Goal: Task Accomplishment & Management: Complete application form

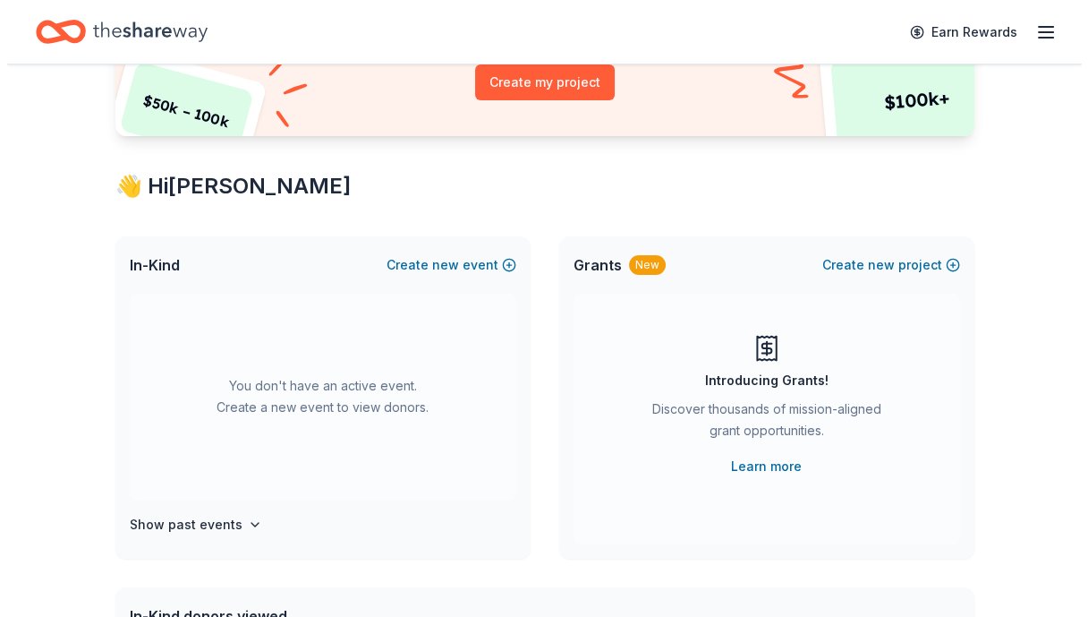
scroll to position [269, 0]
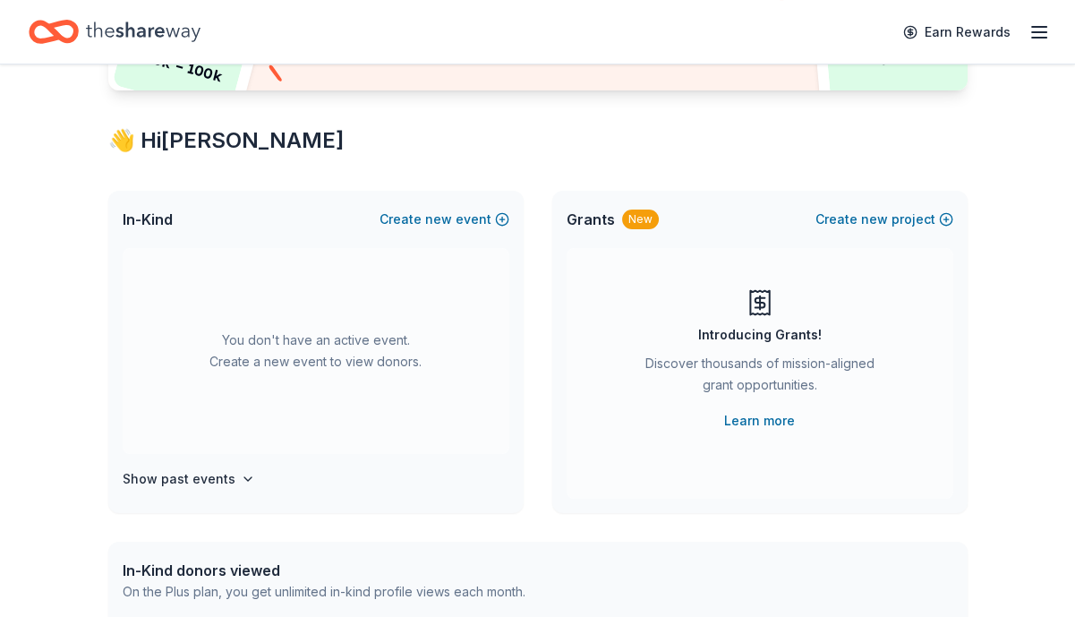
click at [1038, 32] on icon "button" at bounding box center [1038, 31] width 21 height 21
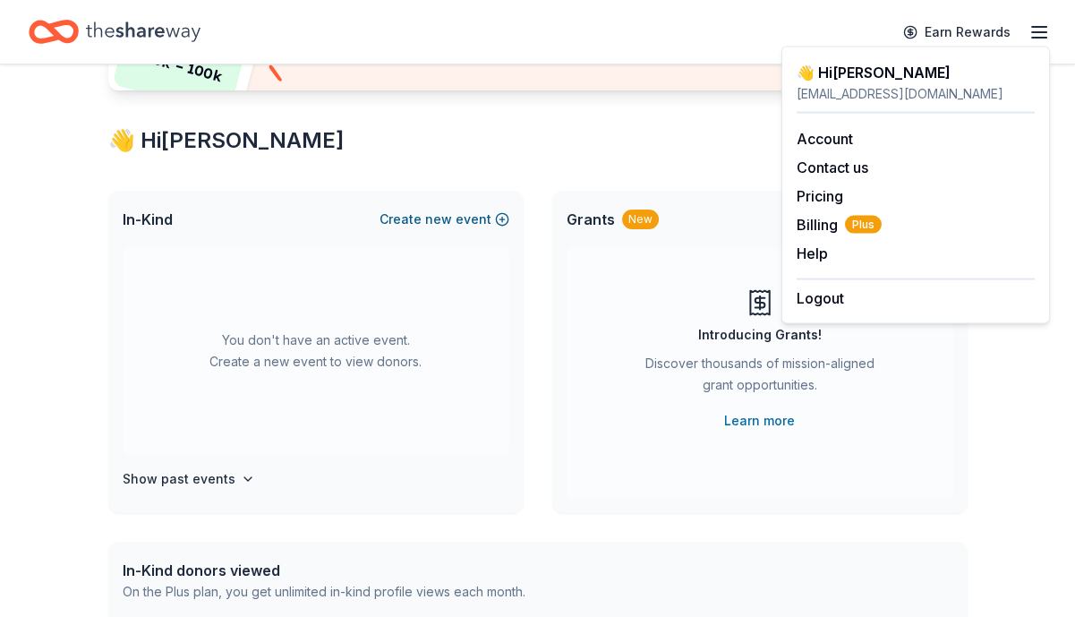
click at [407, 224] on button "Create new event" at bounding box center [444, 219] width 130 height 21
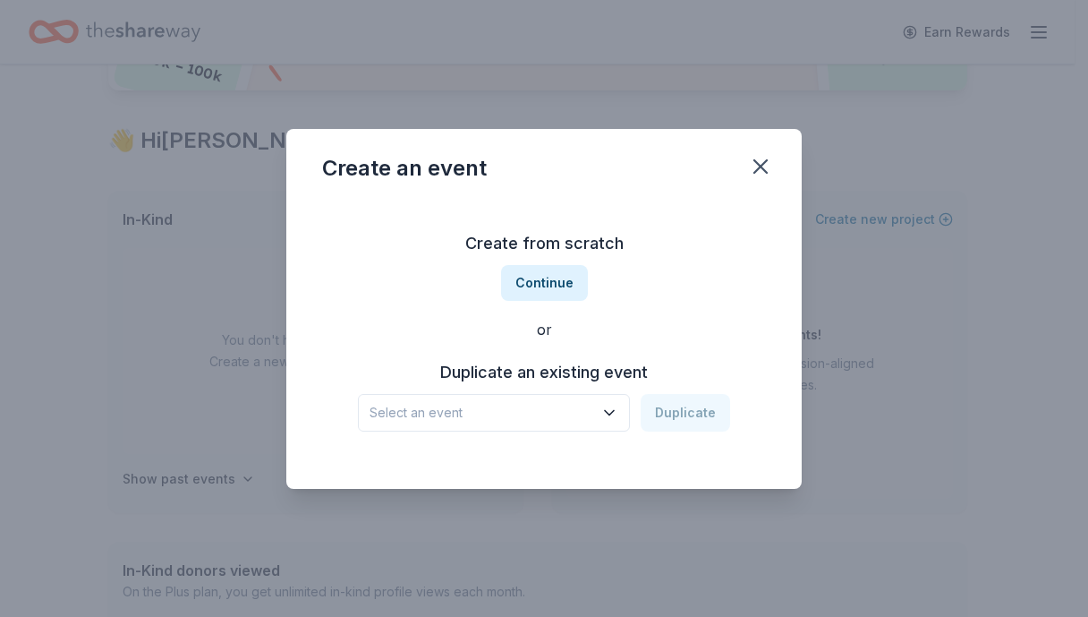
click at [611, 411] on icon "button" at bounding box center [610, 413] width 18 height 18
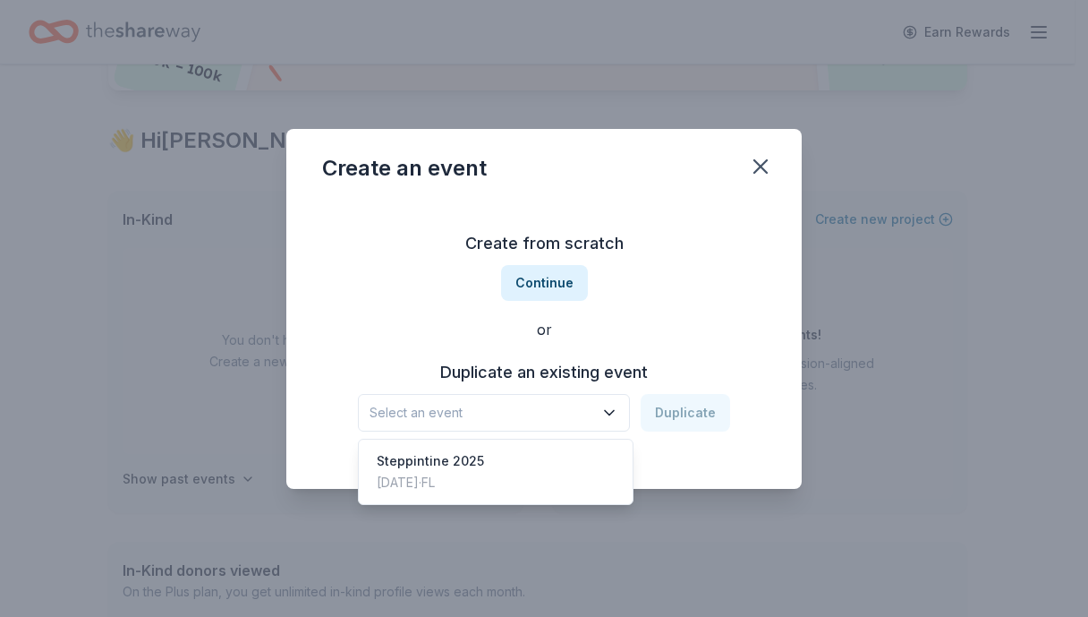
click at [554, 243] on div "Create from scratch Continue or Duplicate an existing event Select an event Dup…" at bounding box center [544, 330] width 444 height 260
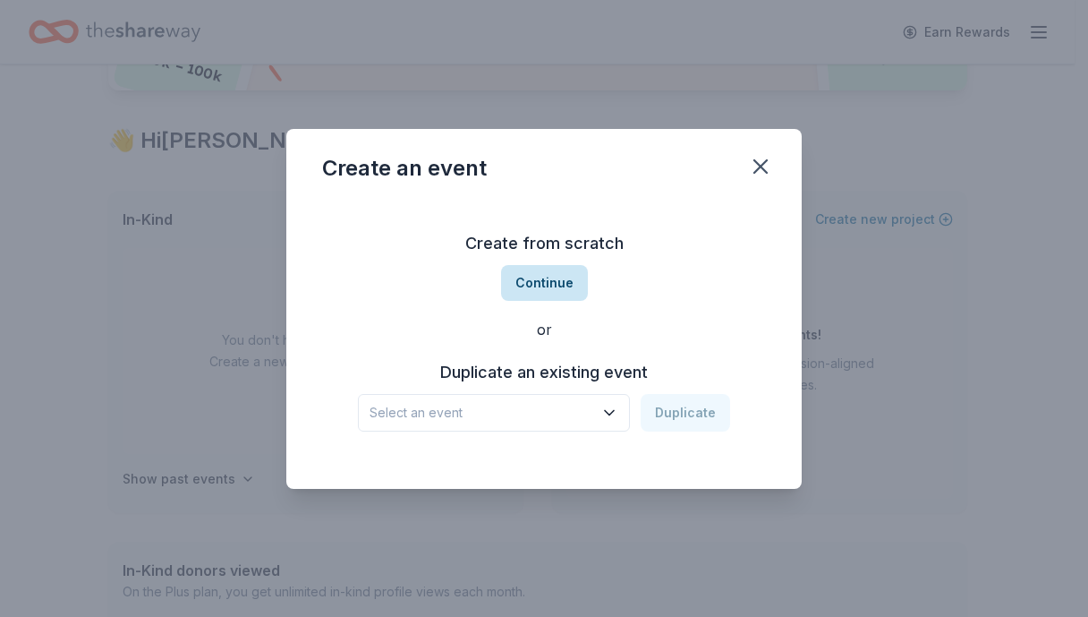
click at [524, 289] on button "Continue" at bounding box center [544, 283] width 87 height 36
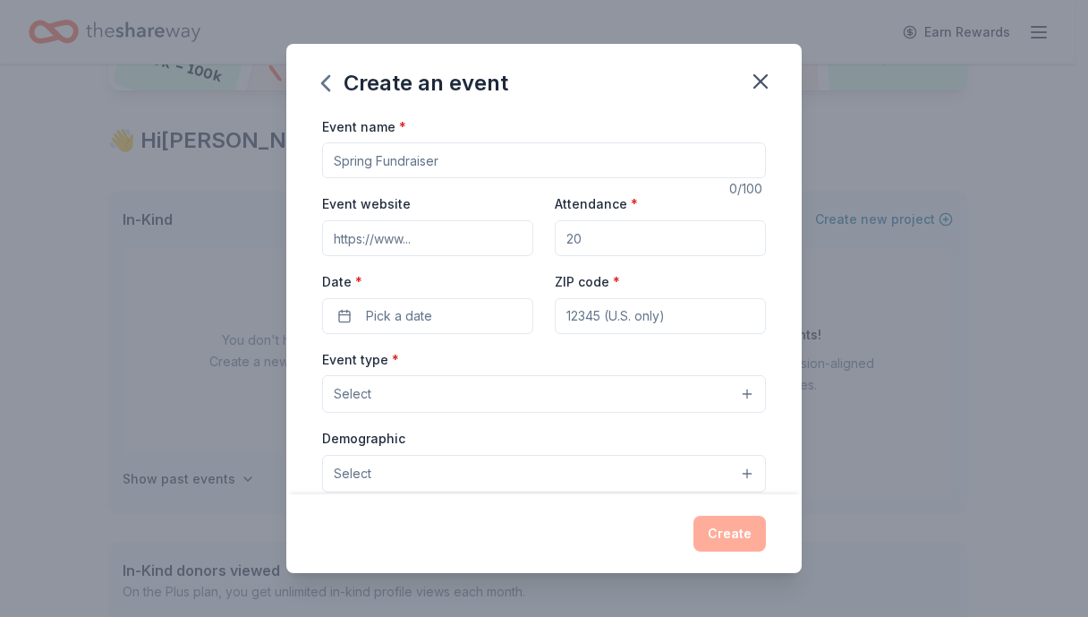
click at [387, 173] on input "Event name *" at bounding box center [544, 160] width 444 height 36
type input "SteppinTine 2026"
click at [765, 81] on icon "button" at bounding box center [760, 81] width 25 height 25
click at [342, 95] on div "Create an event" at bounding box center [415, 83] width 186 height 29
click at [348, 79] on div "Create an event" at bounding box center [415, 83] width 186 height 29
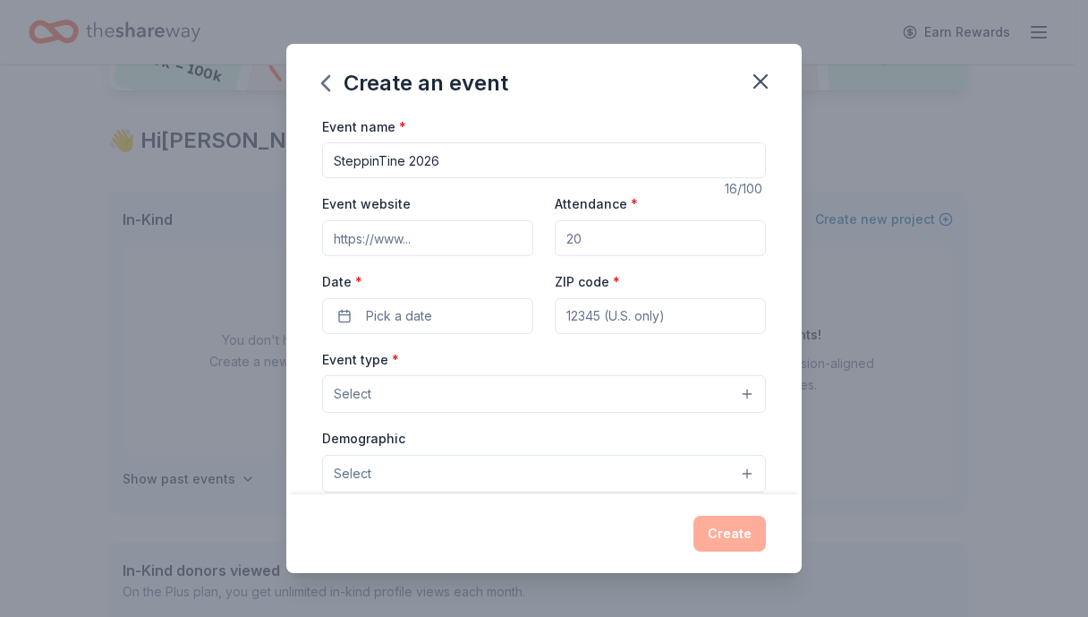
drag, startPoint x: 316, startPoint y: 81, endPoint x: 325, endPoint y: 80, distance: 9.1
click at [320, 81] on icon "button" at bounding box center [325, 83] width 29 height 29
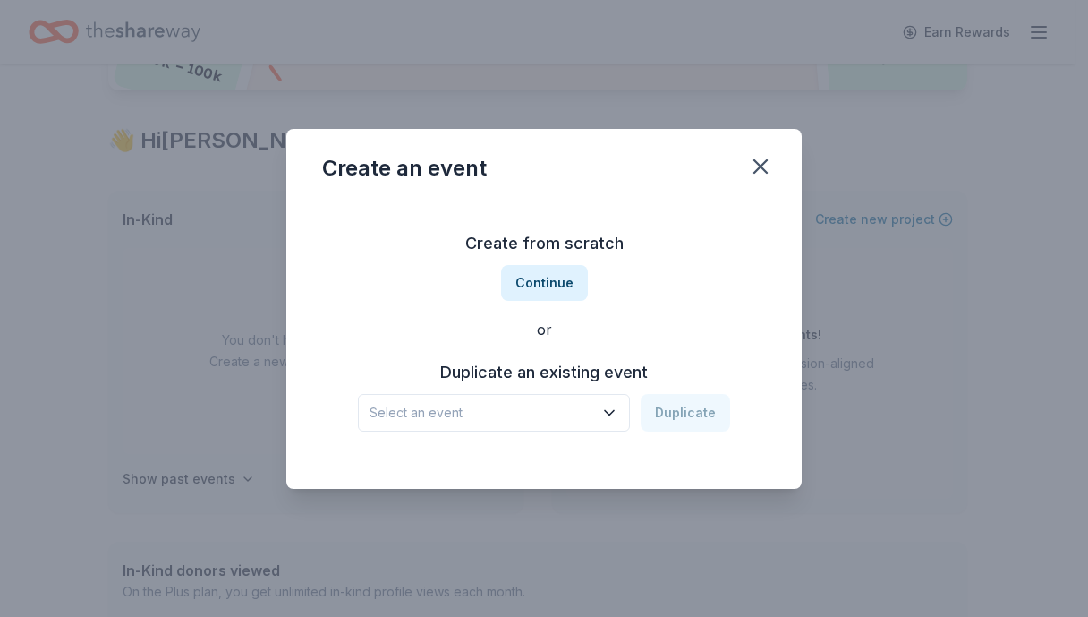
click at [616, 410] on icon "button" at bounding box center [610, 413] width 18 height 18
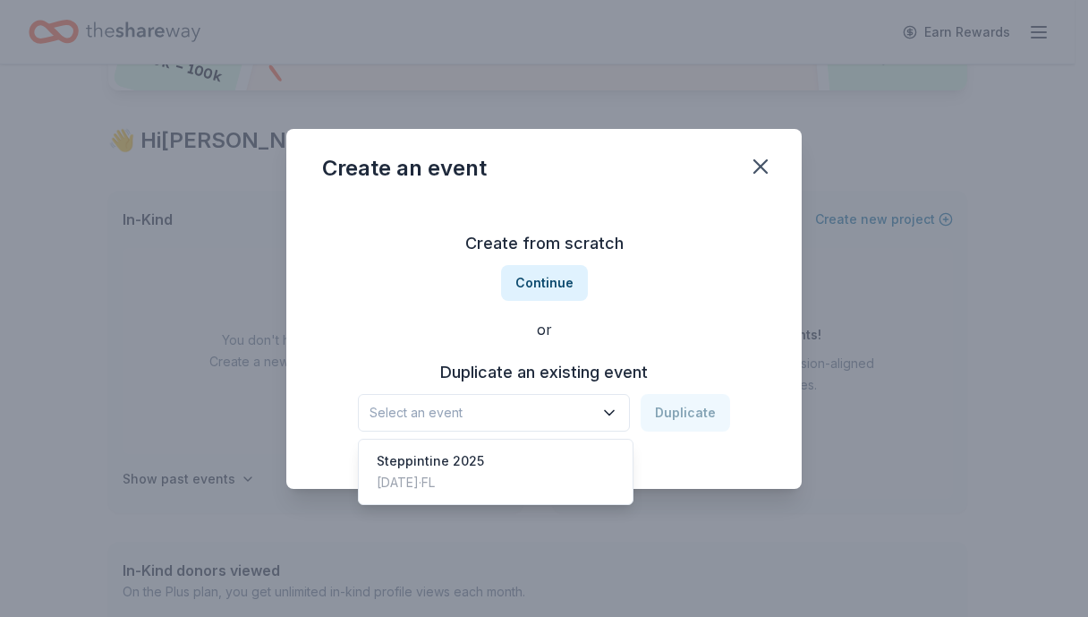
drag, startPoint x: 429, startPoint y: 465, endPoint x: 1003, endPoint y: 337, distance: 588.5
click at [428, 464] on div "Steppintine 2025" at bounding box center [430, 460] width 107 height 21
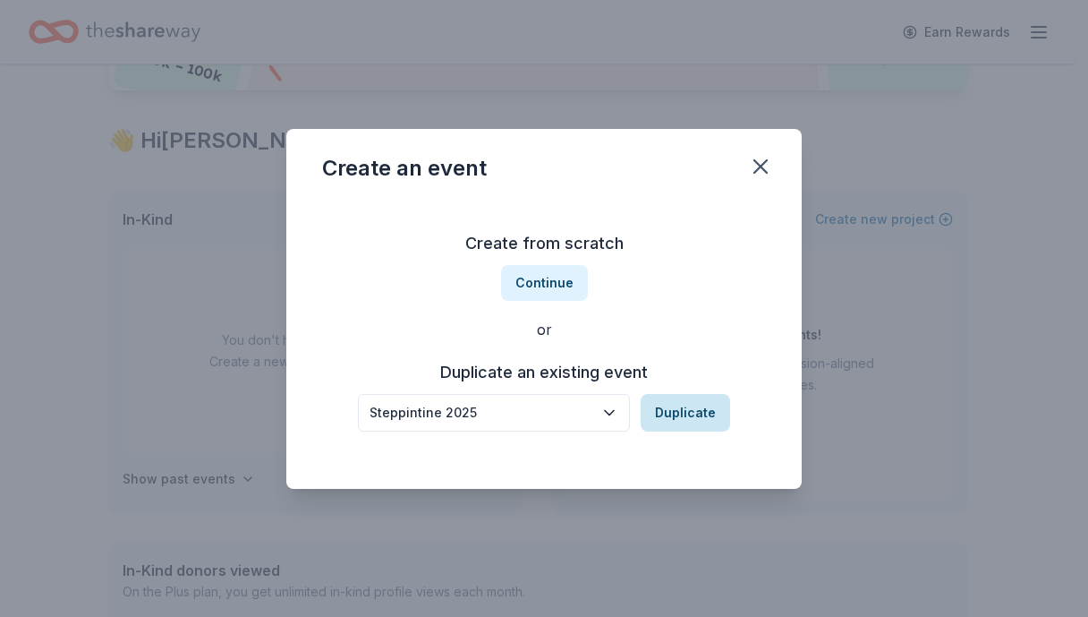
click at [680, 411] on button "Duplicate" at bounding box center [686, 413] width 90 height 38
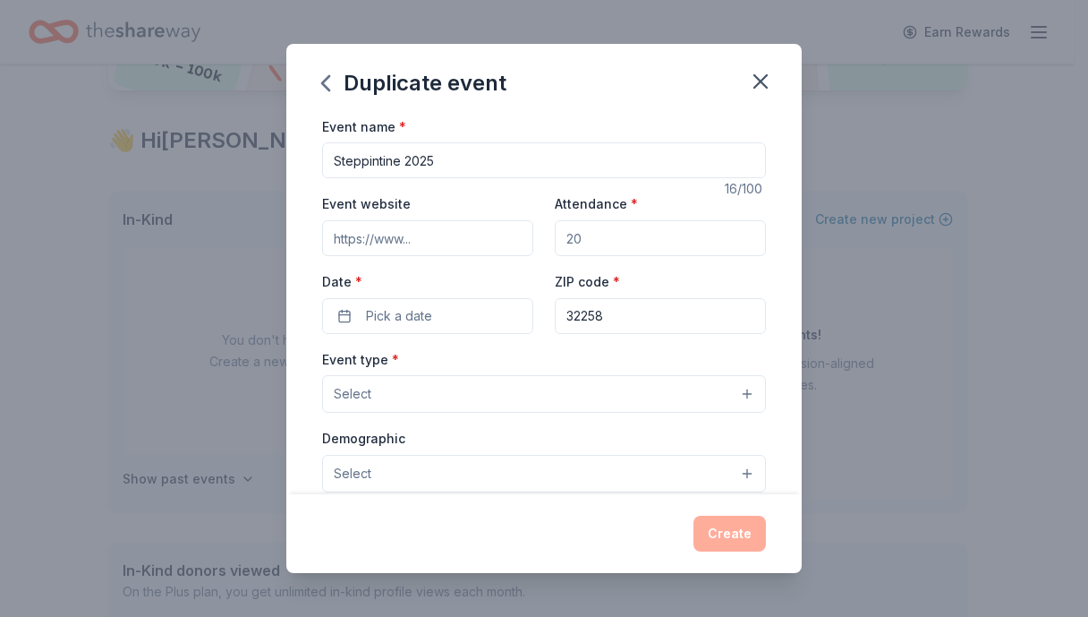
click at [464, 163] on input "Steppintine 2025" at bounding box center [544, 160] width 444 height 36
type input "Steppintine 2026"
click at [649, 251] on input "Attendance *" at bounding box center [660, 238] width 211 height 36
click at [514, 240] on input "Event website" at bounding box center [427, 238] width 211 height 36
drag, startPoint x: 514, startPoint y: 240, endPoint x: 546, endPoint y: 244, distance: 32.5
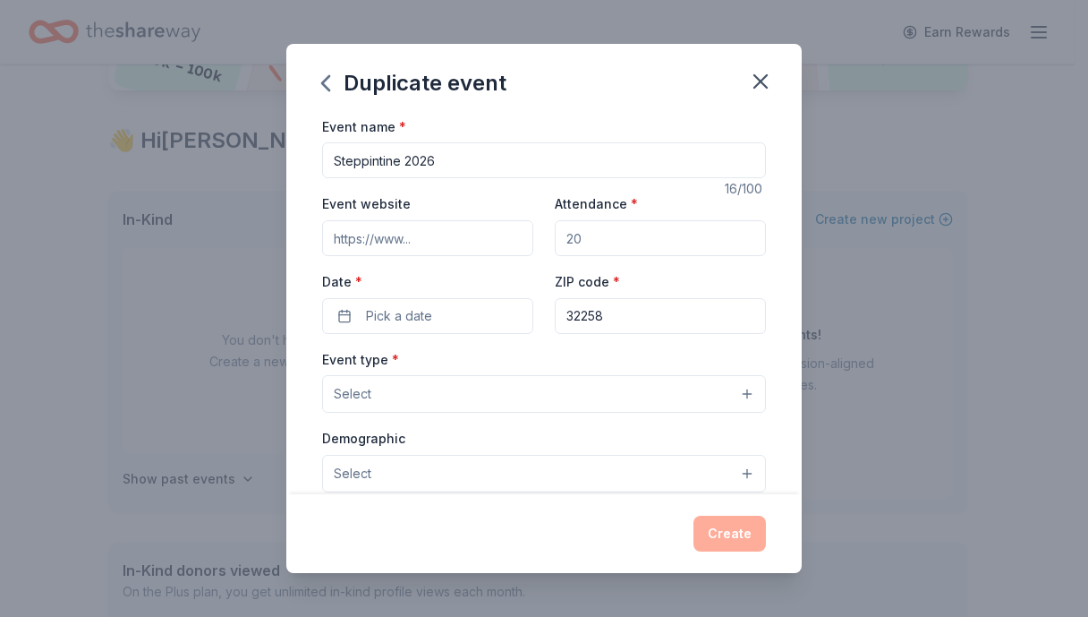
click at [514, 240] on input "Event website" at bounding box center [427, 238] width 211 height 36
click at [626, 235] on input "Attendance *" at bounding box center [660, 238] width 211 height 36
click at [524, 228] on div "Event website Attendance * Date * Pick a date ZIP code * 32258" at bounding box center [544, 262] width 444 height 141
click at [609, 243] on input "Attendance *" at bounding box center [660, 238] width 211 height 36
click at [590, 241] on input "Attendance *" at bounding box center [660, 238] width 211 height 36
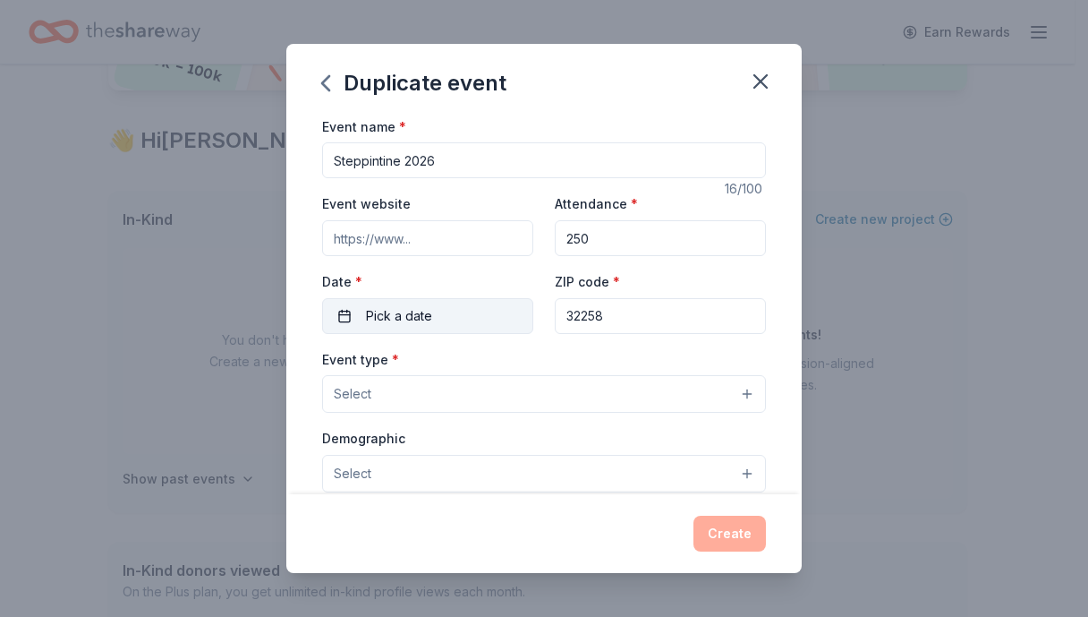
type input "250"
click at [469, 314] on button "Pick a date" at bounding box center [427, 316] width 211 height 36
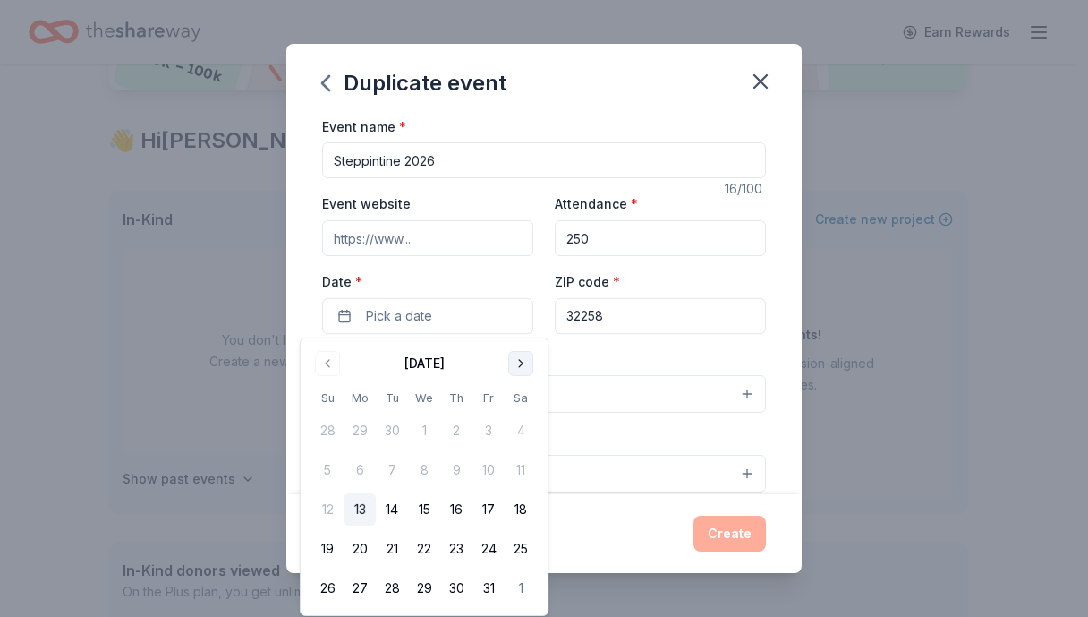
click at [522, 363] on button "Go to next month" at bounding box center [520, 363] width 25 height 25
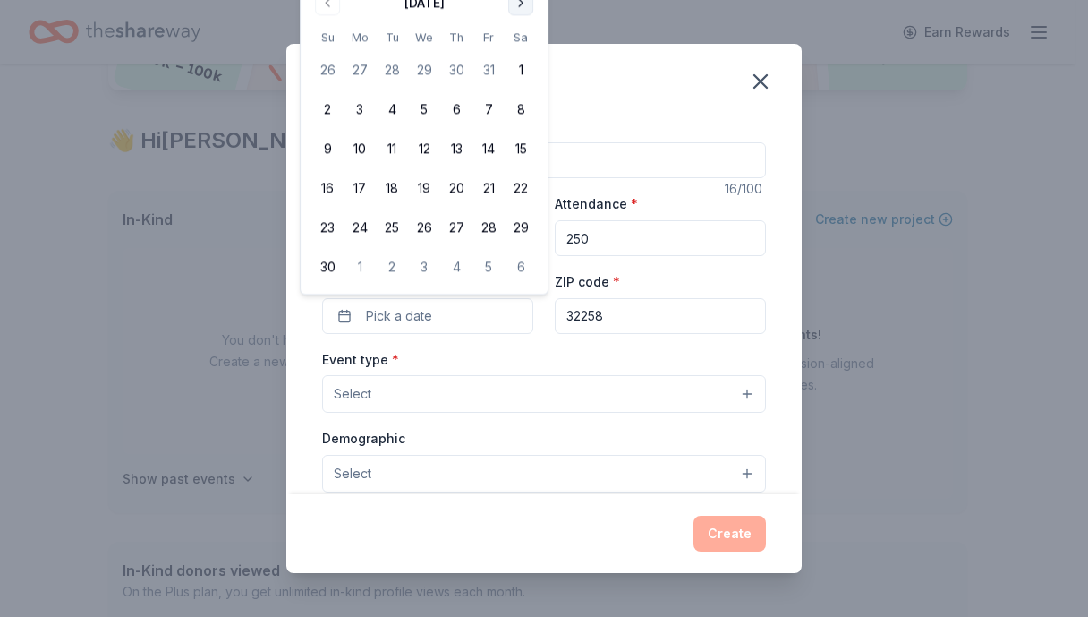
click at [520, 4] on button "Go to next month" at bounding box center [520, 2] width 25 height 25
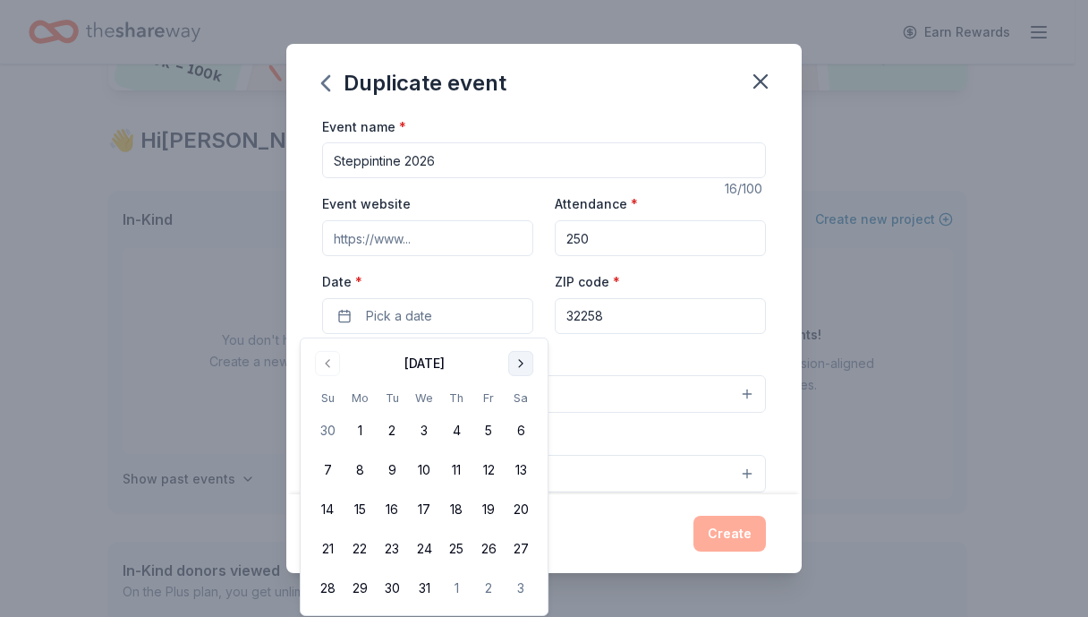
click at [510, 360] on button "Go to next month" at bounding box center [520, 363] width 25 height 25
click at [511, 360] on button "Go to next month" at bounding box center [520, 363] width 25 height 25
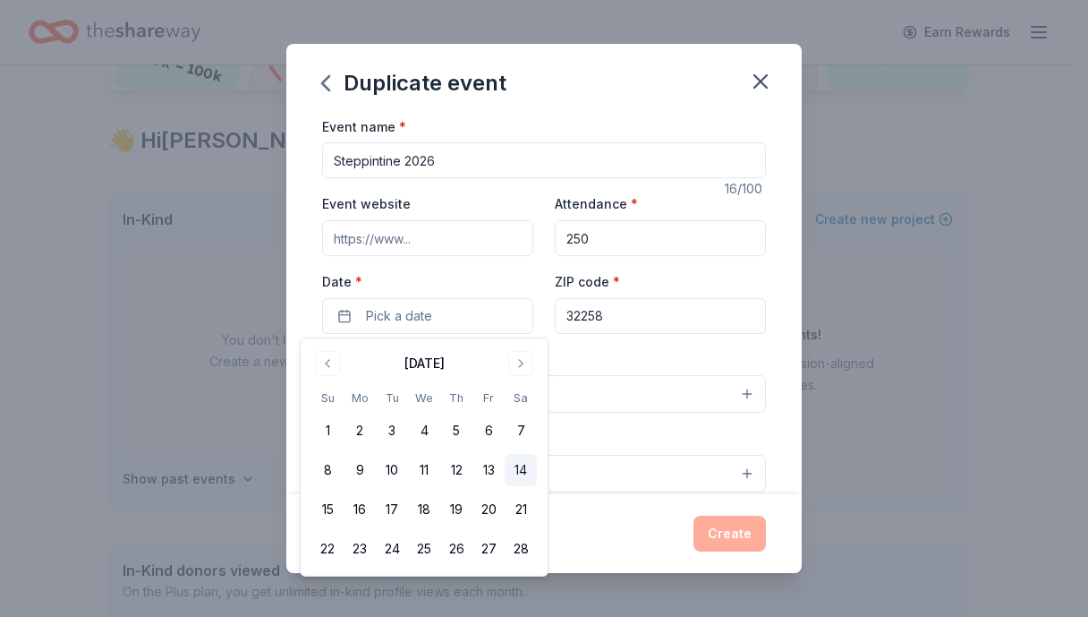
click at [528, 473] on button "14" at bounding box center [521, 470] width 32 height 32
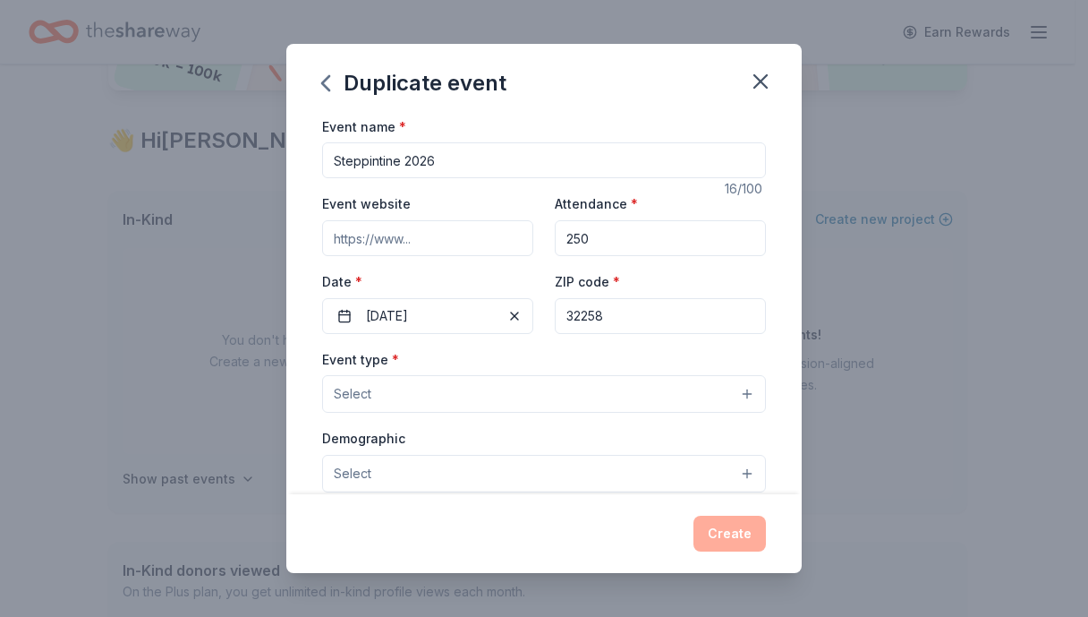
drag, startPoint x: 610, startPoint y: 311, endPoint x: 532, endPoint y: 298, distance: 78.9
click at [532, 298] on div "Event website Attendance * 250 Date * [DATE] ZIP code * 32258" at bounding box center [544, 262] width 444 height 141
type input "32003"
click at [729, 388] on button "Select" at bounding box center [544, 394] width 444 height 38
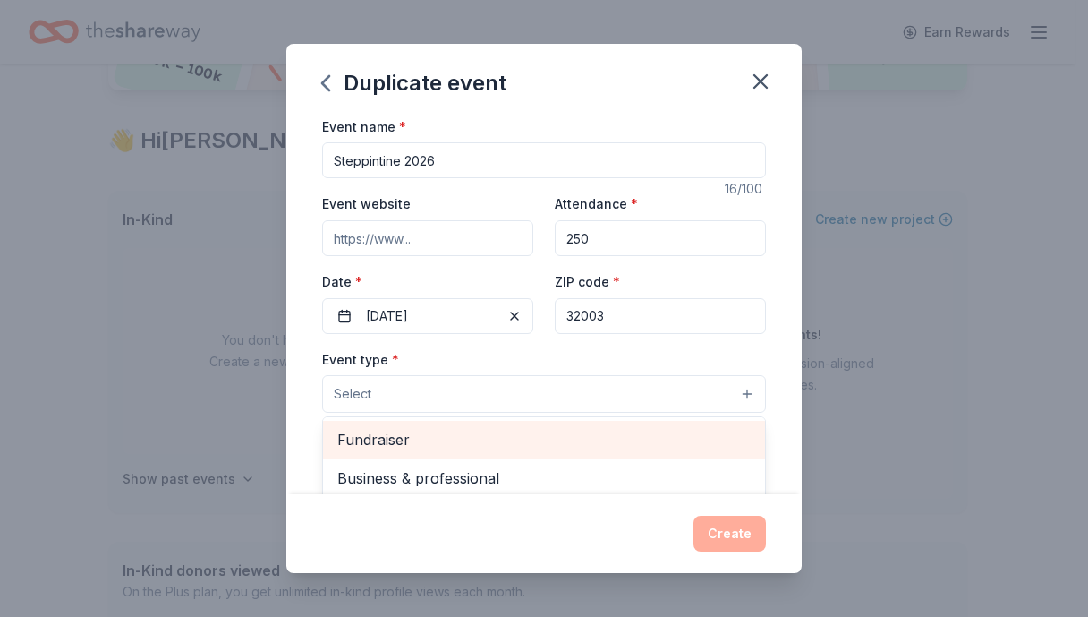
click at [372, 431] on span "Fundraiser" at bounding box center [543, 439] width 413 height 23
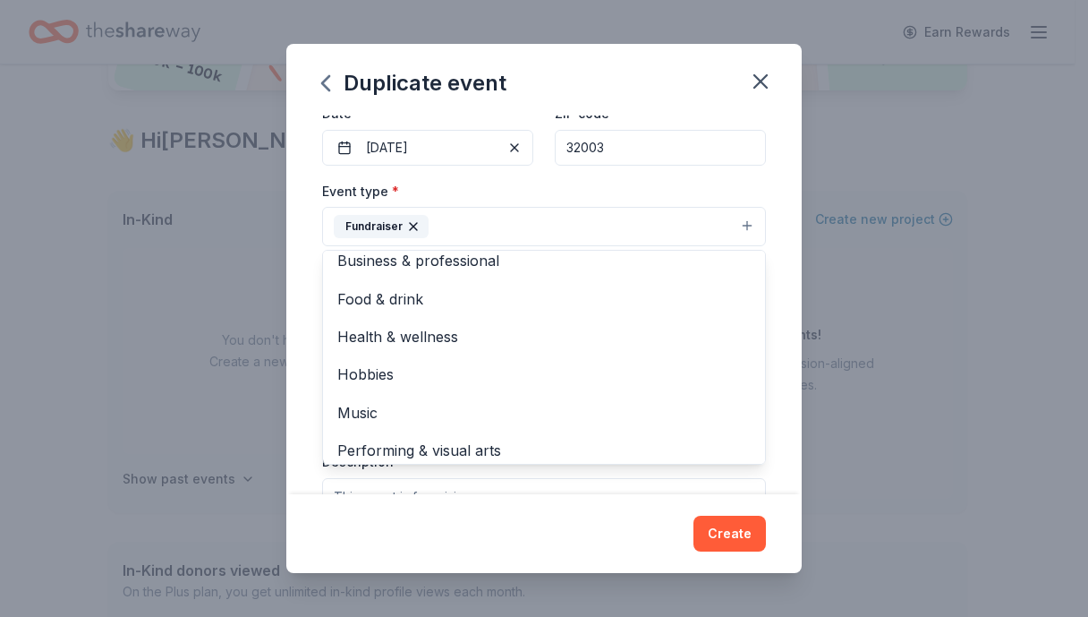
scroll to position [21, 0]
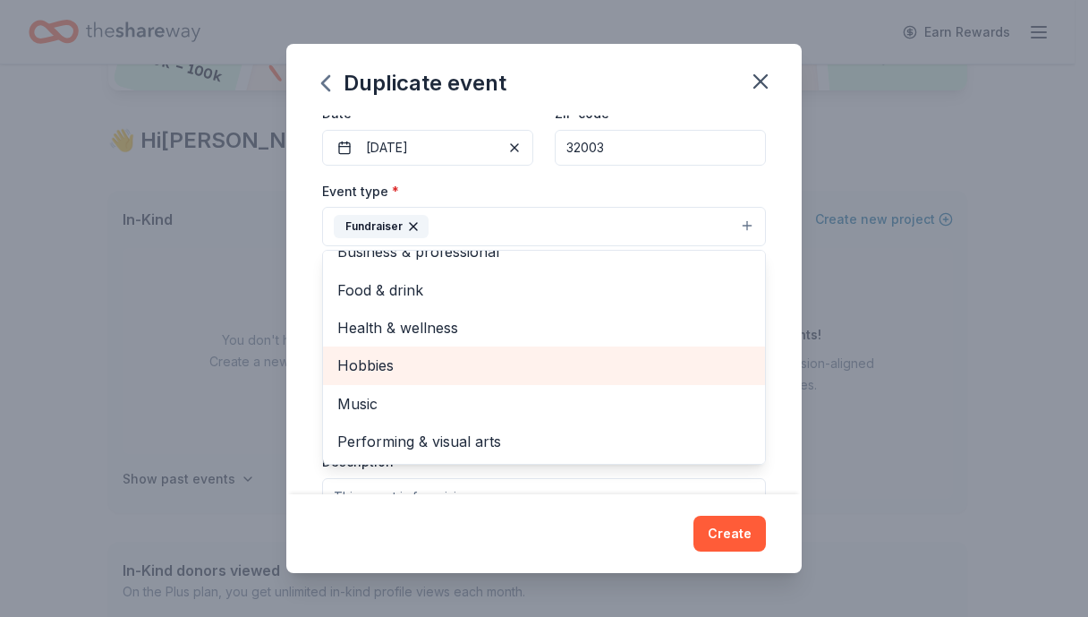
click at [357, 366] on span "Hobbies" at bounding box center [543, 365] width 413 height 23
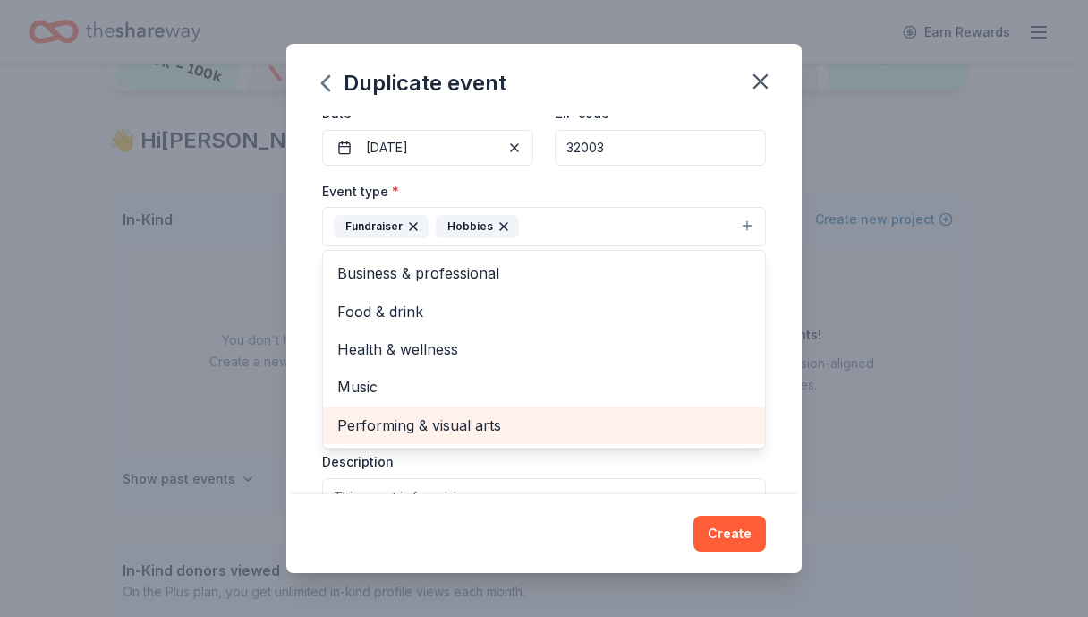
click at [394, 418] on span "Performing & visual arts" at bounding box center [543, 424] width 413 height 23
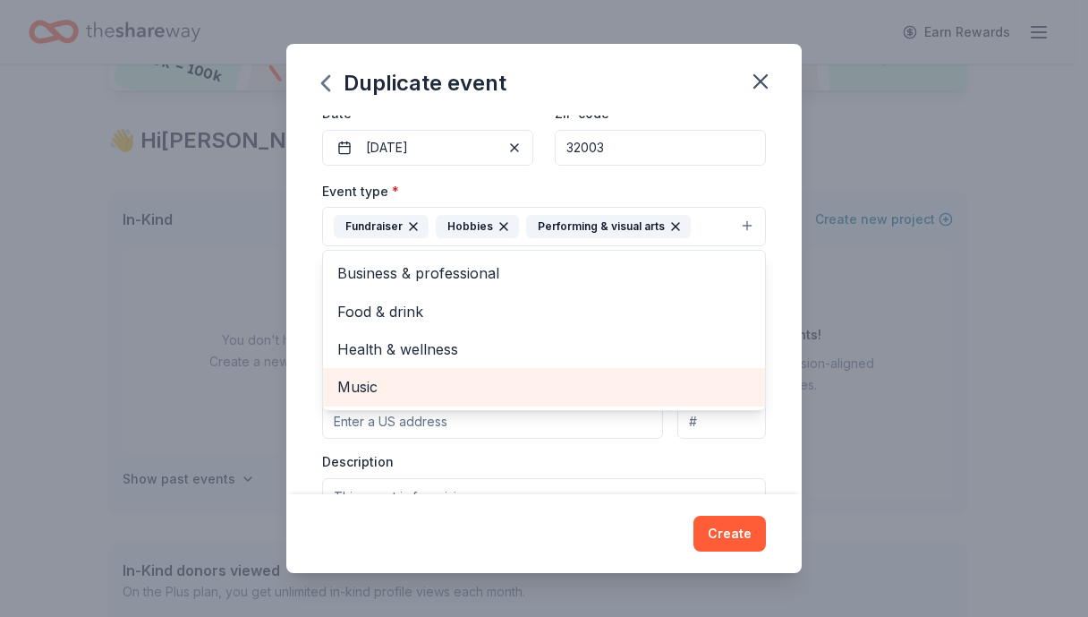
click at [373, 389] on span "Music" at bounding box center [543, 386] width 413 height 23
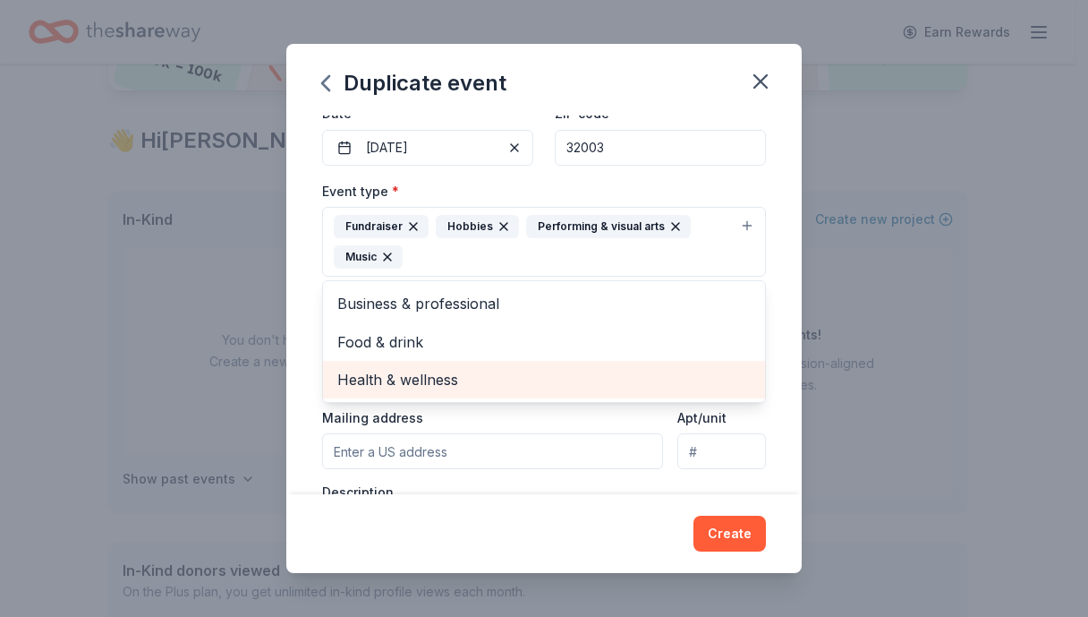
click at [429, 375] on span "Health & wellness" at bounding box center [543, 379] width 413 height 23
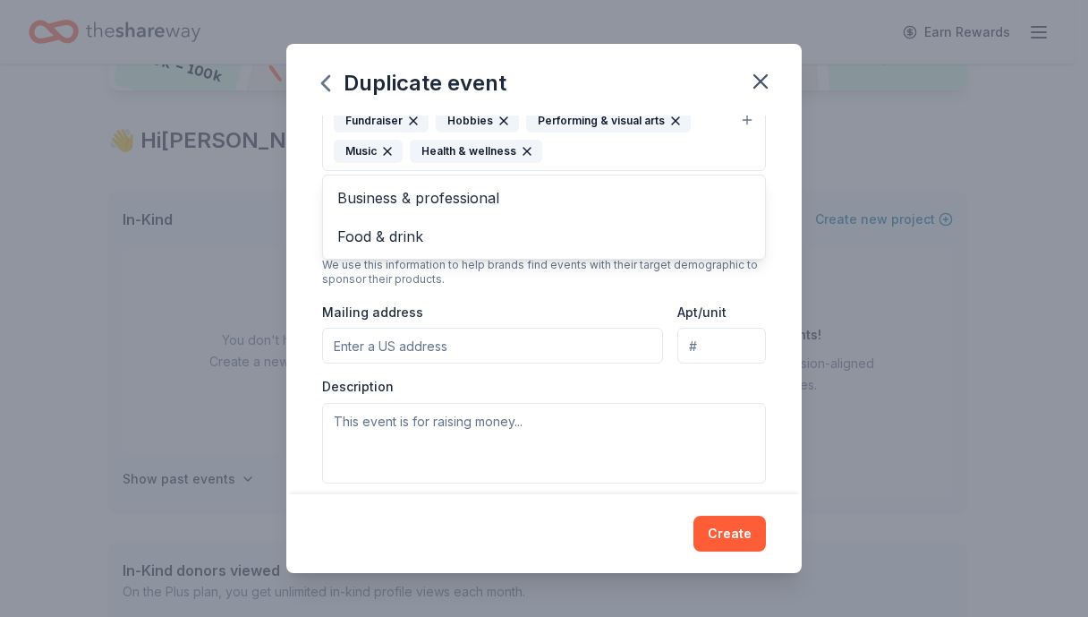
scroll to position [282, 0]
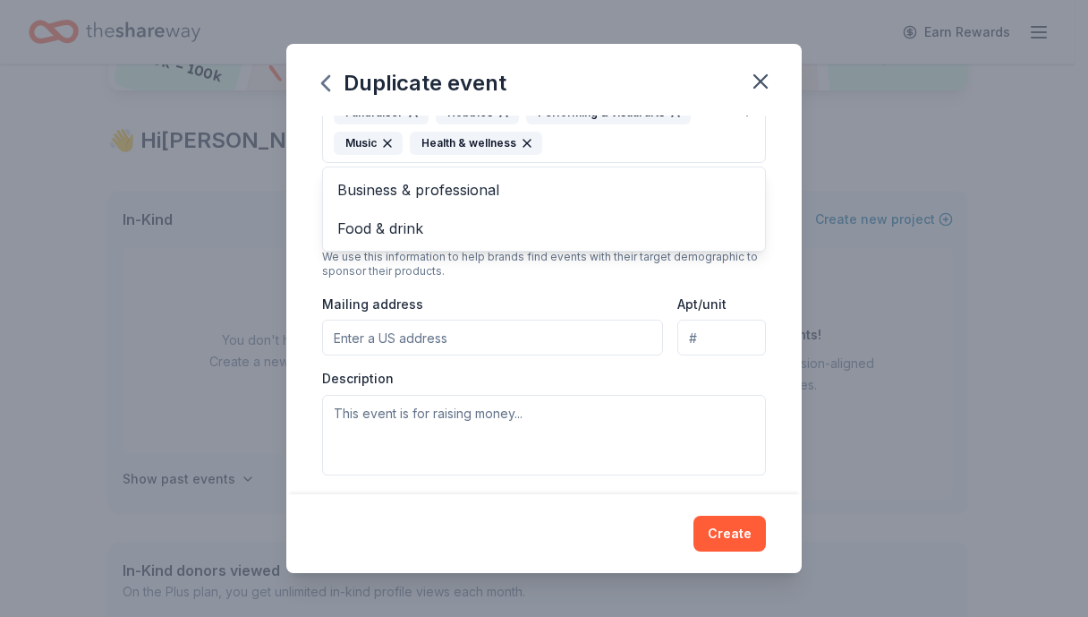
click at [360, 334] on div "Event type * Fundraiser Hobbies Performing & visual arts Music Health & wellnes…" at bounding box center [544, 270] width 444 height 409
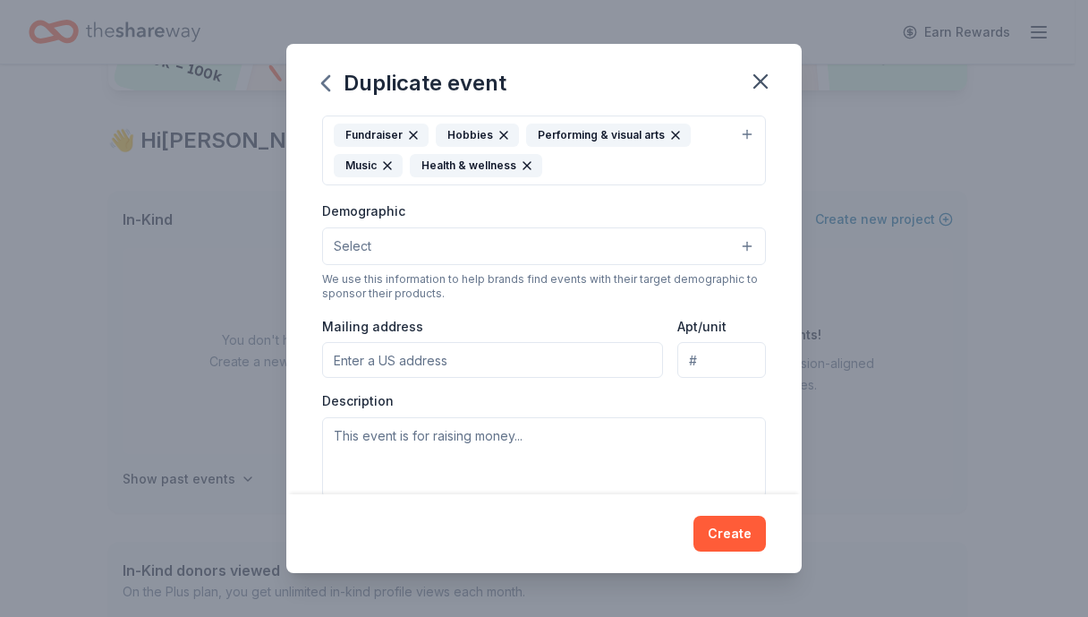
drag, startPoint x: 362, startPoint y: 355, endPoint x: 377, endPoint y: 363, distance: 16.4
click at [362, 355] on input "Mailing address" at bounding box center [492, 360] width 341 height 36
paste input "[STREET_ADDRESS][PERSON_NAME]"
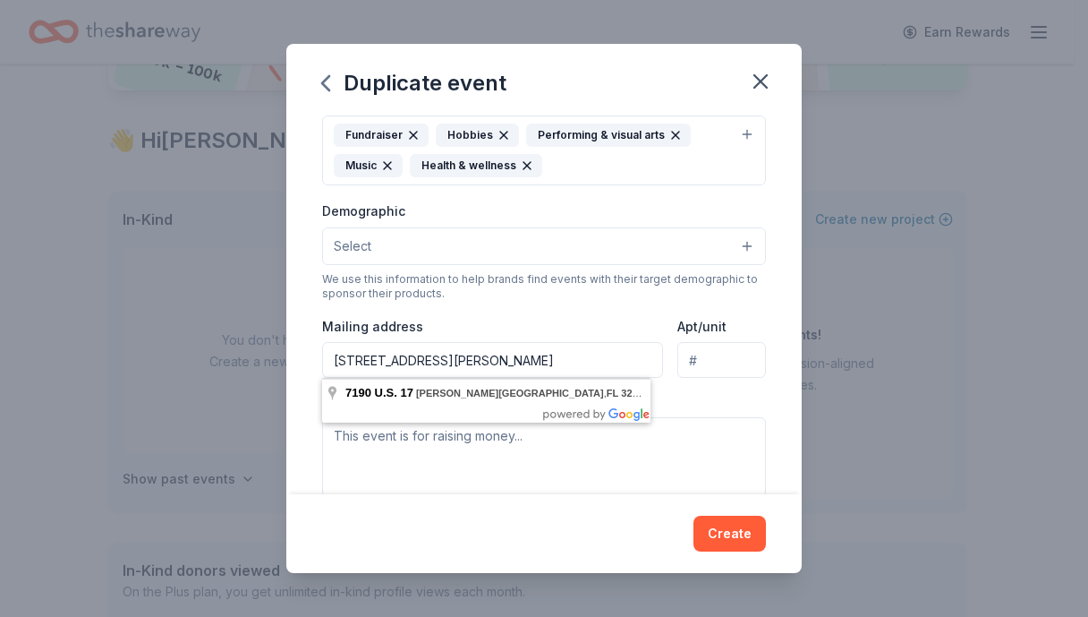
drag, startPoint x: 422, startPoint y: 396, endPoint x: 476, endPoint y: 445, distance: 73.5
type input "[STREET_ADDRESS][PERSON_NAME]"
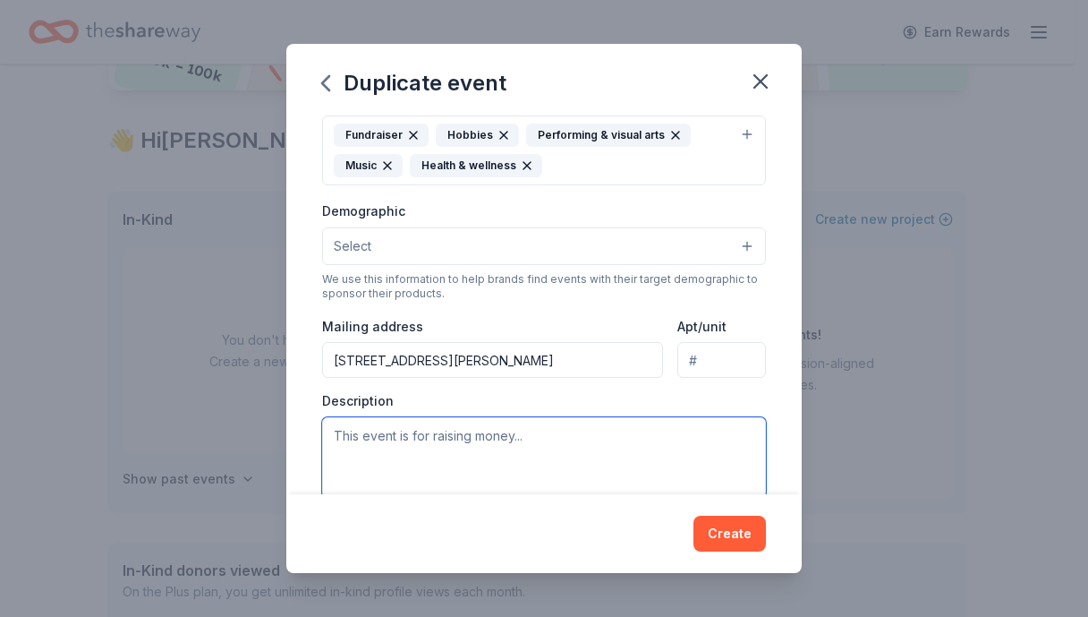
click at [391, 443] on textarea at bounding box center [544, 457] width 444 height 81
click at [266, 494] on div "Duplicate event Event name * Steppintine 2026 16 /100 Event website Attendance …" at bounding box center [544, 308] width 1088 height 617
click at [563, 434] on textarea "This A Wonderful Change Center, Inc." at bounding box center [544, 457] width 444 height 81
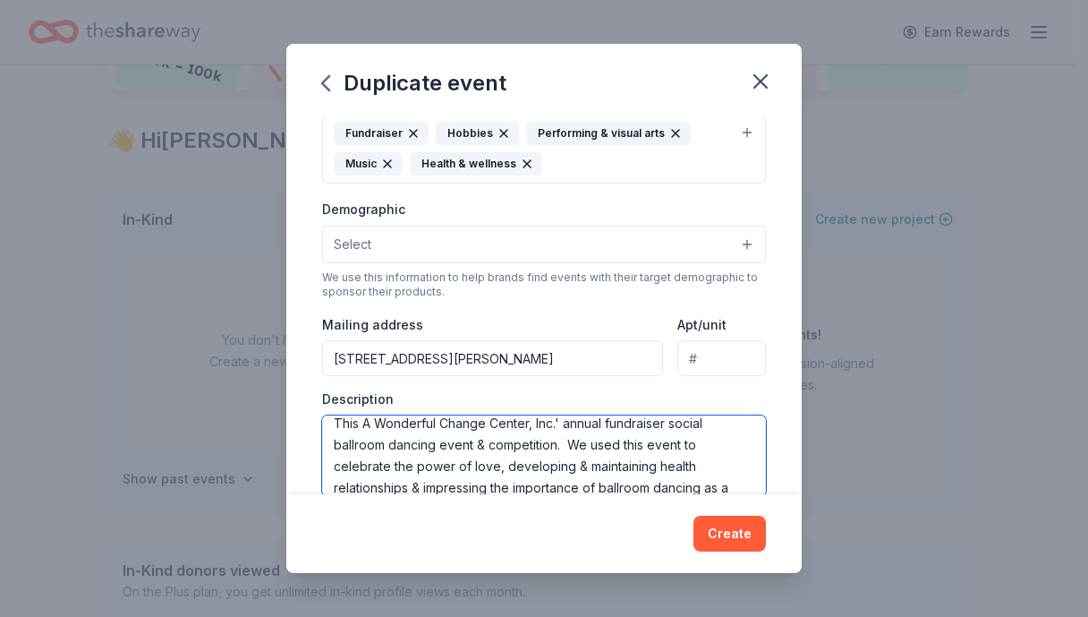
scroll to position [32, 0]
type textarea "This A Wonderful Change Center, Inc.' annual fundraiser social ballroom dancing…"
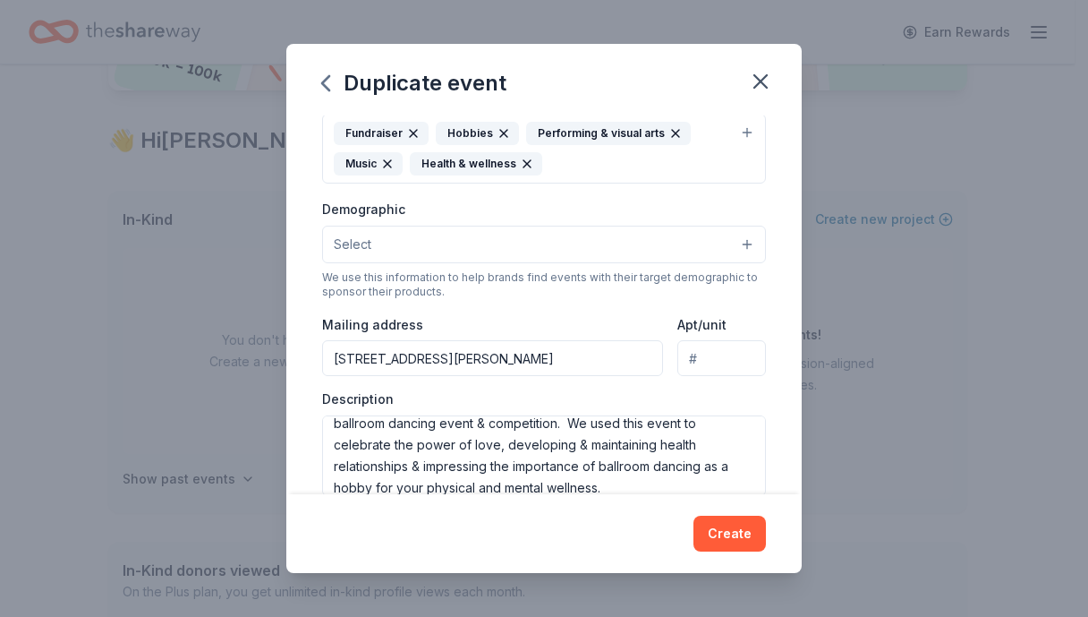
click at [722, 259] on button "Select" at bounding box center [544, 245] width 444 height 38
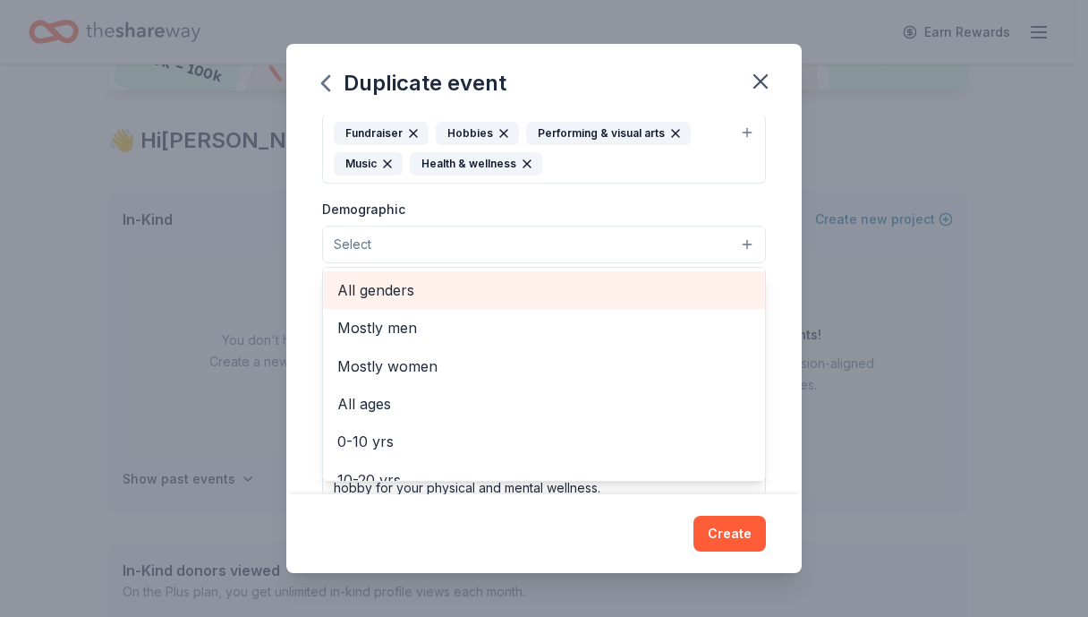
drag, startPoint x: 383, startPoint y: 293, endPoint x: 405, endPoint y: 297, distance: 22.8
click at [382, 293] on span "All genders" at bounding box center [543, 289] width 413 height 23
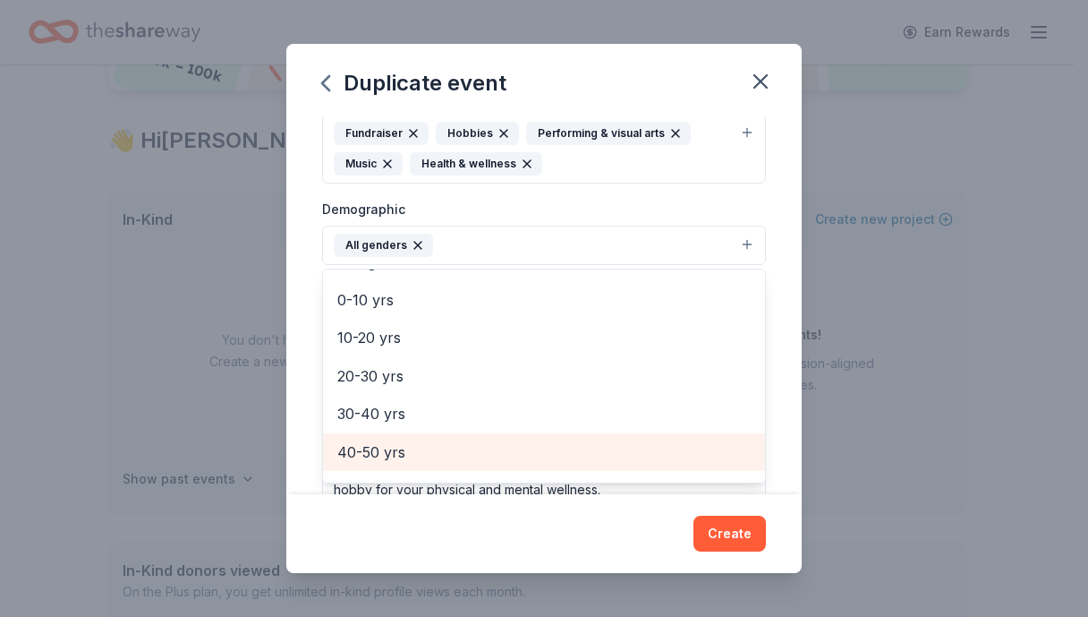
scroll to position [90, 0]
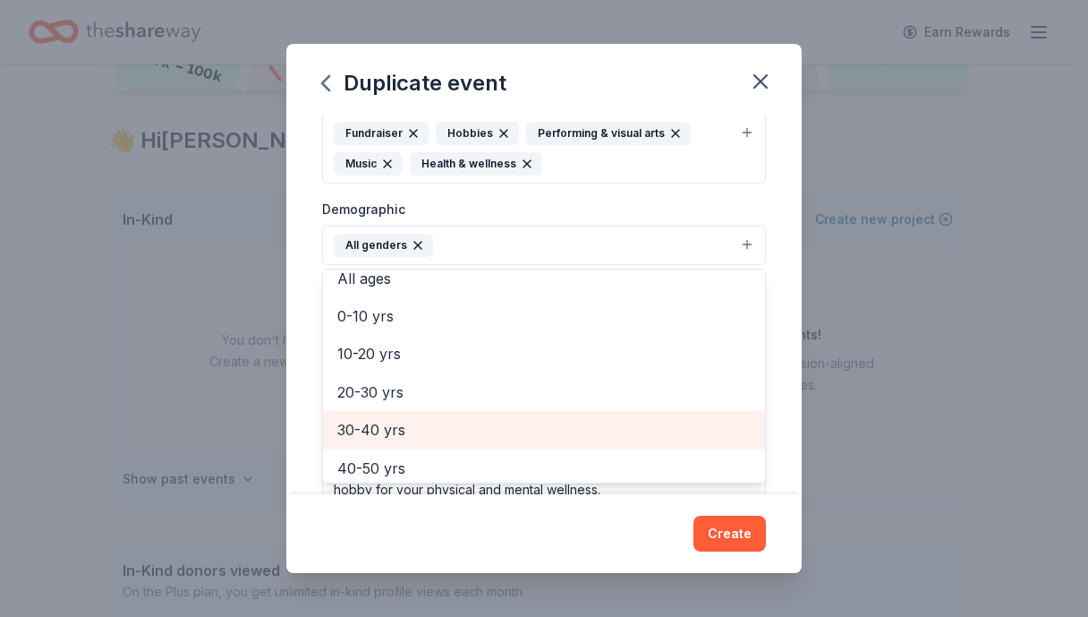
drag, startPoint x: 370, startPoint y: 432, endPoint x: 395, endPoint y: 438, distance: 25.6
click at [372, 431] on span "30-40 yrs" at bounding box center [543, 429] width 413 height 23
click at [379, 437] on span "40-50 yrs" at bounding box center [543, 429] width 413 height 23
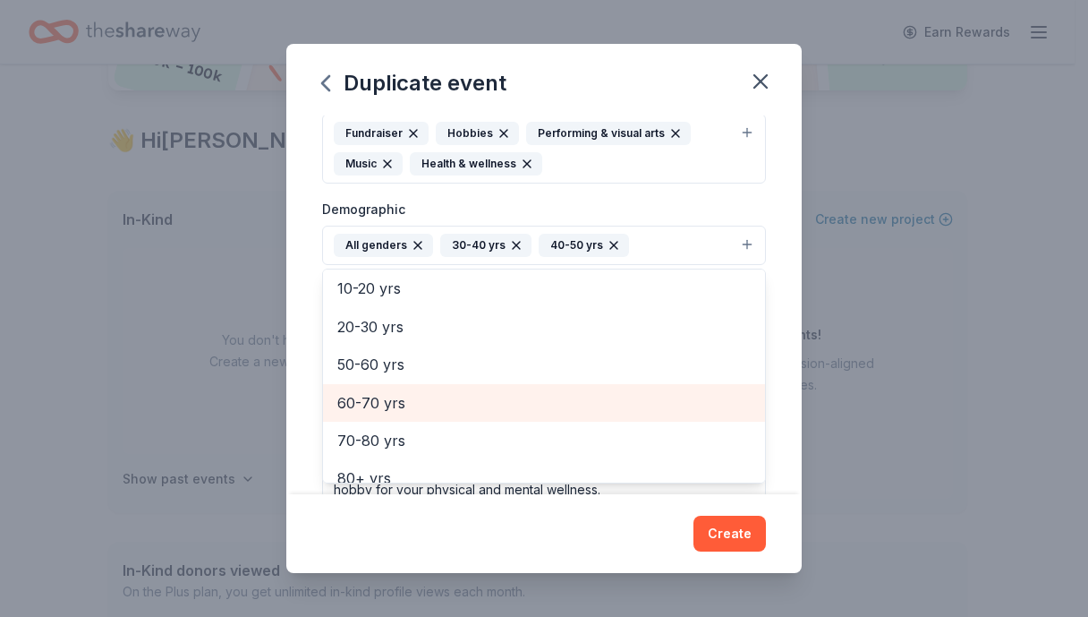
scroll to position [173, 0]
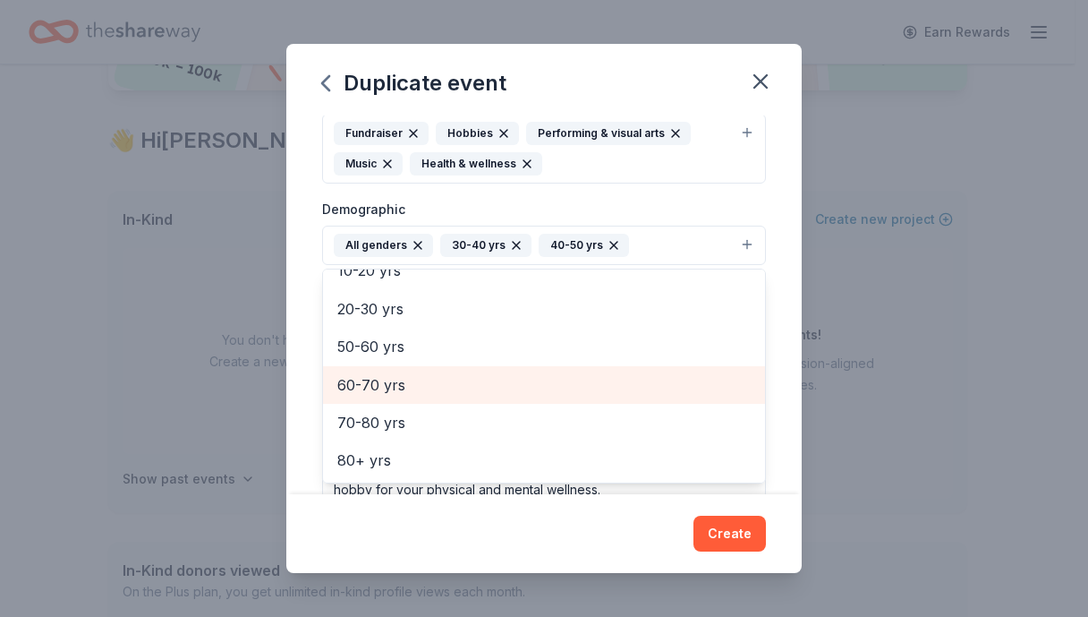
click at [362, 388] on span "60-70 yrs" at bounding box center [543, 384] width 413 height 23
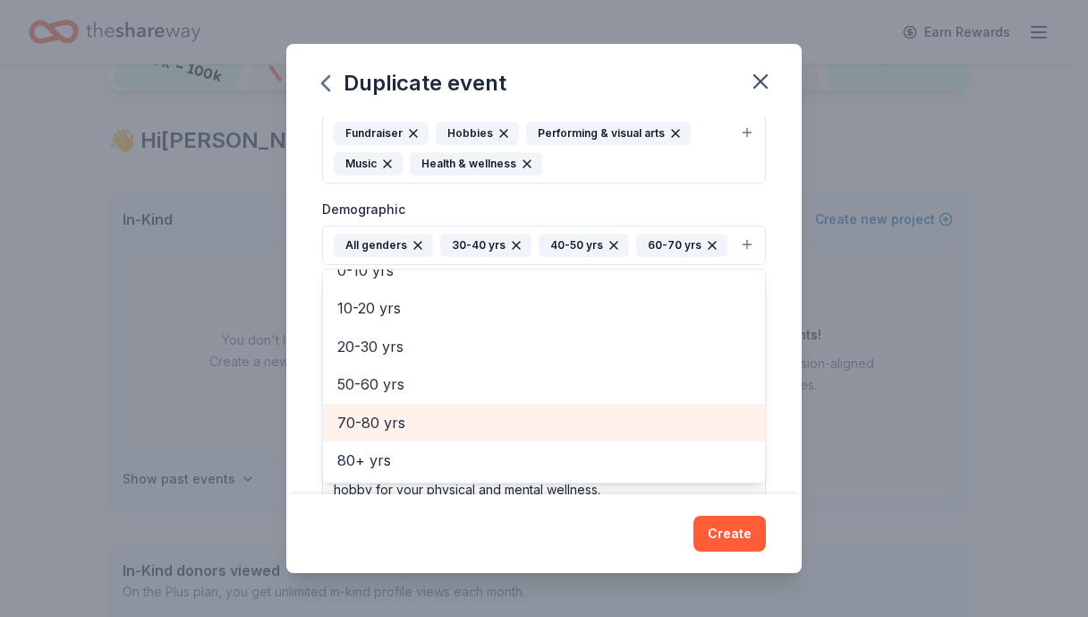
click at [365, 428] on span "70-80 yrs" at bounding box center [543, 422] width 413 height 23
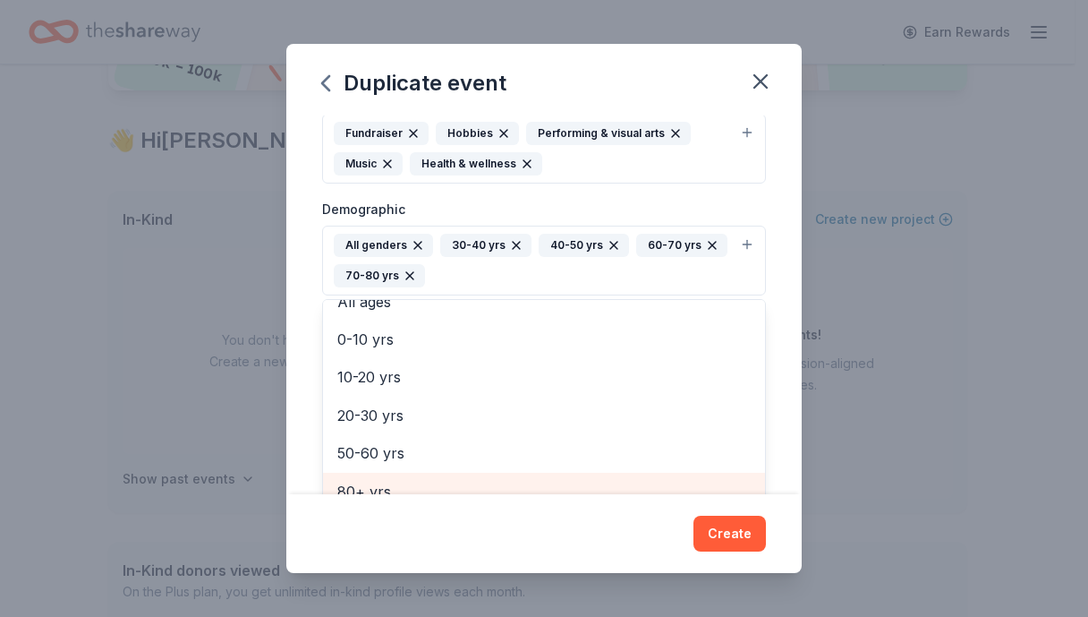
click at [383, 480] on span "80+ yrs" at bounding box center [543, 491] width 413 height 23
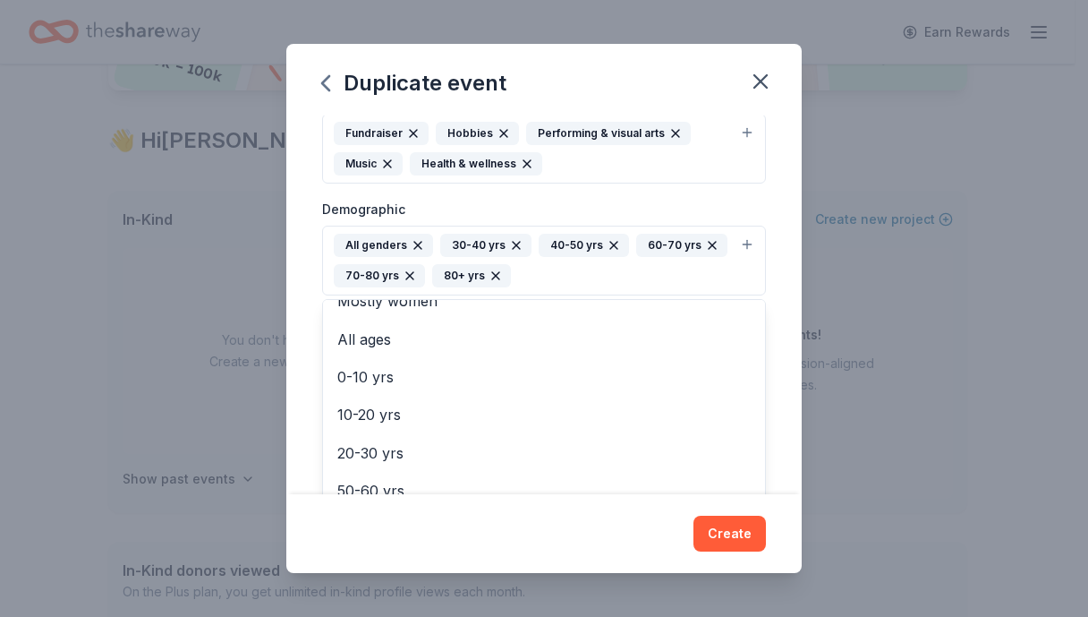
click at [763, 336] on div "Event name * Steppintine 2026 16 /100 Event website Attendance * 250 Date * [DA…" at bounding box center [544, 304] width 516 height 379
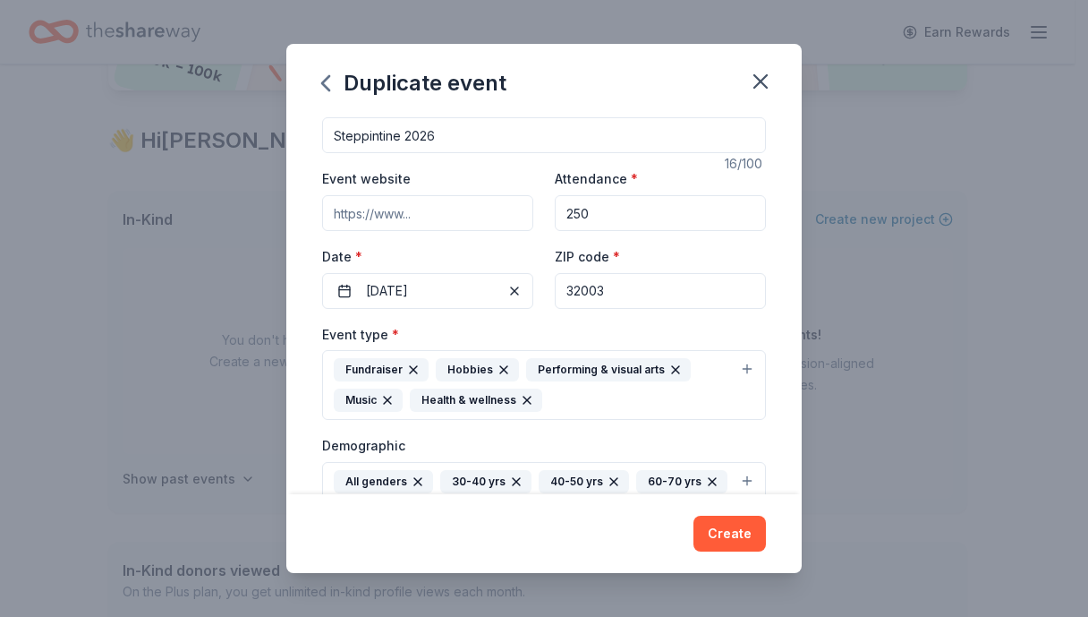
scroll to position [0, 0]
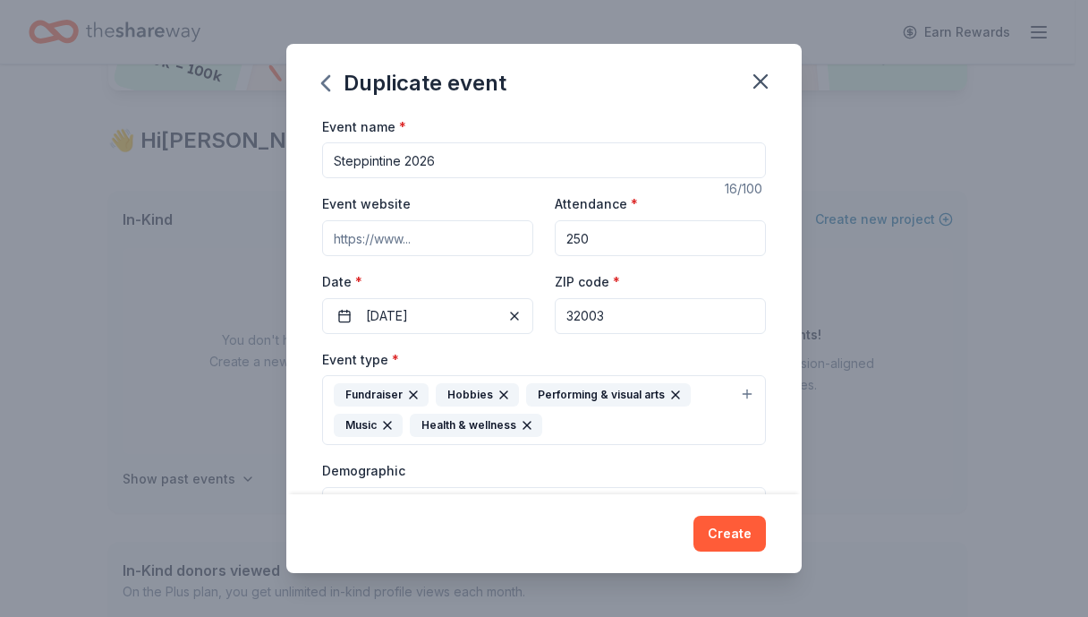
click at [347, 231] on input "Event website" at bounding box center [427, 238] width 211 height 36
paste input "[URL][DOMAIN_NAME]"
type input "[URL][DOMAIN_NAME]"
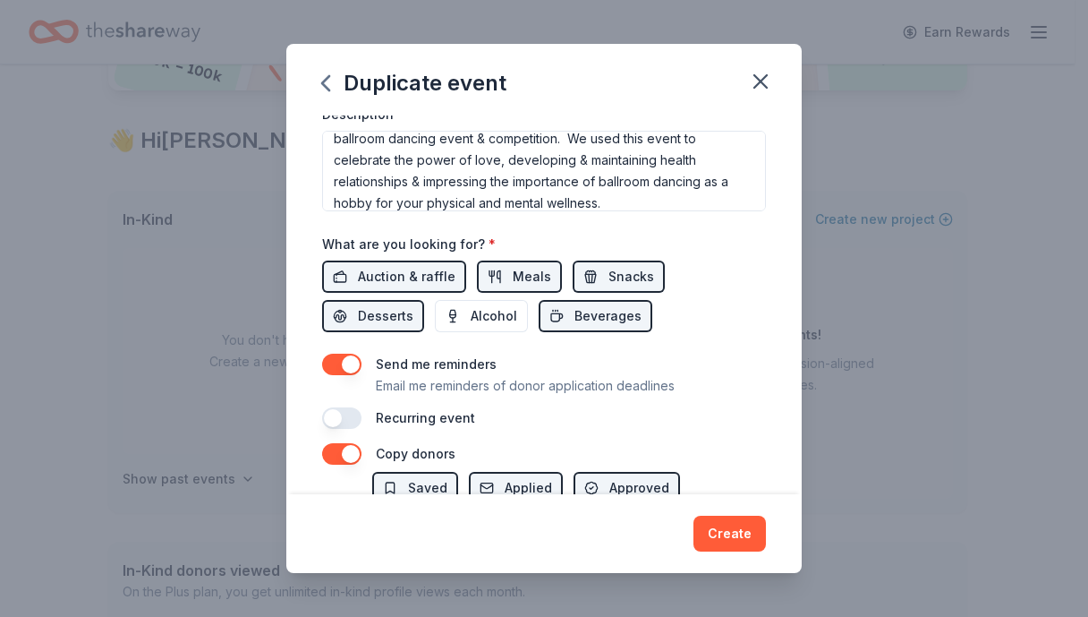
scroll to position [588, 0]
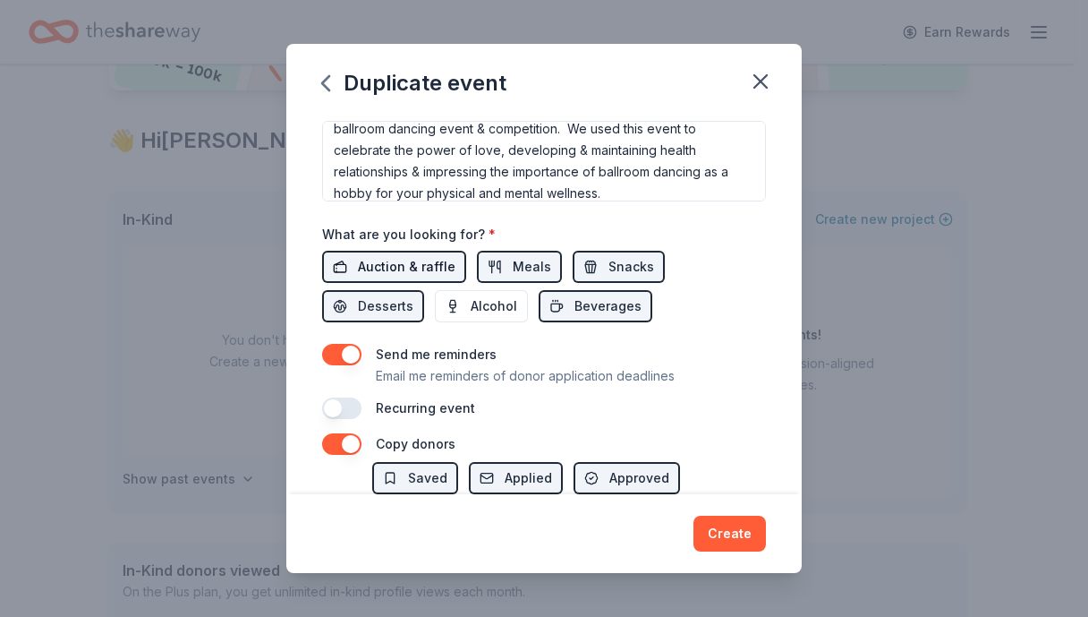
click at [388, 261] on span "Auction & raffle" at bounding box center [407, 266] width 98 height 21
click at [513, 272] on span "Meals" at bounding box center [532, 266] width 38 height 21
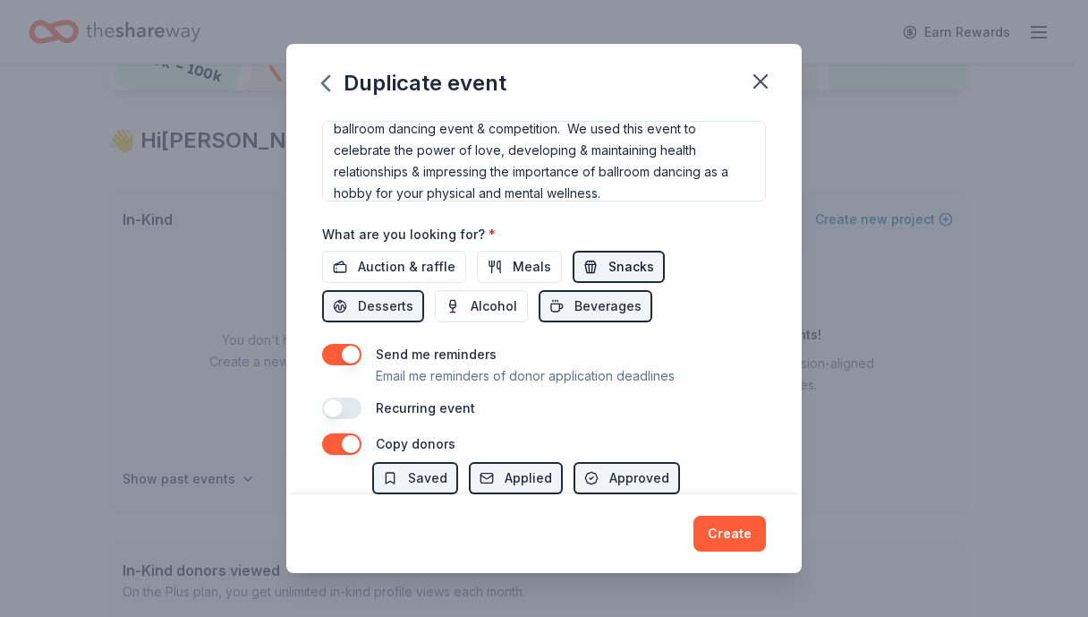
click at [612, 272] on span "Snacks" at bounding box center [632, 266] width 46 height 21
click at [366, 302] on span "Desserts" at bounding box center [385, 305] width 55 height 21
drag, startPoint x: 610, startPoint y: 291, endPoint x: 746, endPoint y: 326, distance: 140.4
click at [615, 291] on button "Beverages" at bounding box center [596, 306] width 114 height 32
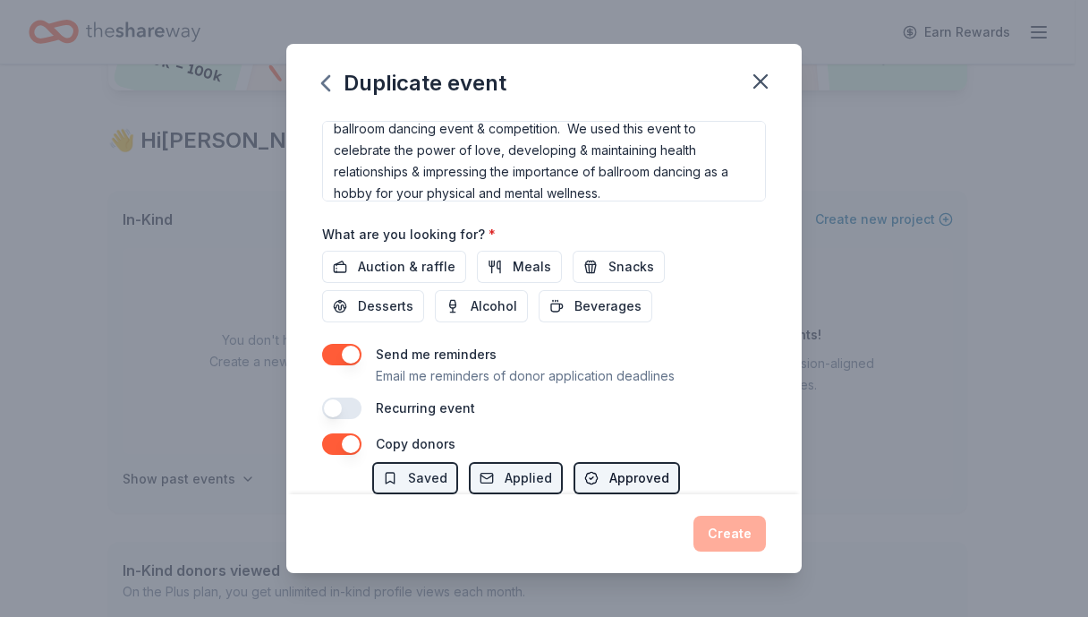
drag, startPoint x: 615, startPoint y: 472, endPoint x: 661, endPoint y: 487, distance: 49.0
click at [615, 472] on span "Approved" at bounding box center [640, 477] width 60 height 21
click at [603, 478] on button "Approved" at bounding box center [627, 478] width 107 height 32
click at [433, 473] on span "Saved" at bounding box center [427, 477] width 39 height 21
drag, startPoint x: 499, startPoint y: 476, endPoint x: 584, endPoint y: 504, distance: 88.6
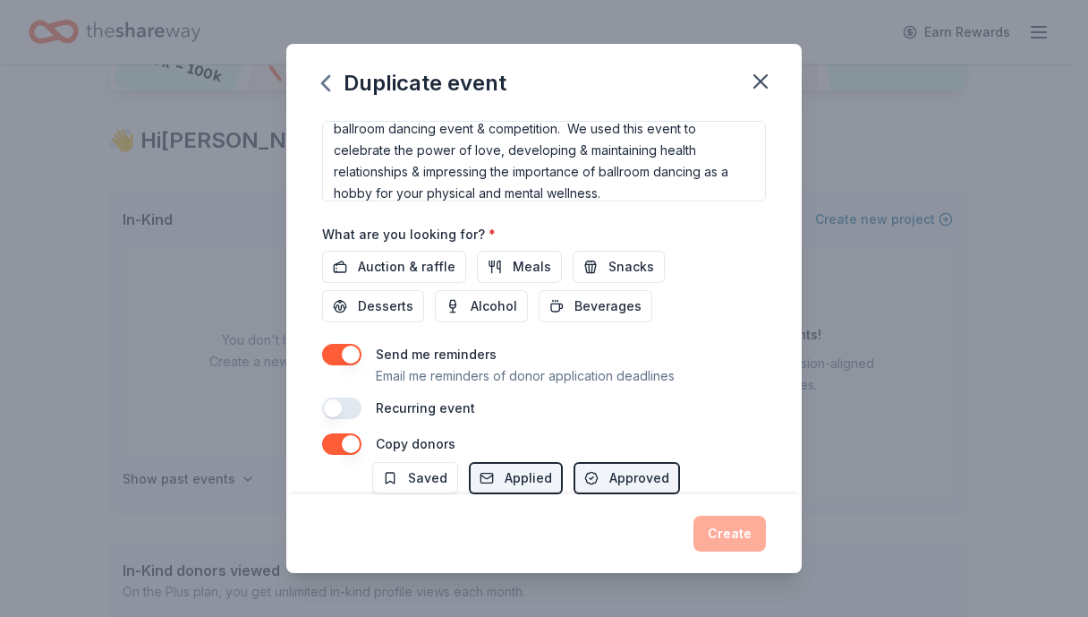
click at [499, 476] on button "Applied" at bounding box center [516, 478] width 94 height 32
click at [612, 482] on span "Approved" at bounding box center [640, 477] width 60 height 21
click at [599, 481] on button "Approved" at bounding box center [627, 478] width 107 height 32
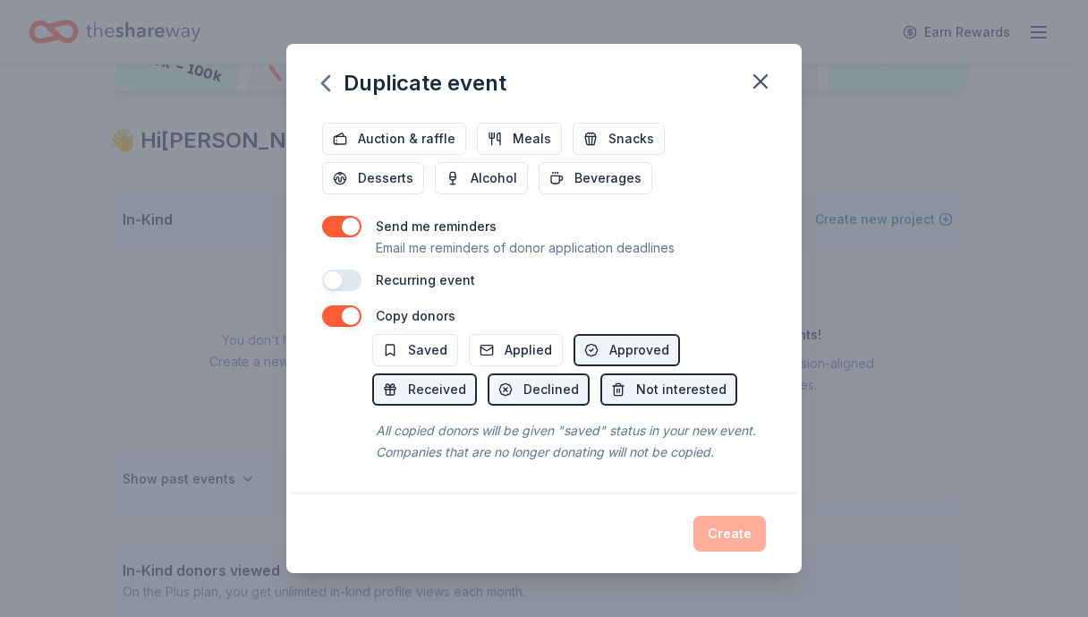
scroll to position [537, 0]
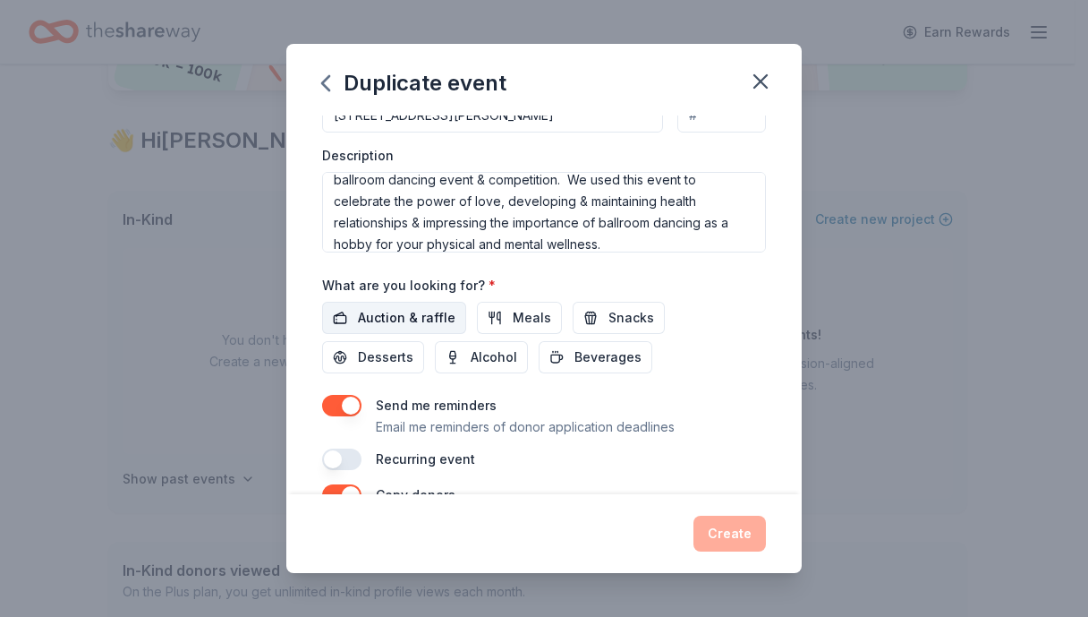
click at [398, 311] on span "Auction & raffle" at bounding box center [407, 317] width 98 height 21
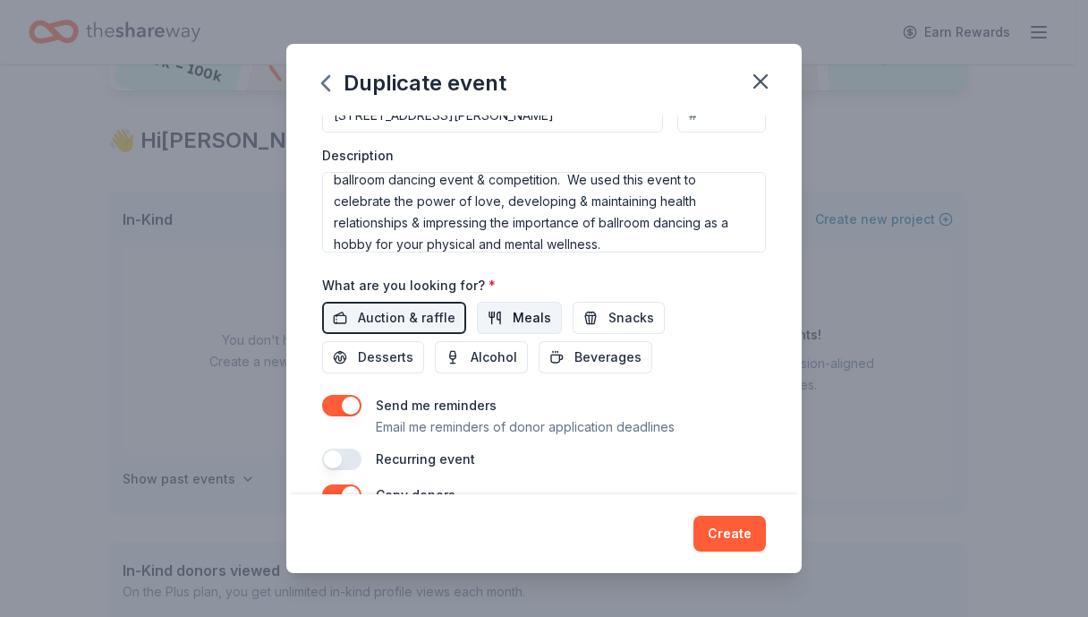
click at [502, 321] on button "Meals" at bounding box center [519, 318] width 85 height 32
click at [599, 311] on button "Snacks" at bounding box center [619, 318] width 92 height 32
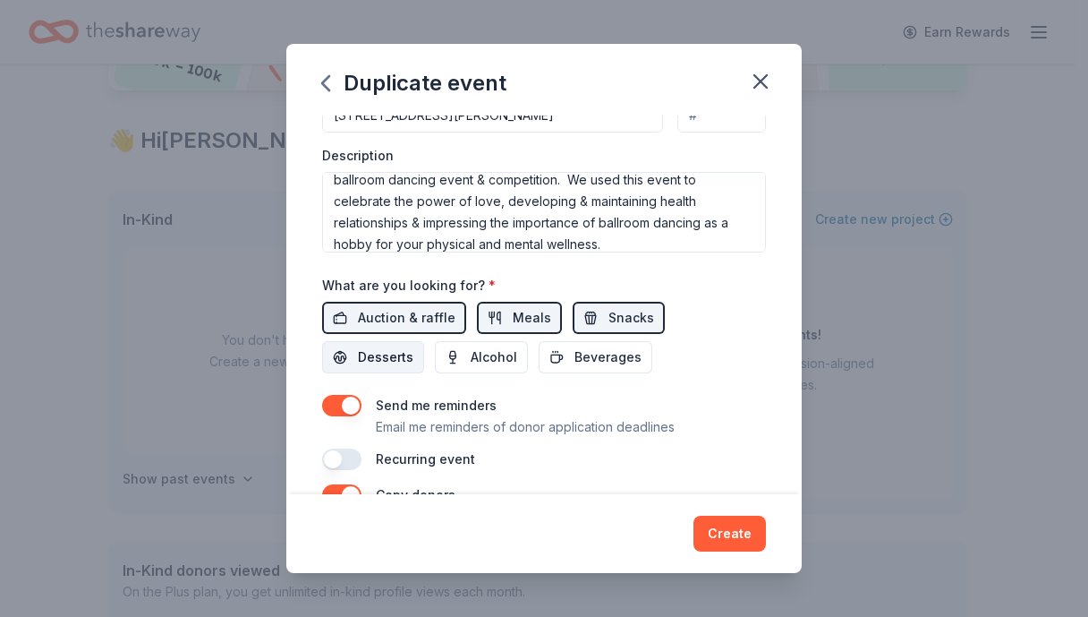
click at [351, 350] on button "Desserts" at bounding box center [373, 357] width 102 height 32
click at [598, 346] on span "Beverages" at bounding box center [608, 356] width 67 height 21
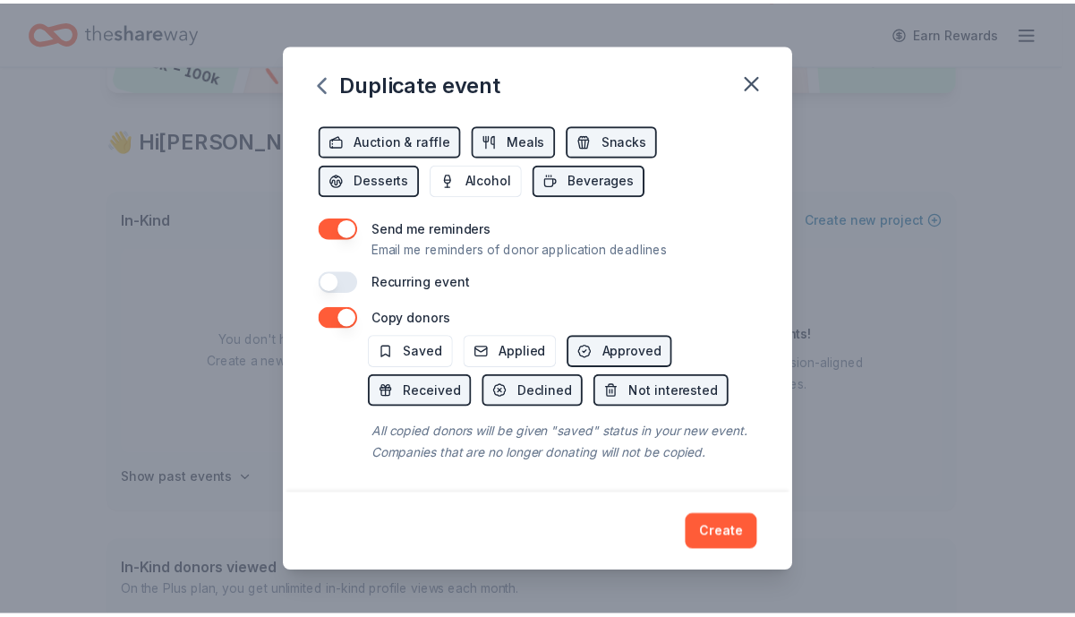
scroll to position [737, 0]
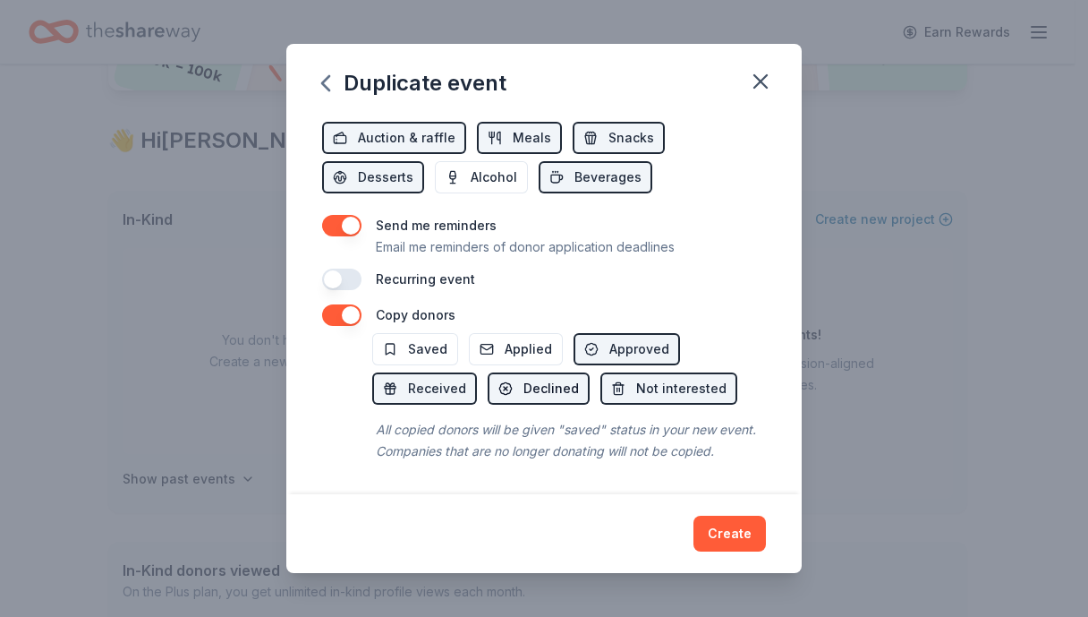
click at [557, 378] on span "Declined" at bounding box center [551, 388] width 55 height 21
click at [641, 378] on span "Not interested" at bounding box center [681, 388] width 90 height 21
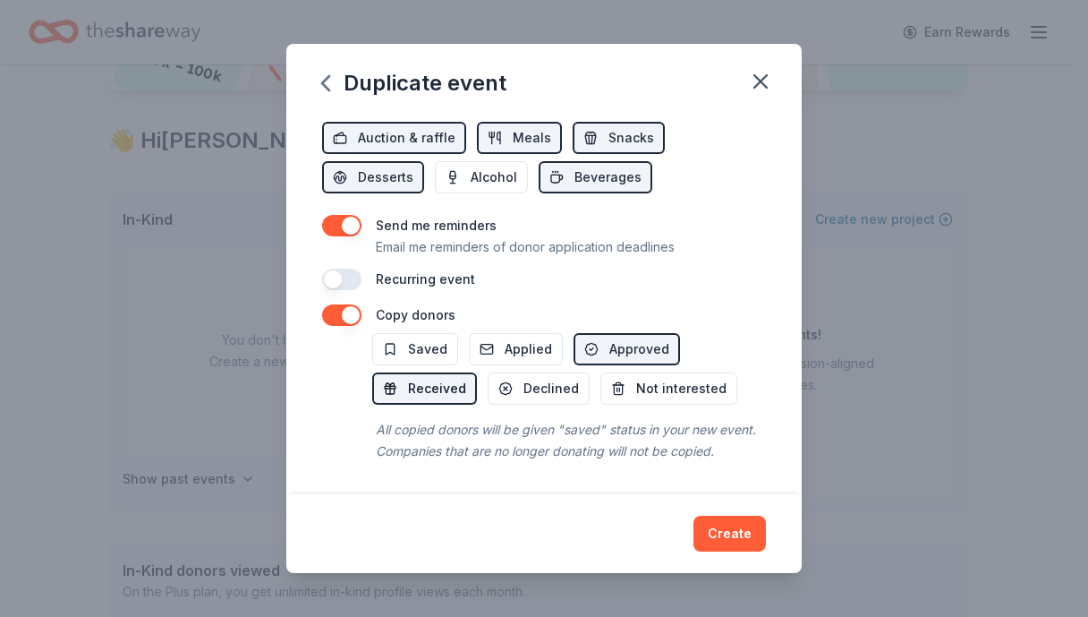
click at [383, 372] on button "Received" at bounding box center [424, 388] width 105 height 32
drag, startPoint x: 413, startPoint y: 367, endPoint x: 1067, endPoint y: 470, distance: 662.3
click at [438, 378] on span "Received" at bounding box center [437, 388] width 58 height 21
click at [729, 535] on button "Create" at bounding box center [730, 534] width 72 height 36
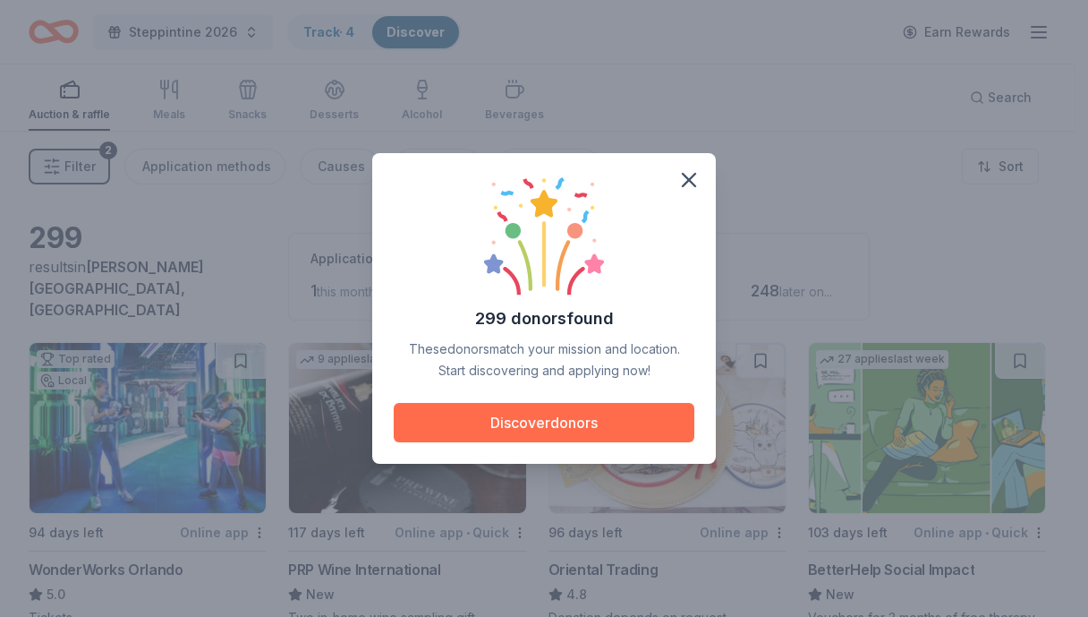
click at [528, 430] on button "Discover donors" at bounding box center [544, 422] width 301 height 39
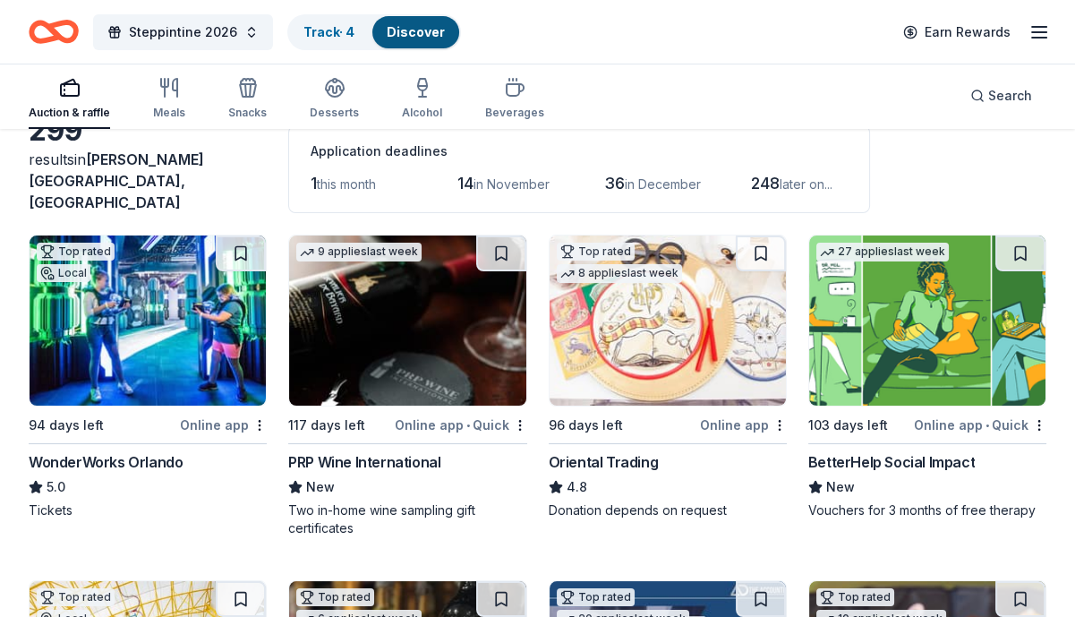
scroll to position [90, 0]
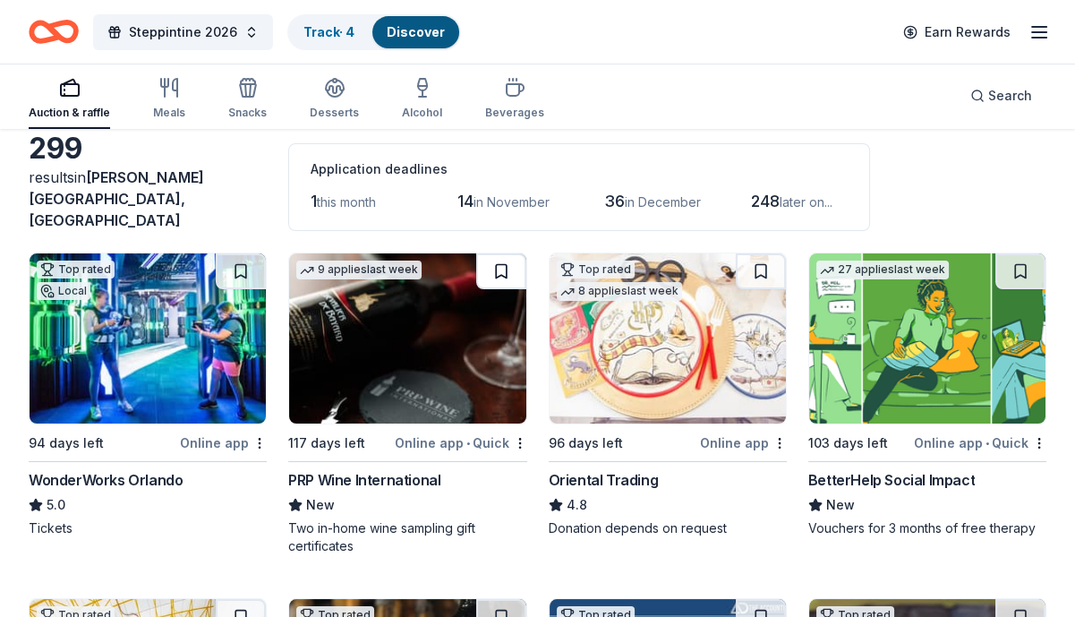
click at [498, 259] on button at bounding box center [501, 271] width 50 height 36
click at [1019, 258] on button at bounding box center [1020, 271] width 50 height 36
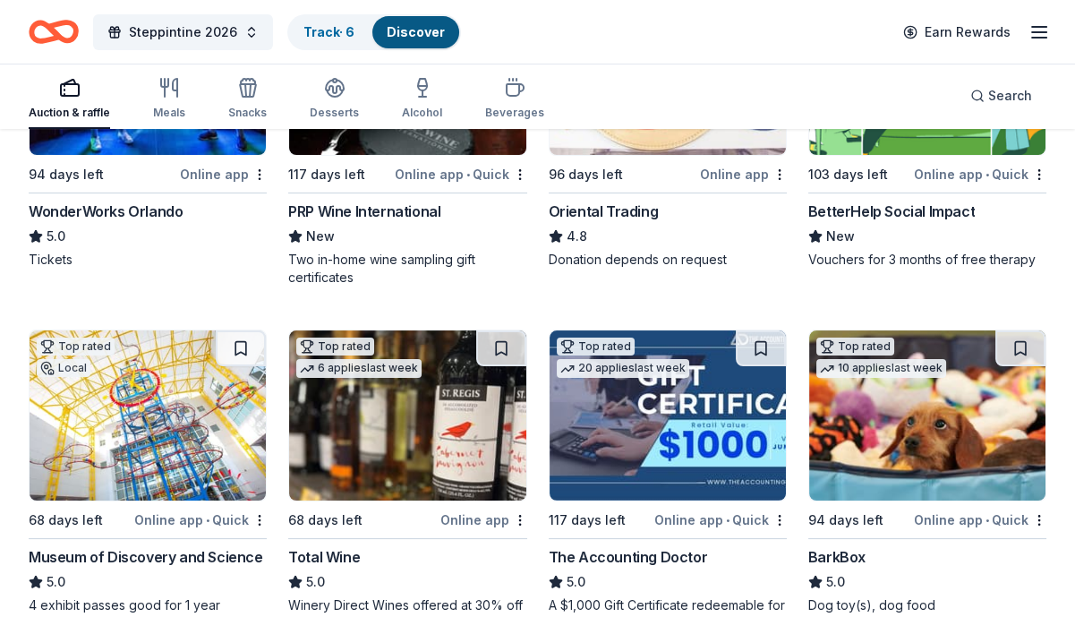
scroll to position [448, 0]
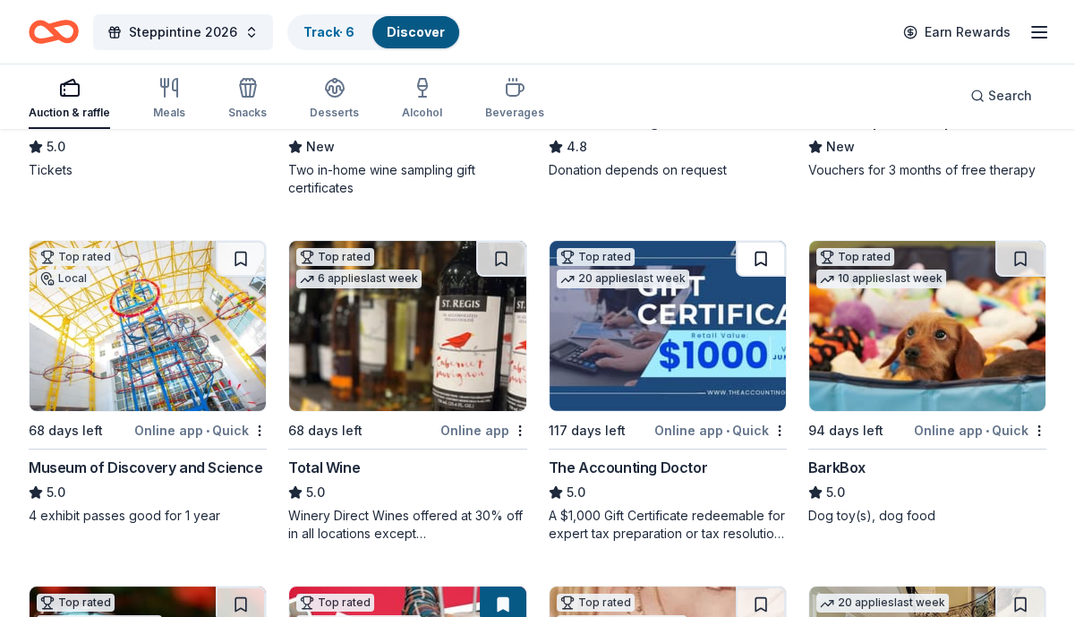
click at [760, 244] on button at bounding box center [761, 259] width 50 height 36
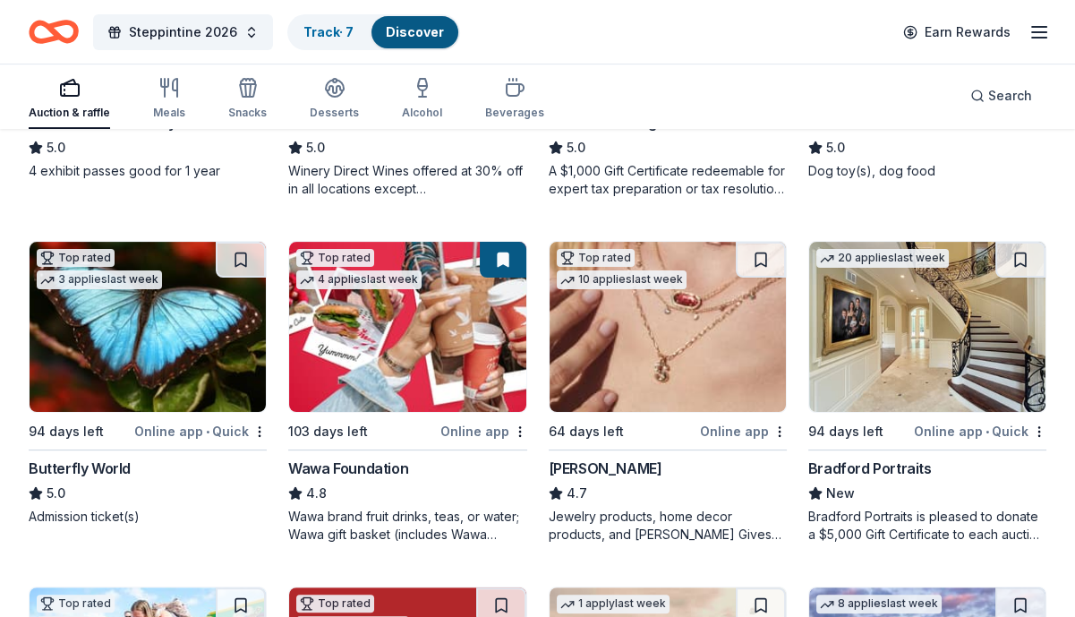
scroll to position [806, 0]
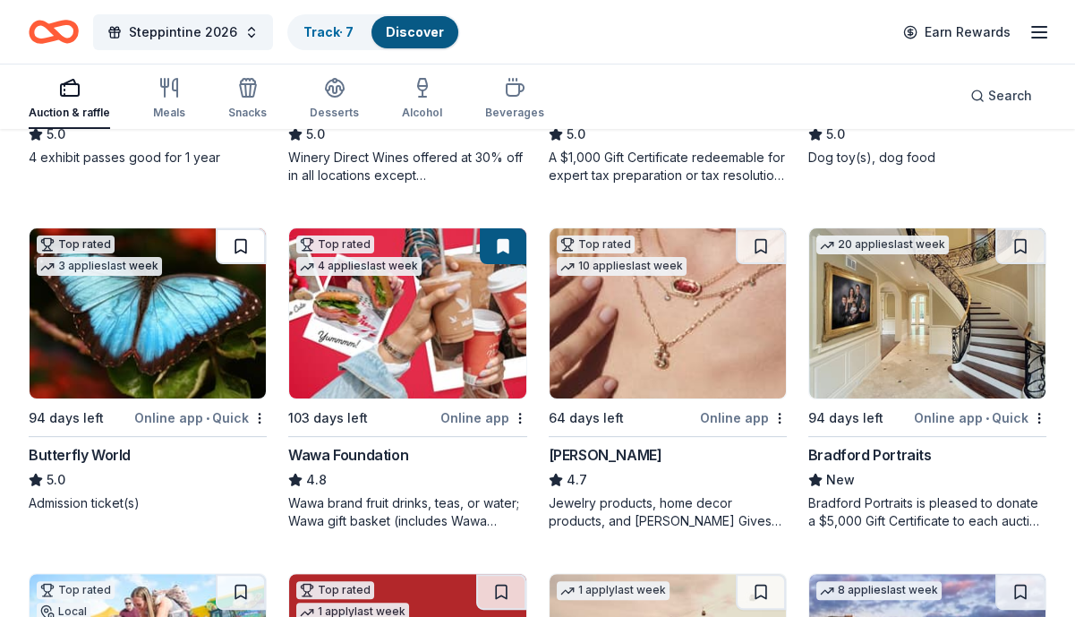
click at [236, 228] on button at bounding box center [241, 246] width 50 height 36
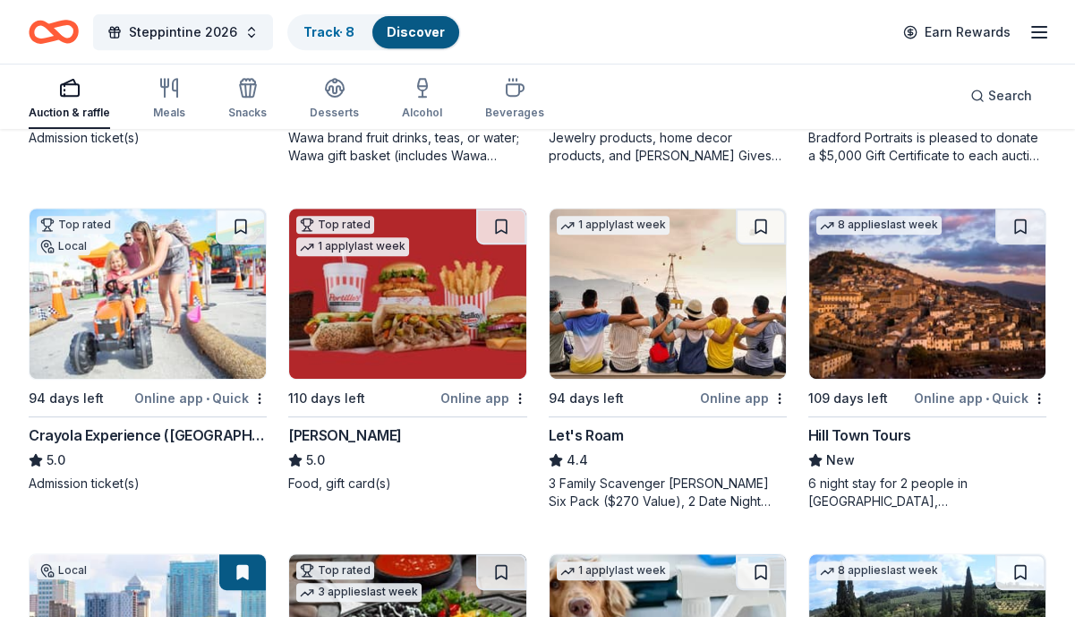
scroll to position [1164, 0]
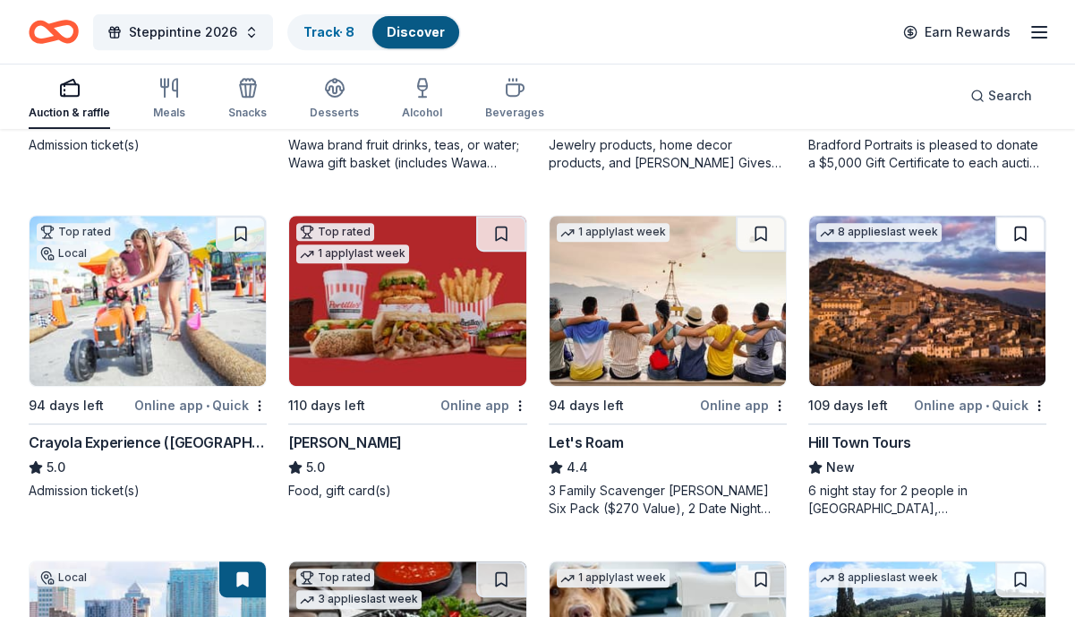
click at [1019, 216] on button at bounding box center [1020, 234] width 50 height 36
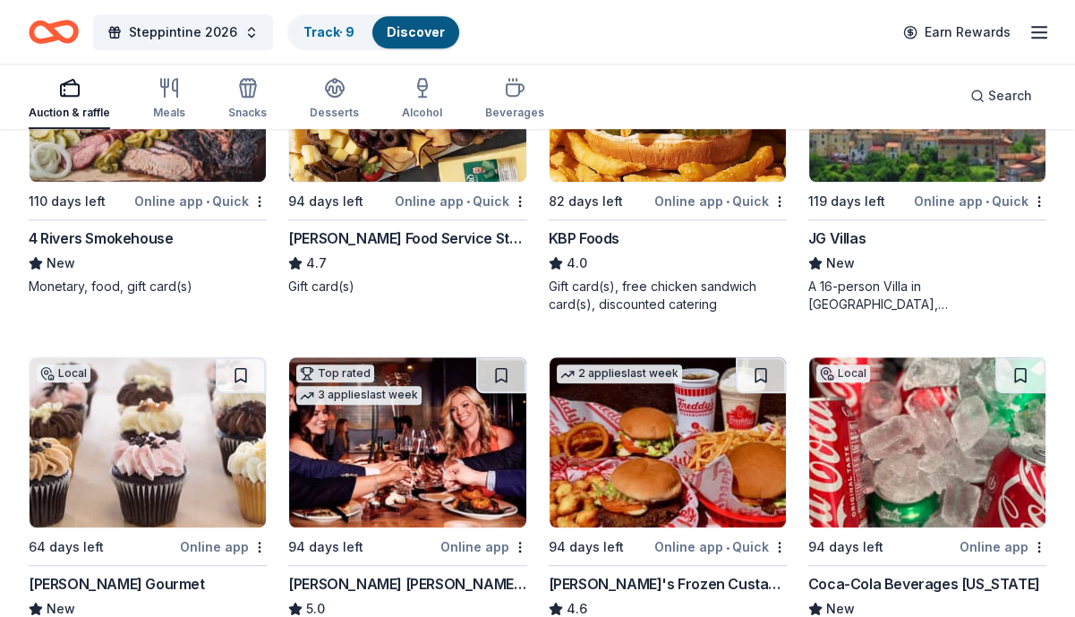
scroll to position [2148, 0]
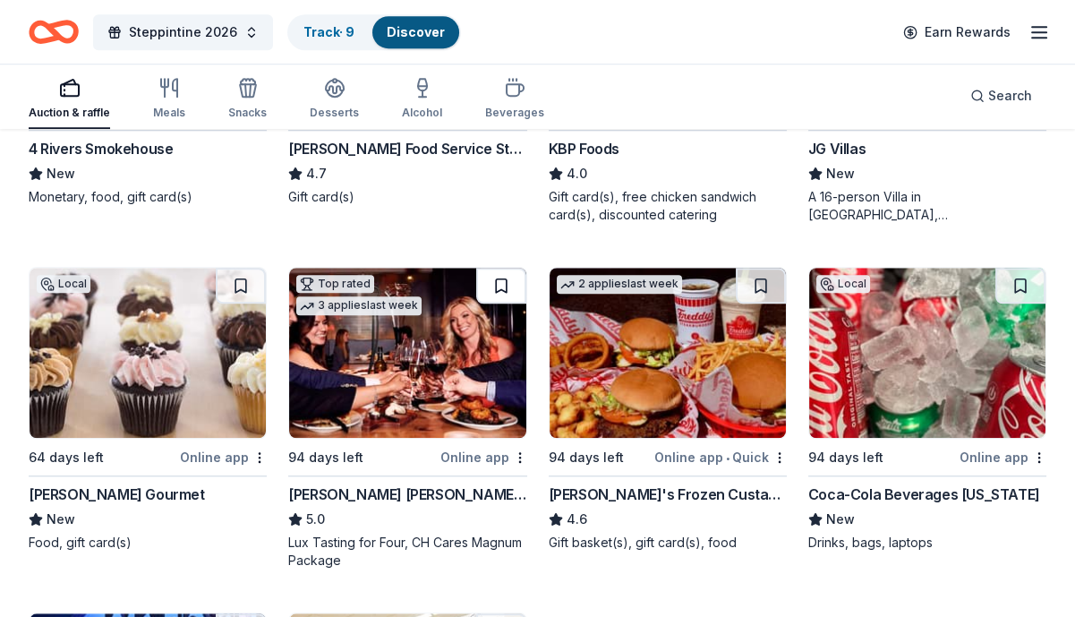
click at [491, 268] on button at bounding box center [501, 286] width 50 height 36
click at [1020, 280] on button at bounding box center [1020, 286] width 50 height 36
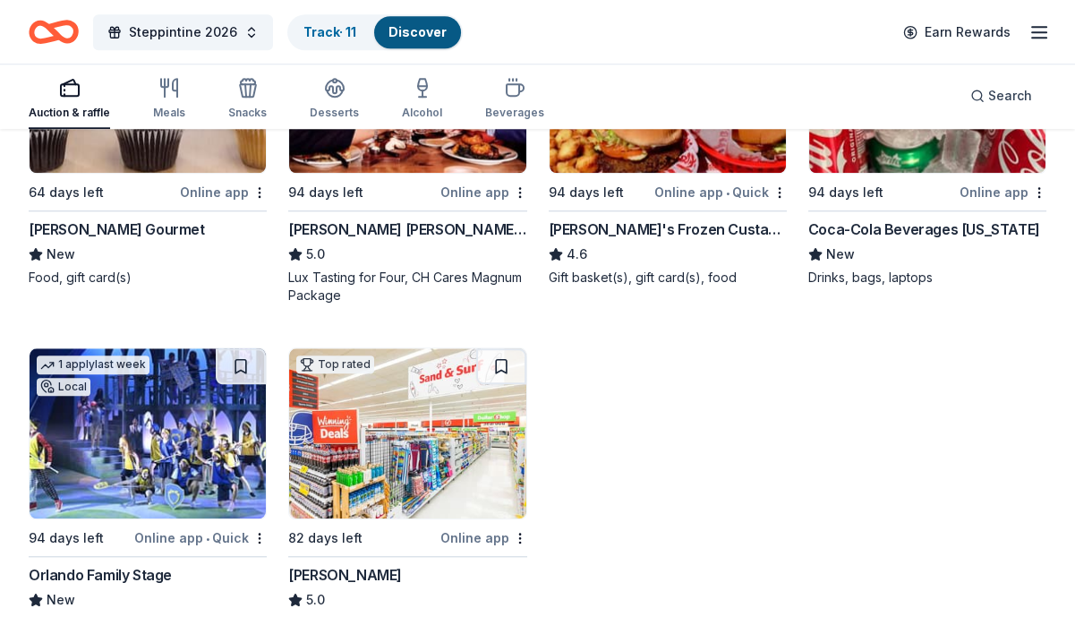
scroll to position [2506, 0]
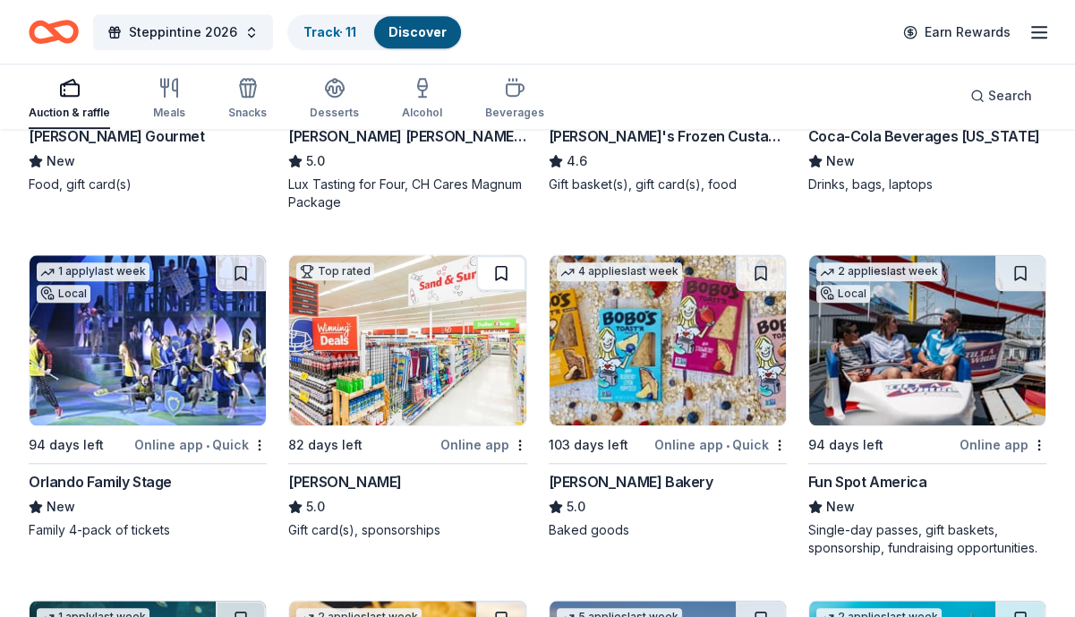
click at [497, 256] on button at bounding box center [501, 273] width 50 height 36
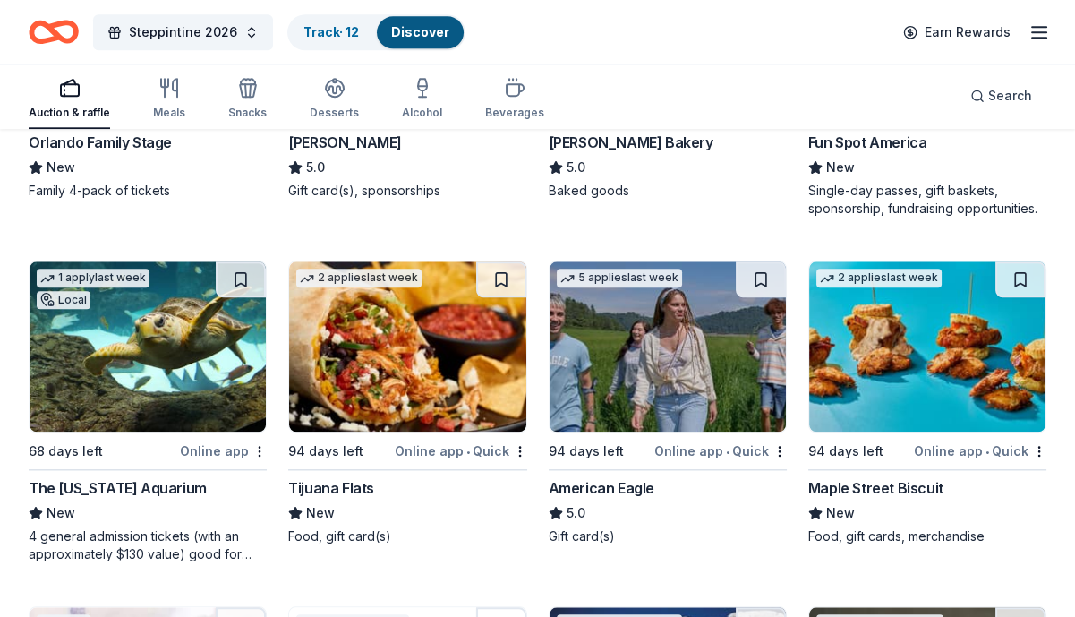
scroll to position [2864, 0]
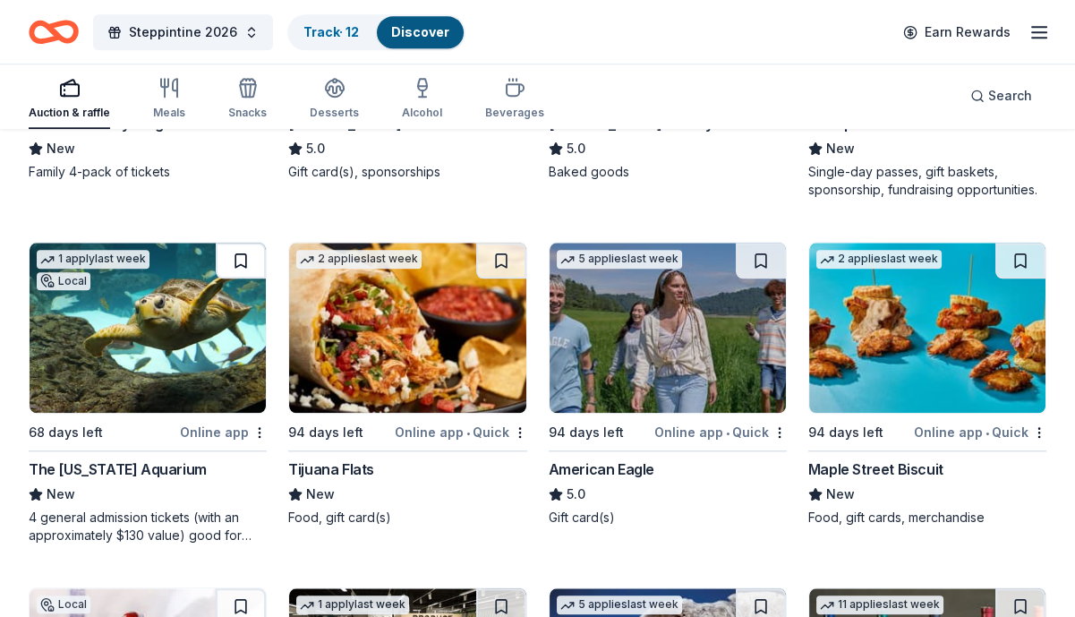
click at [243, 244] on button at bounding box center [241, 261] width 50 height 36
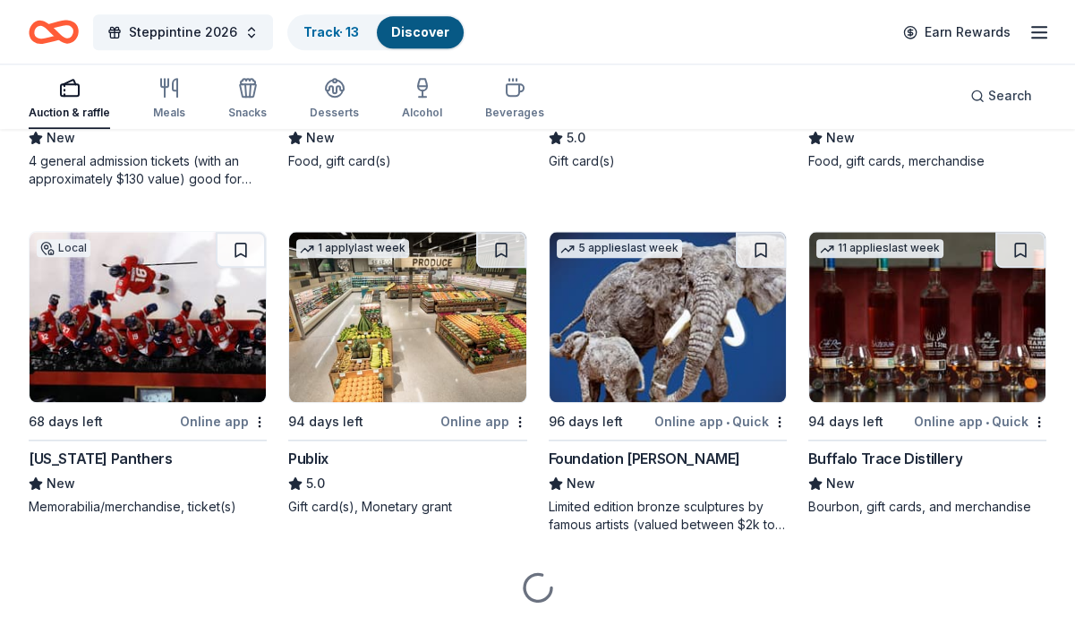
scroll to position [3222, 0]
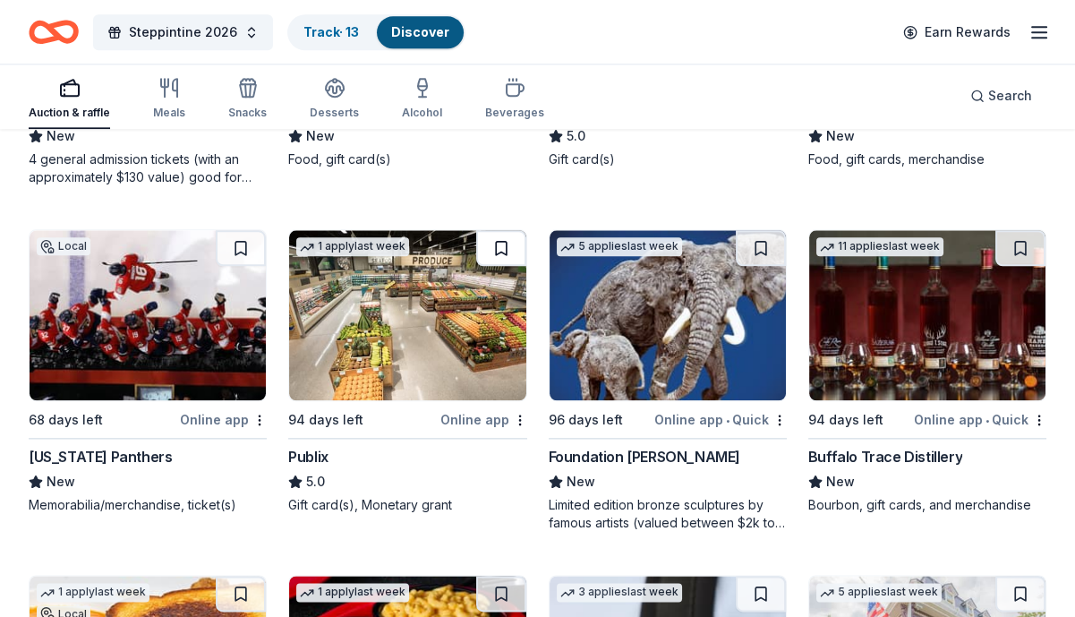
click at [491, 230] on button at bounding box center [501, 248] width 50 height 36
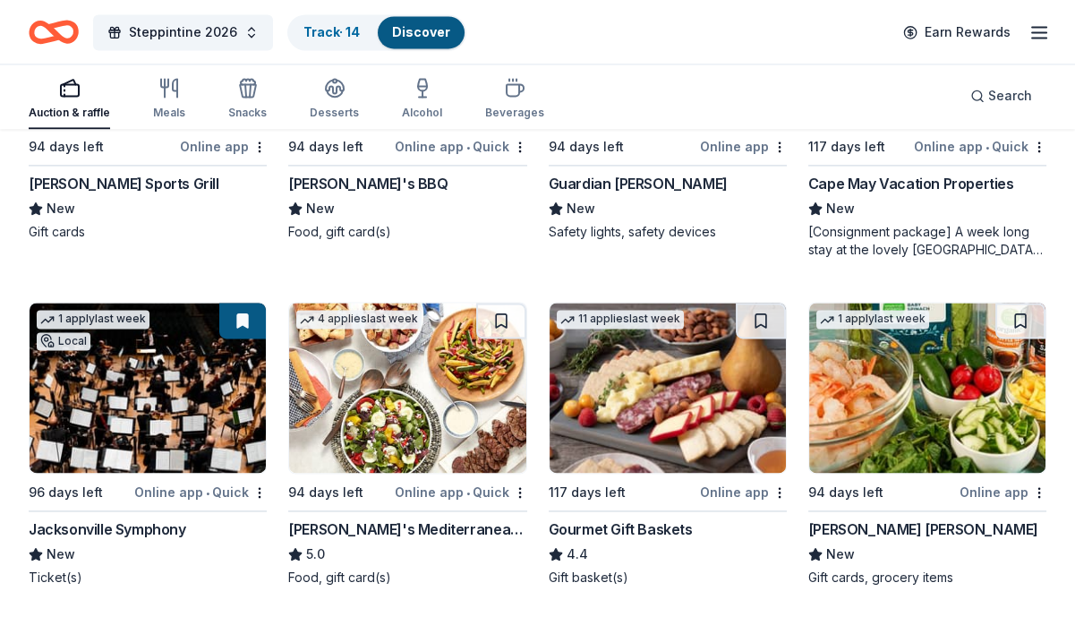
scroll to position [3849, 0]
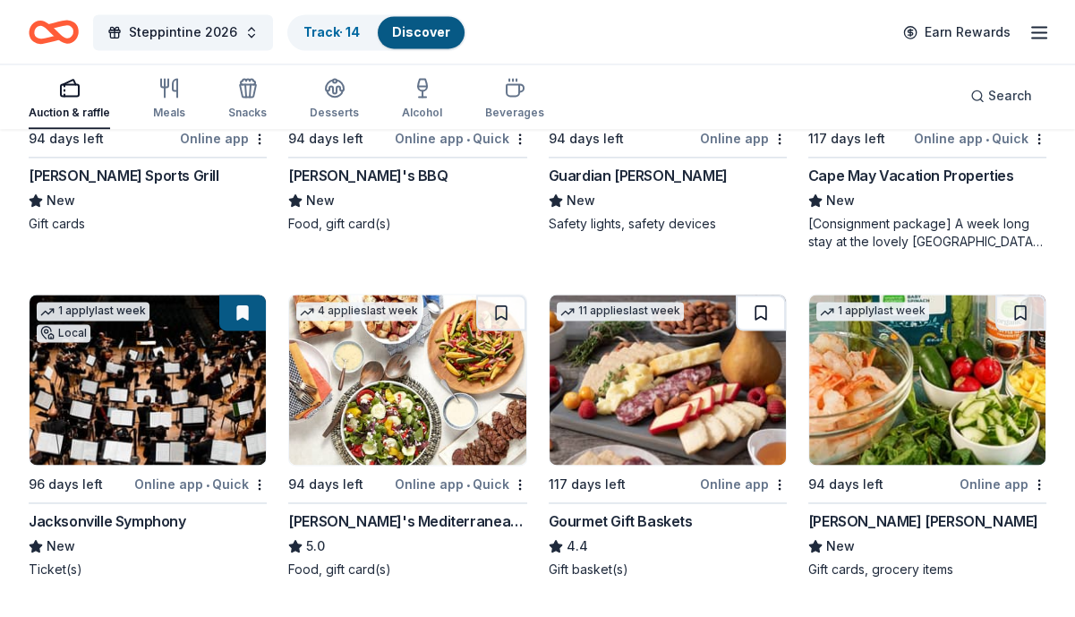
click at [754, 300] on button at bounding box center [761, 312] width 50 height 36
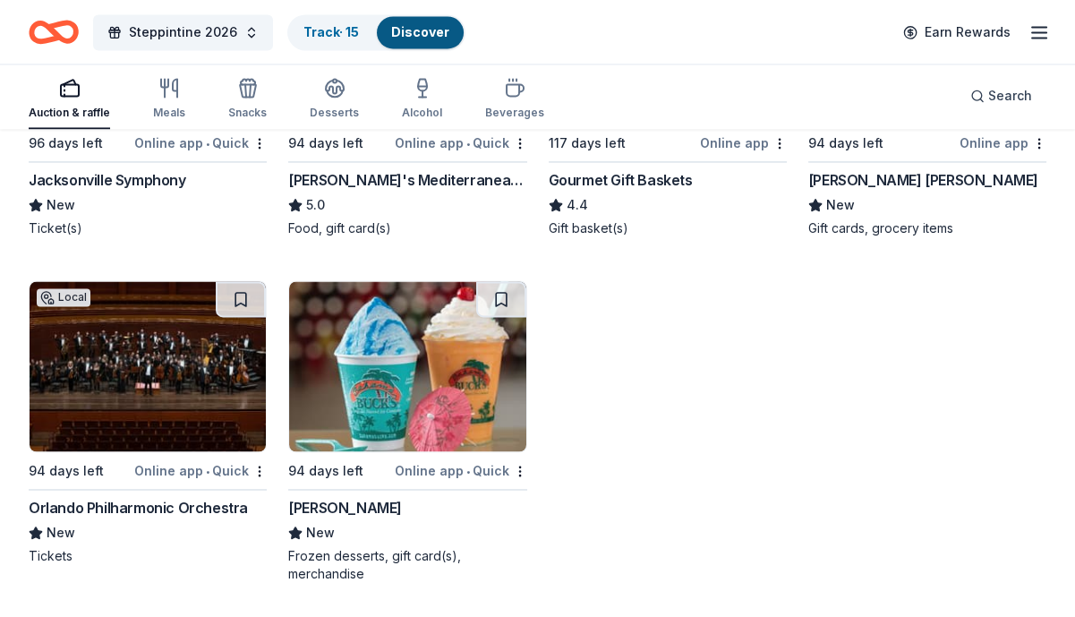
scroll to position [4284, 0]
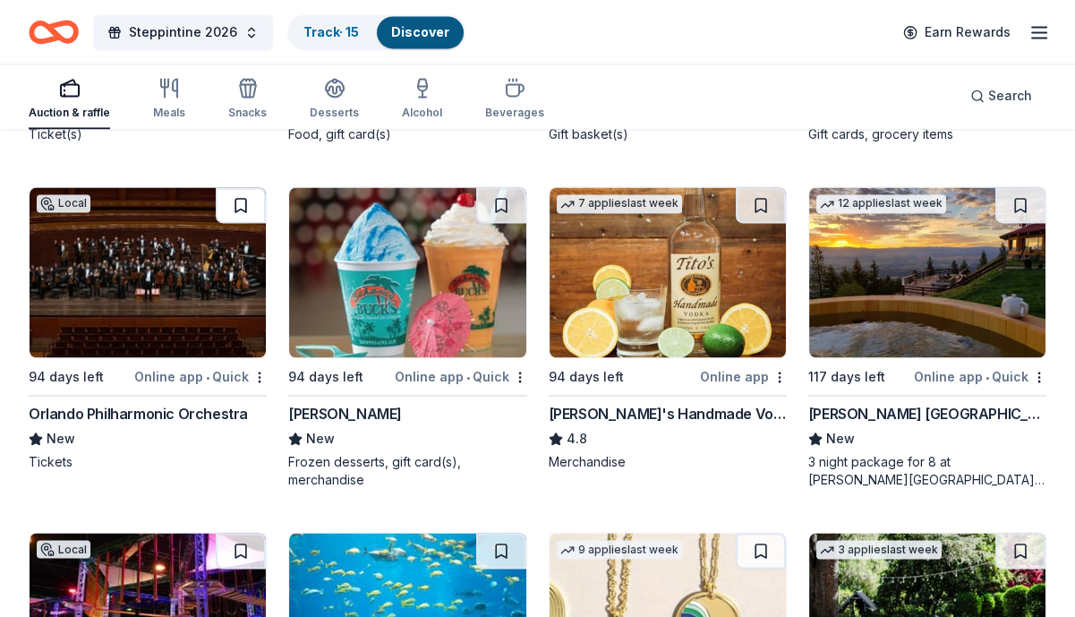
click at [244, 195] on button at bounding box center [241, 205] width 50 height 36
click at [496, 200] on button at bounding box center [501, 205] width 50 height 36
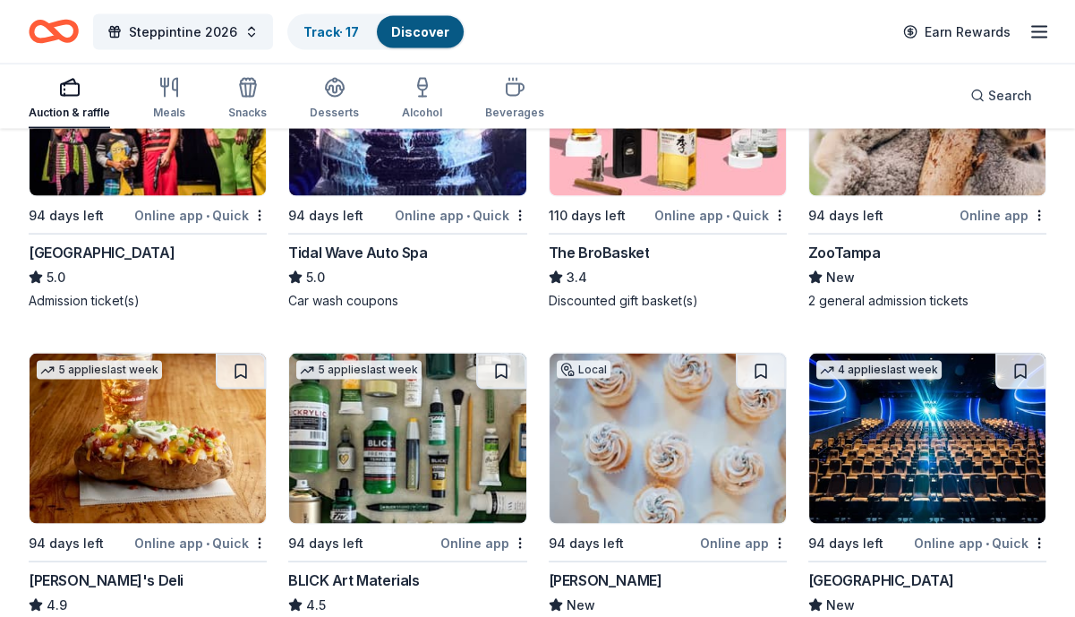
scroll to position [4957, 0]
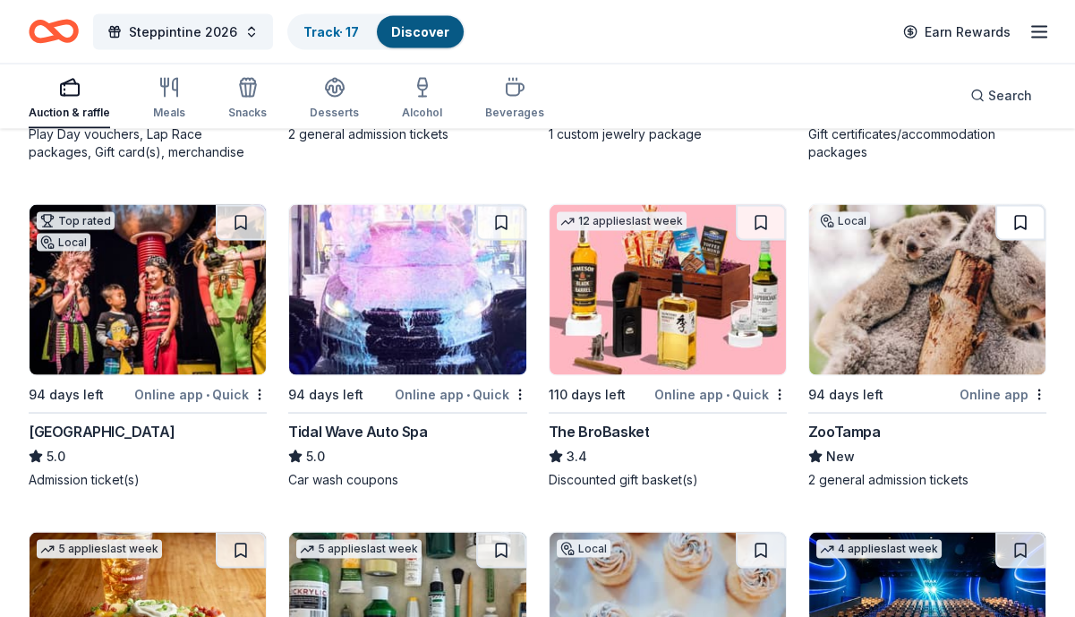
click at [1017, 213] on button at bounding box center [1020, 223] width 50 height 36
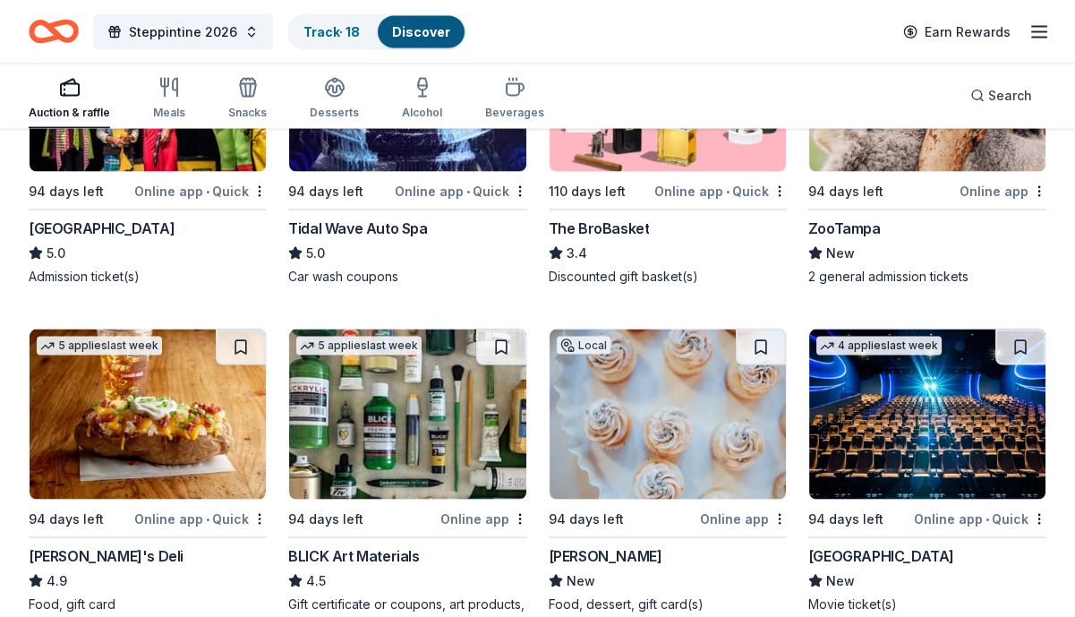
scroll to position [5225, 0]
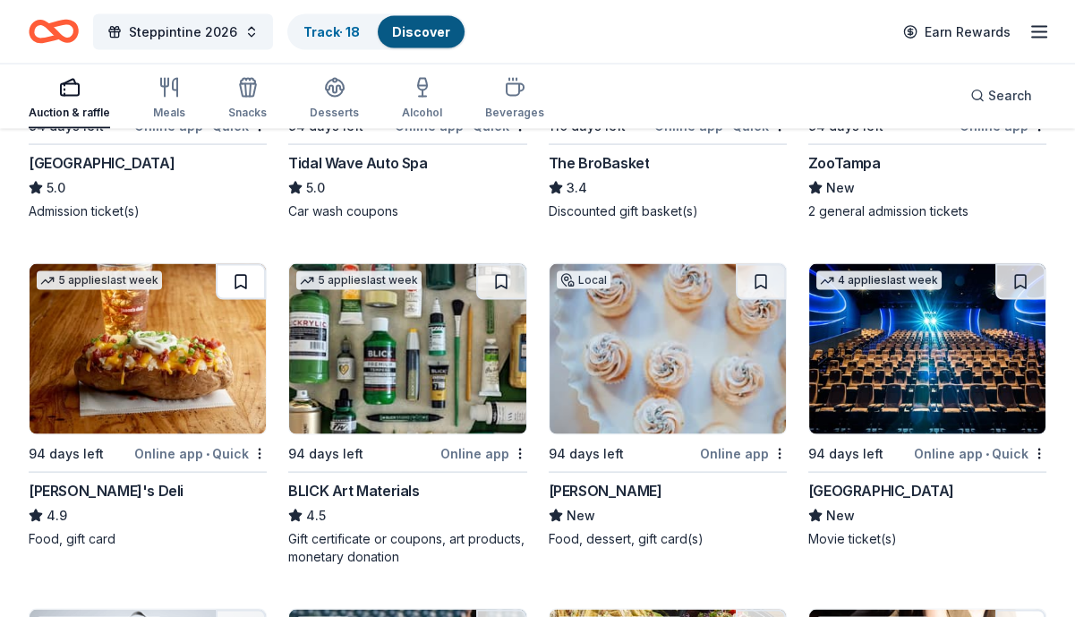
click at [235, 267] on button at bounding box center [241, 282] width 50 height 36
click at [1023, 264] on button at bounding box center [1020, 282] width 50 height 36
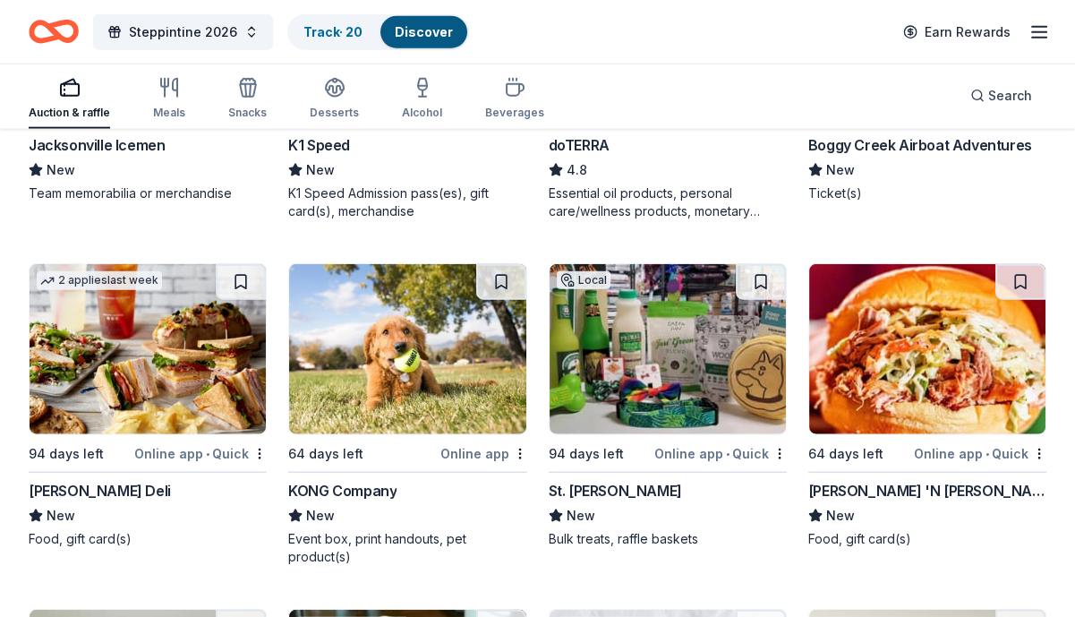
scroll to position [6262, 0]
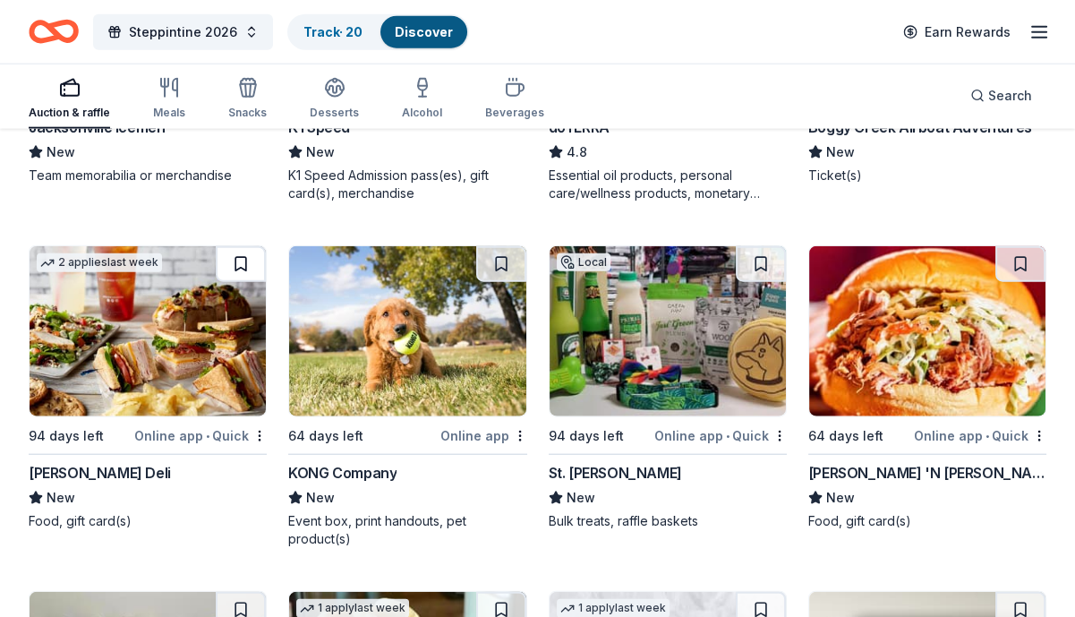
click at [243, 265] on button at bounding box center [241, 264] width 50 height 36
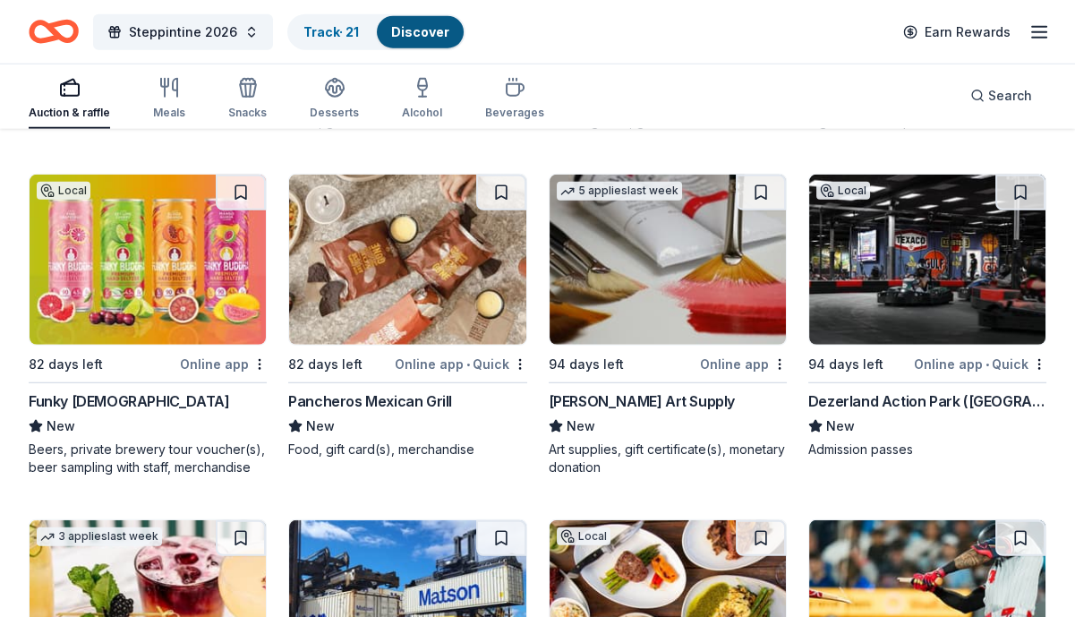
scroll to position [7024, 0]
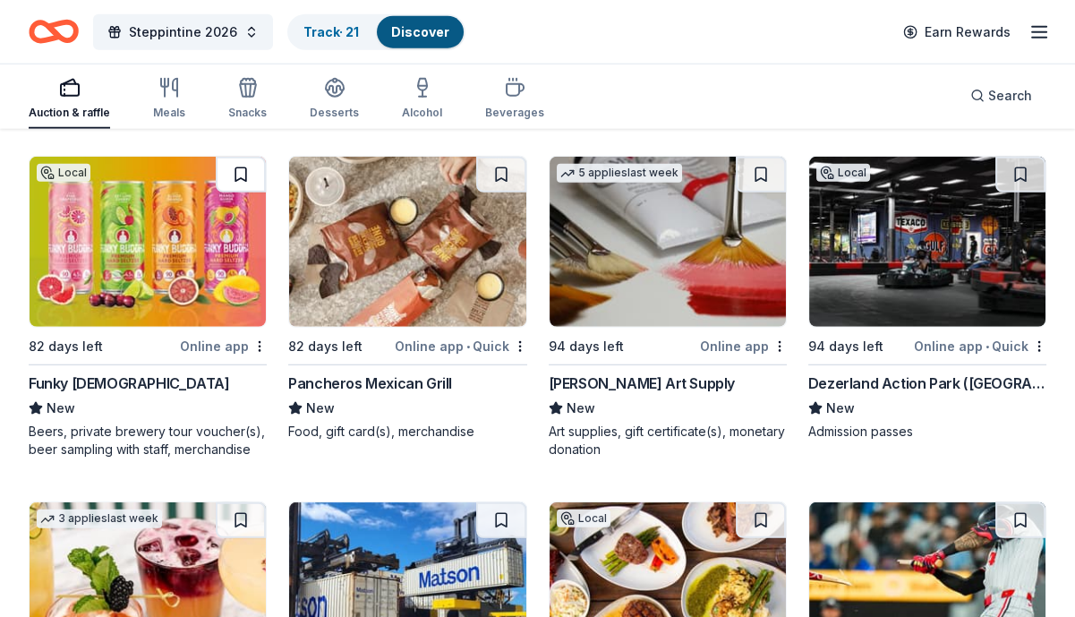
click at [237, 175] on button at bounding box center [241, 175] width 50 height 36
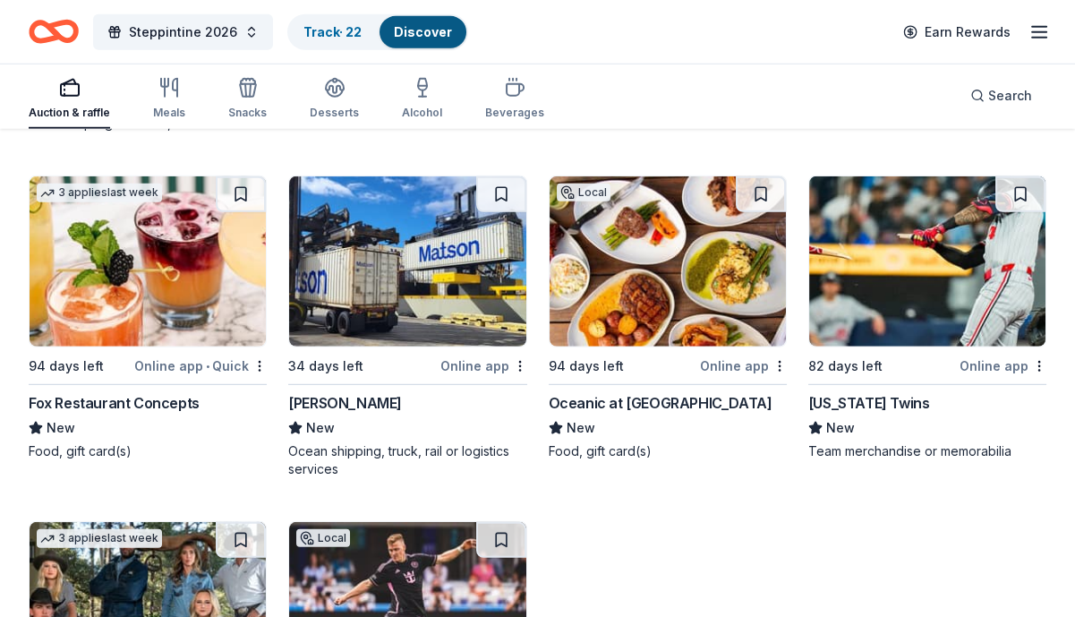
scroll to position [7382, 0]
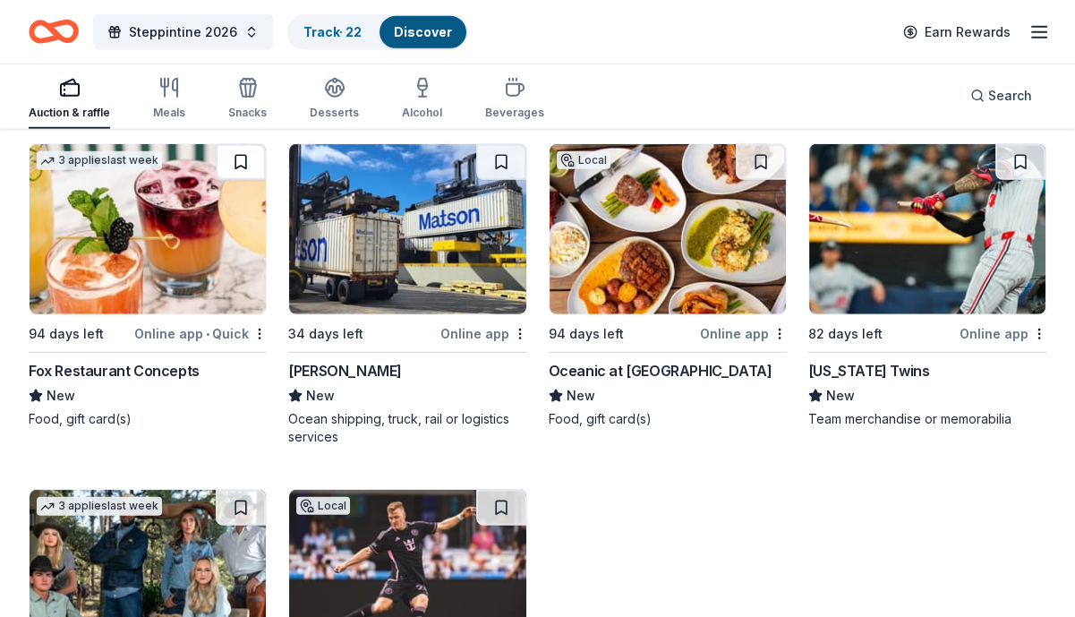
click at [237, 158] on button at bounding box center [241, 162] width 50 height 36
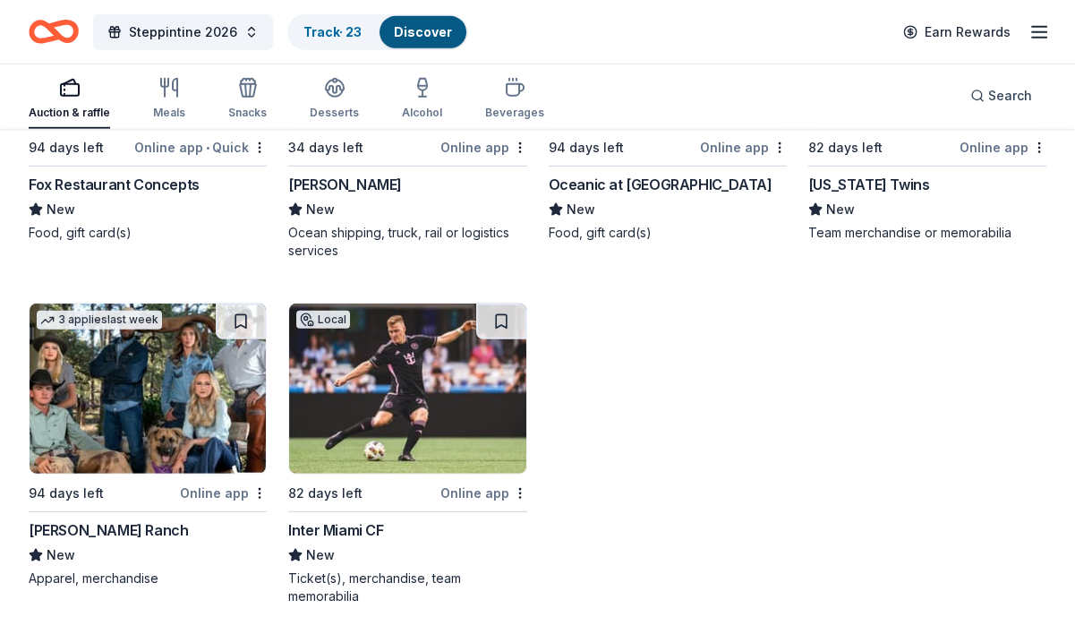
scroll to position [7651, 0]
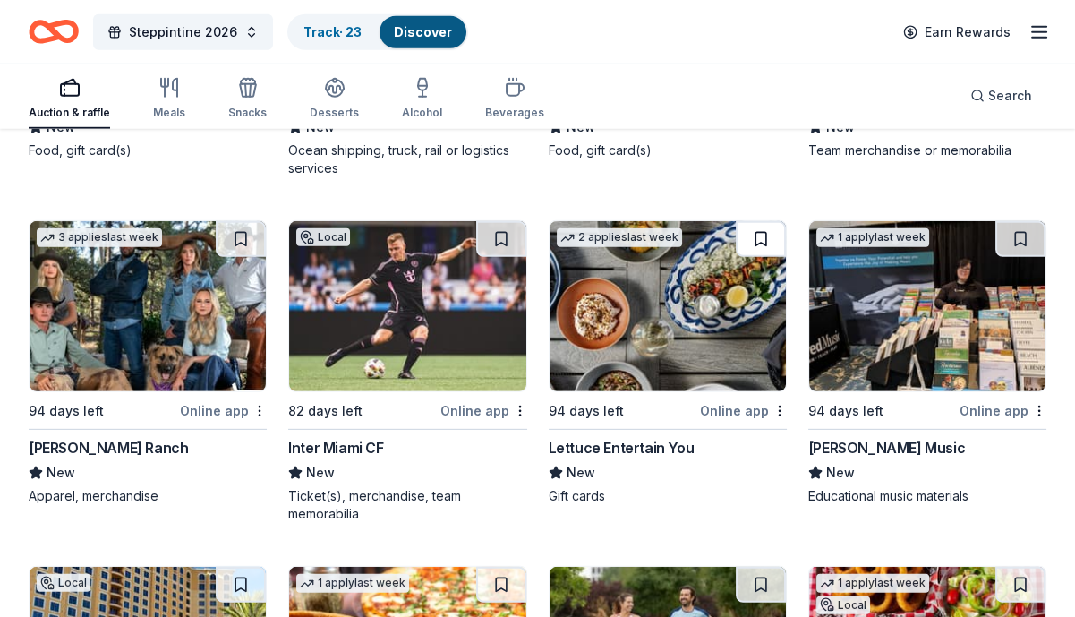
click at [757, 243] on button at bounding box center [761, 239] width 50 height 36
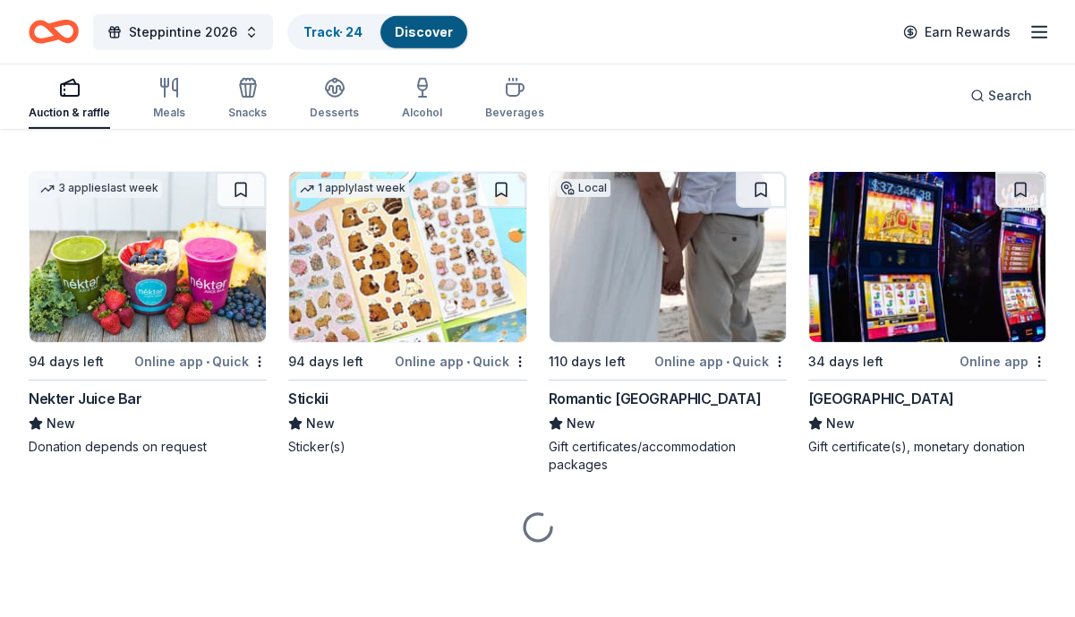
scroll to position [8375, 0]
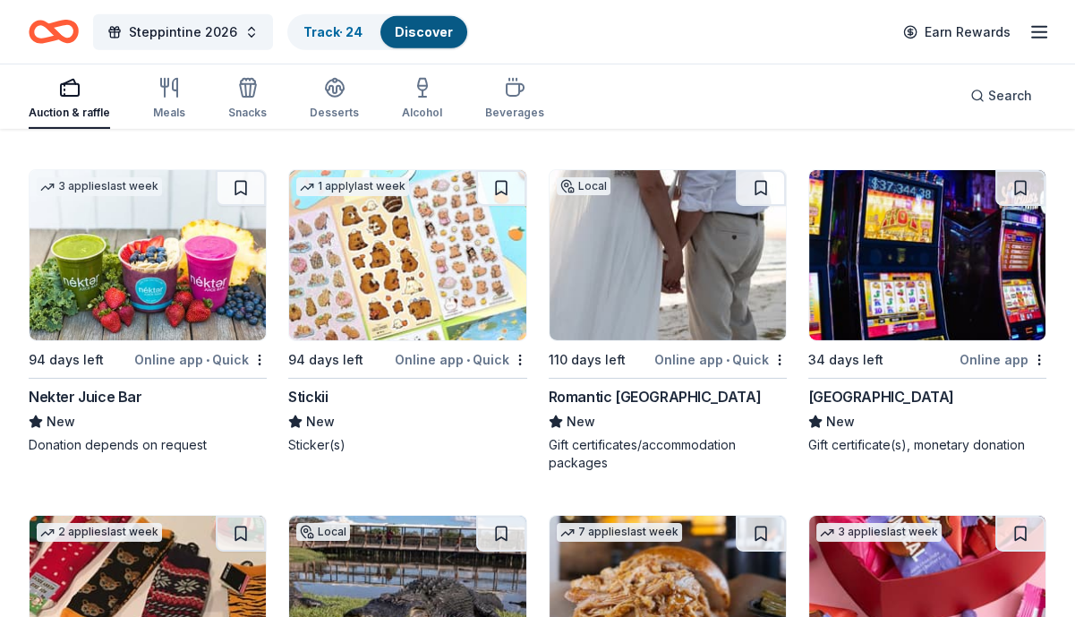
drag, startPoint x: 239, startPoint y: 193, endPoint x: 499, endPoint y: 488, distance: 392.5
click at [239, 193] on button at bounding box center [241, 188] width 50 height 36
click at [763, 188] on button at bounding box center [761, 188] width 50 height 36
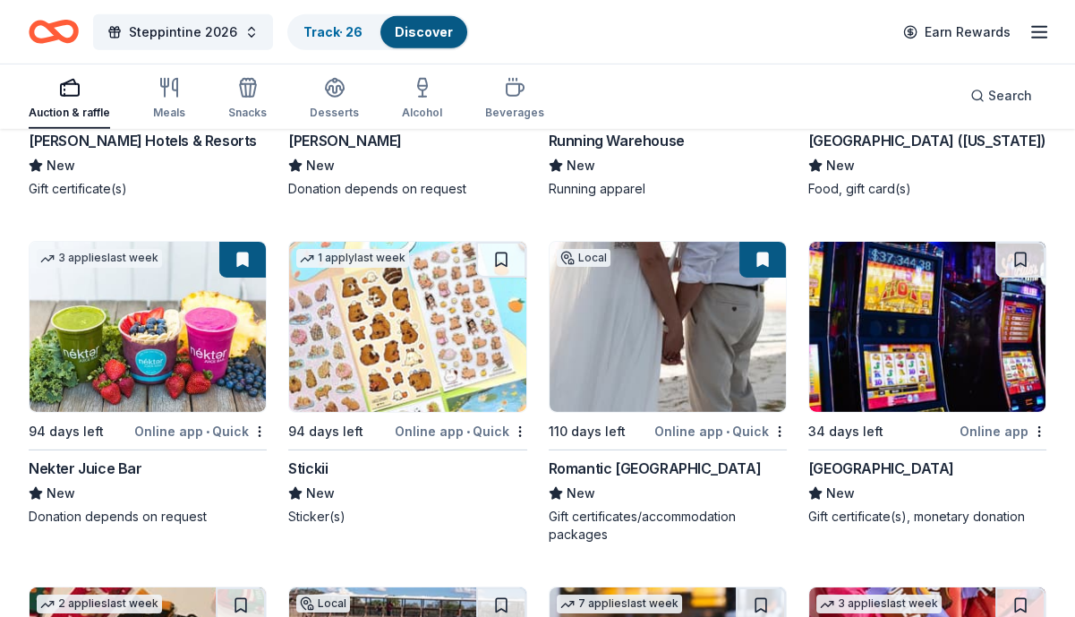
scroll to position [8285, 0]
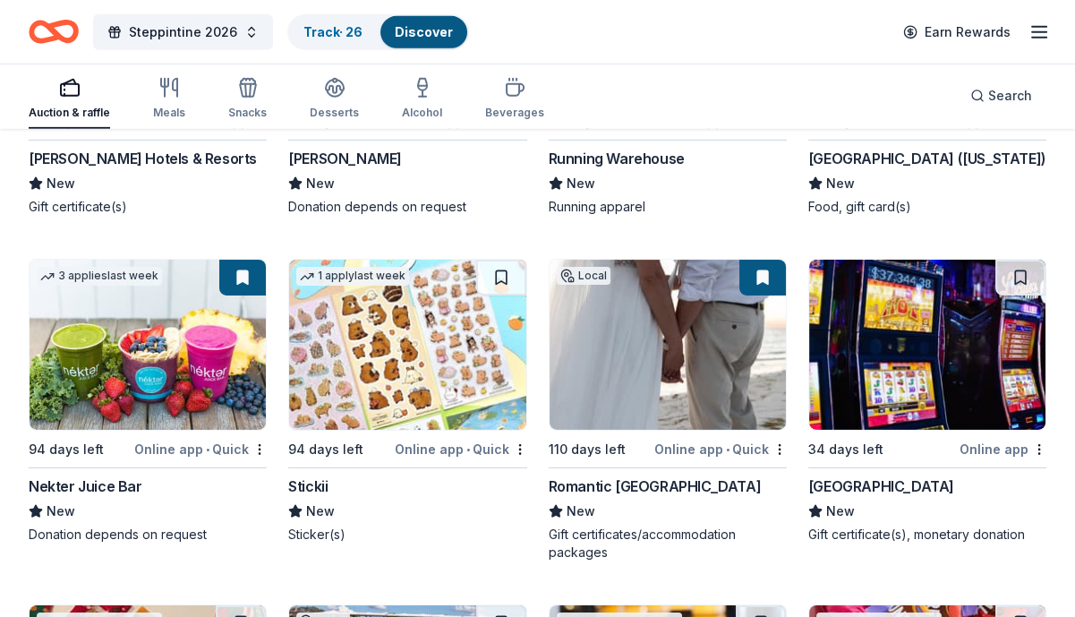
click at [1016, 278] on button at bounding box center [1020, 278] width 50 height 36
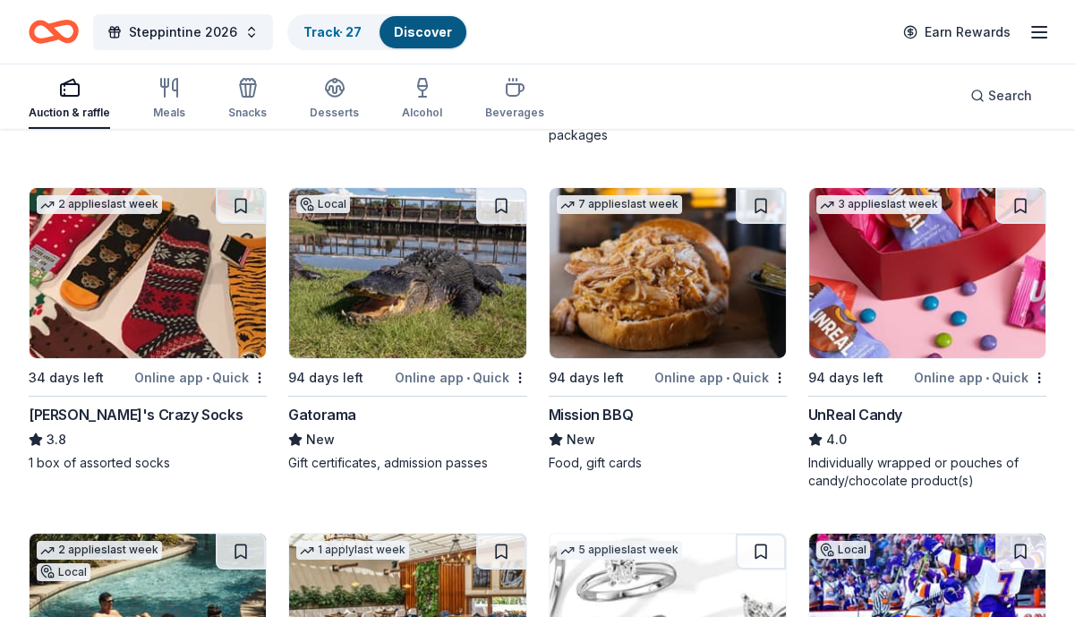
scroll to position [8733, 0]
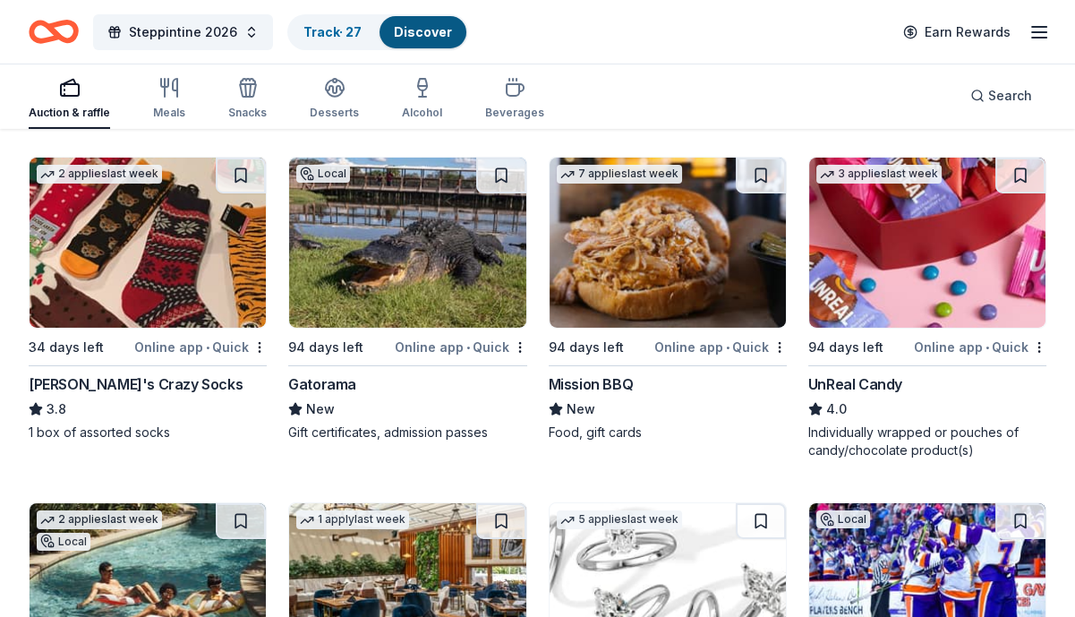
drag, startPoint x: 1023, startPoint y: 189, endPoint x: 1026, endPoint y: 240, distance: 51.1
click at [1023, 189] on button at bounding box center [1020, 176] width 50 height 36
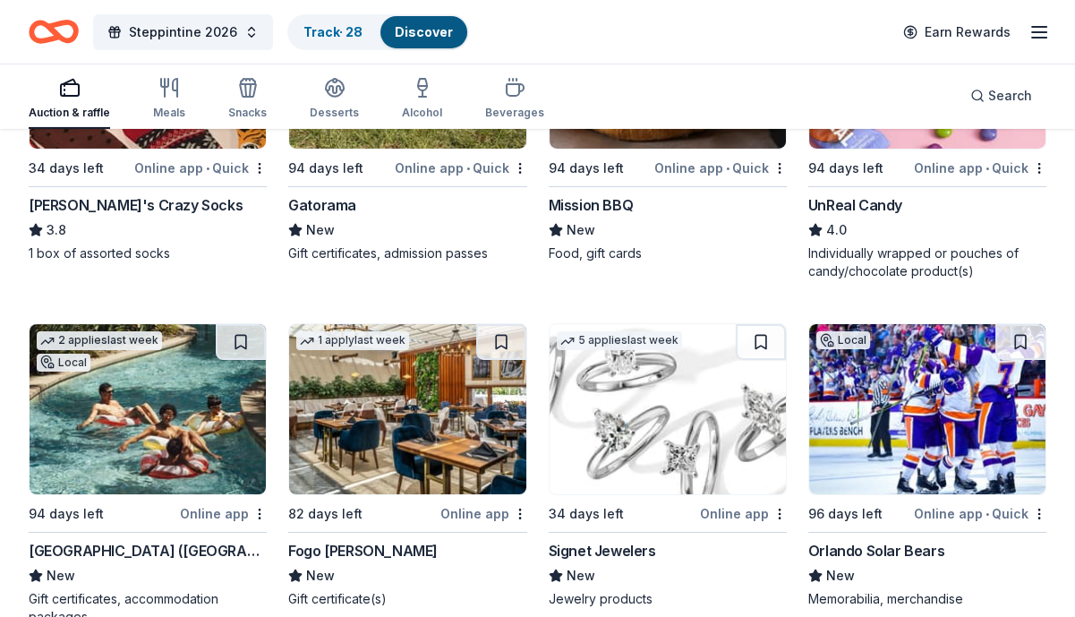
scroll to position [9001, 0]
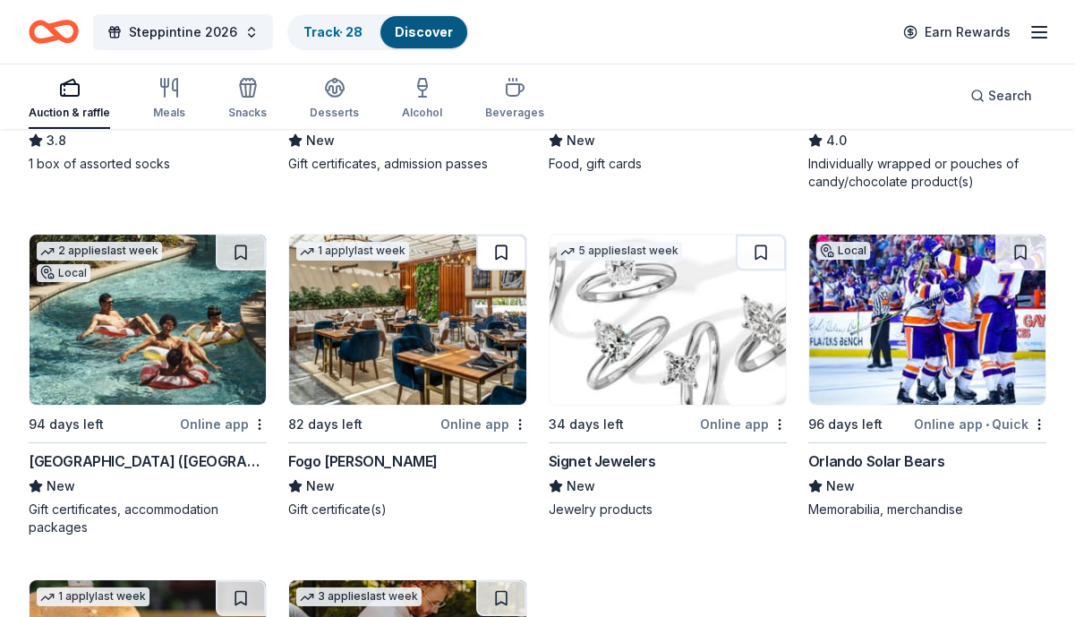
click at [498, 258] on button at bounding box center [501, 252] width 50 height 36
click at [1019, 253] on button at bounding box center [1020, 252] width 50 height 36
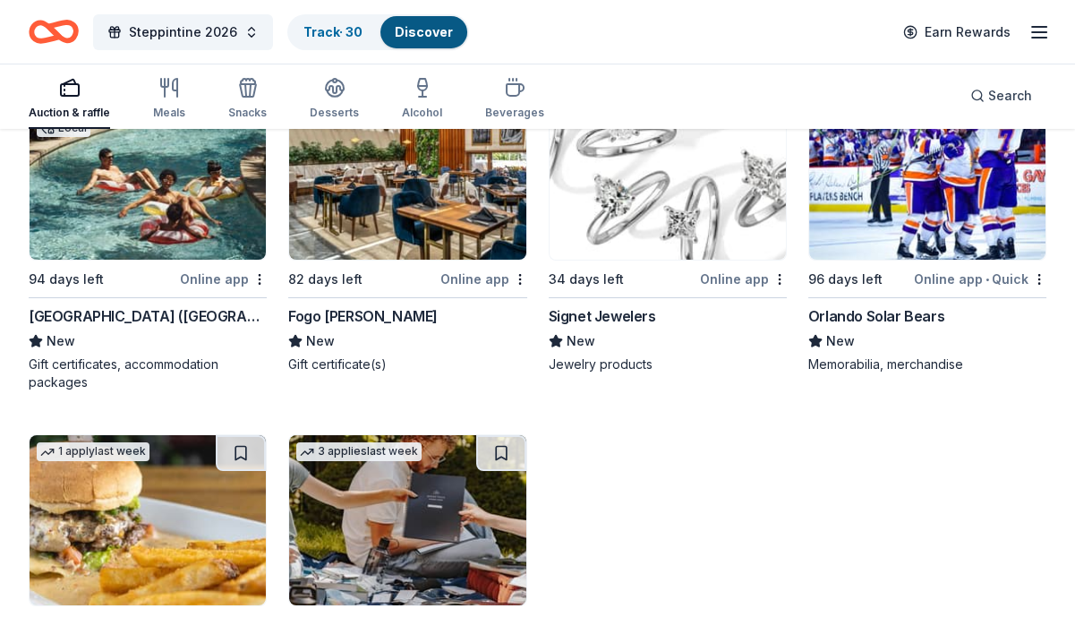
scroll to position [9359, 0]
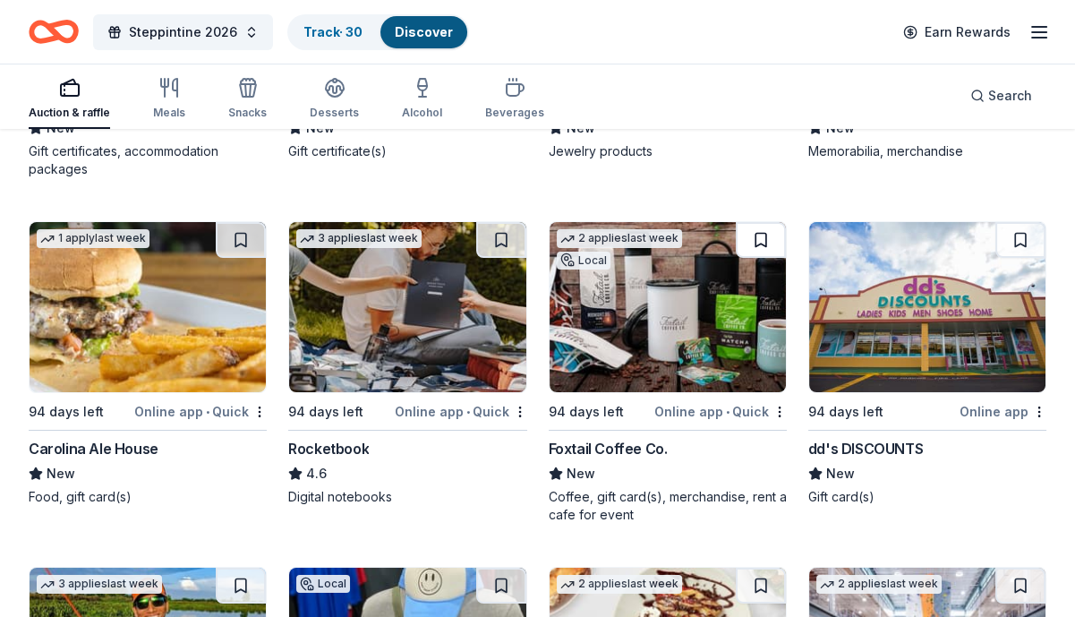
click at [771, 237] on button at bounding box center [761, 240] width 50 height 36
click at [1020, 239] on button at bounding box center [1020, 240] width 50 height 36
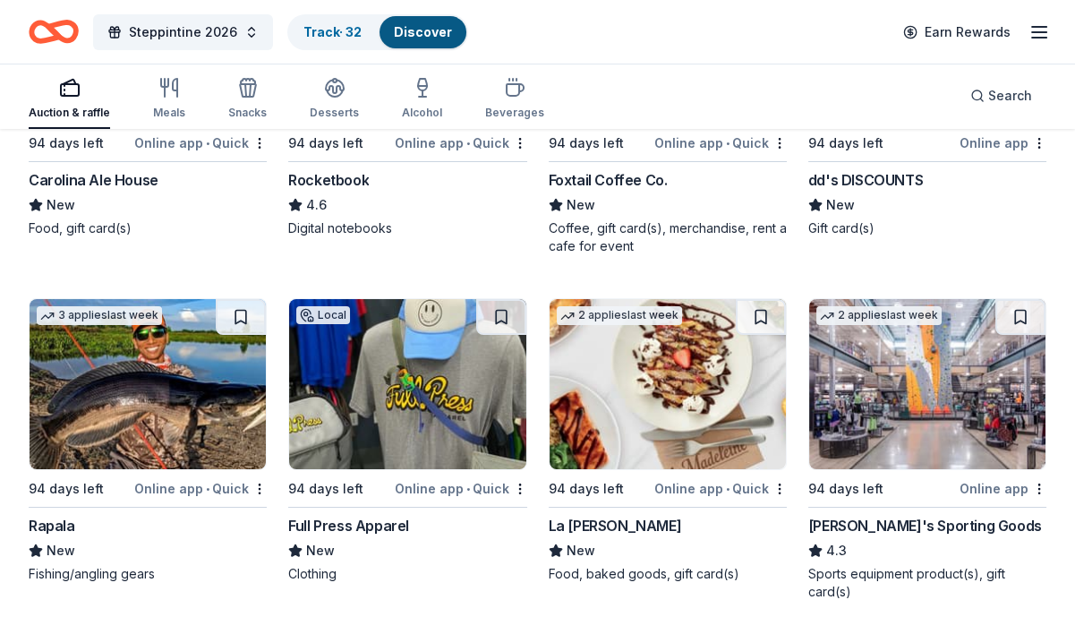
scroll to position [9717, 0]
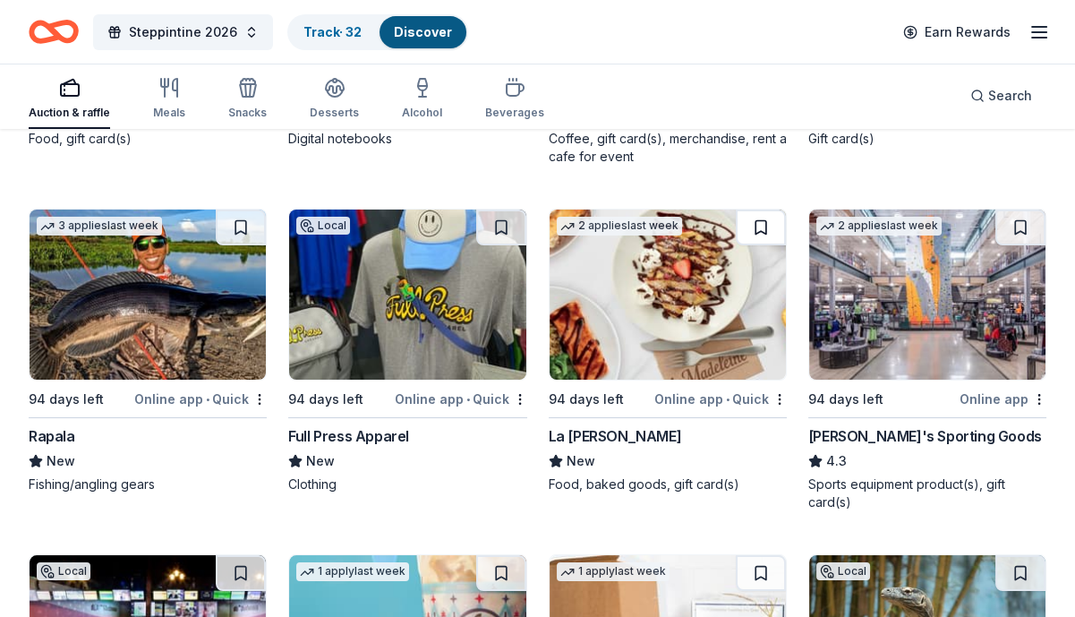
click at [759, 226] on button at bounding box center [761, 227] width 50 height 36
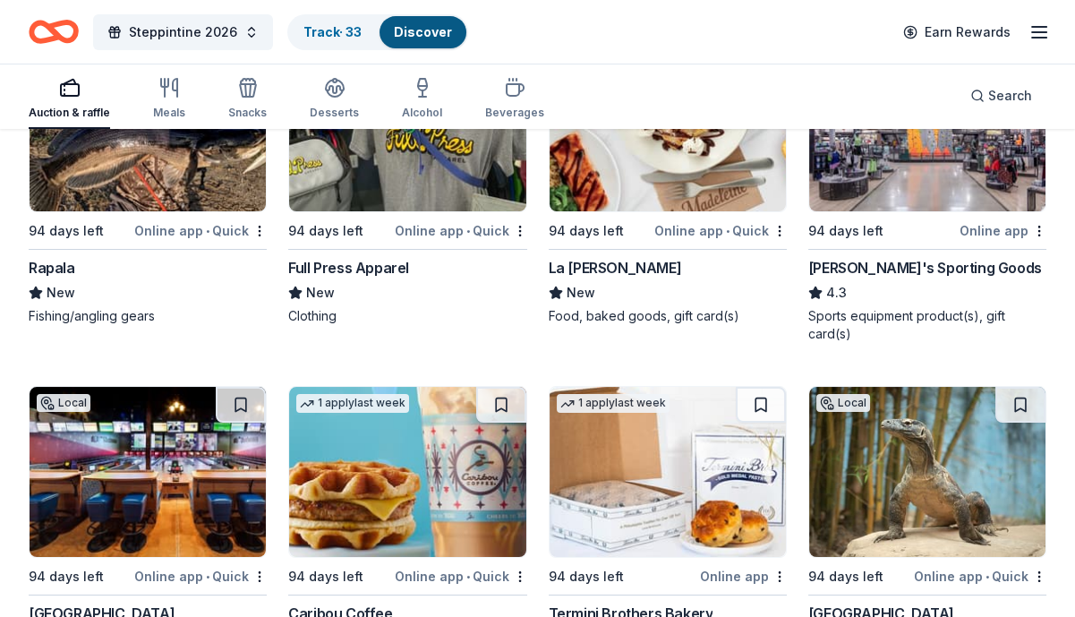
scroll to position [10075, 0]
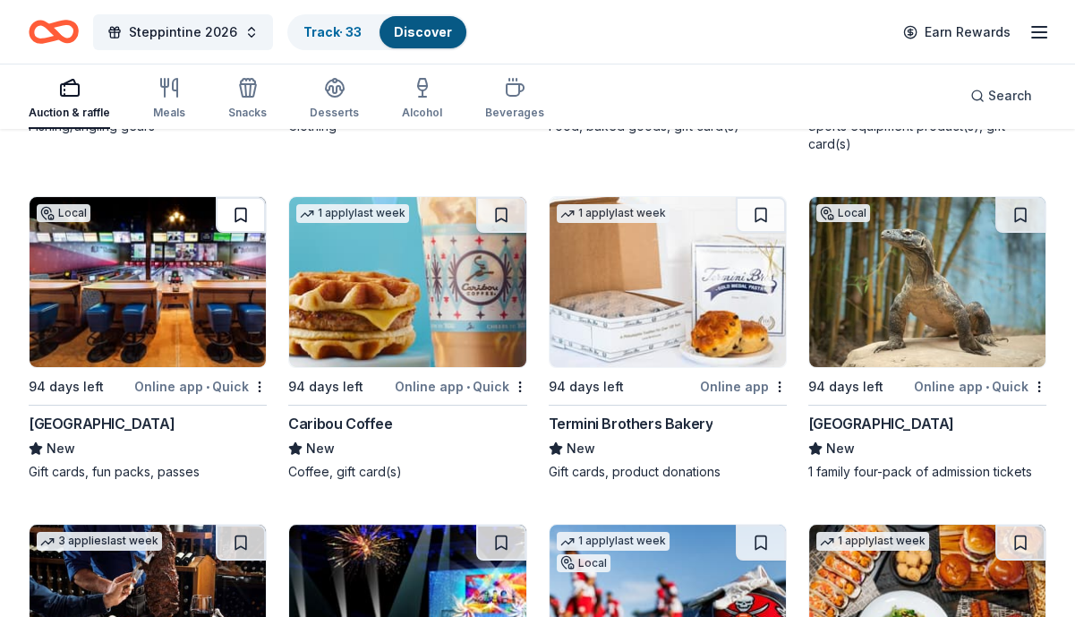
click at [238, 217] on button at bounding box center [241, 215] width 50 height 36
click at [504, 215] on button at bounding box center [501, 215] width 50 height 36
click at [1023, 218] on button at bounding box center [1020, 215] width 50 height 36
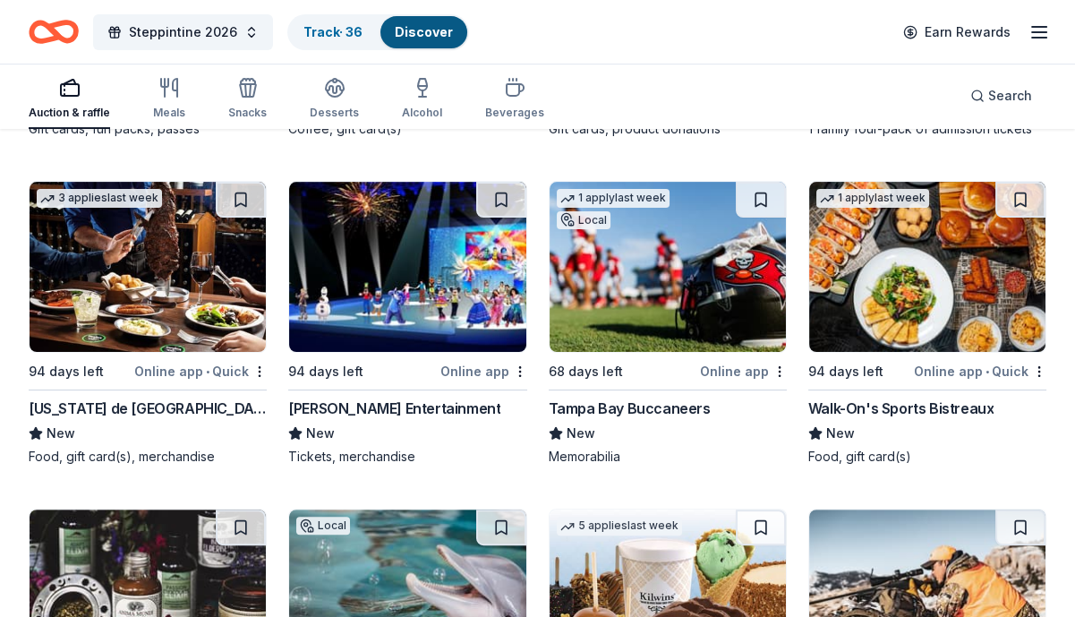
scroll to position [10344, 0]
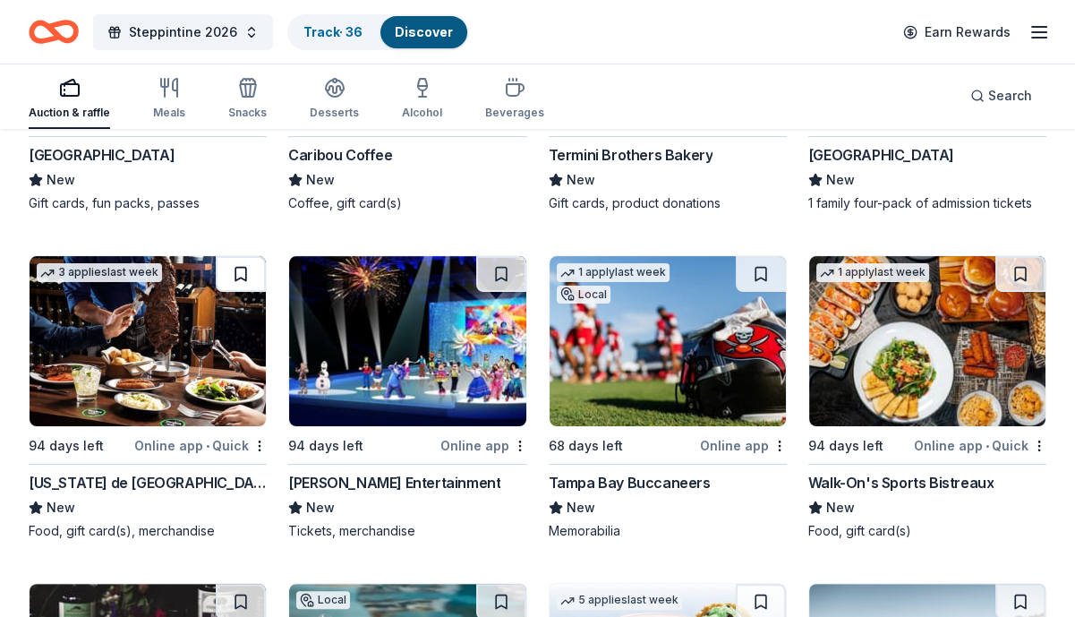
click at [246, 275] on button at bounding box center [241, 274] width 50 height 36
click at [752, 276] on button at bounding box center [761, 274] width 50 height 36
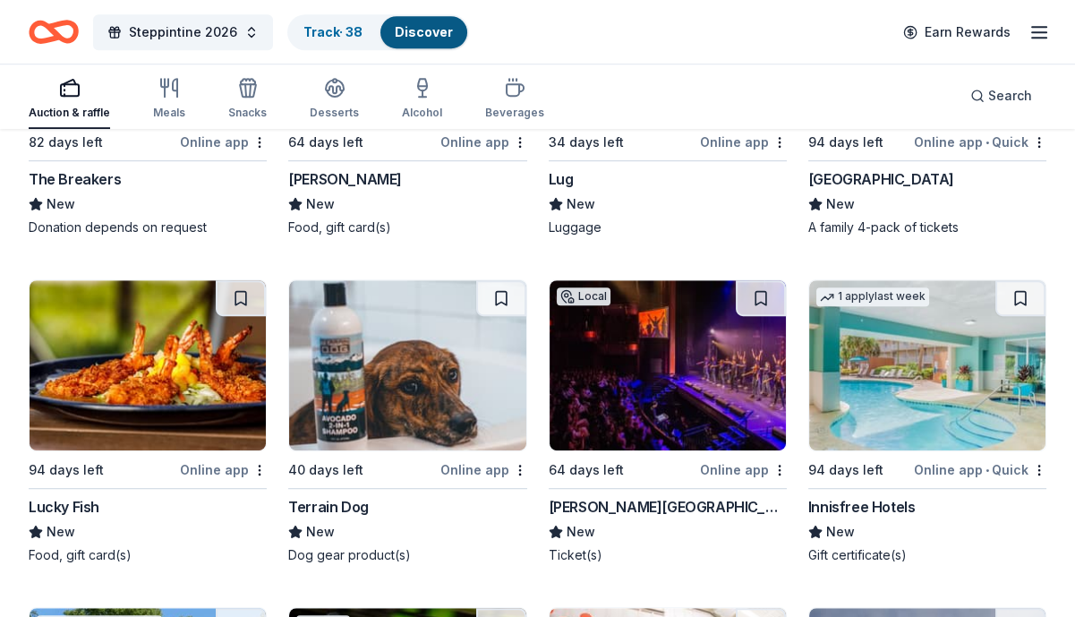
scroll to position [11418, 0]
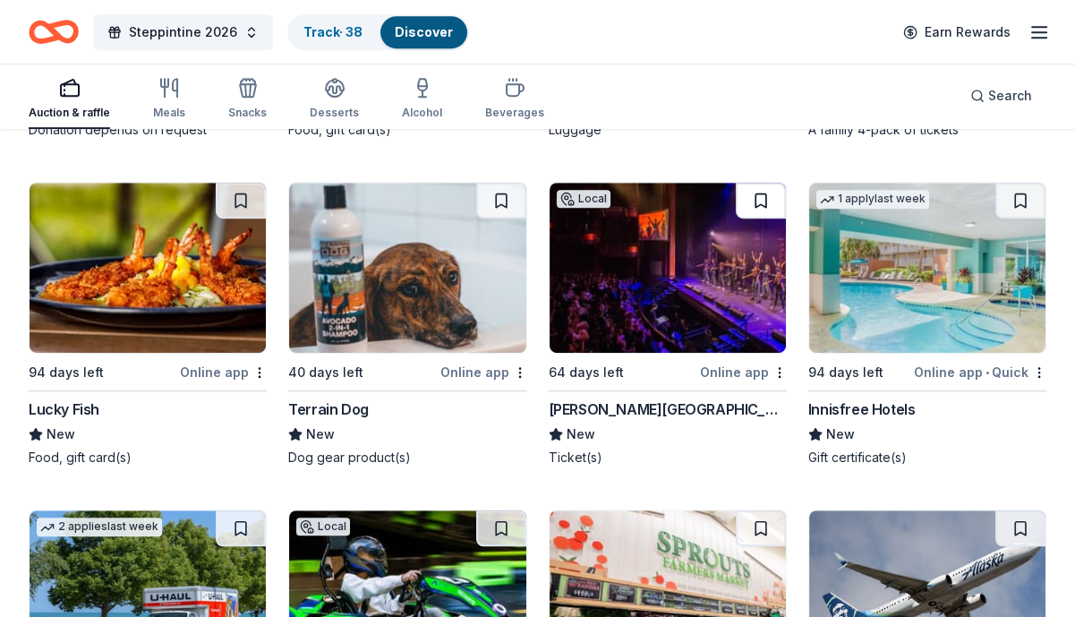
click at [759, 200] on button at bounding box center [761, 201] width 50 height 36
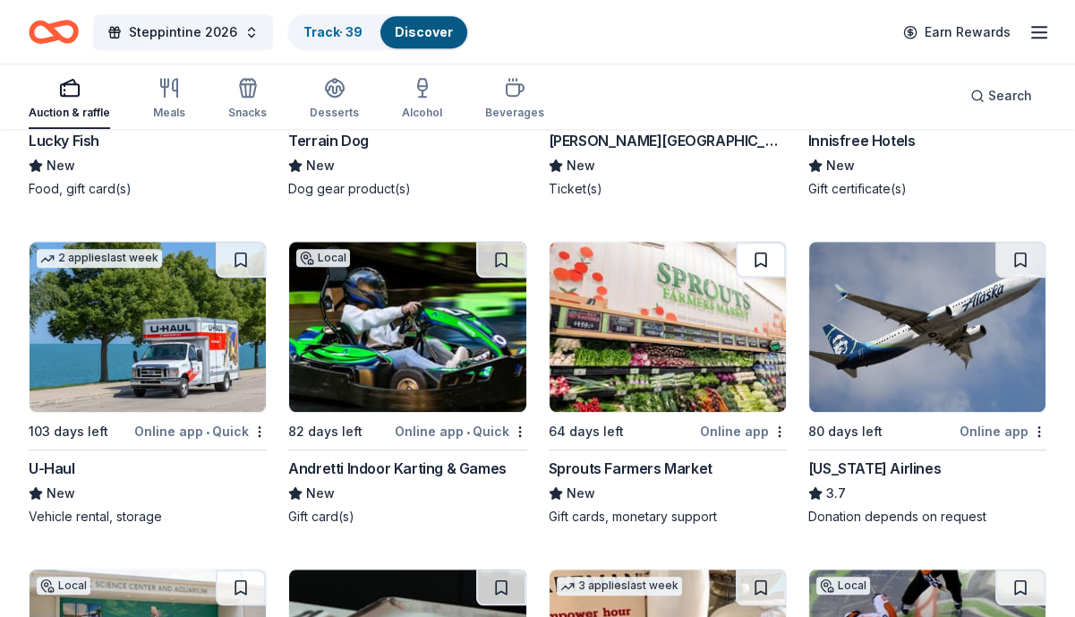
click at [757, 266] on button at bounding box center [761, 260] width 50 height 36
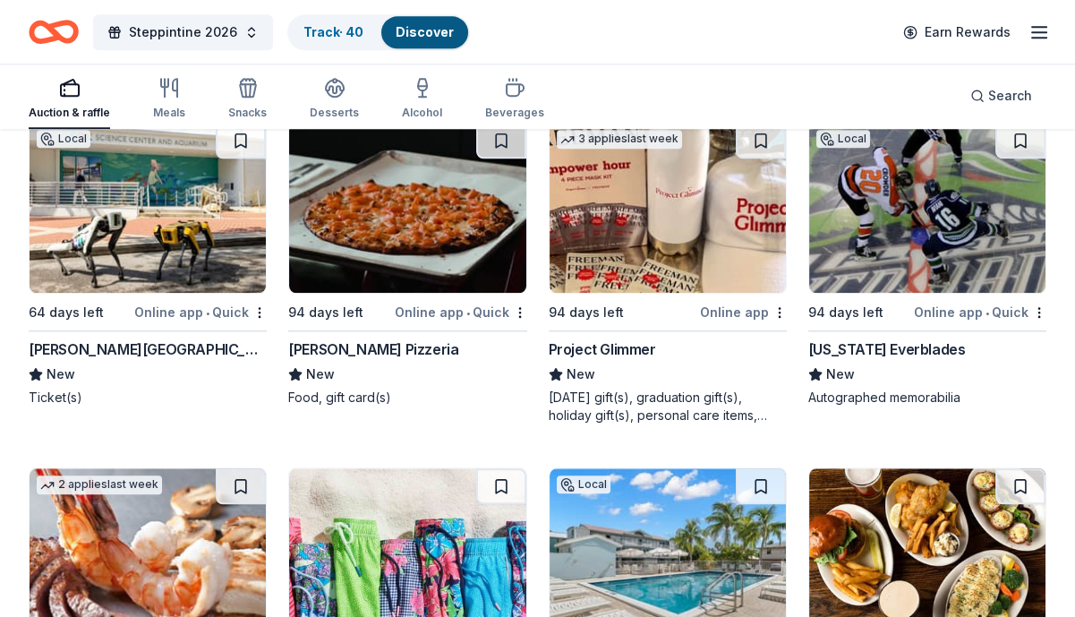
scroll to position [12134, 0]
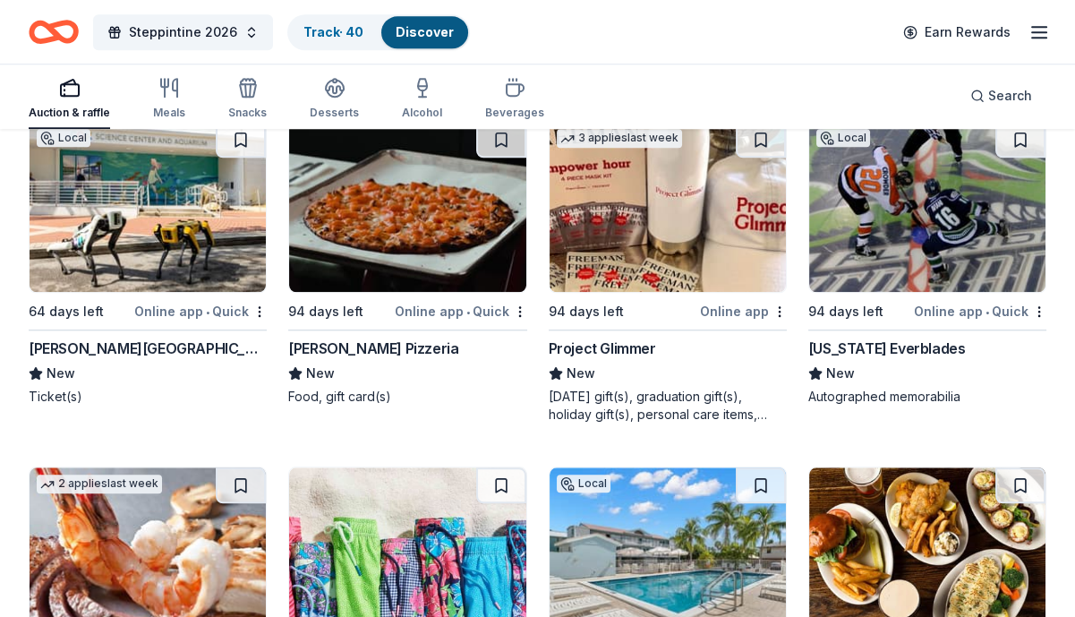
click at [1023, 140] on button at bounding box center [1020, 140] width 50 height 36
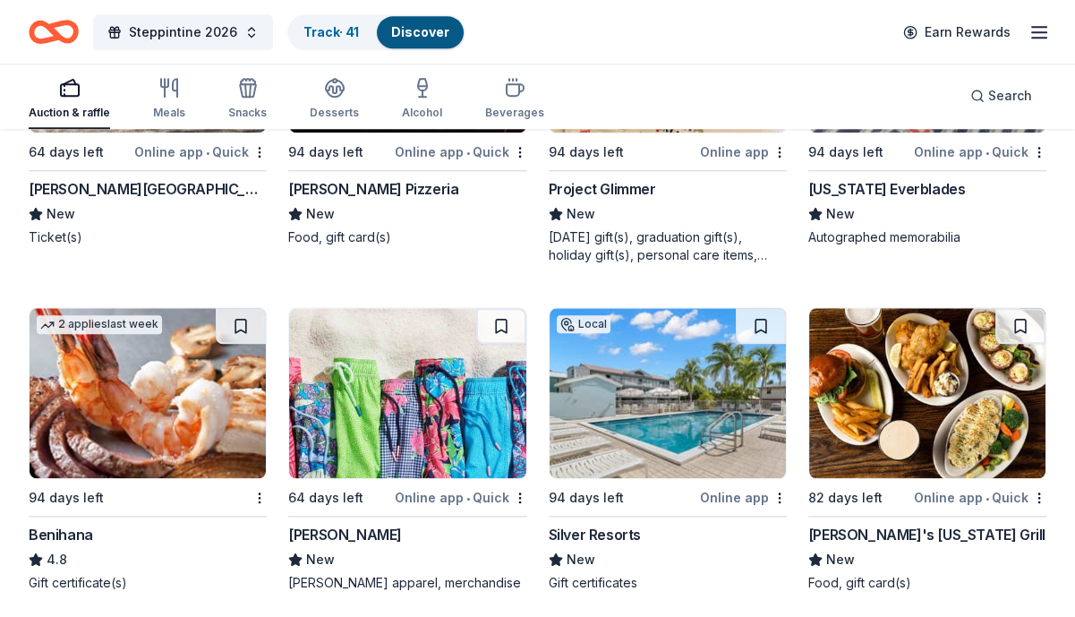
scroll to position [12402, 0]
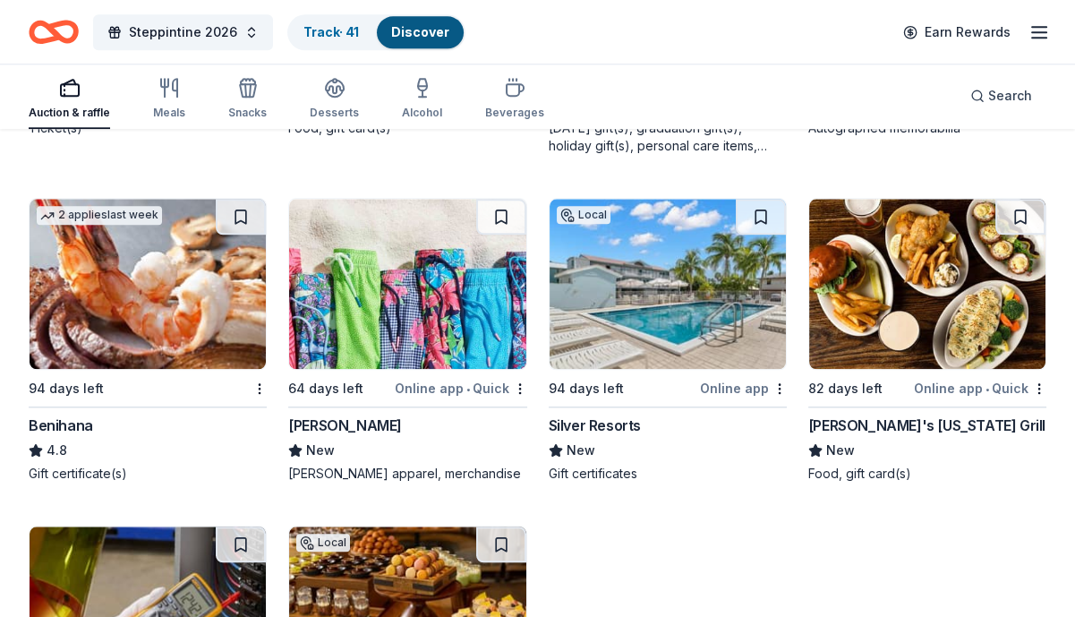
click at [503, 217] on button at bounding box center [501, 217] width 50 height 36
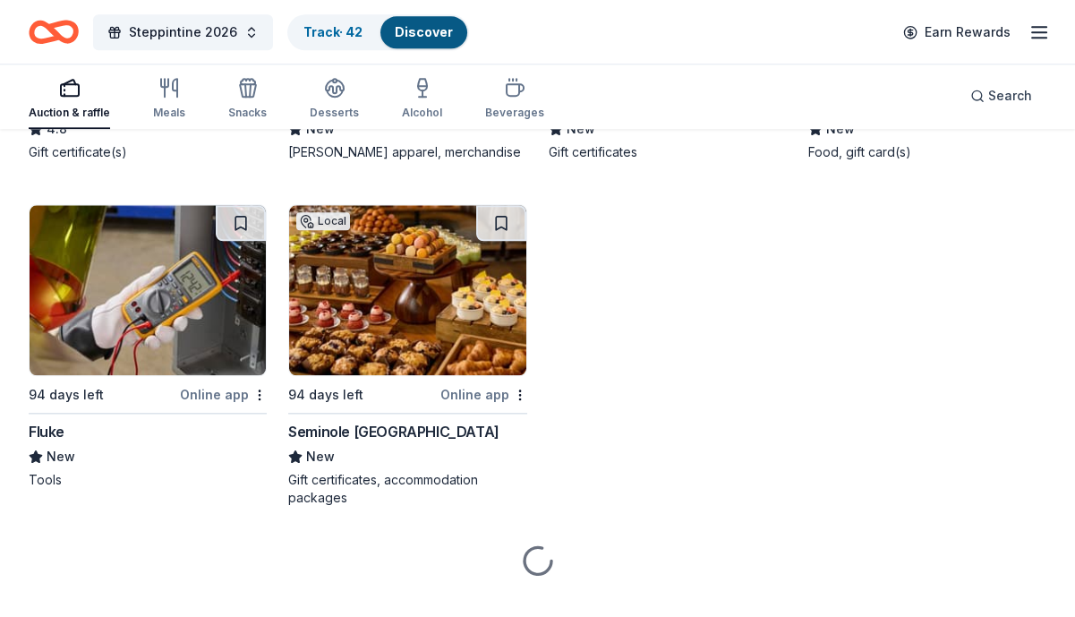
scroll to position [12757, 0]
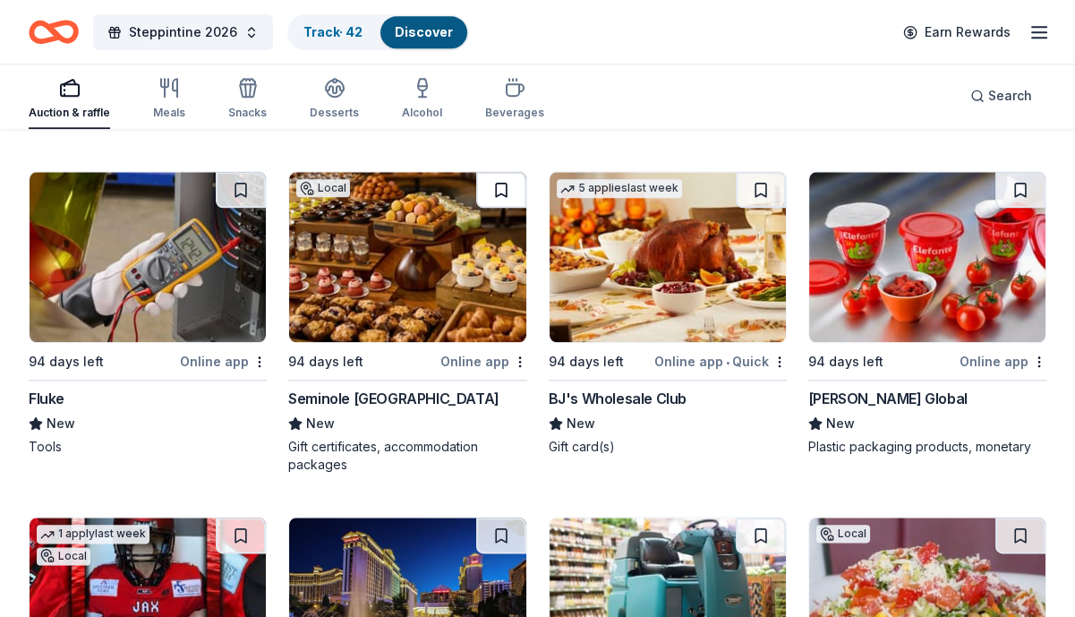
click at [500, 198] on button at bounding box center [501, 190] width 50 height 36
click at [762, 187] on button at bounding box center [761, 190] width 50 height 36
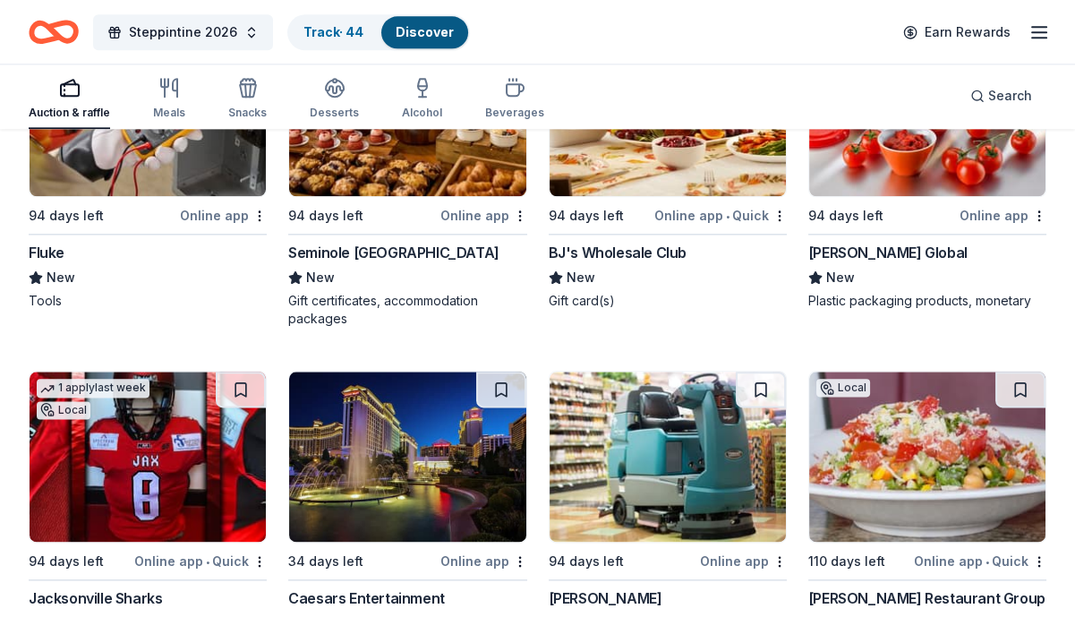
scroll to position [13025, 0]
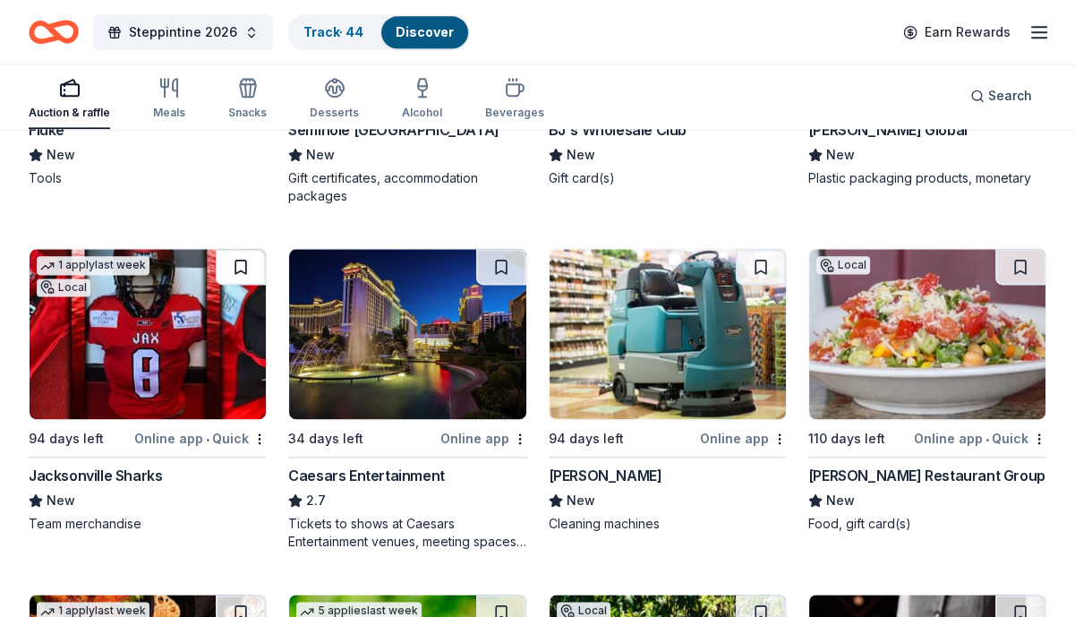
click at [240, 274] on button at bounding box center [241, 267] width 50 height 36
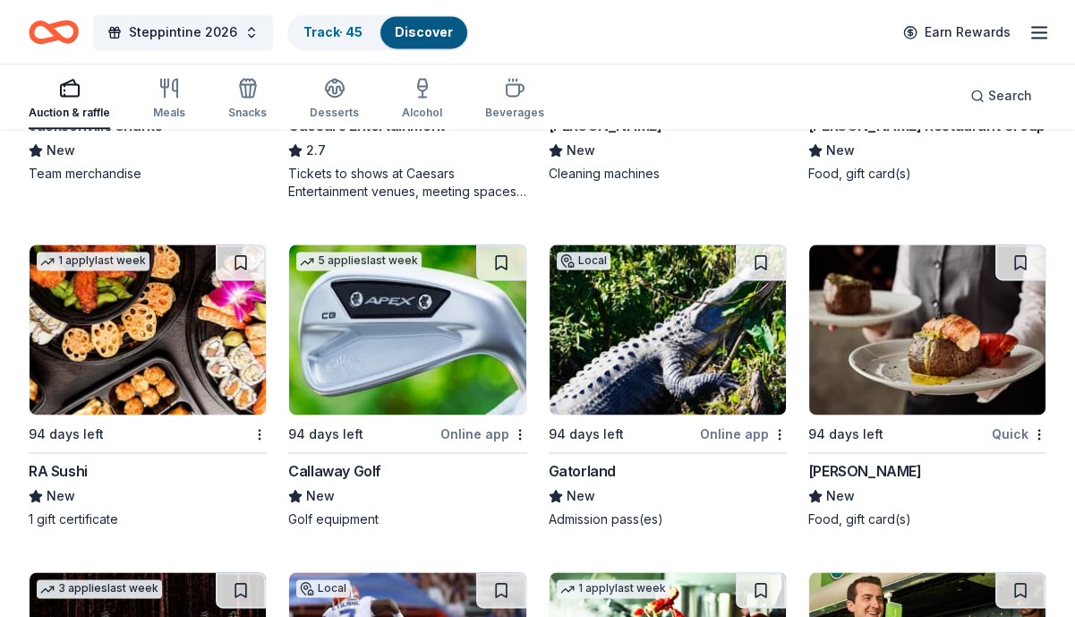
scroll to position [13383, 0]
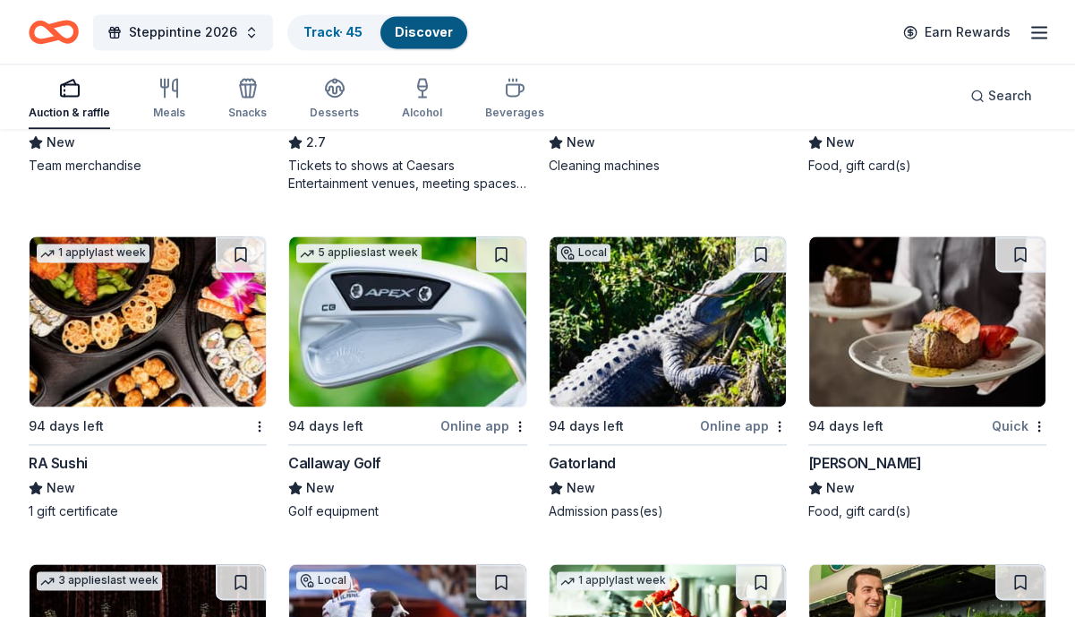
click at [758, 254] on button at bounding box center [761, 254] width 50 height 36
click at [1009, 257] on button at bounding box center [1020, 254] width 50 height 36
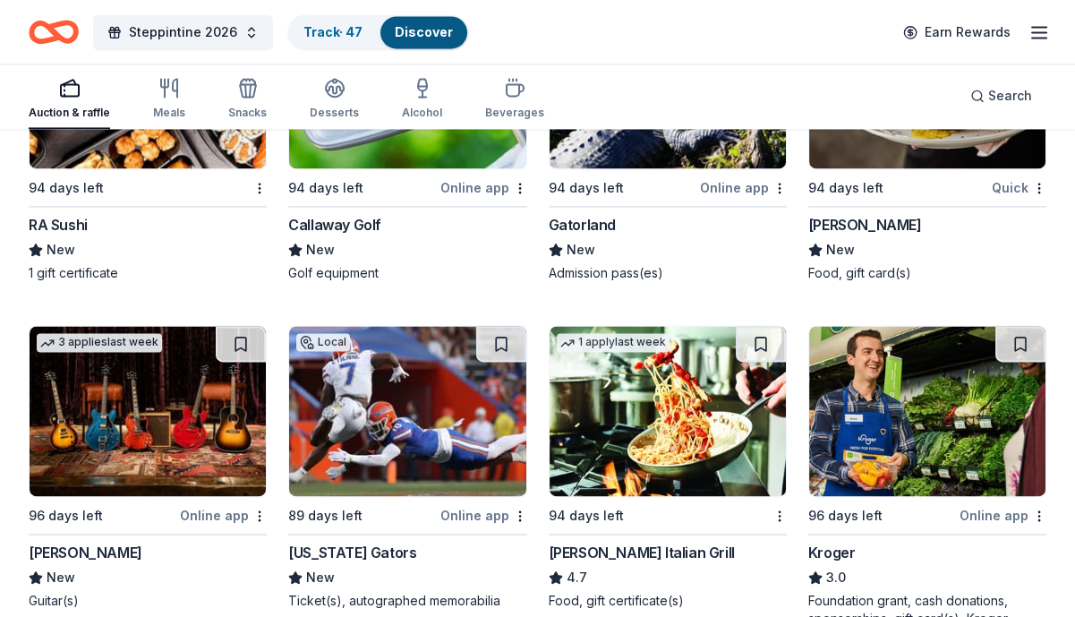
scroll to position [13741, 0]
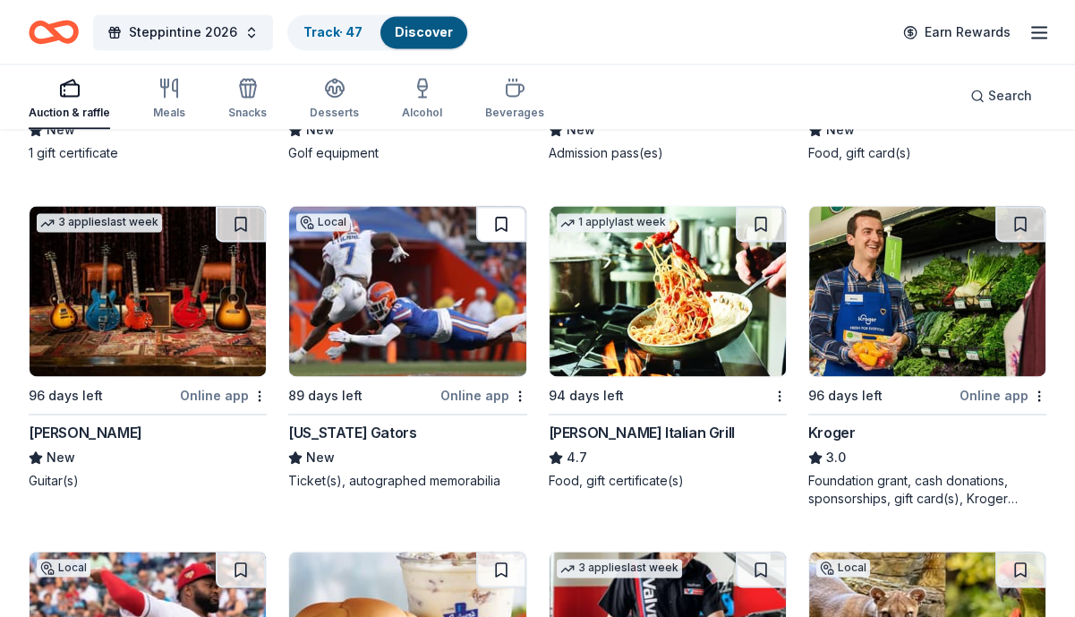
click at [499, 216] on button at bounding box center [501, 224] width 50 height 36
drag, startPoint x: 762, startPoint y: 226, endPoint x: 788, endPoint y: 353, distance: 128.8
click at [763, 226] on button at bounding box center [761, 224] width 50 height 36
click at [1016, 216] on button at bounding box center [1020, 224] width 50 height 36
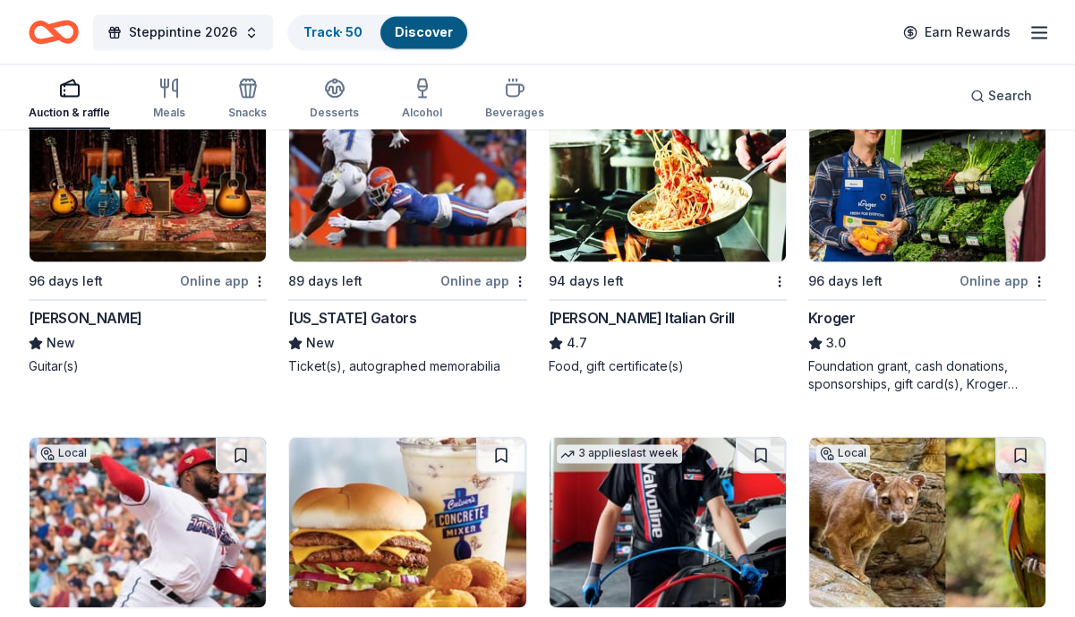
scroll to position [14010, 0]
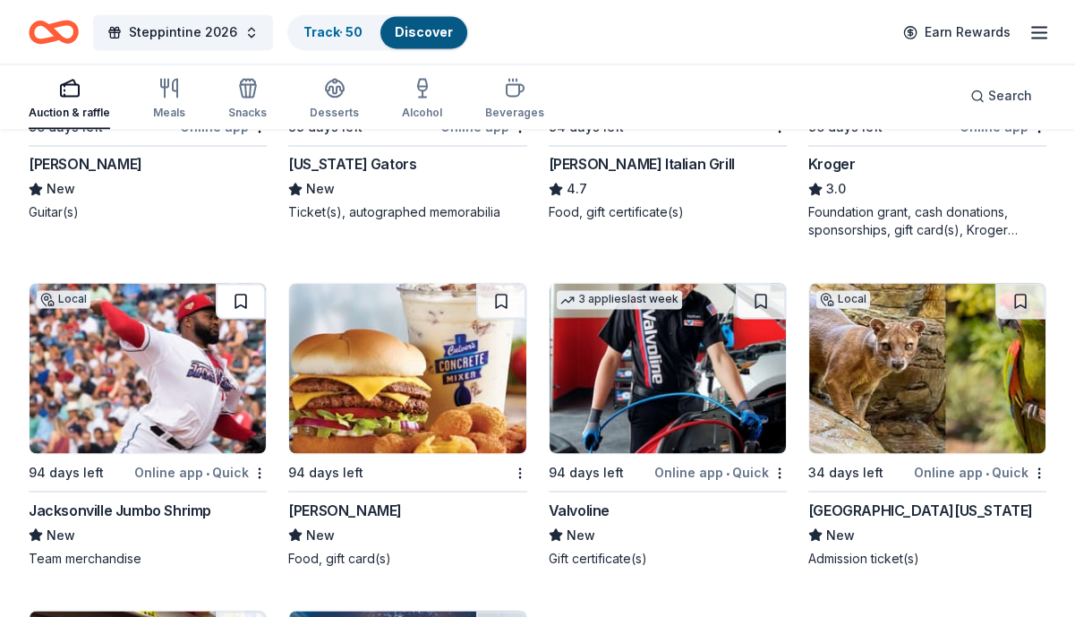
click at [243, 305] on button at bounding box center [241, 301] width 50 height 36
drag, startPoint x: 499, startPoint y: 308, endPoint x: 519, endPoint y: 313, distance: 20.4
click at [500, 307] on button at bounding box center [501, 301] width 50 height 36
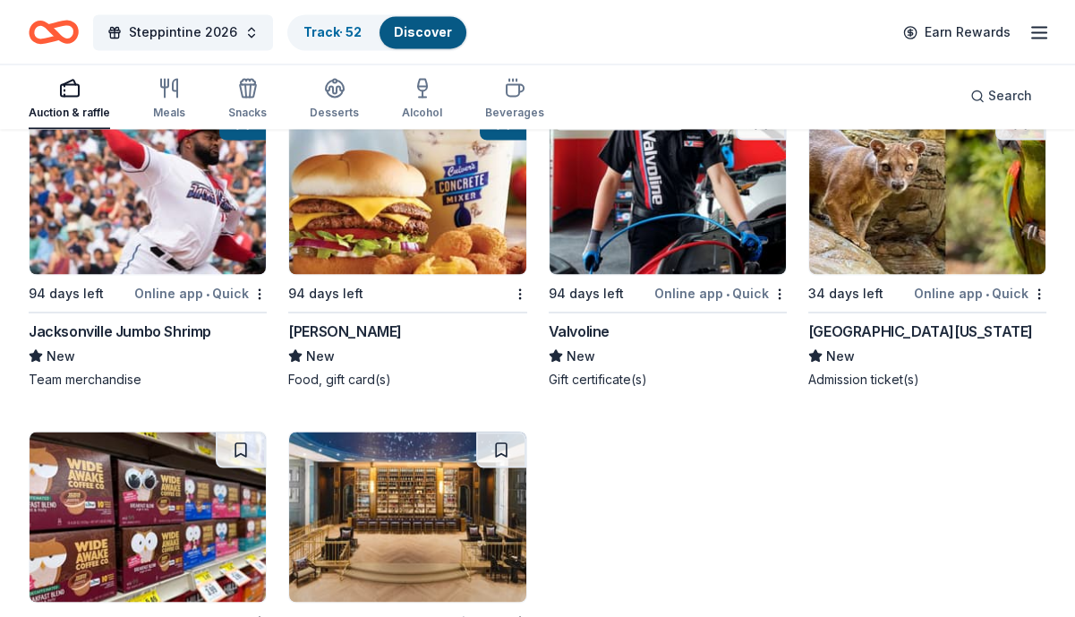
scroll to position [14099, 0]
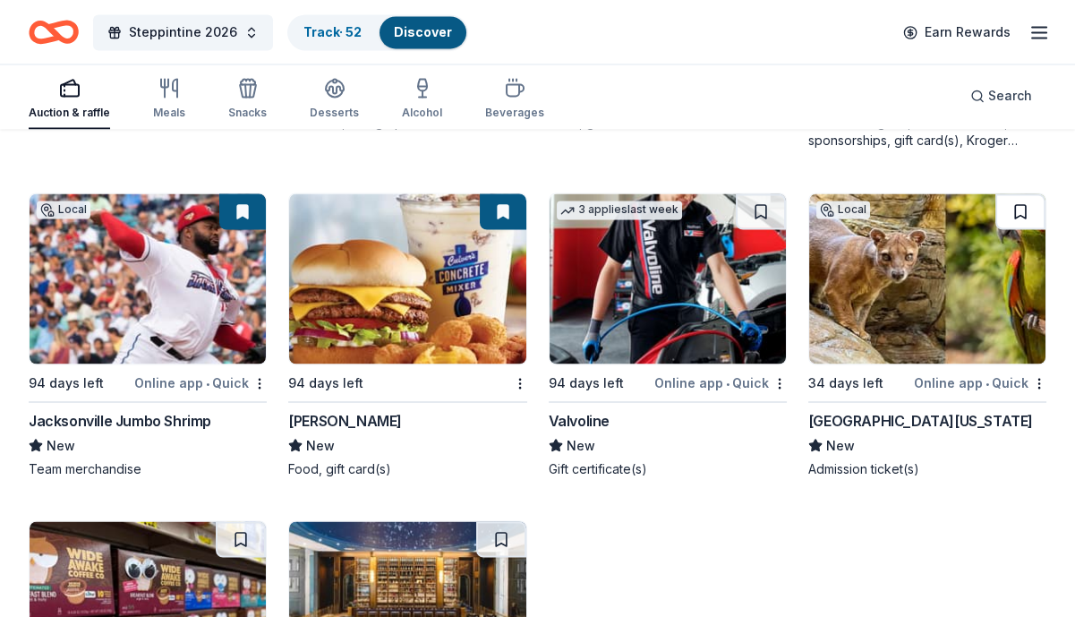
click at [1019, 212] on button at bounding box center [1020, 211] width 50 height 36
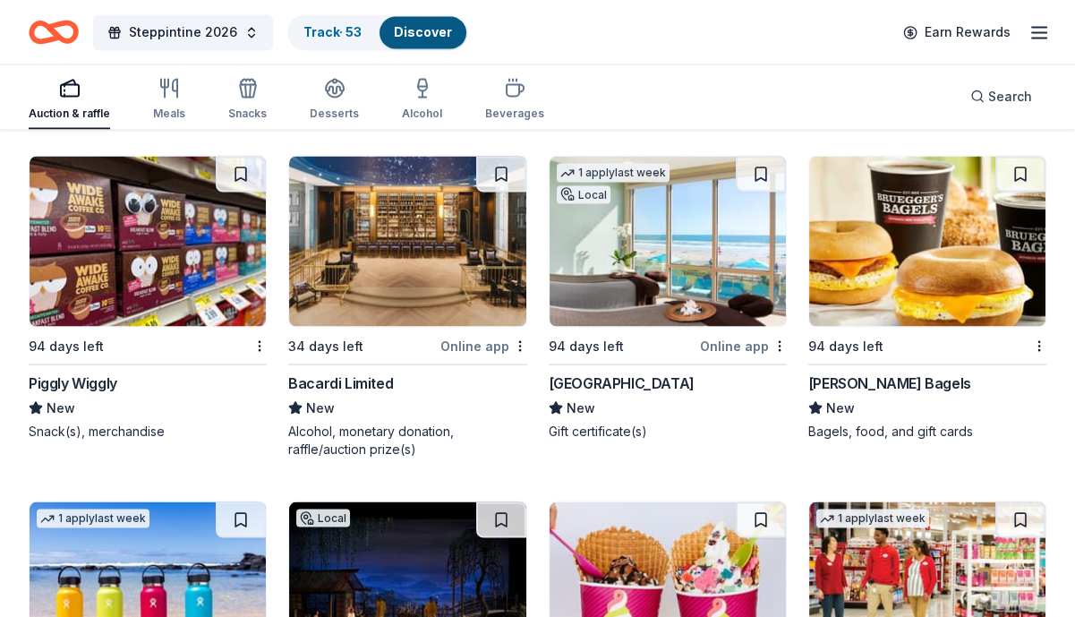
scroll to position [14717, 0]
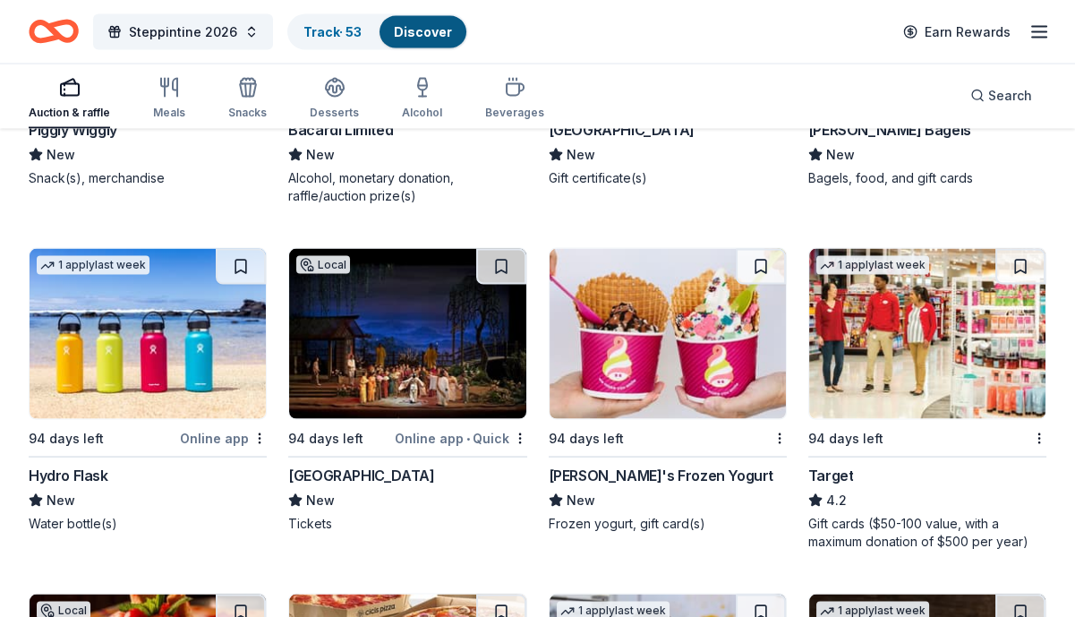
click at [246, 262] on button at bounding box center [241, 267] width 50 height 36
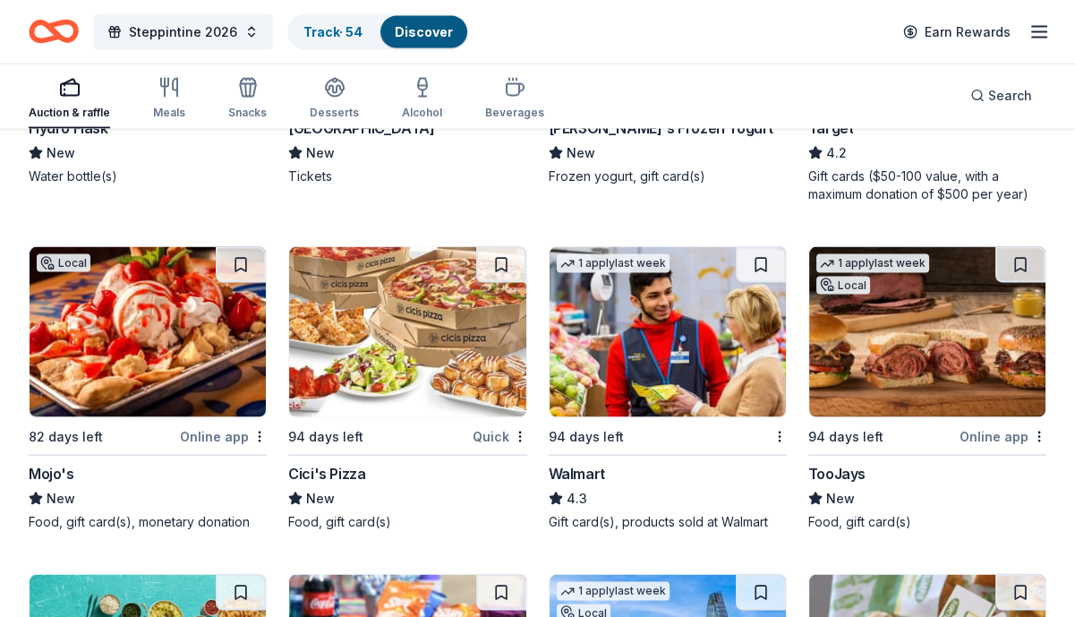
scroll to position [15075, 0]
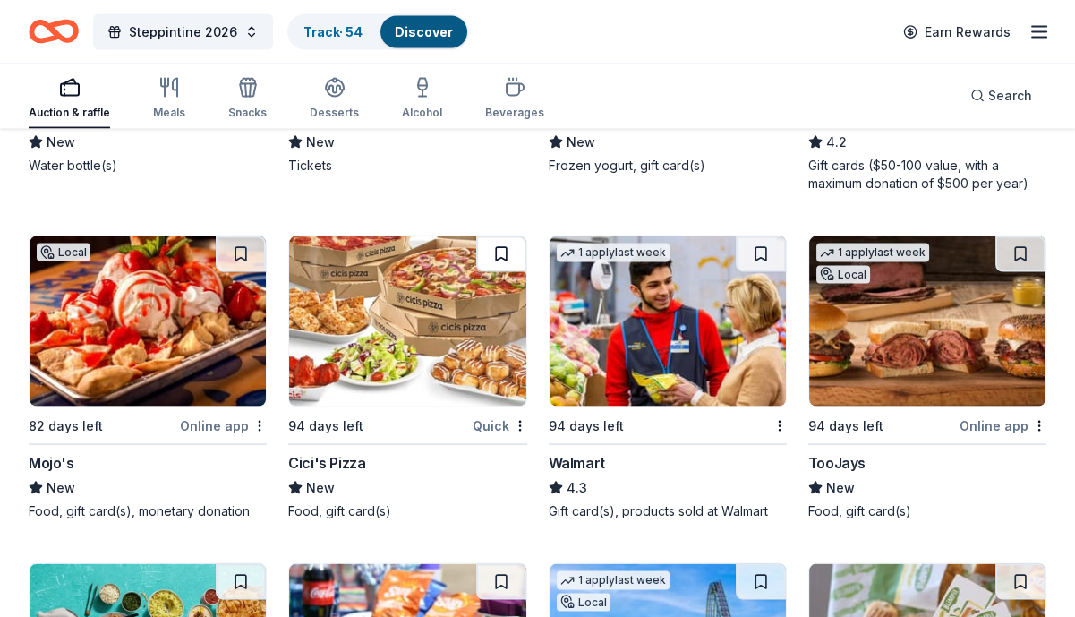
click at [499, 253] on button at bounding box center [501, 254] width 50 height 36
click at [763, 251] on button at bounding box center [761, 254] width 50 height 36
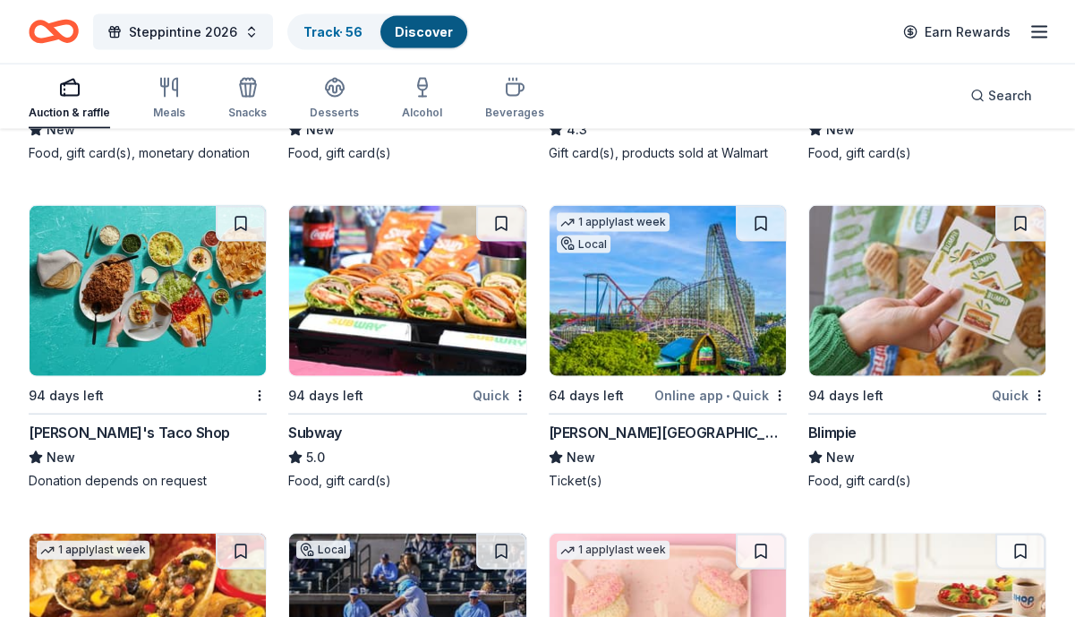
scroll to position [15164, 0]
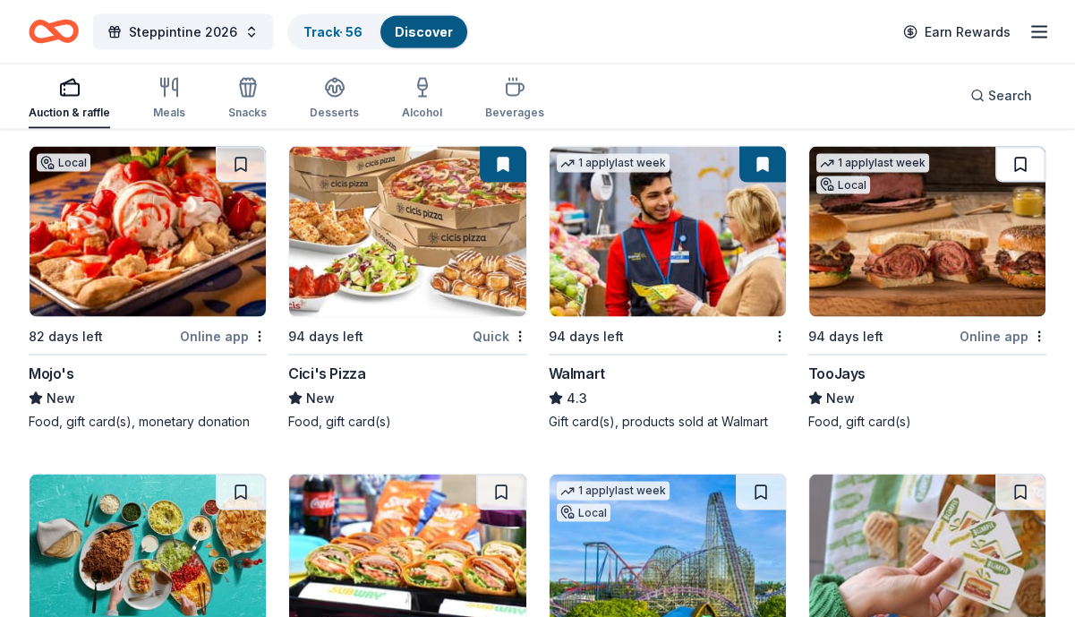
click at [1026, 167] on button at bounding box center [1020, 165] width 50 height 36
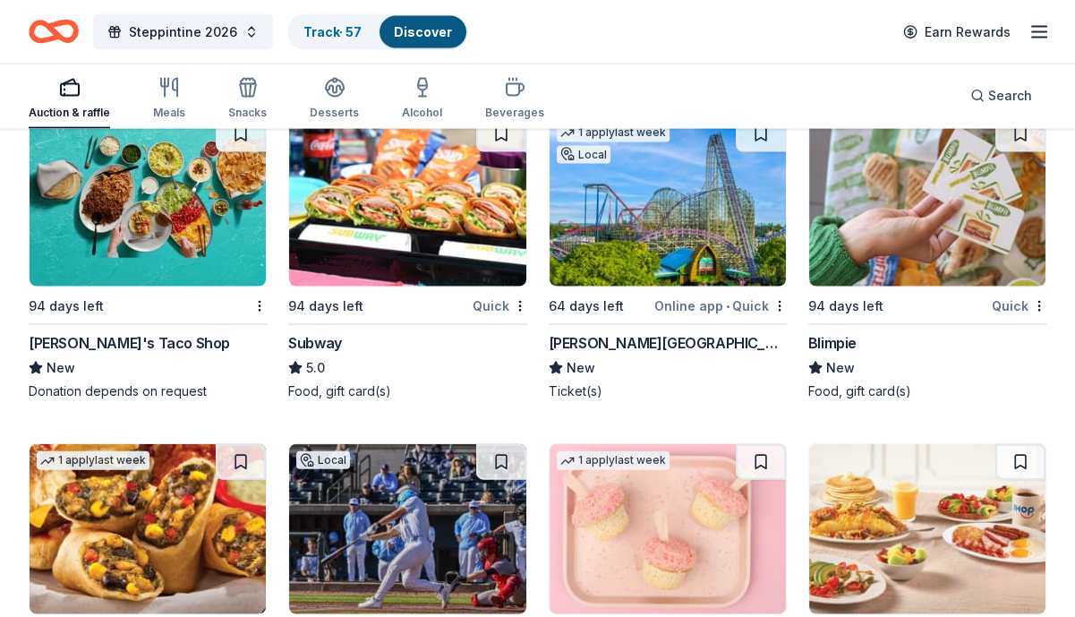
scroll to position [15343, 0]
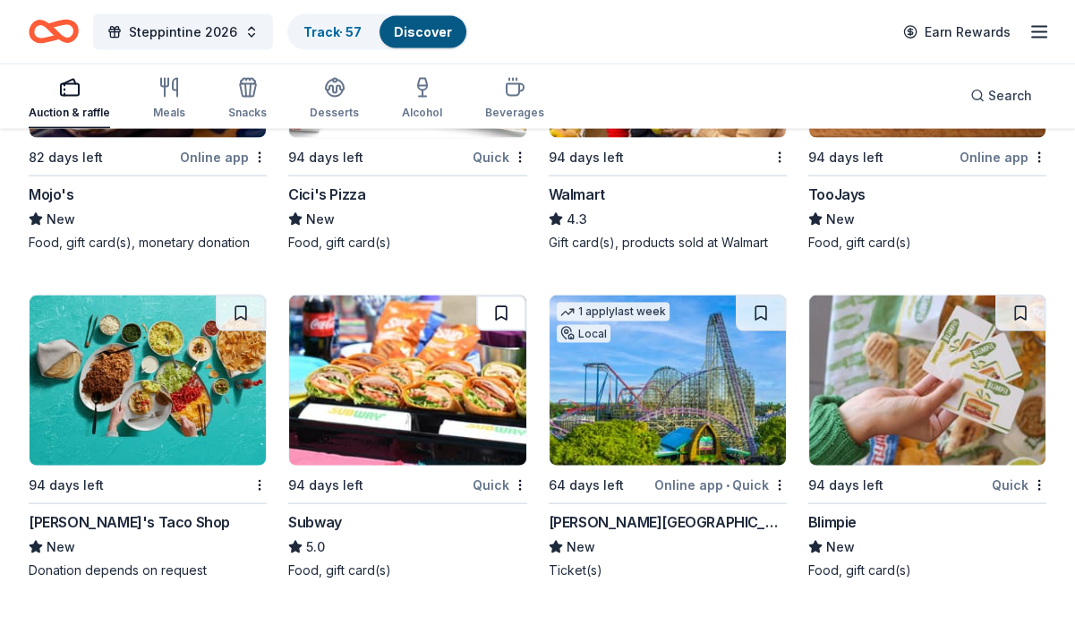
click at [502, 307] on button at bounding box center [501, 313] width 50 height 36
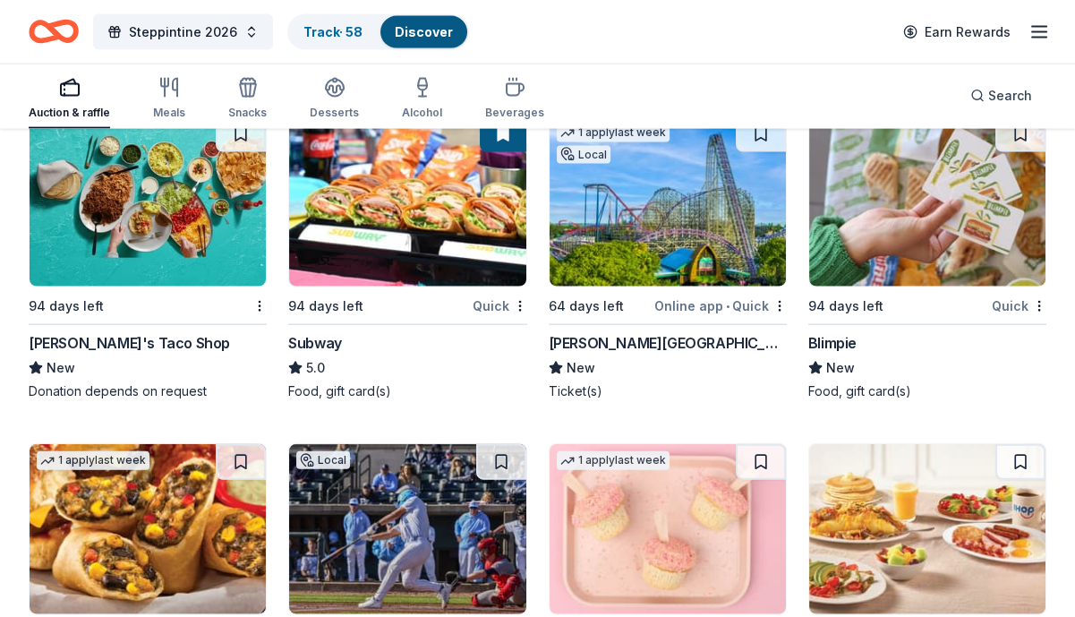
scroll to position [15433, 0]
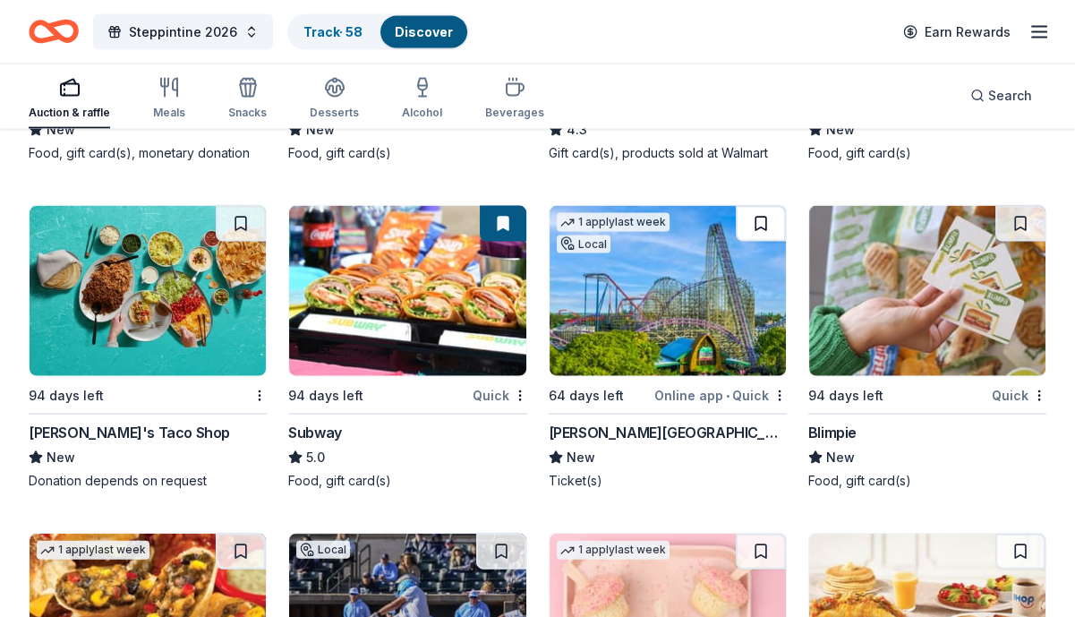
click at [756, 226] on button at bounding box center [761, 224] width 50 height 36
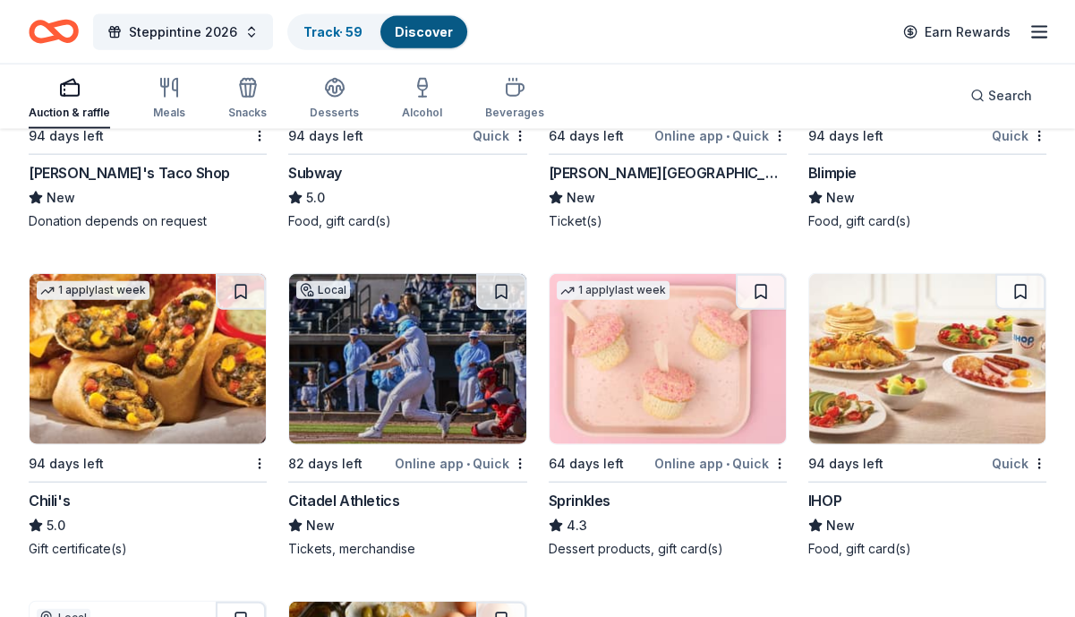
scroll to position [15701, 0]
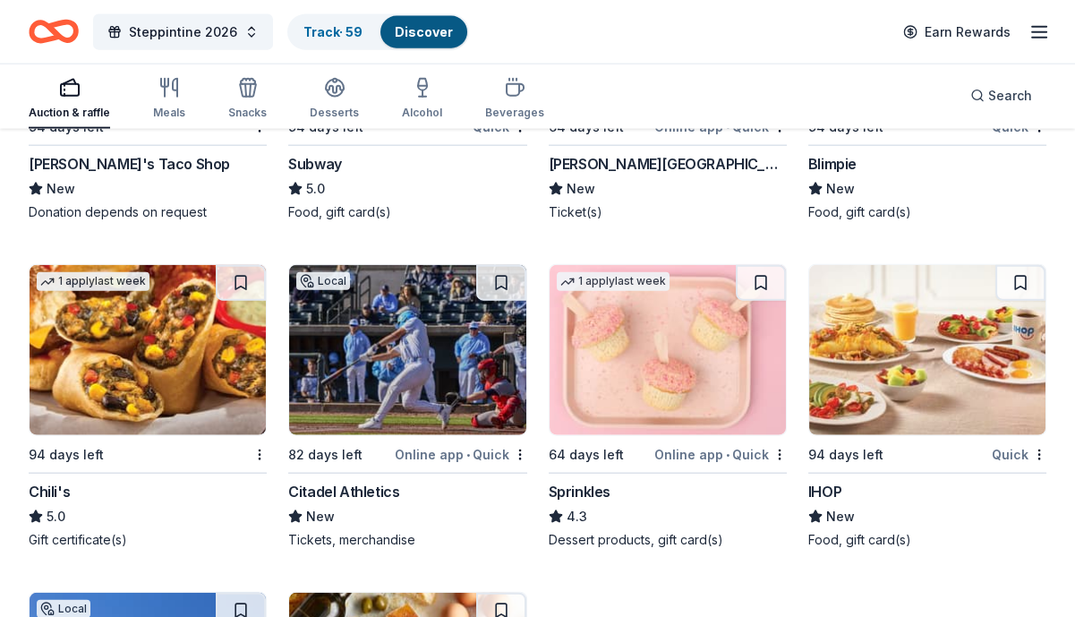
click at [232, 285] on button at bounding box center [241, 283] width 50 height 36
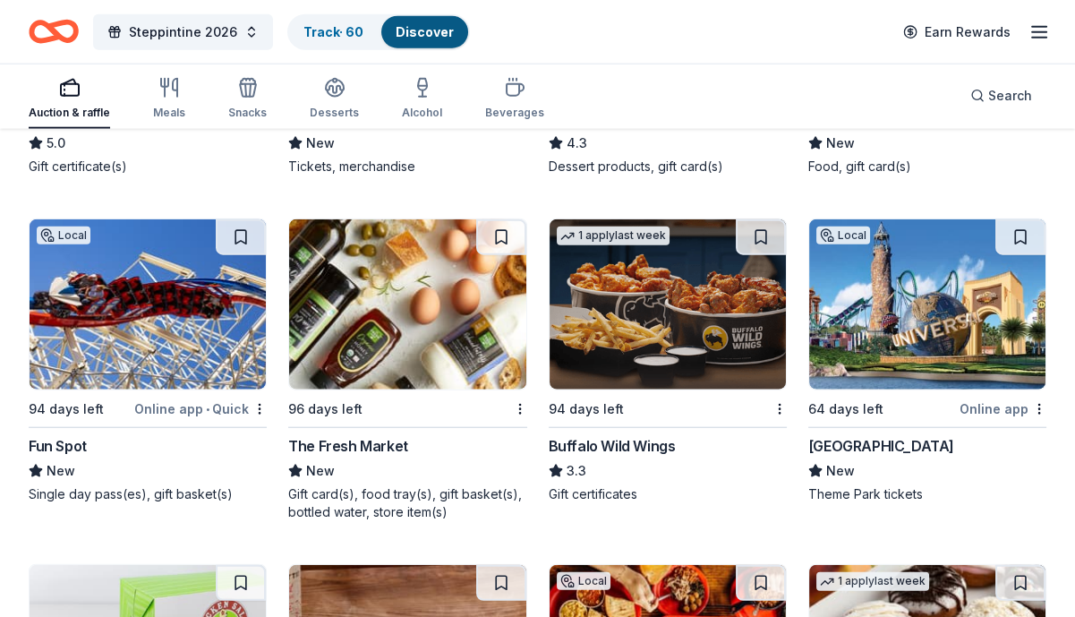
scroll to position [16149, 0]
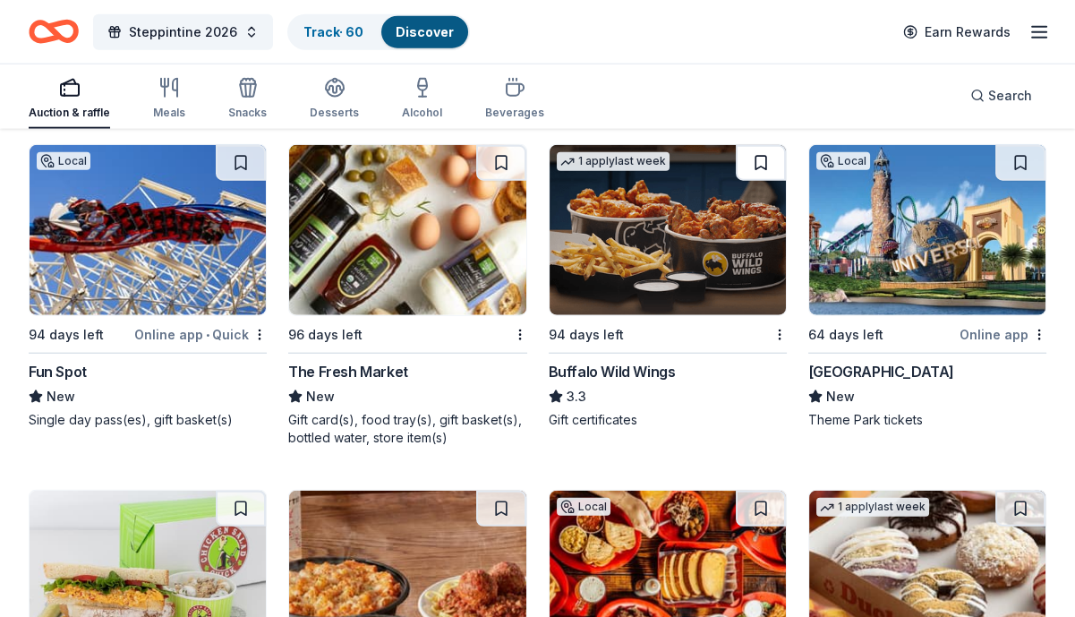
click at [752, 166] on button at bounding box center [761, 163] width 50 height 36
click at [1009, 162] on button at bounding box center [1020, 163] width 50 height 36
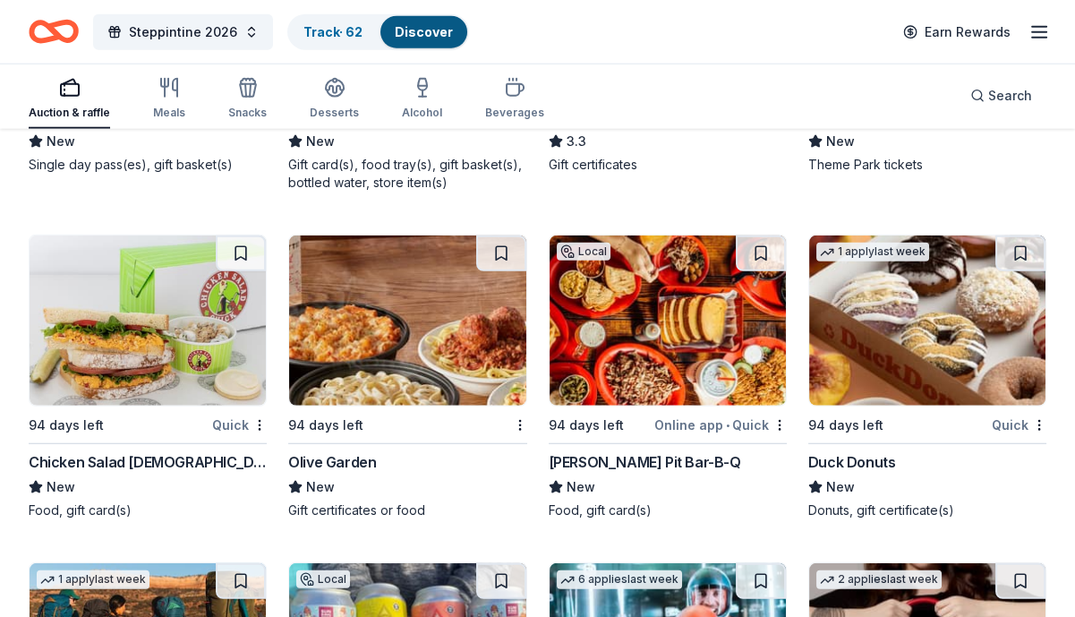
scroll to position [16507, 0]
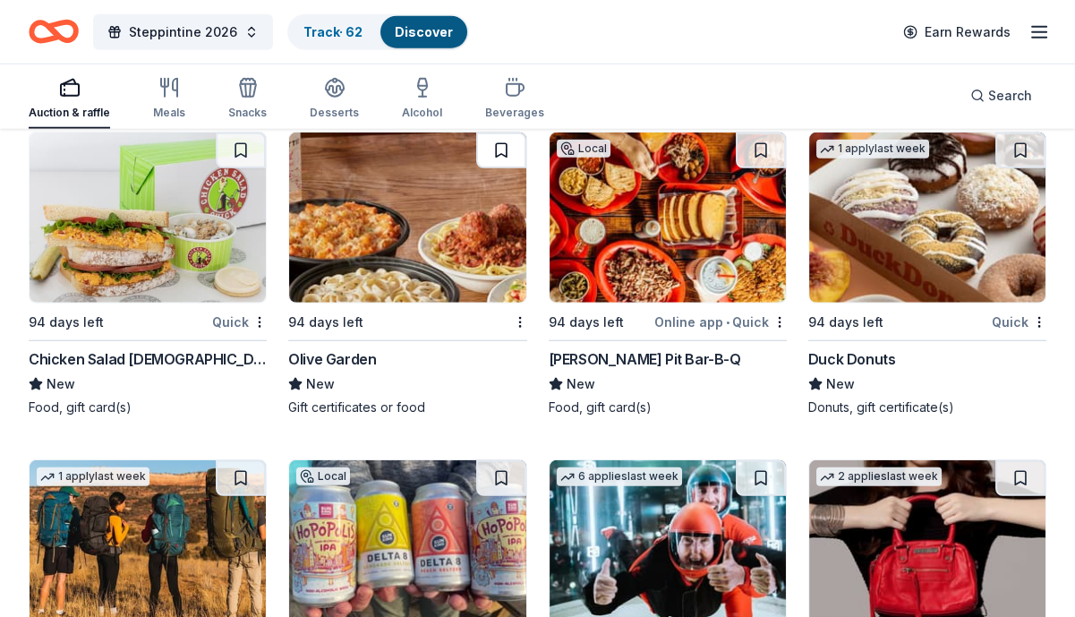
click at [503, 149] on button at bounding box center [501, 150] width 50 height 36
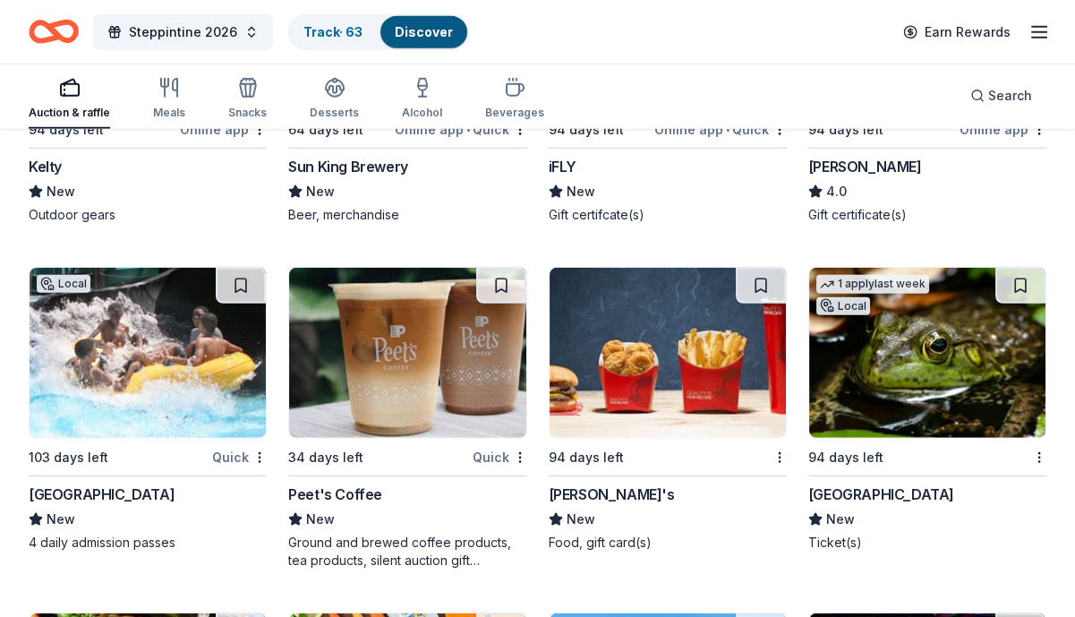
scroll to position [17045, 0]
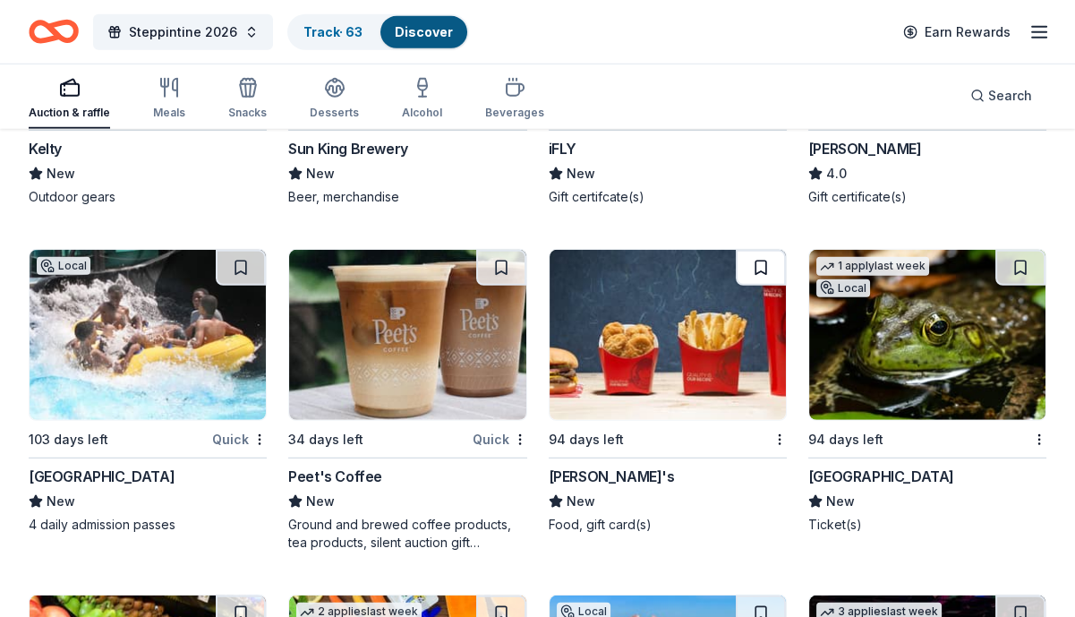
click at [765, 269] on button at bounding box center [761, 268] width 50 height 36
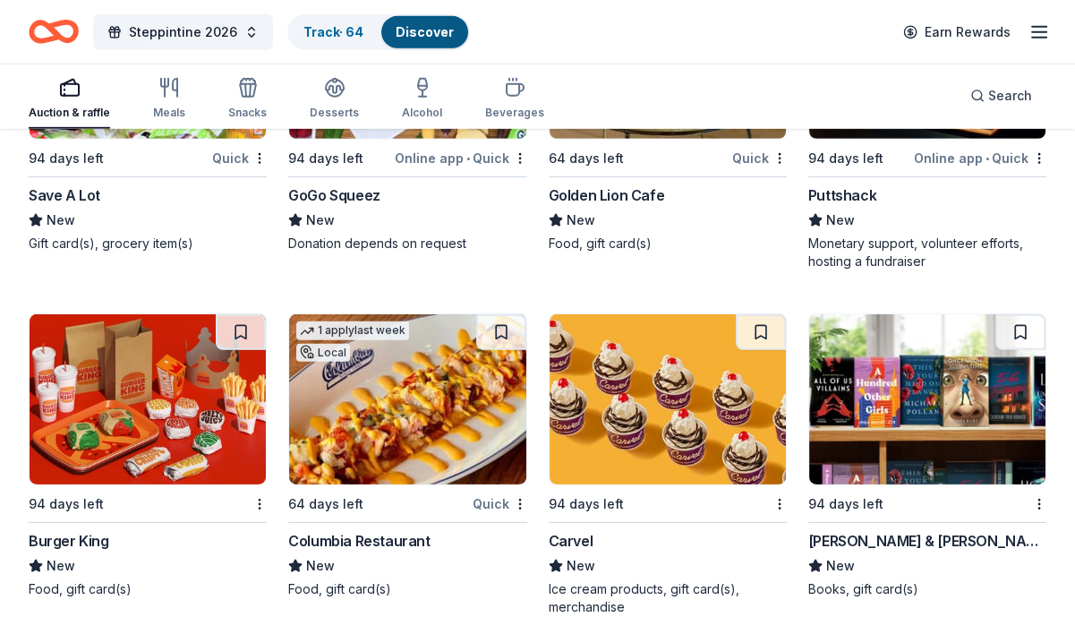
scroll to position [17761, 0]
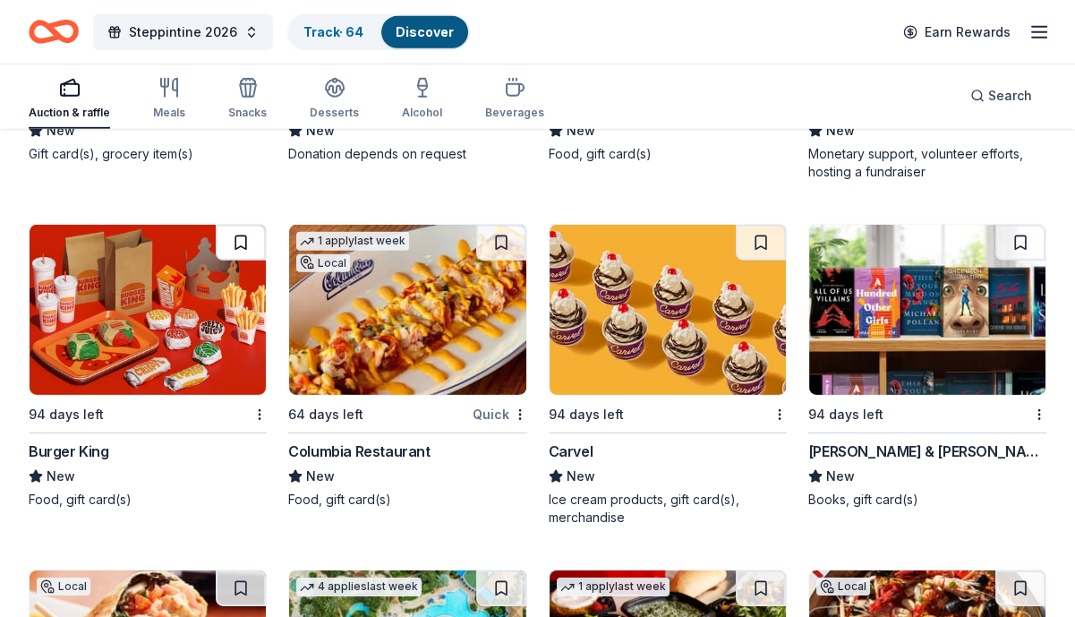
click at [230, 236] on button at bounding box center [241, 243] width 50 height 36
click at [1017, 240] on button at bounding box center [1020, 243] width 50 height 36
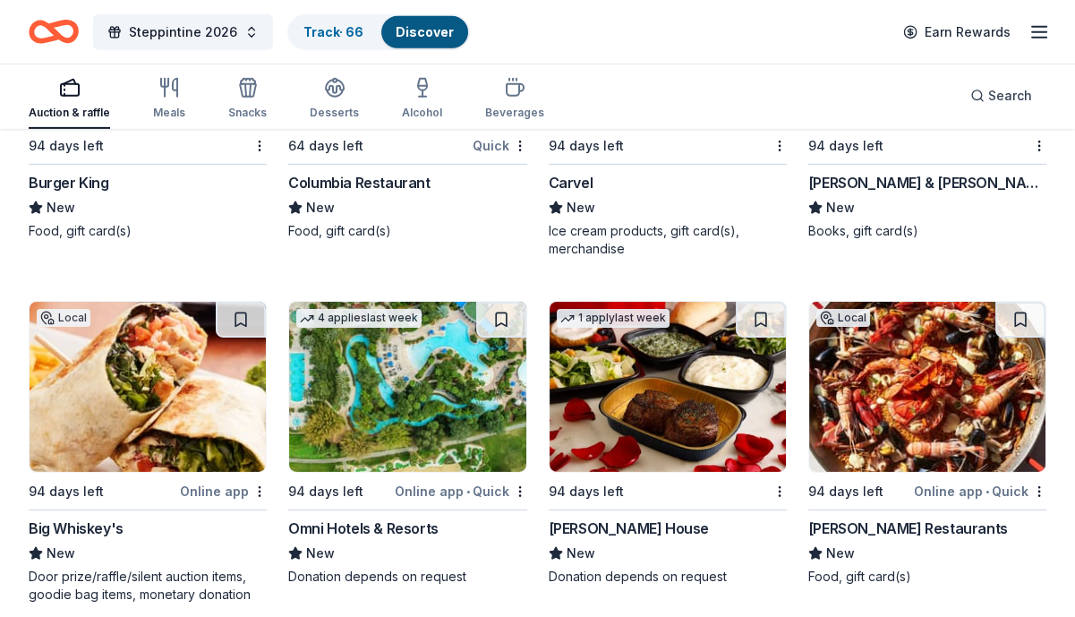
scroll to position [18119, 0]
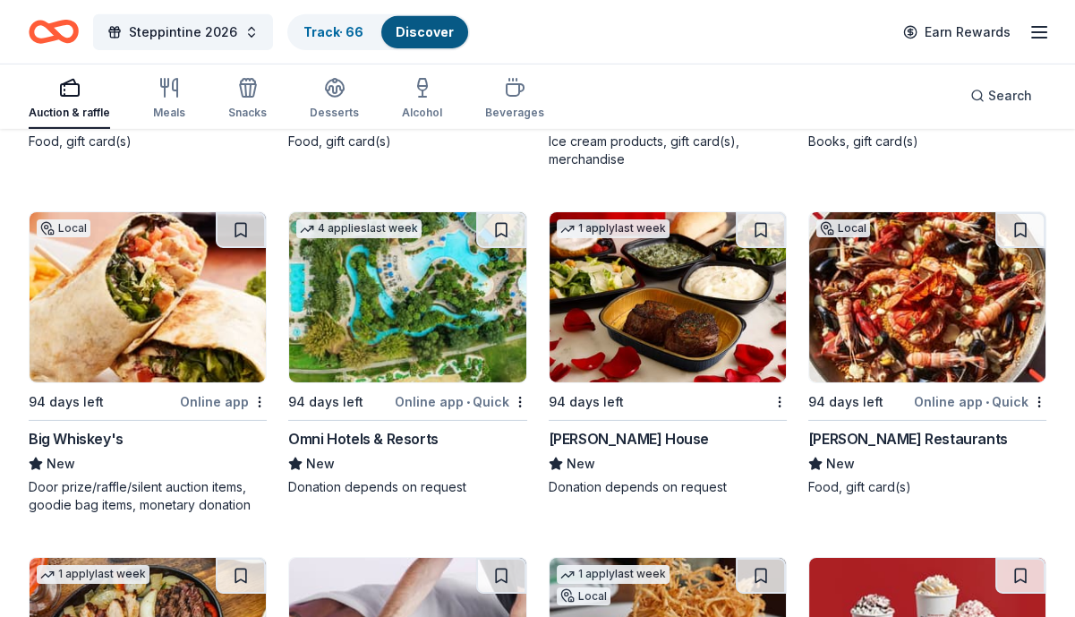
drag, startPoint x: 759, startPoint y: 228, endPoint x: 787, endPoint y: 256, distance: 39.2
click at [758, 228] on button at bounding box center [761, 230] width 50 height 36
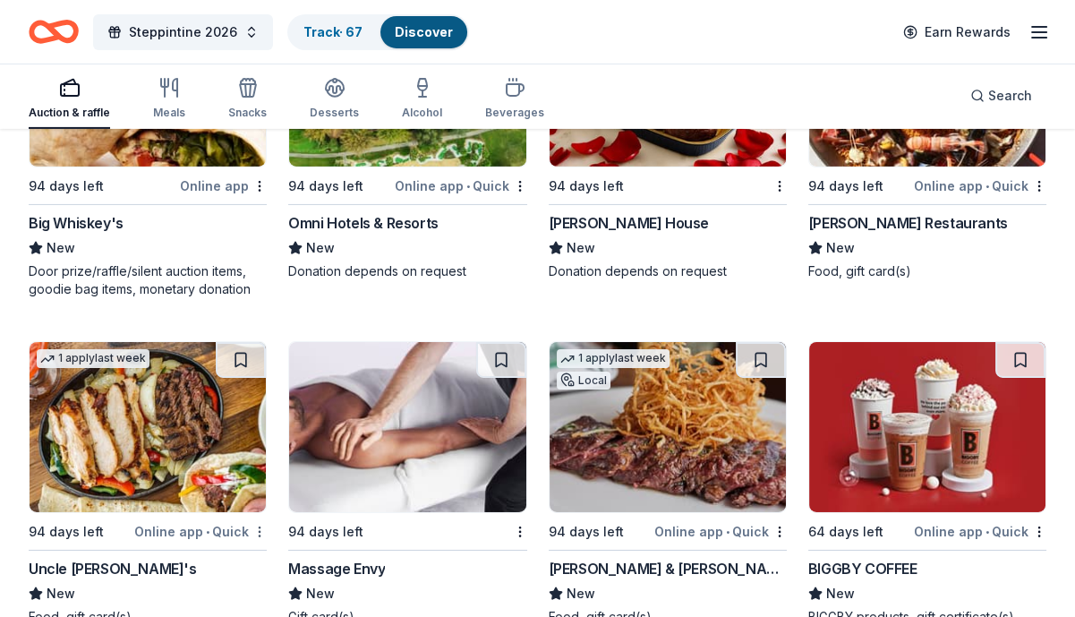
scroll to position [18387, 0]
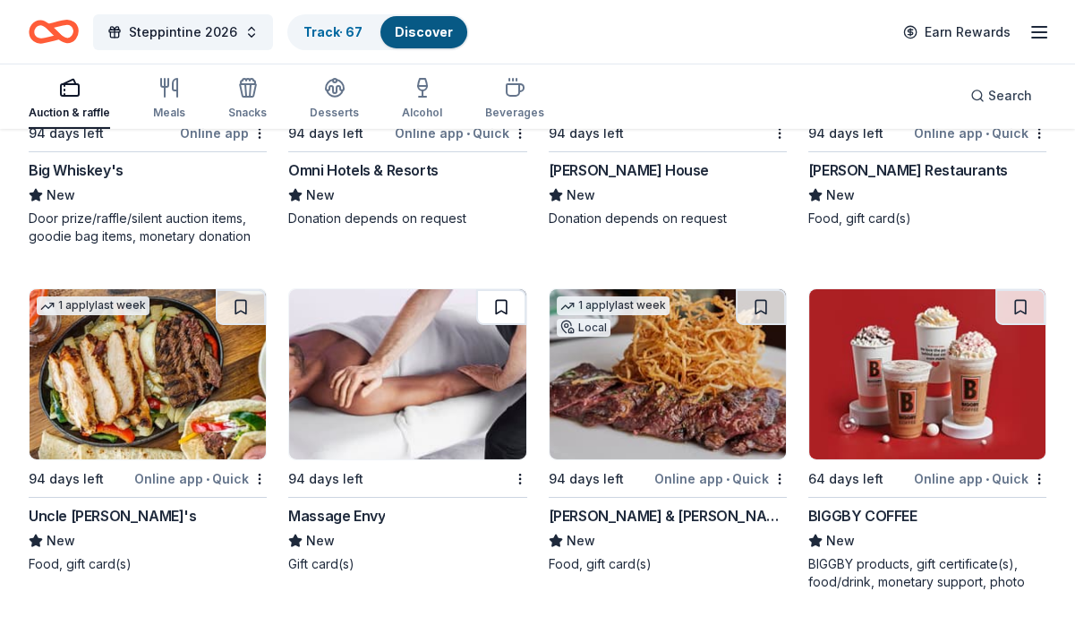
click at [505, 303] on button at bounding box center [501, 307] width 50 height 36
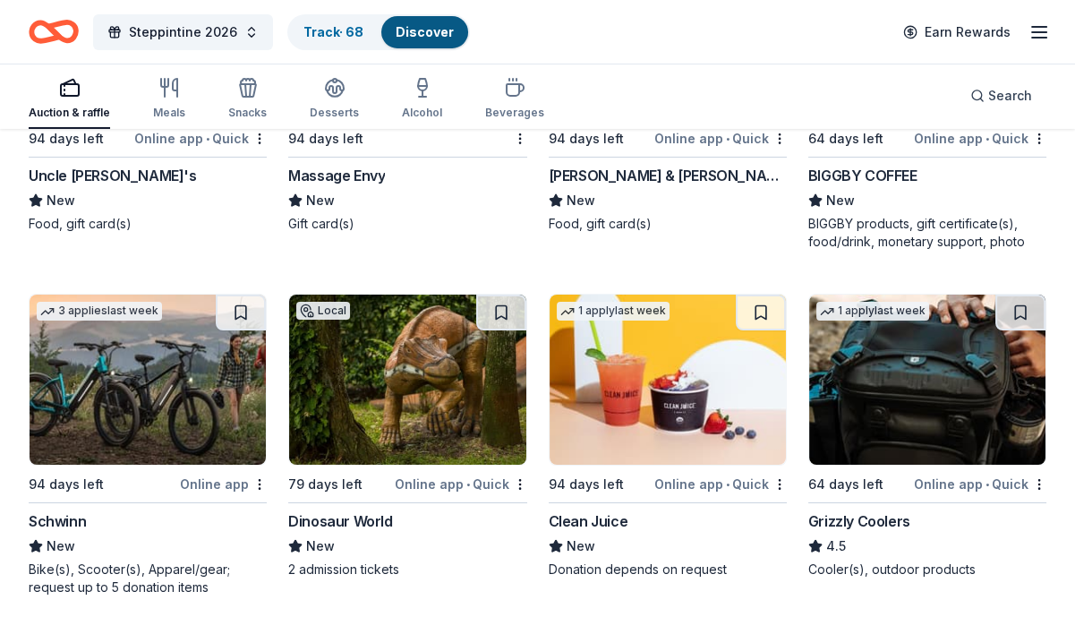
scroll to position [18745, 0]
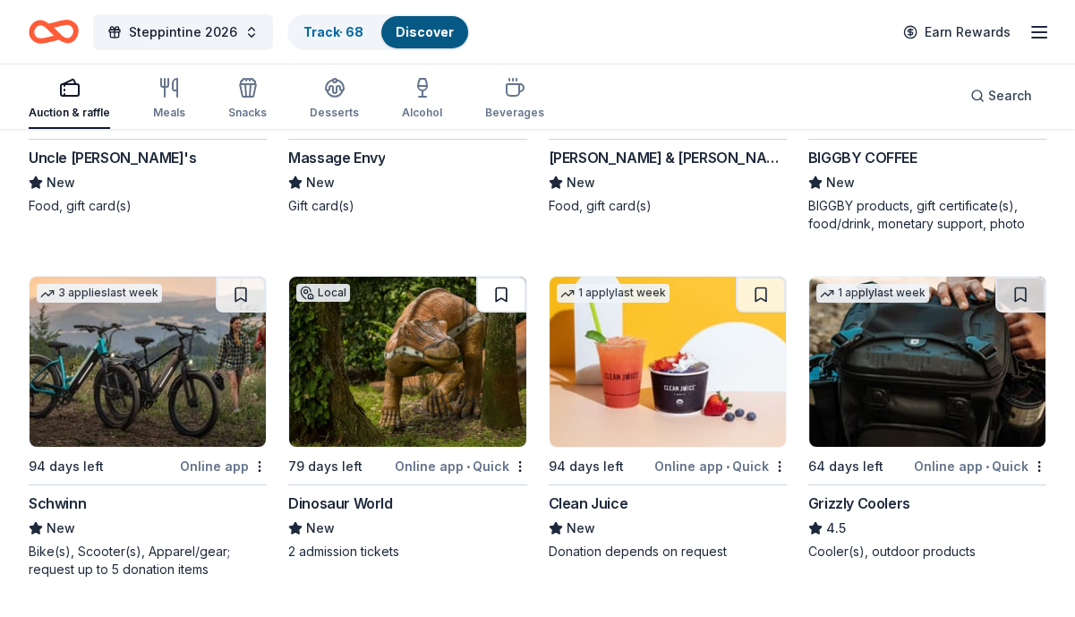
click at [493, 290] on button at bounding box center [501, 295] width 50 height 36
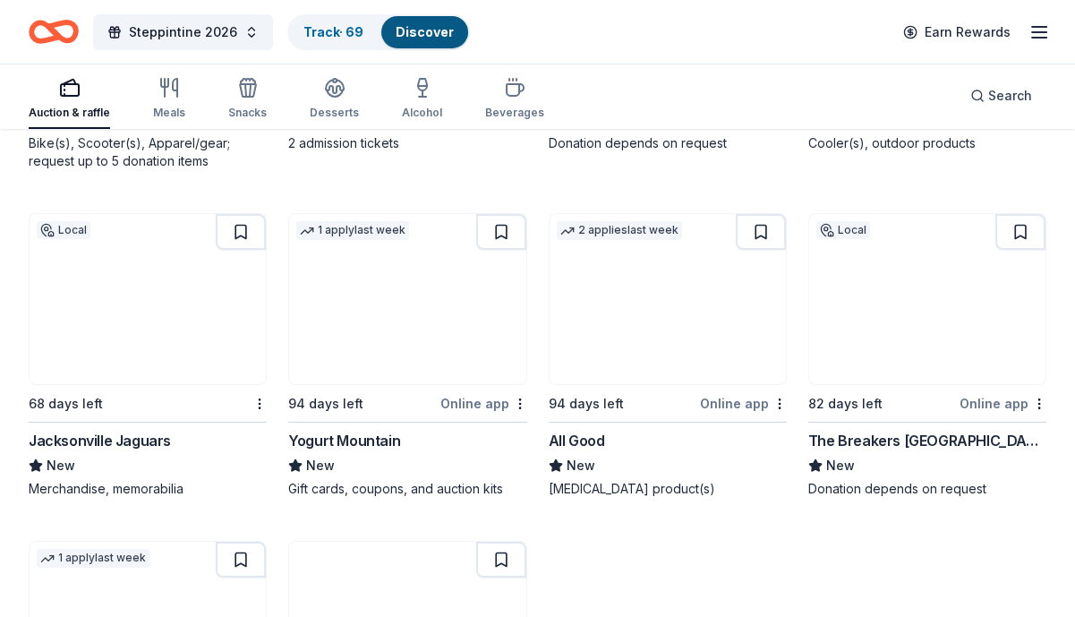
scroll to position [19193, 0]
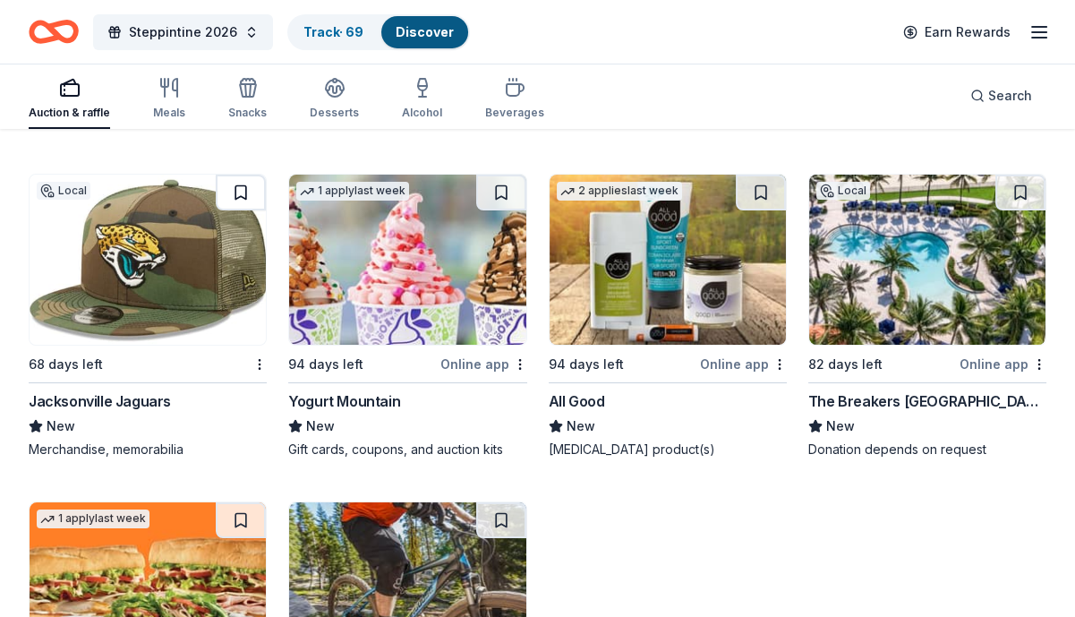
click at [246, 192] on button at bounding box center [241, 193] width 50 height 36
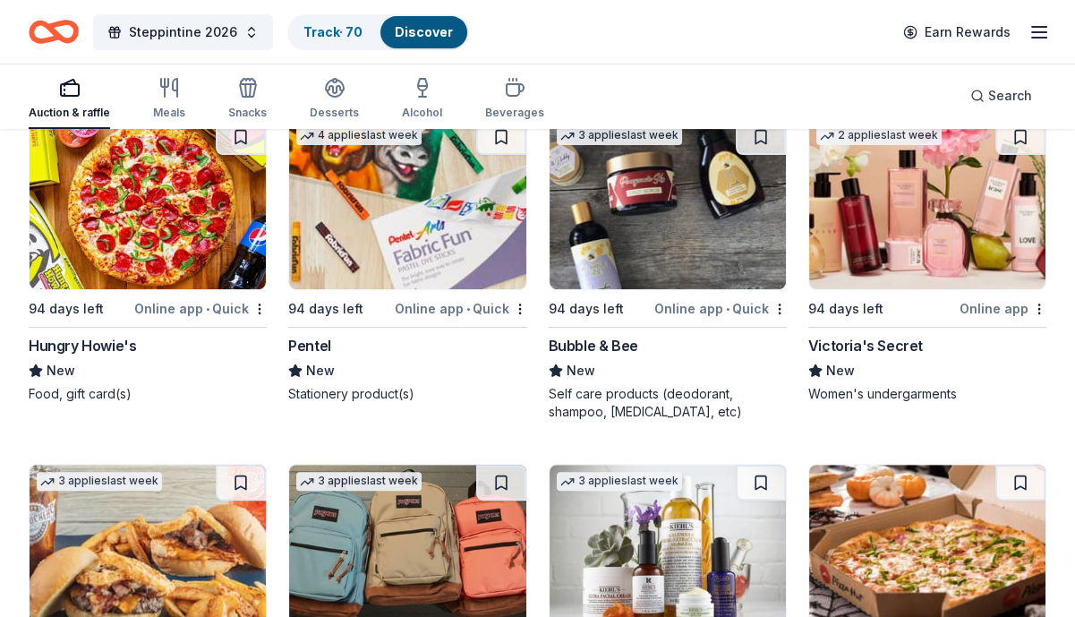
scroll to position [20535, 0]
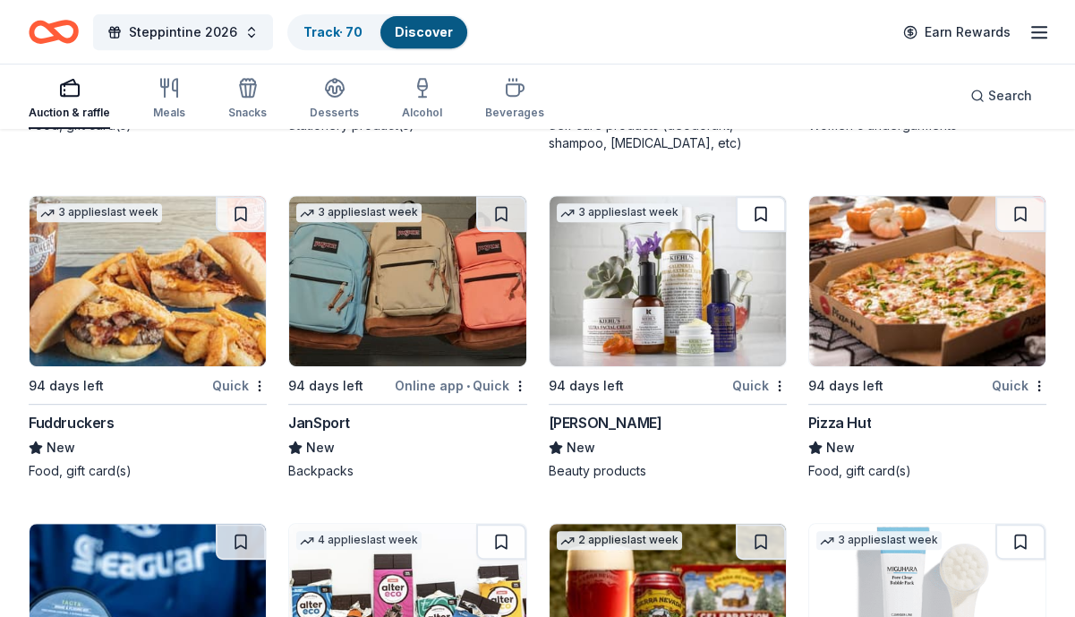
click at [764, 207] on button at bounding box center [761, 214] width 50 height 36
click at [499, 209] on button at bounding box center [501, 214] width 50 height 36
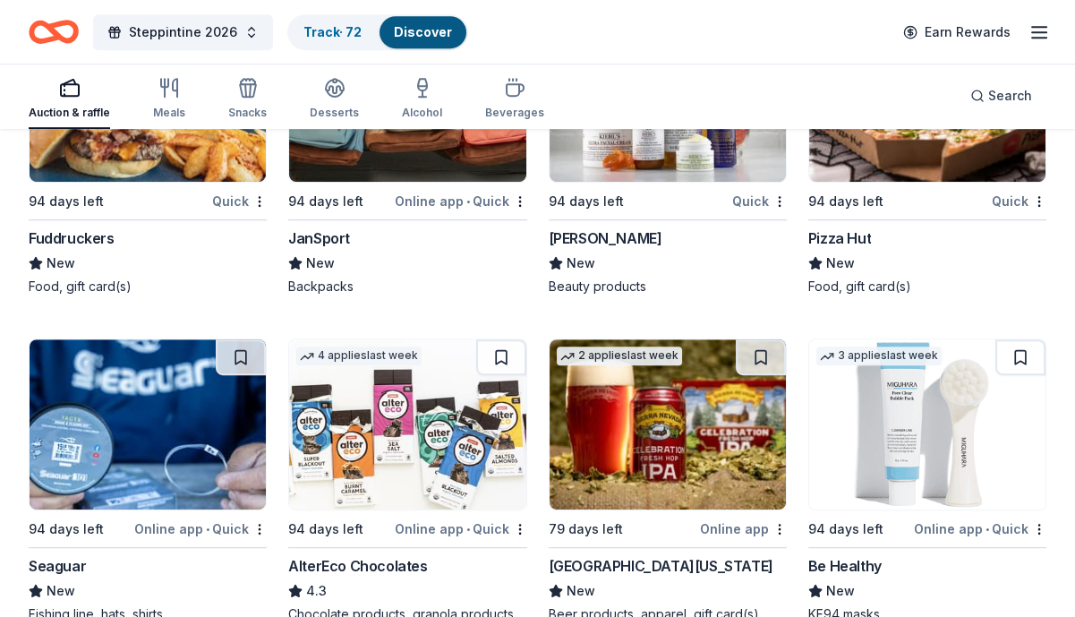
scroll to position [20804, 0]
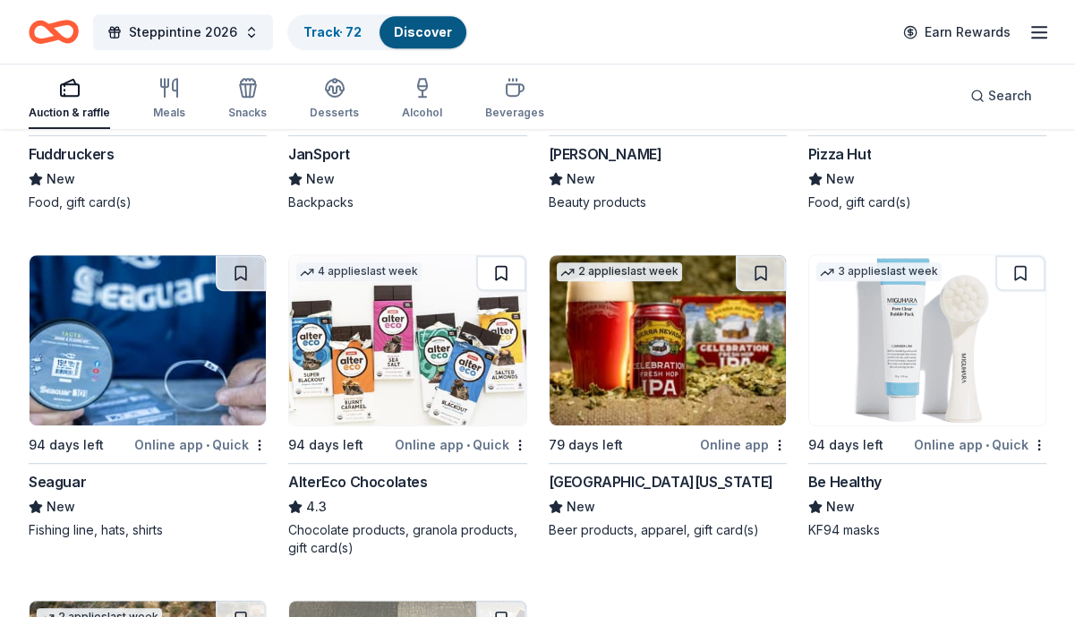
click at [499, 268] on button at bounding box center [501, 273] width 50 height 36
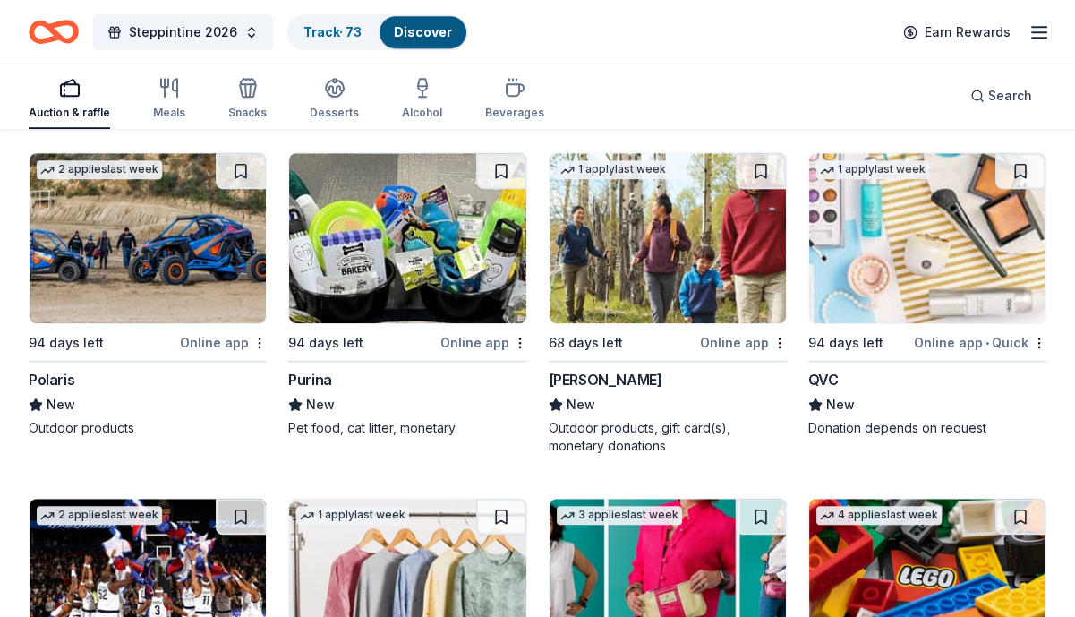
scroll to position [21251, 0]
click at [768, 167] on button at bounding box center [761, 171] width 50 height 36
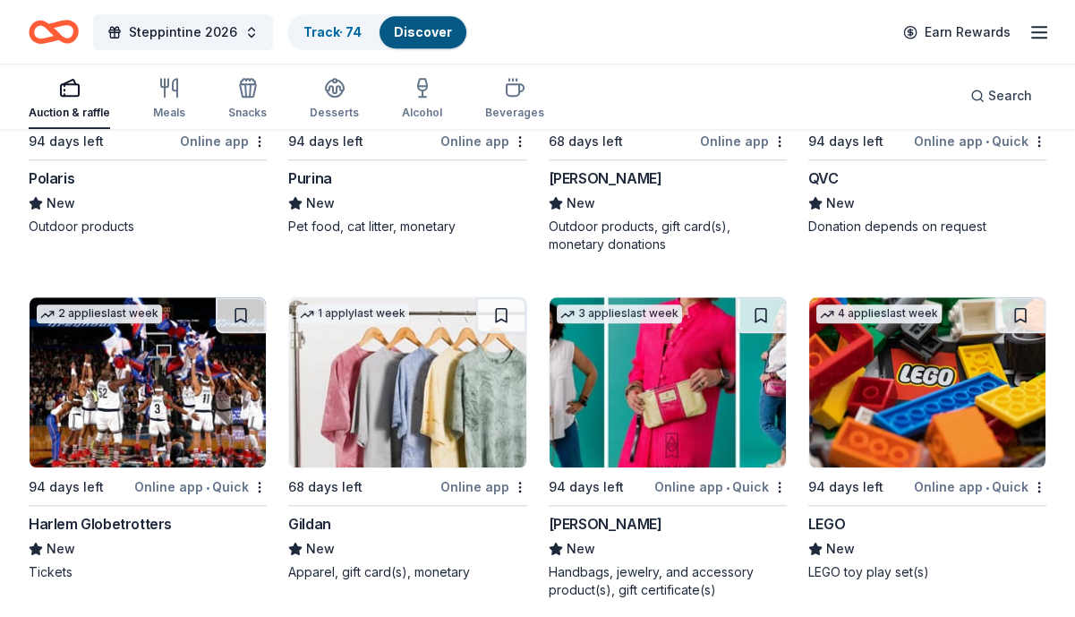
scroll to position [21520, 0]
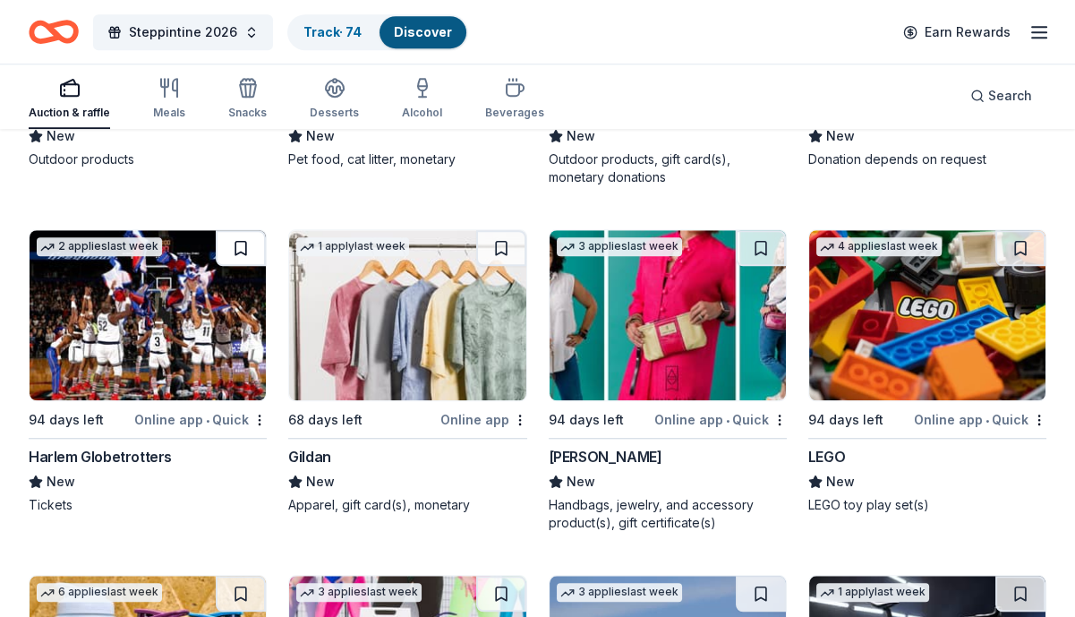
click at [246, 239] on button at bounding box center [241, 248] width 50 height 36
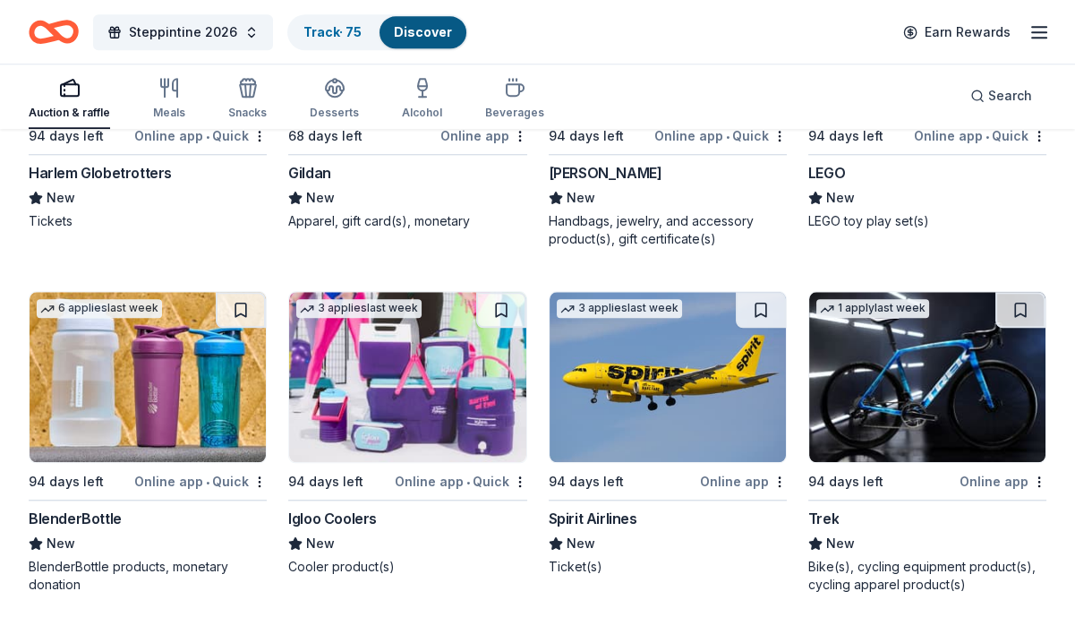
scroll to position [21878, 0]
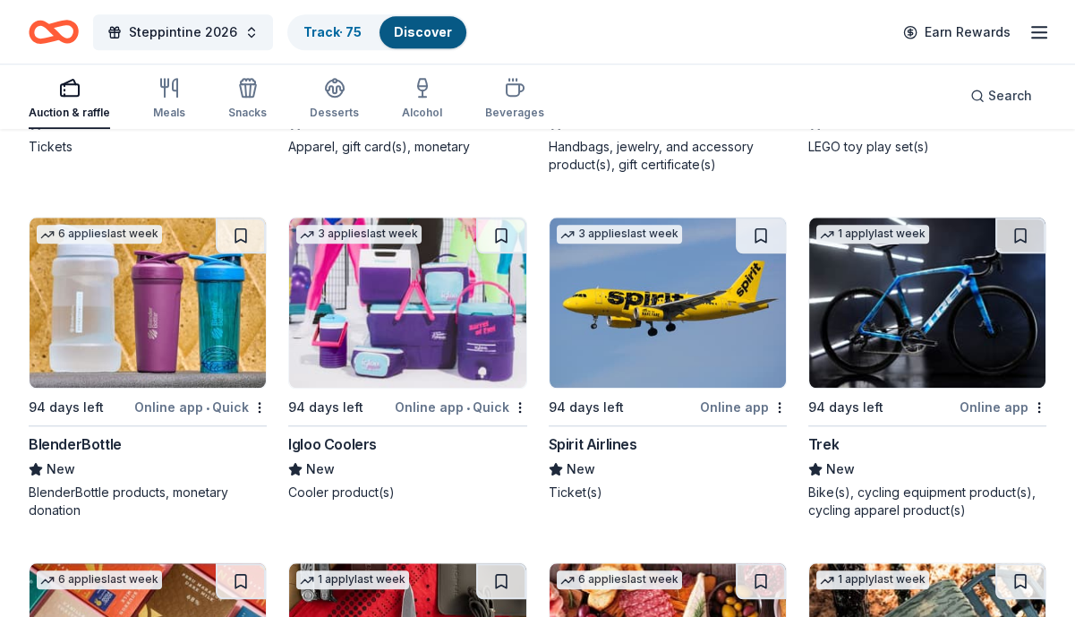
click at [763, 241] on button at bounding box center [761, 235] width 50 height 36
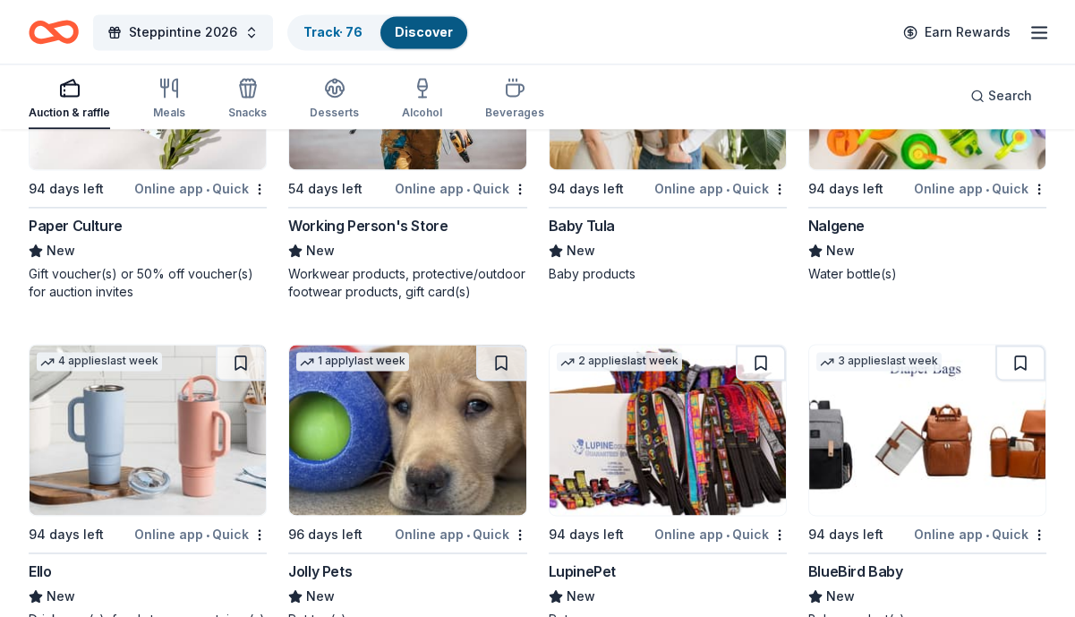
scroll to position [23220, 0]
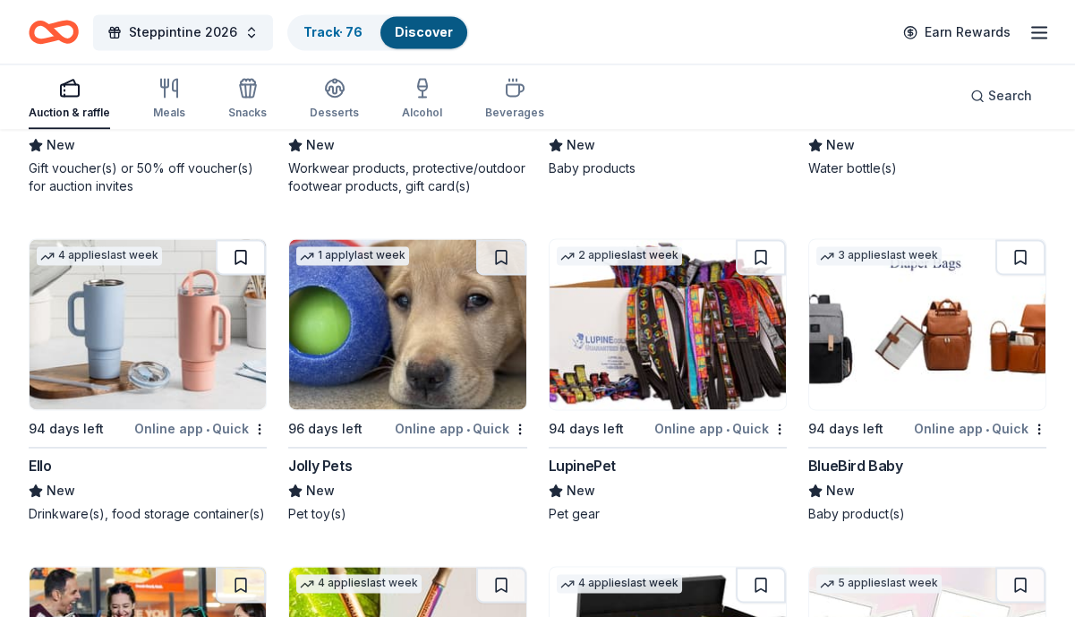
click at [229, 254] on button at bounding box center [241, 257] width 50 height 36
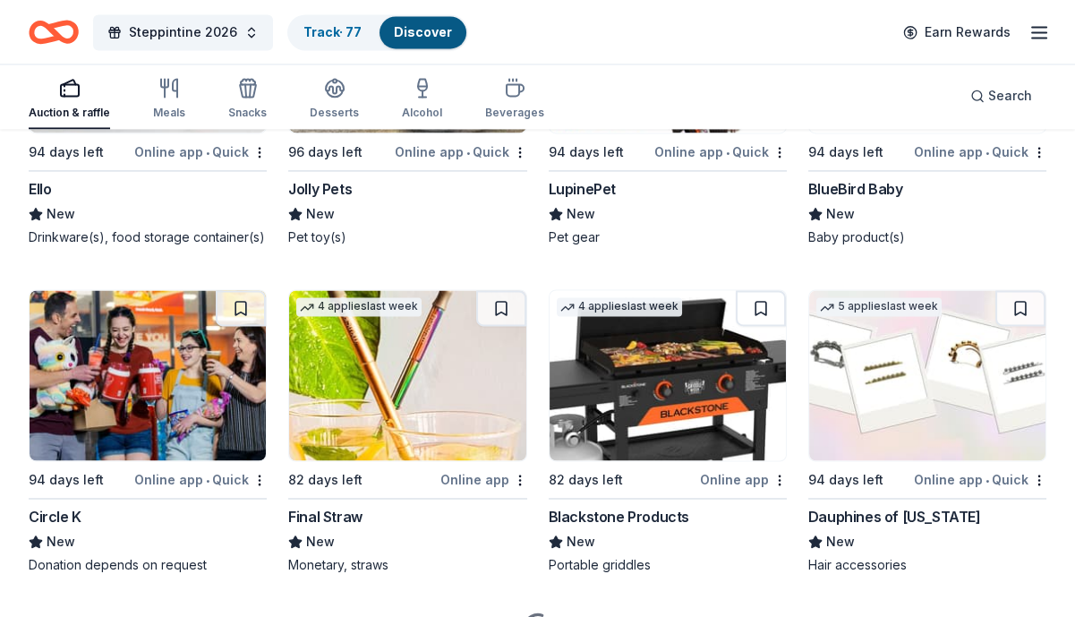
scroll to position [23578, 0]
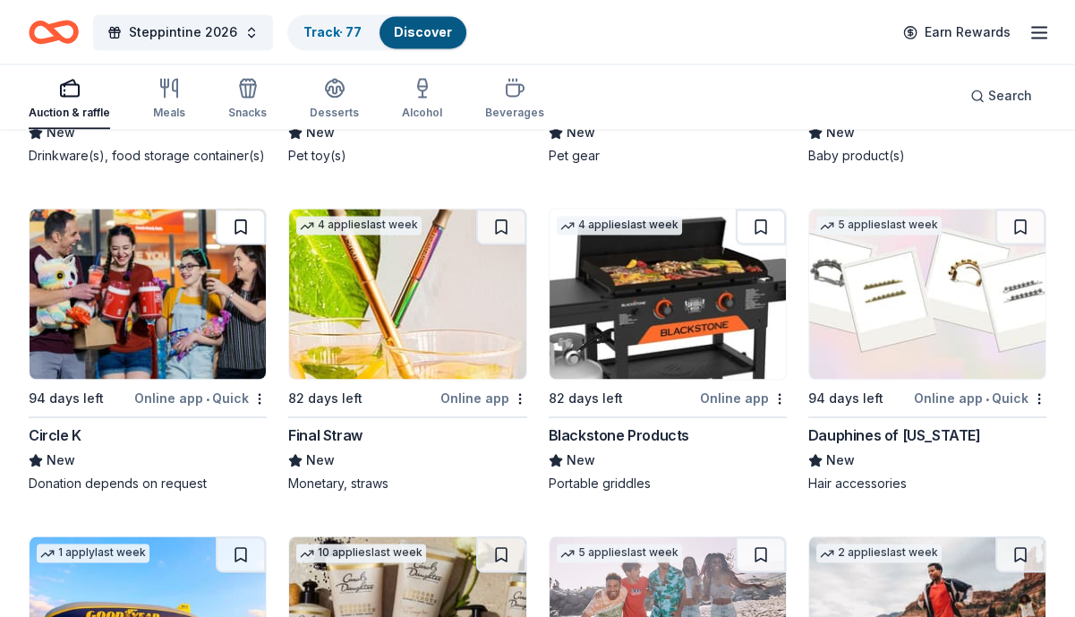
click at [246, 217] on button at bounding box center [241, 227] width 50 height 36
click at [761, 218] on button at bounding box center [761, 227] width 50 height 36
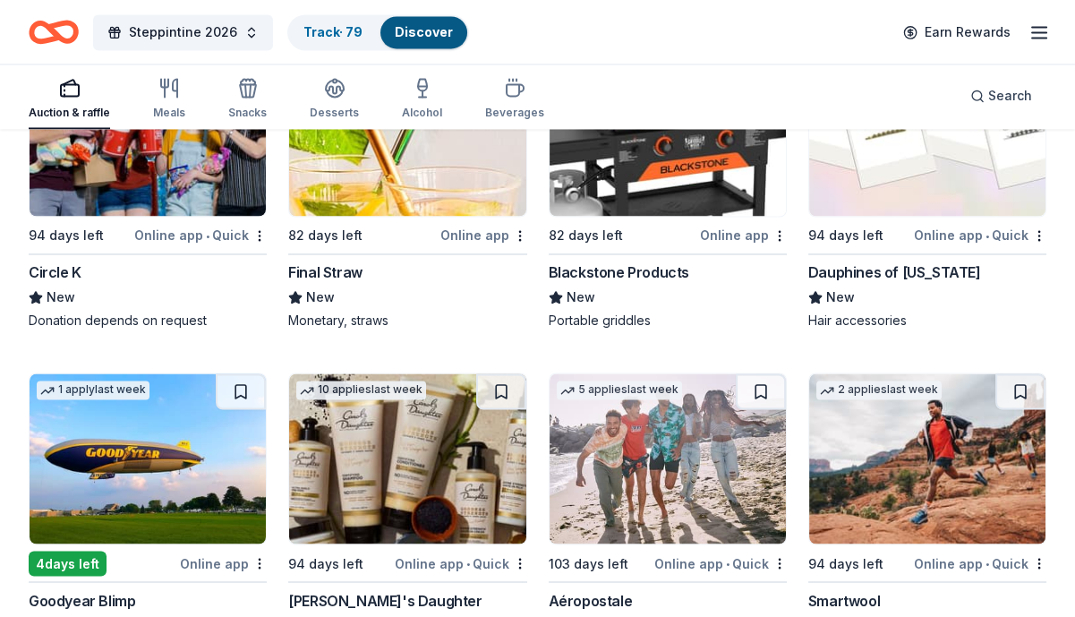
scroll to position [23847, 0]
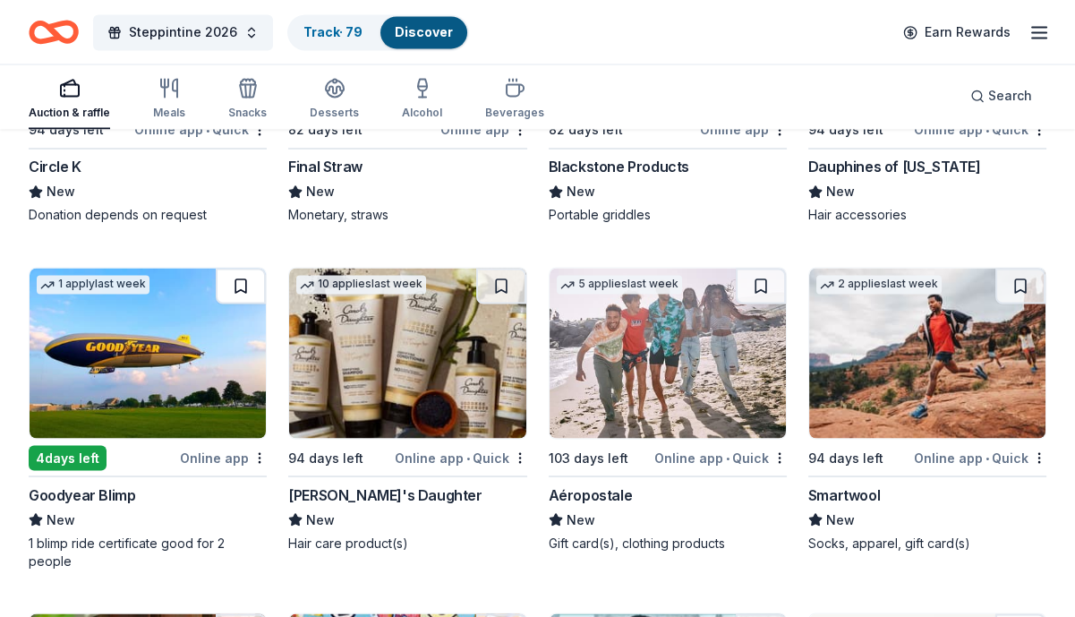
click at [237, 279] on button at bounding box center [241, 286] width 50 height 36
click at [509, 283] on button at bounding box center [501, 286] width 50 height 36
click at [765, 275] on button at bounding box center [761, 286] width 50 height 36
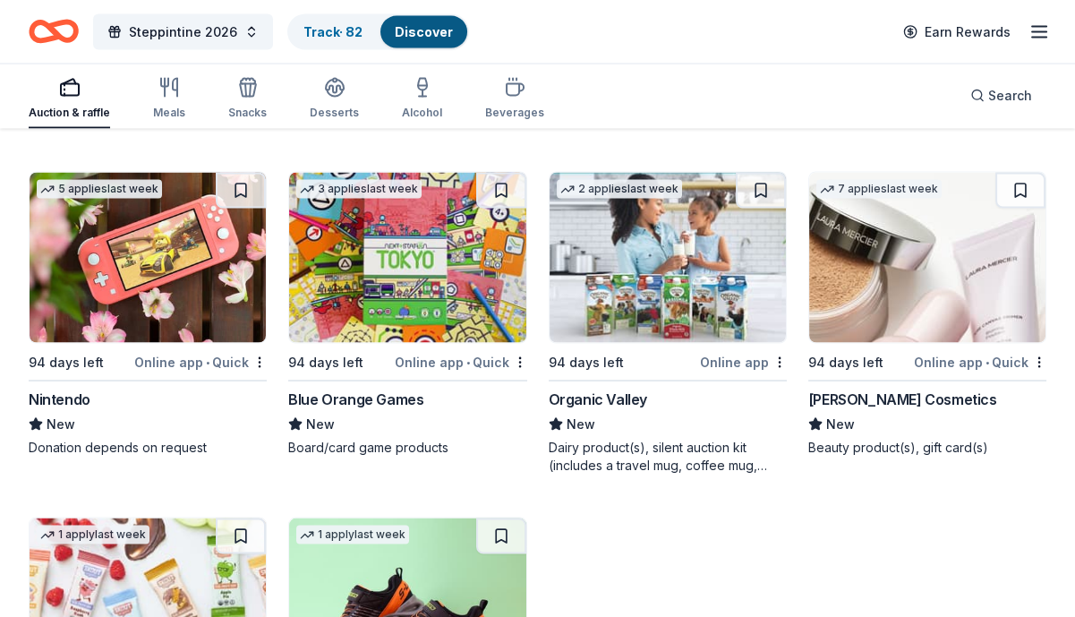
scroll to position [24563, 0]
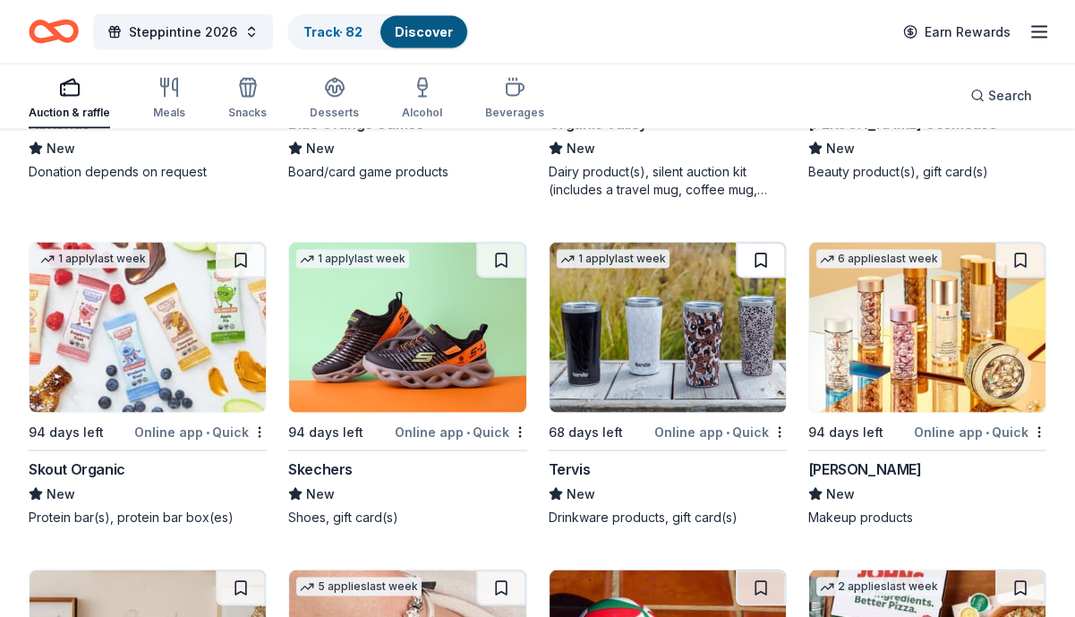
click at [741, 264] on button at bounding box center [761, 261] width 50 height 36
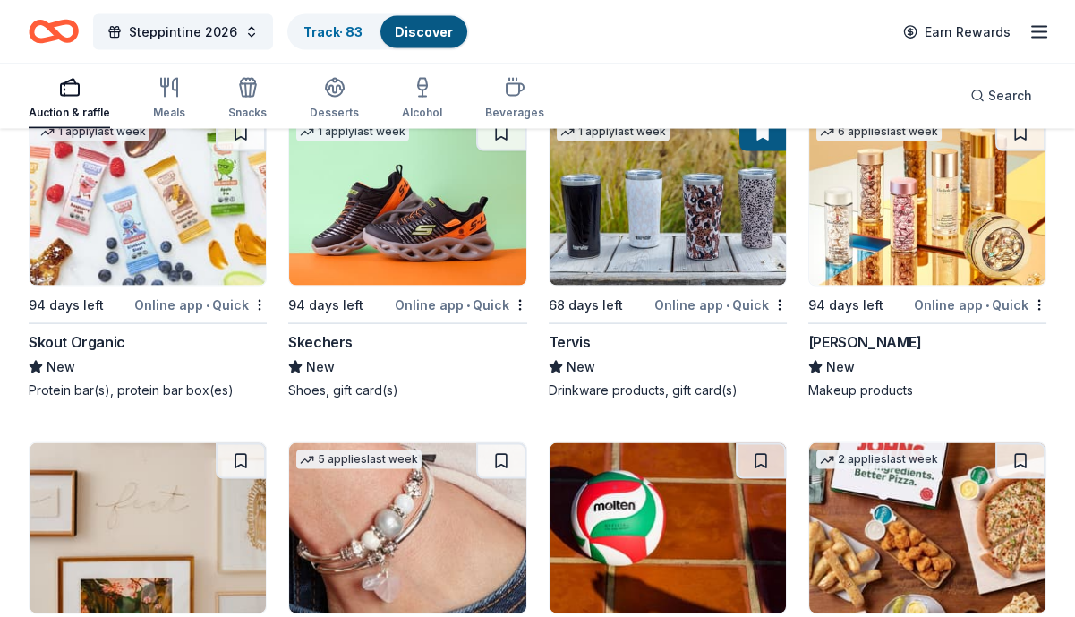
scroll to position [24921, 0]
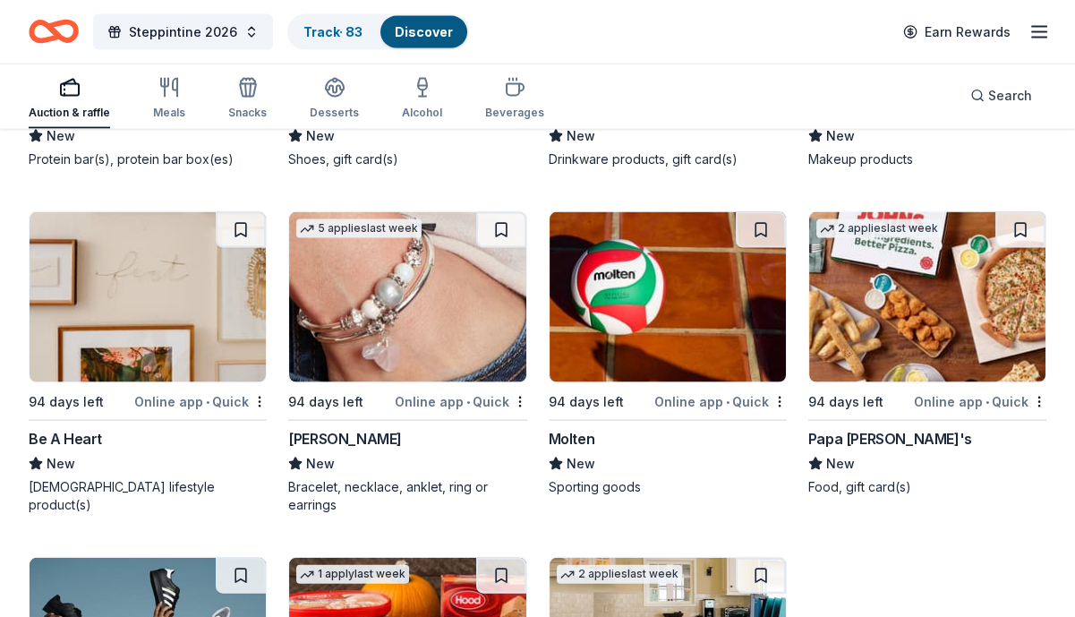
click at [1019, 226] on button at bounding box center [1020, 230] width 50 height 36
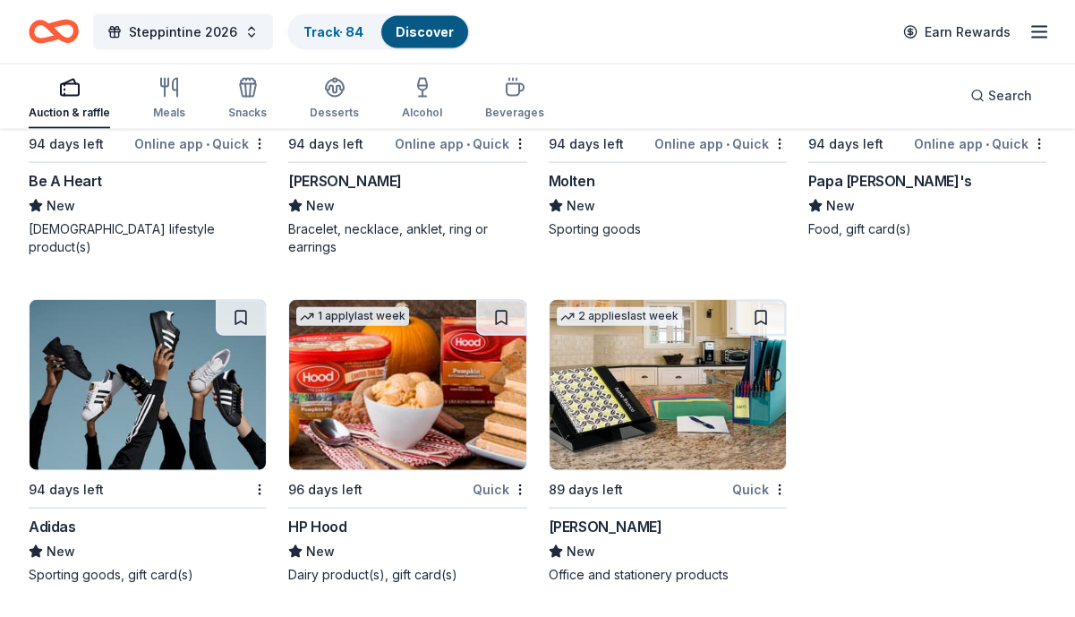
drag, startPoint x: 236, startPoint y: 310, endPoint x: 337, endPoint y: 412, distance: 143.0
click at [237, 309] on button at bounding box center [241, 318] width 50 height 36
click at [311, 33] on link "Track · 85" at bounding box center [332, 31] width 59 height 15
click at [310, 31] on link "Track · 85" at bounding box center [332, 31] width 59 height 15
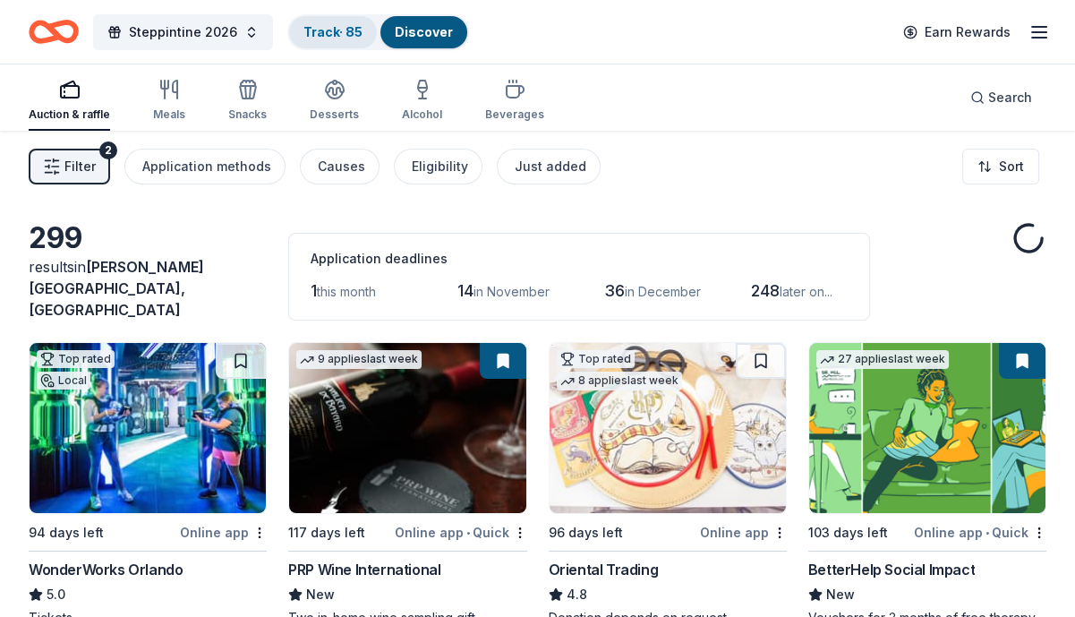
click at [329, 26] on link "Track · 85" at bounding box center [332, 31] width 59 height 15
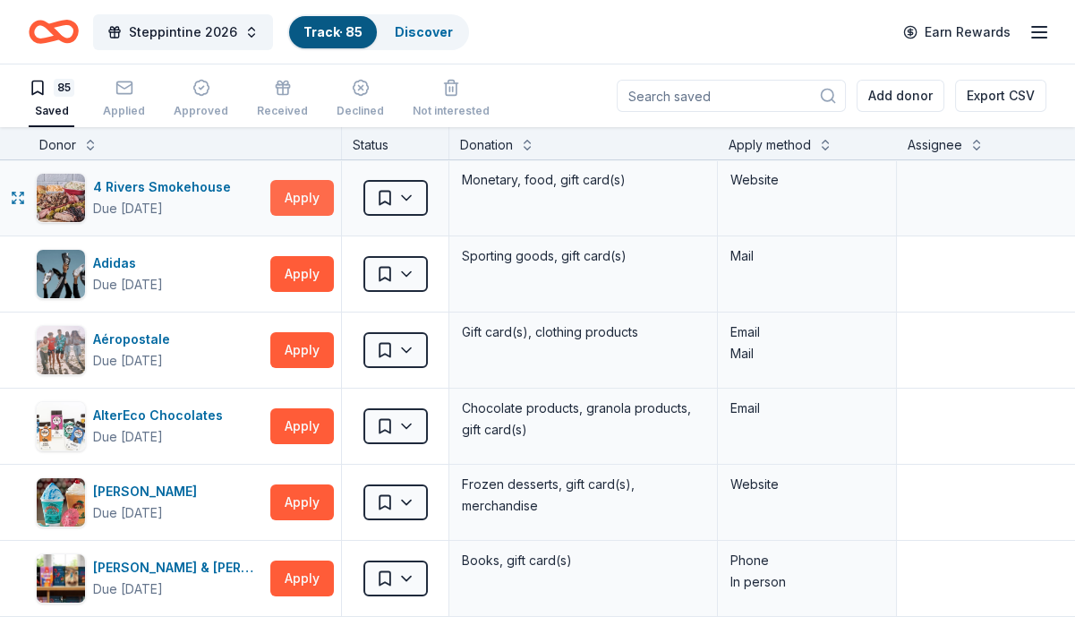
click at [304, 198] on button "Apply" at bounding box center [302, 198] width 64 height 36
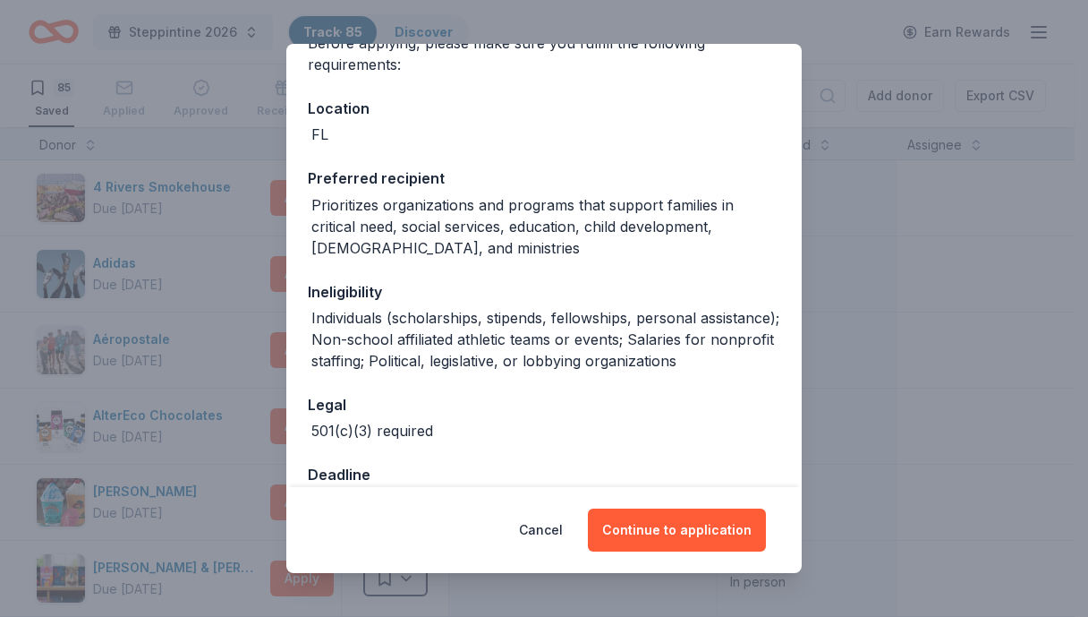
scroll to position [165, 0]
click at [539, 531] on button "Cancel" at bounding box center [541, 529] width 44 height 43
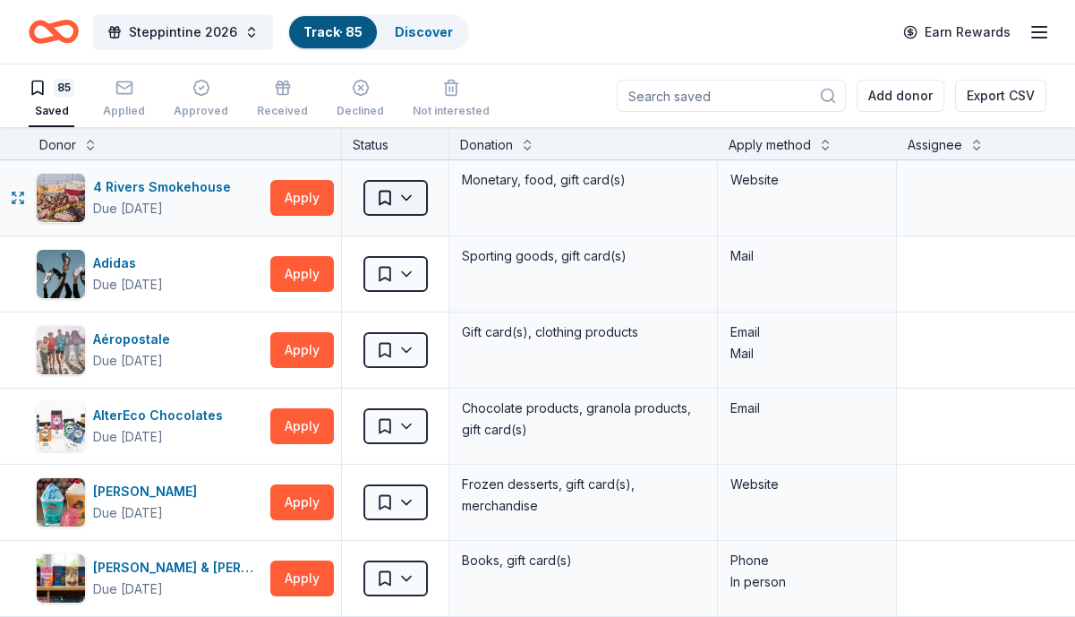
click at [412, 199] on html "Steppintine 2026 Track · 85 Discover Earn Rewards 85 Saved Applied Approved Rec…" at bounding box center [537, 308] width 1075 height 617
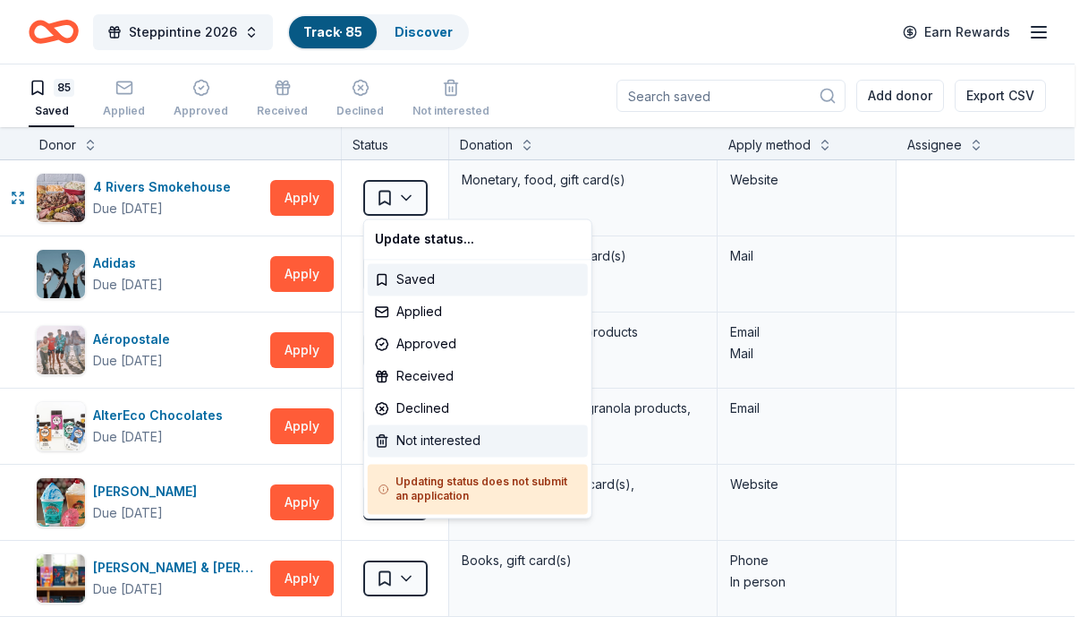
click at [454, 438] on div "Not interested" at bounding box center [478, 440] width 220 height 32
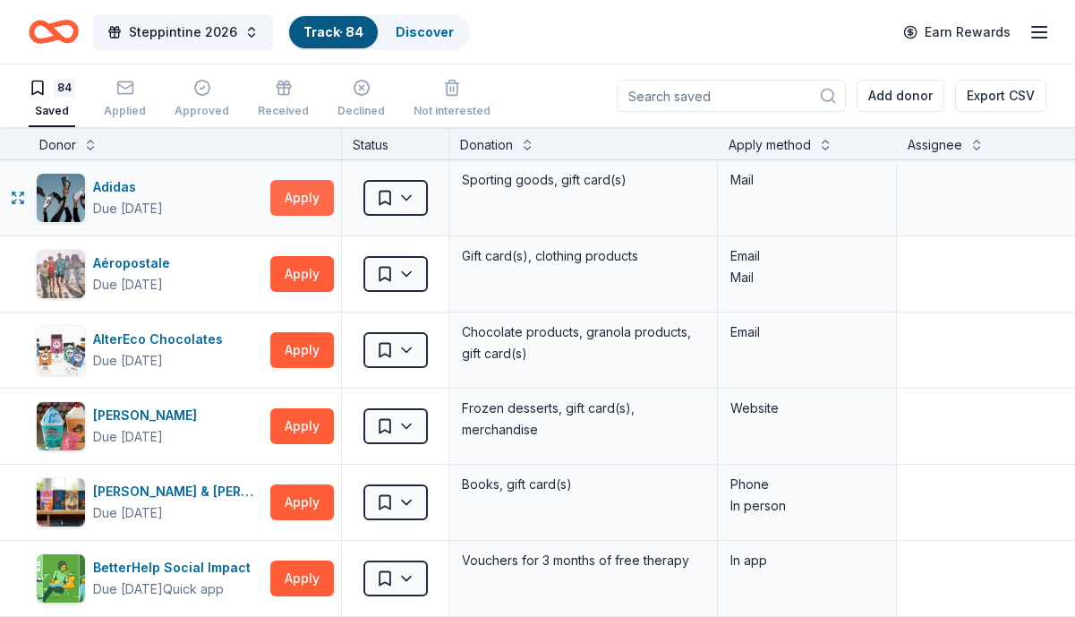
click at [289, 180] on button "Apply" at bounding box center [302, 198] width 64 height 36
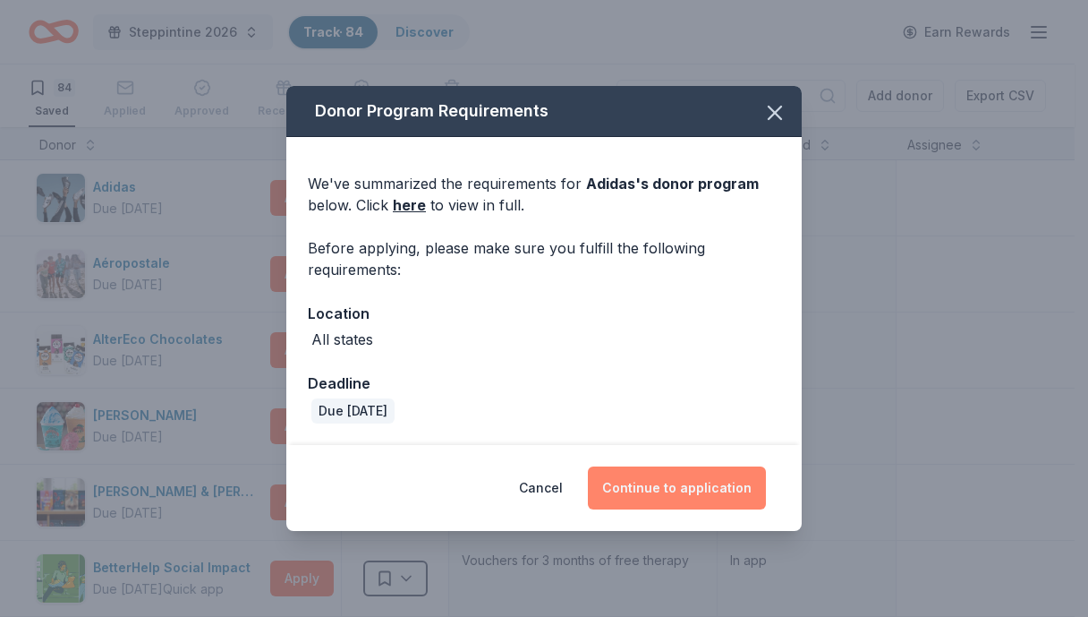
click at [671, 480] on button "Continue to application" at bounding box center [677, 487] width 178 height 43
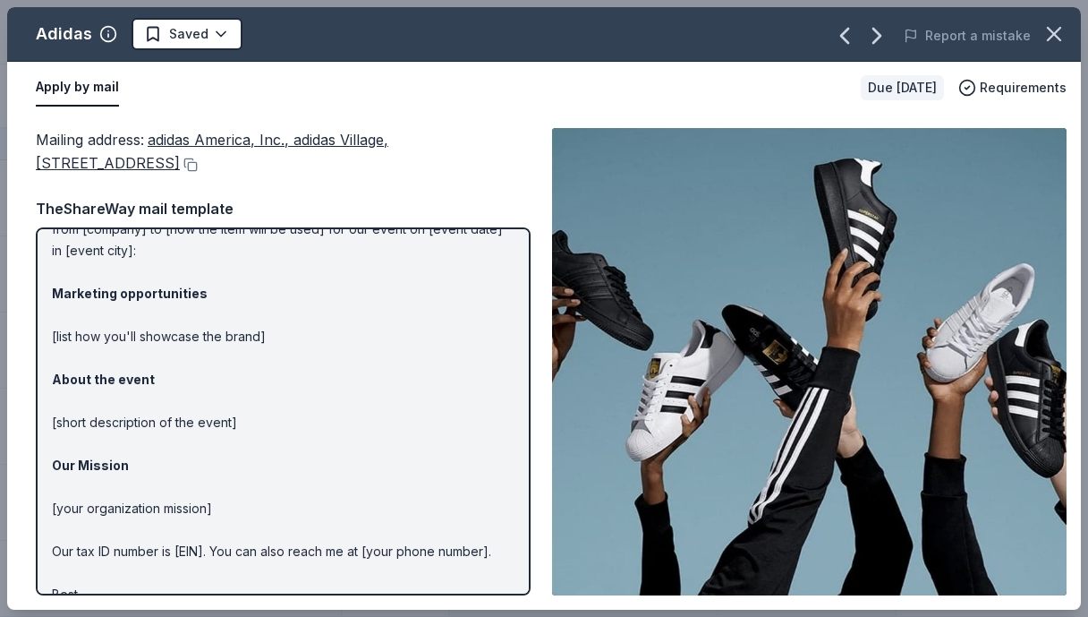
scroll to position [0, 0]
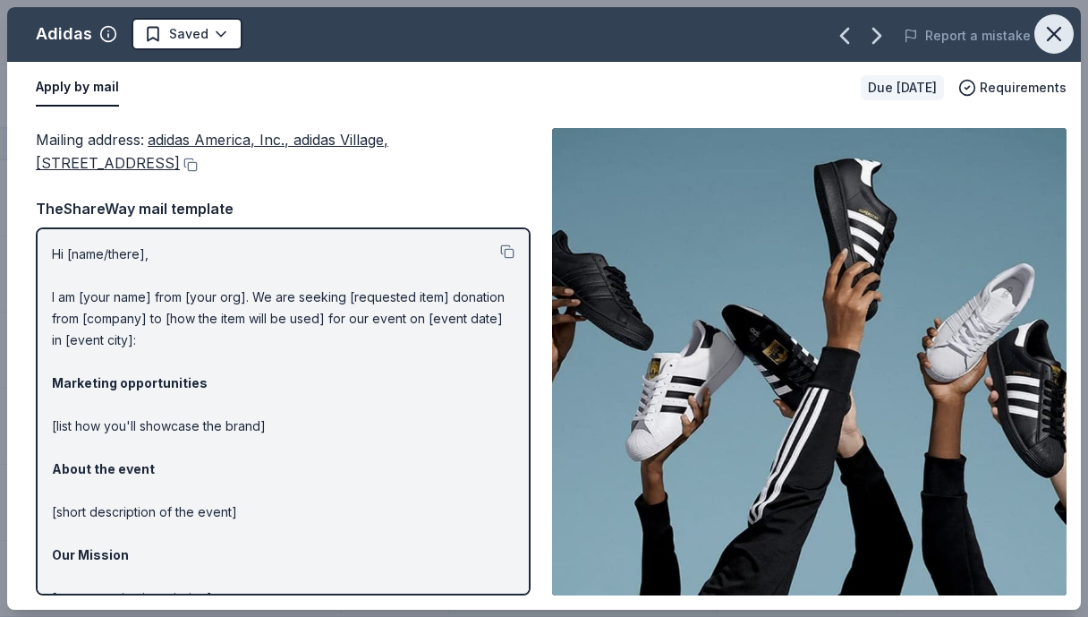
click at [1051, 38] on icon "button" at bounding box center [1054, 33] width 25 height 25
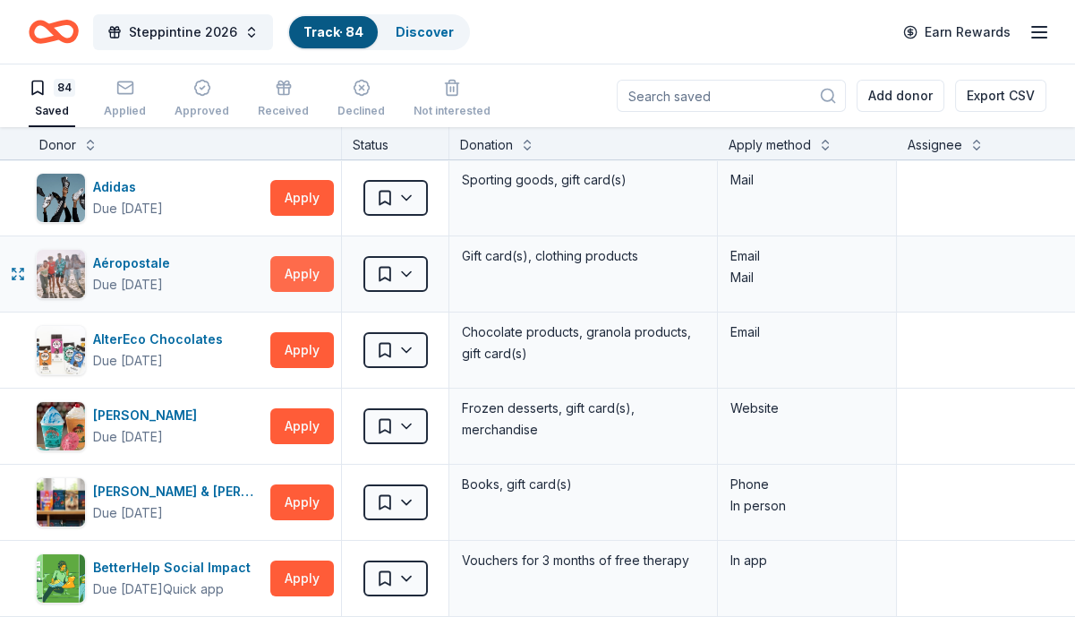
click at [315, 280] on button "Apply" at bounding box center [302, 274] width 64 height 36
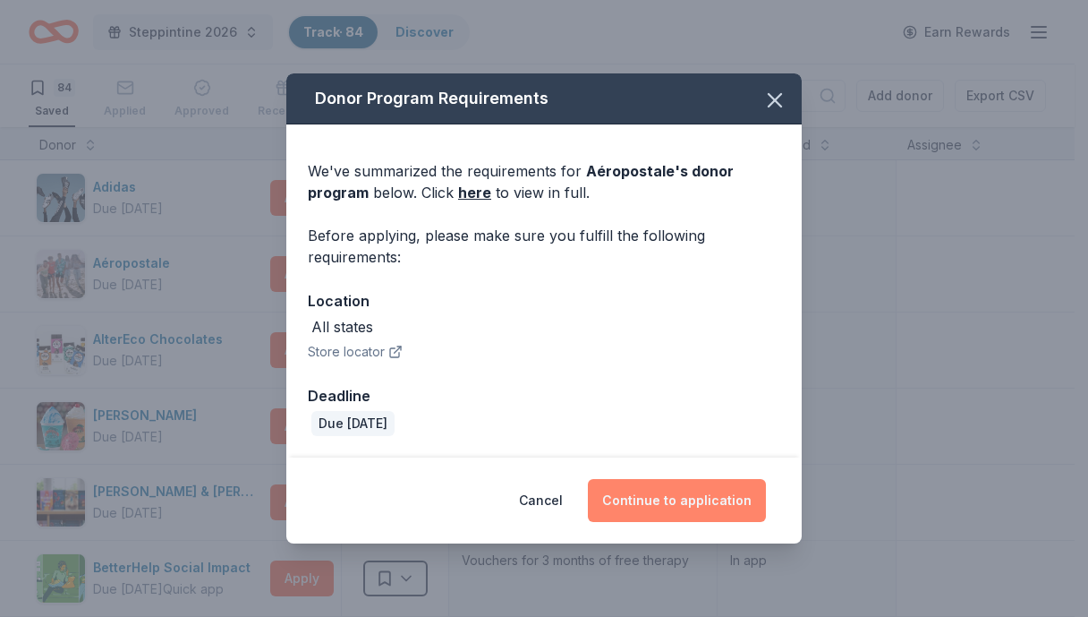
click at [653, 506] on button "Continue to application" at bounding box center [677, 500] width 178 height 43
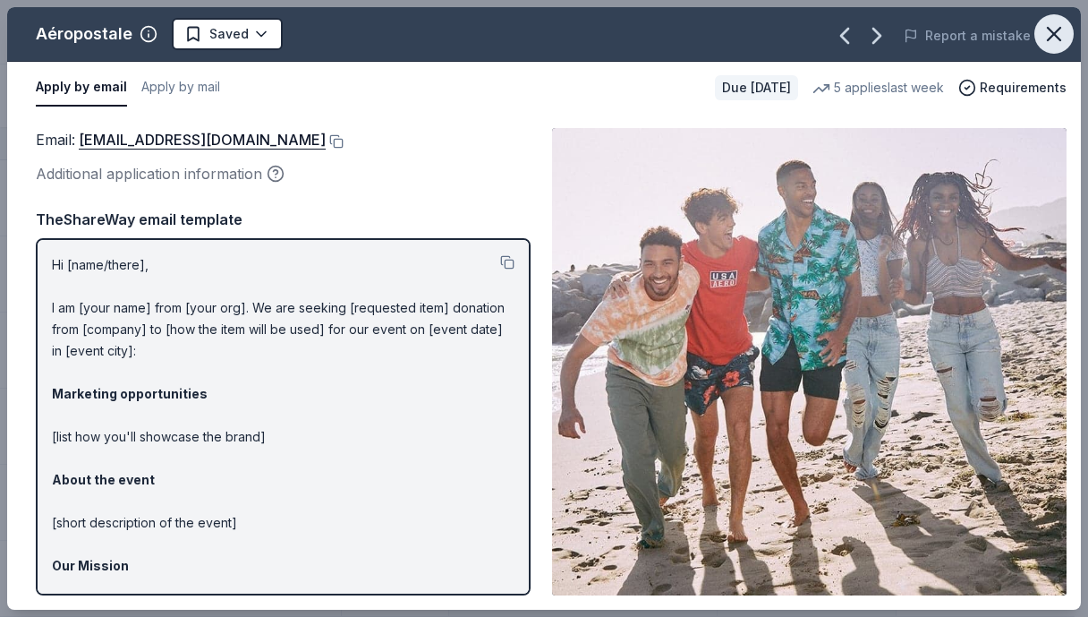
click at [1041, 31] on button "button" at bounding box center [1054, 33] width 39 height 39
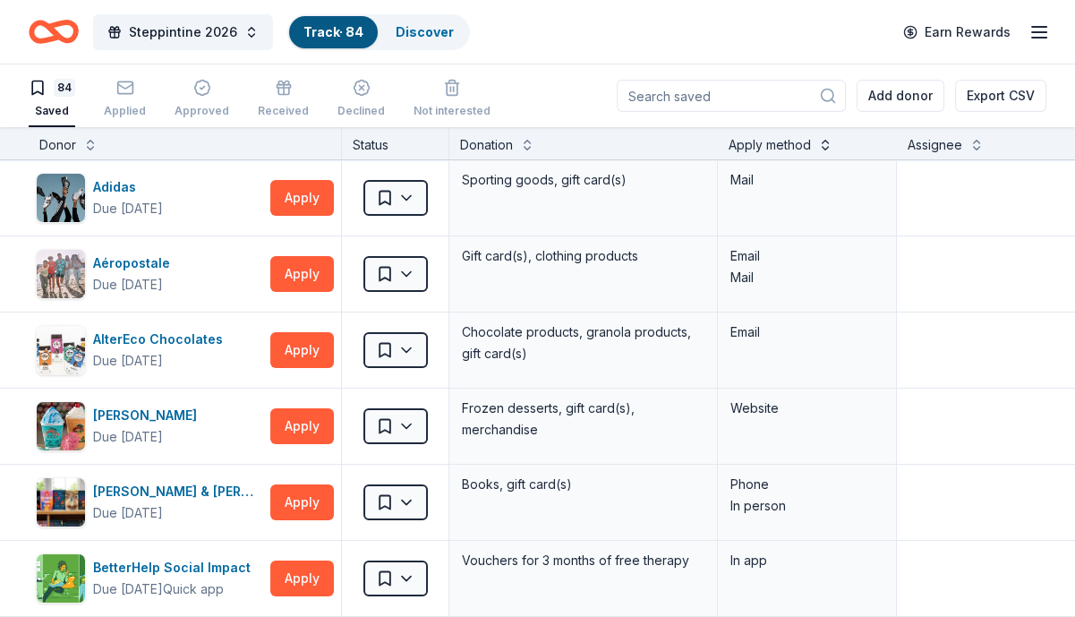
click at [822, 142] on button at bounding box center [825, 143] width 14 height 18
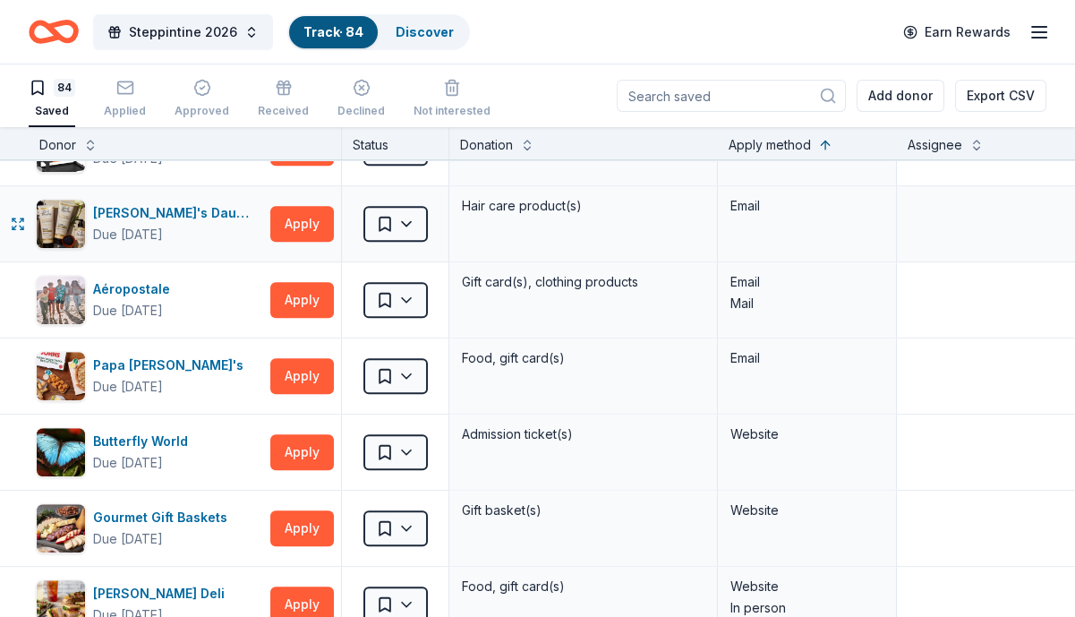
scroll to position [1969, 0]
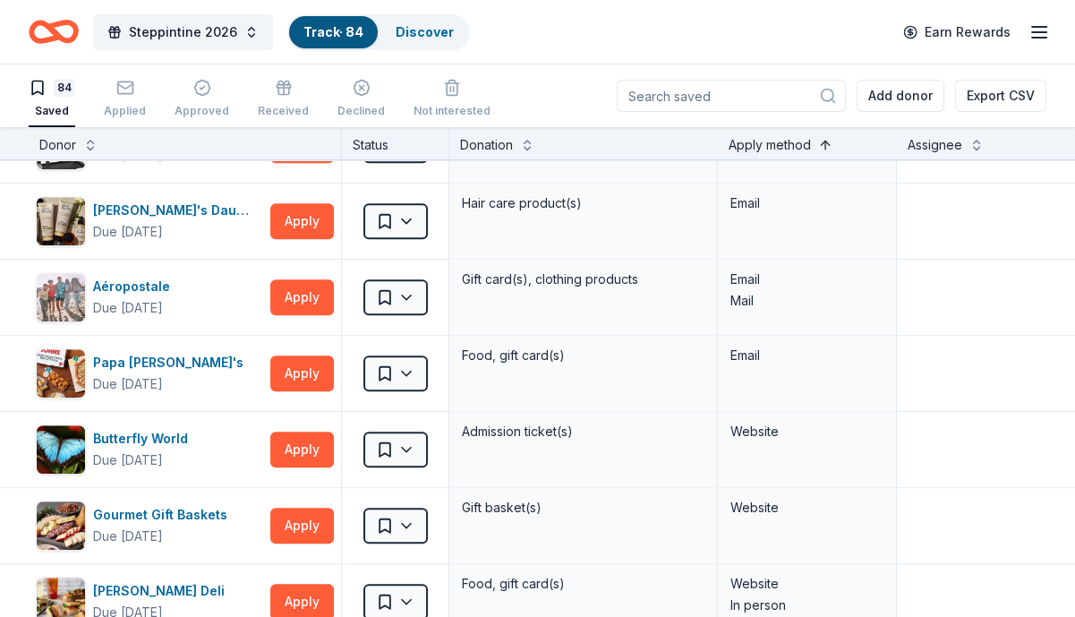
click at [823, 148] on button at bounding box center [825, 143] width 14 height 18
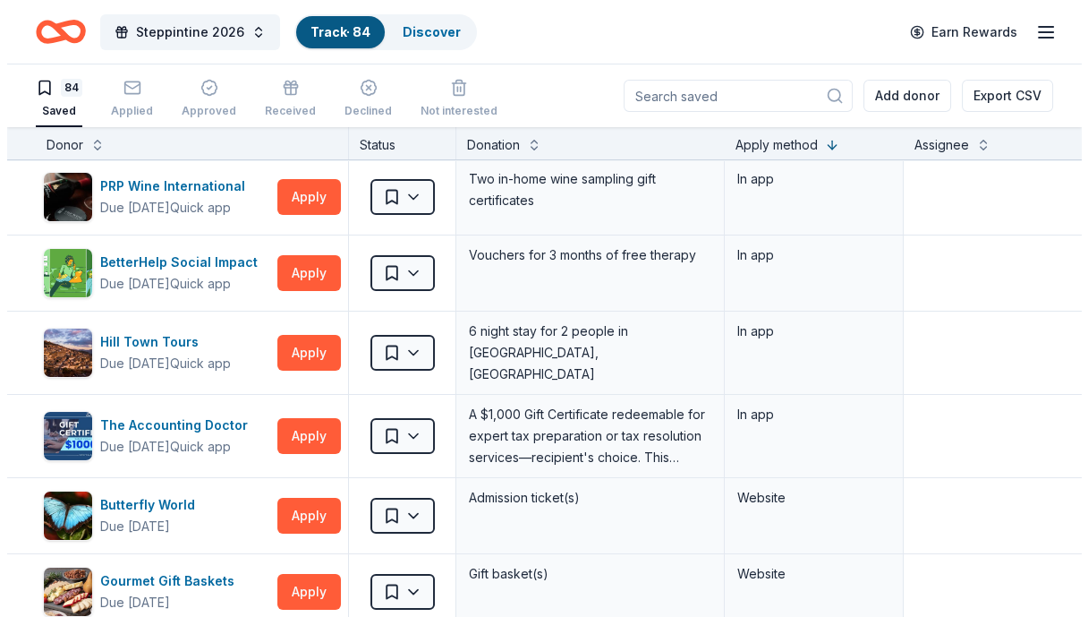
scroll to position [0, 0]
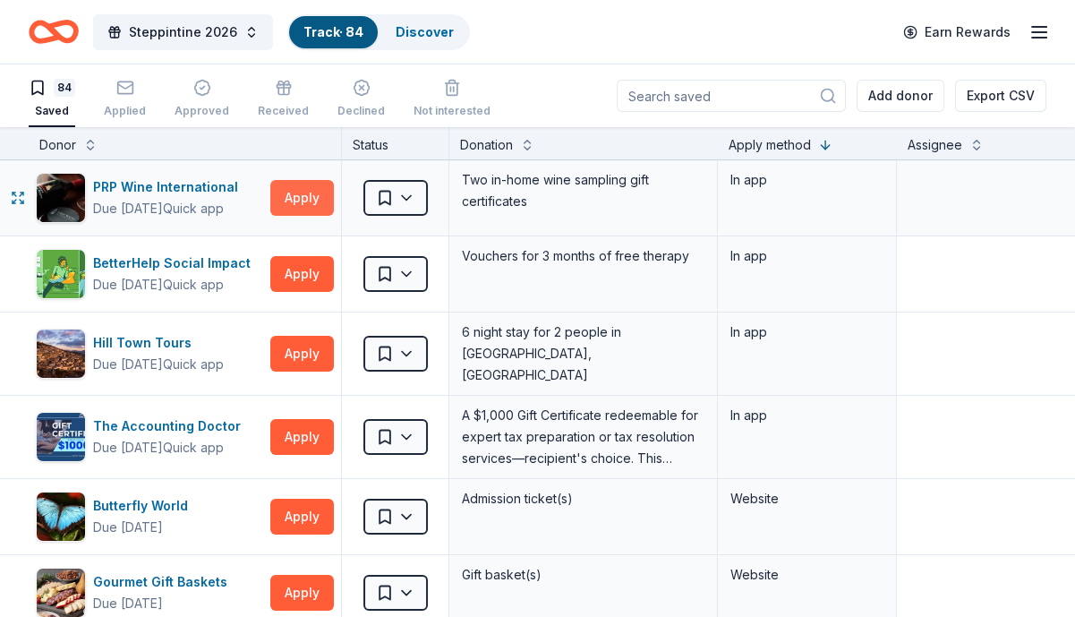
click at [301, 192] on button "Apply" at bounding box center [302, 198] width 64 height 36
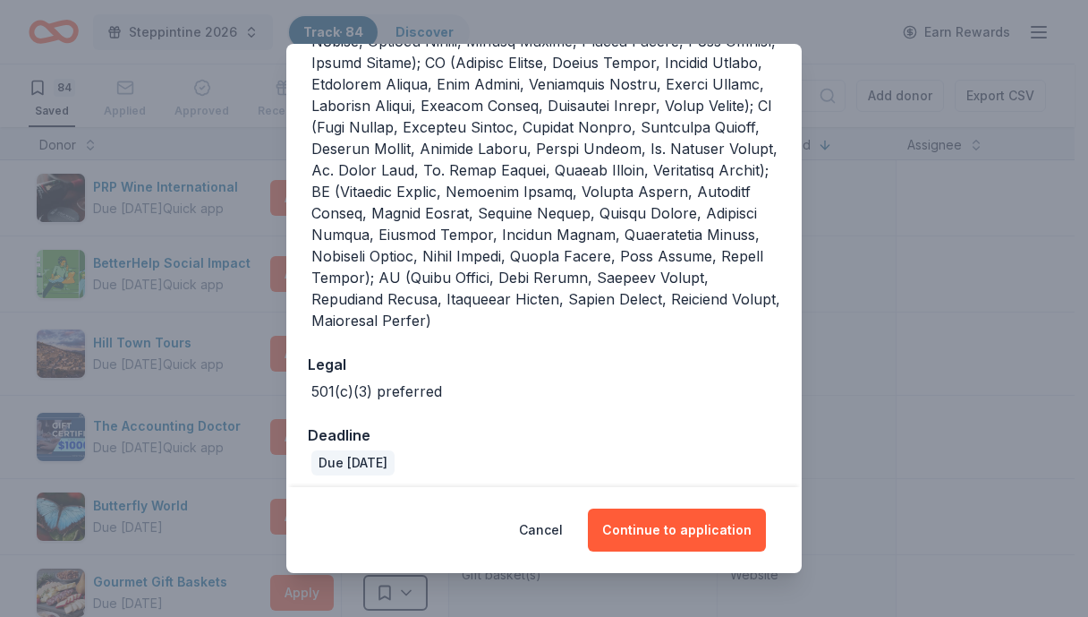
scroll to position [609, 0]
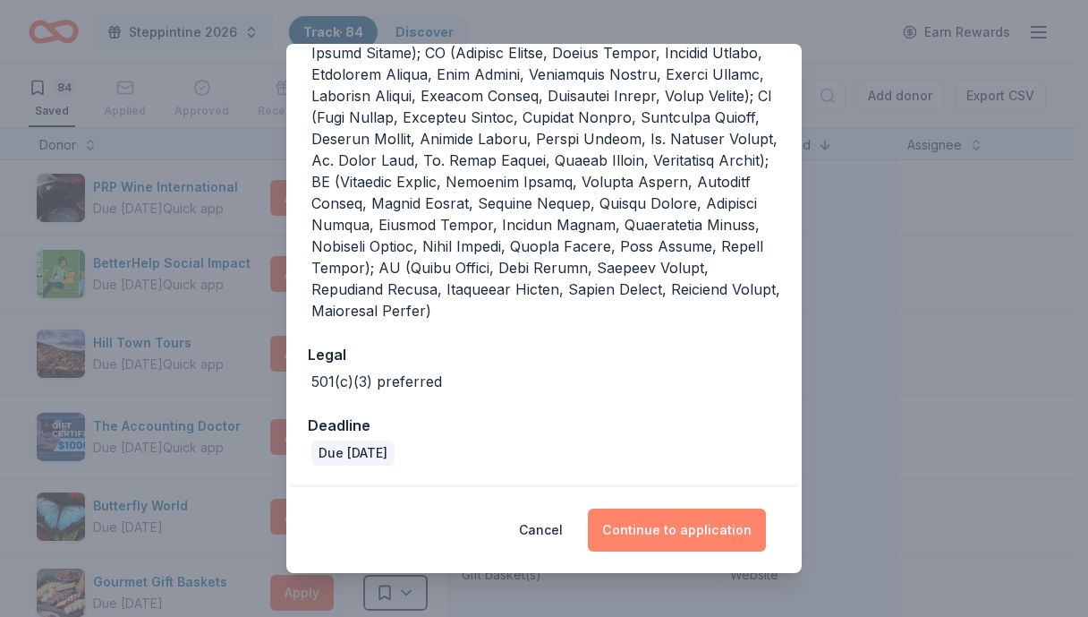
click at [712, 524] on button "Continue to application" at bounding box center [677, 529] width 178 height 43
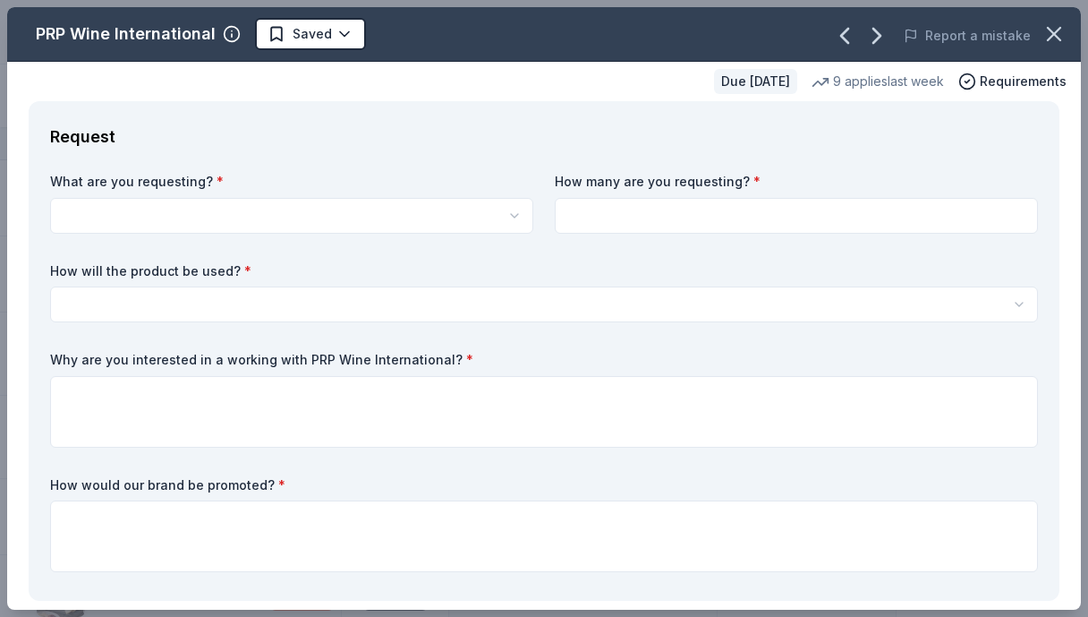
click at [504, 217] on html "Steppintine 2026 Track · 84 Discover Earn Rewards 84 Saved Applied Approved Rec…" at bounding box center [544, 308] width 1088 height 617
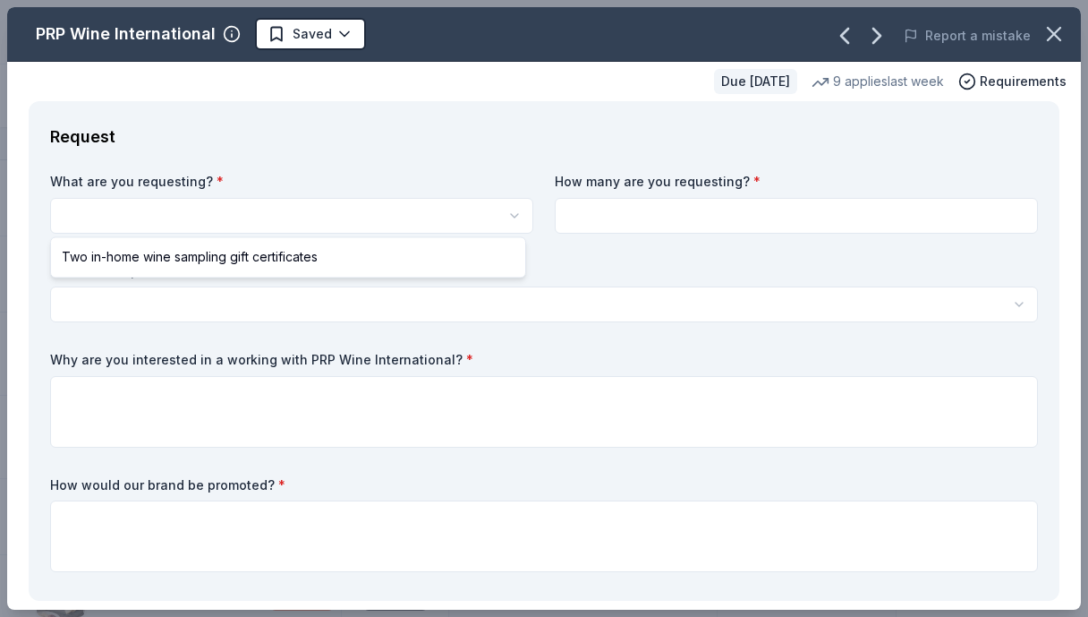
select select "Two in-home wine sampling gift certificates"
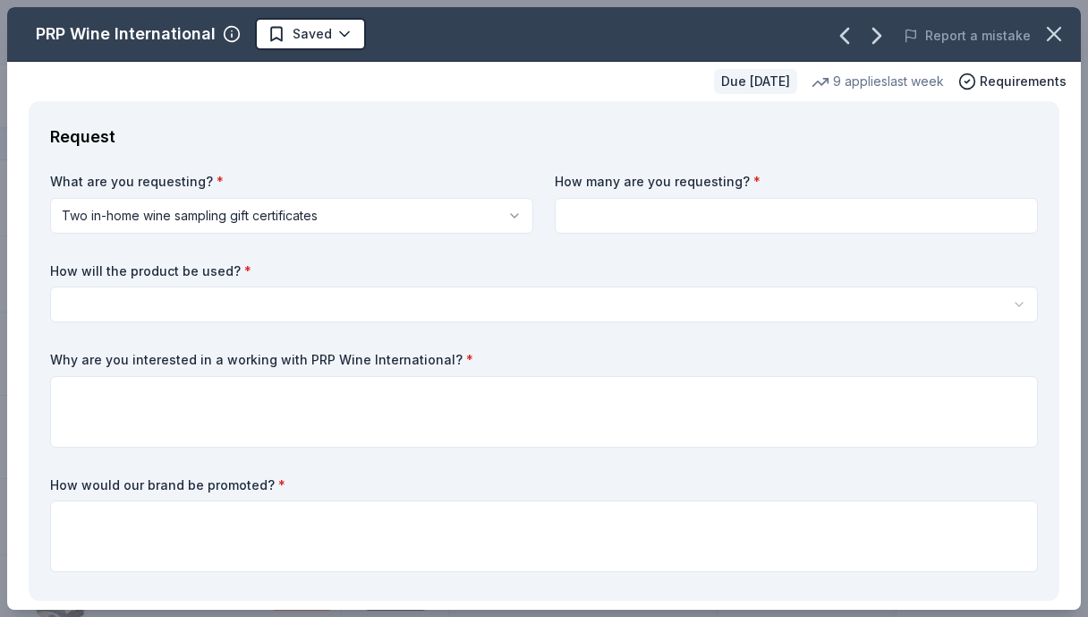
click at [695, 214] on input at bounding box center [796, 216] width 483 height 36
type input "2"
click at [77, 313] on html "Steppintine 2026 Track · 84 Discover Earn Rewards 84 Saved Applied Approved Rec…" at bounding box center [544, 308] width 1088 height 617
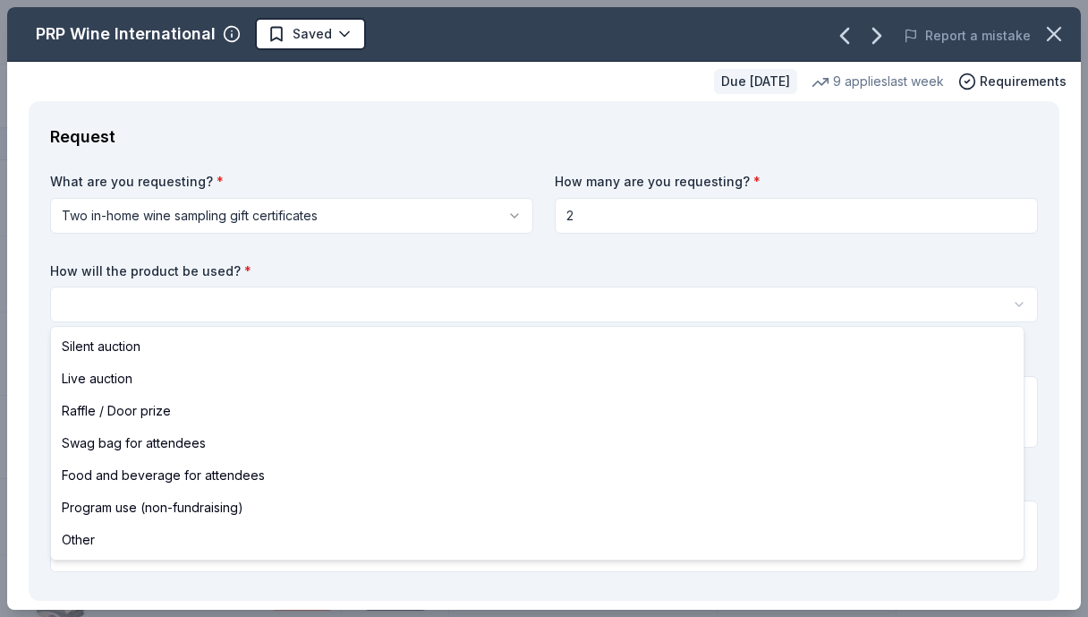
select select "raffleDoorPrize"
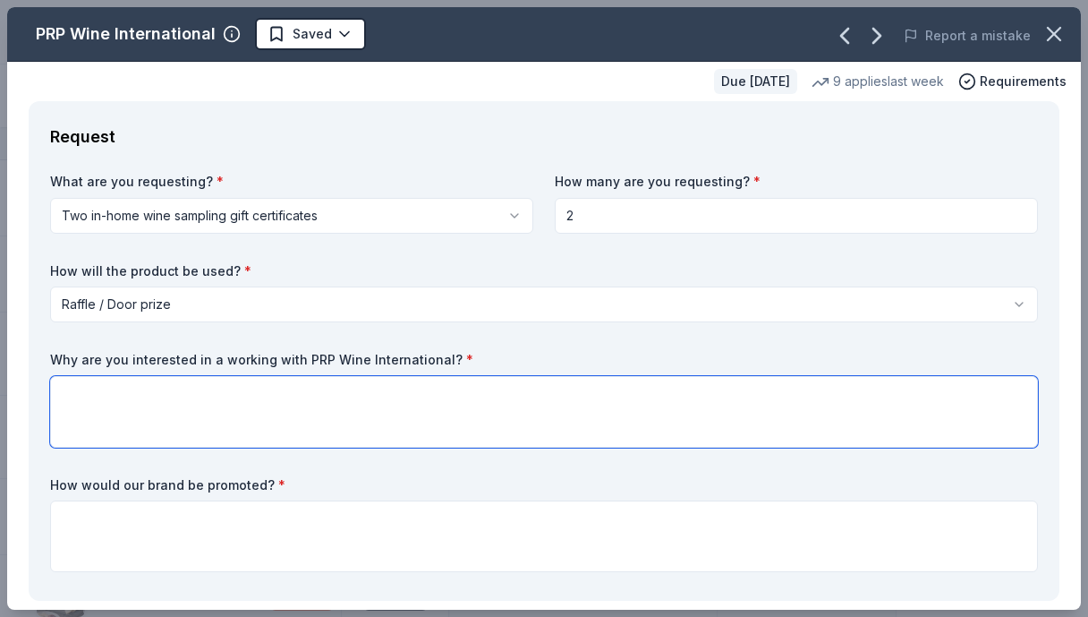
click at [91, 387] on textarea at bounding box center [544, 412] width 988 height 72
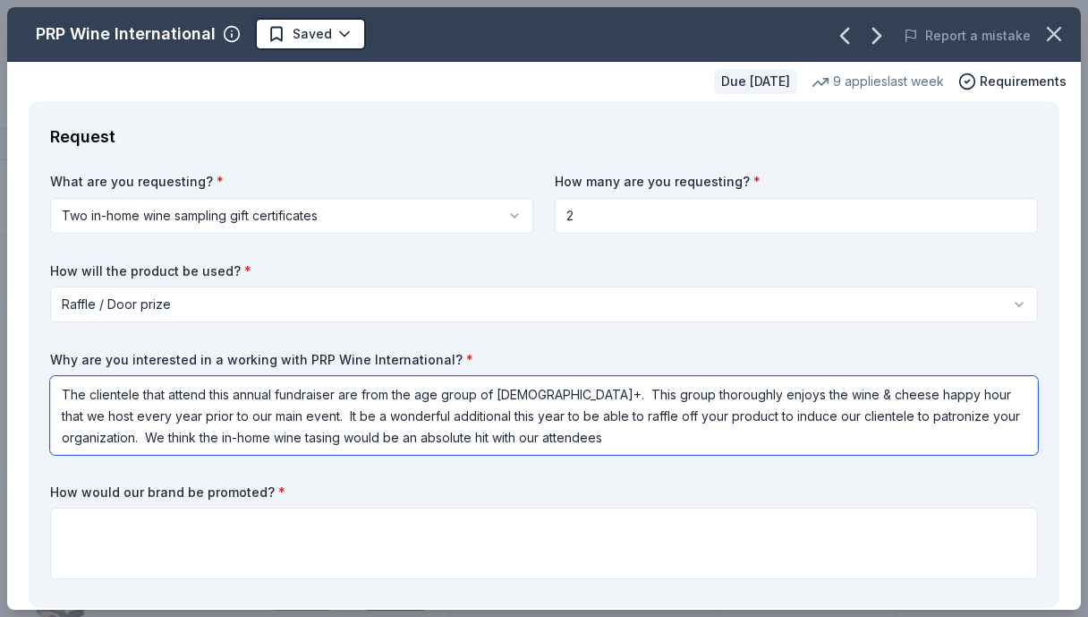
click at [326, 442] on textarea "The clientele that attend this annual fundraiser are from the age group of [DEM…" at bounding box center [544, 415] width 988 height 79
click at [610, 439] on textarea "The clientele that attend this annual fundraiser are from the age group of [DEM…" at bounding box center [544, 415] width 988 height 79
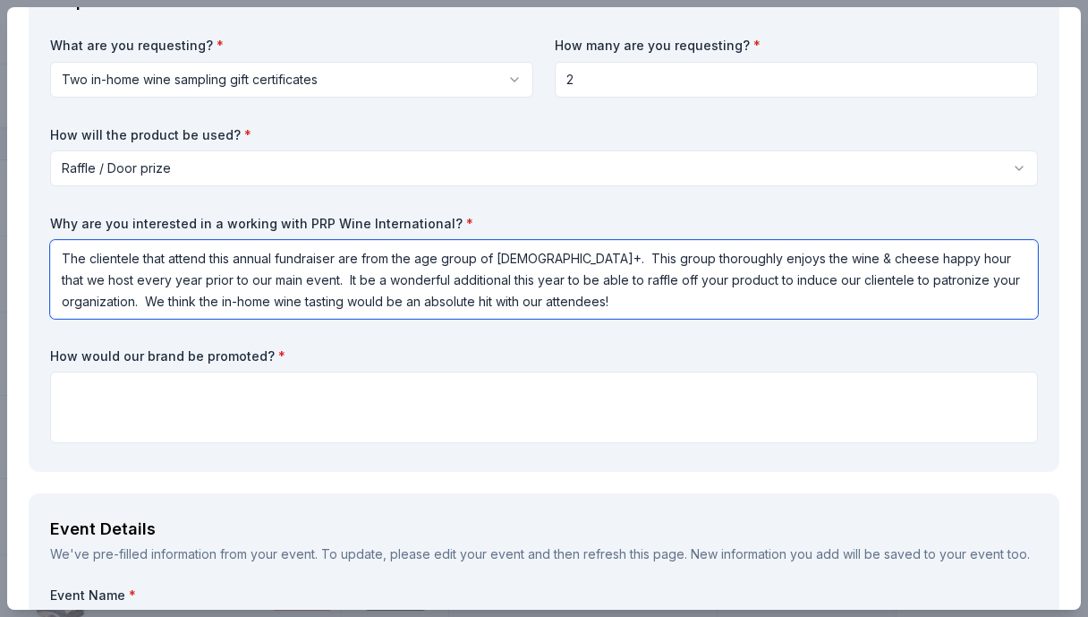
scroll to position [179, 0]
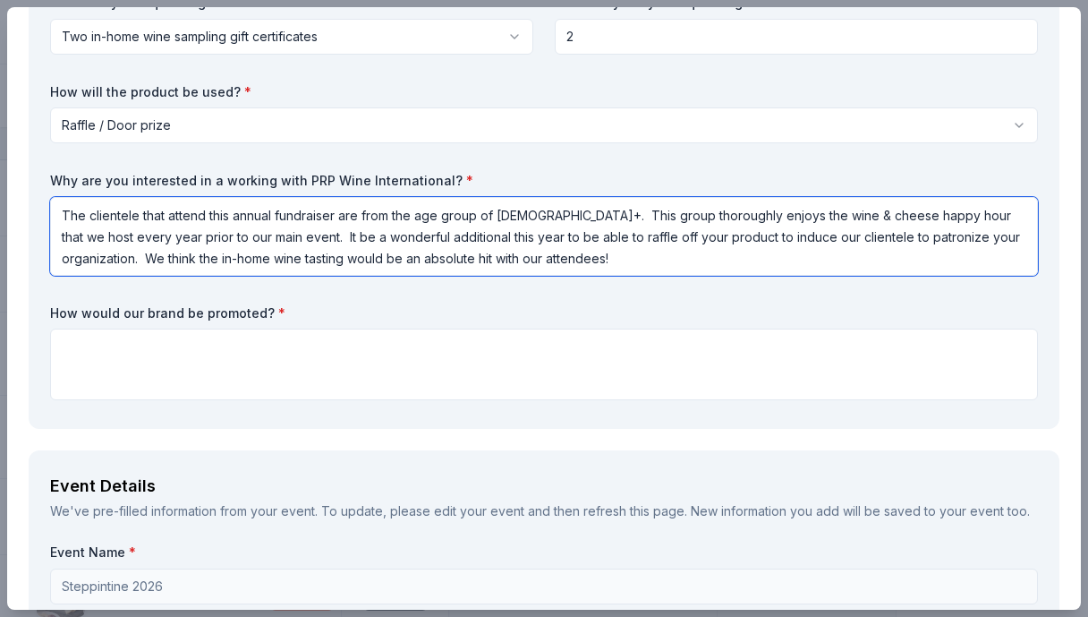
type textarea "The clientele that attend this annual fundraiser are from the age group of [DEM…"
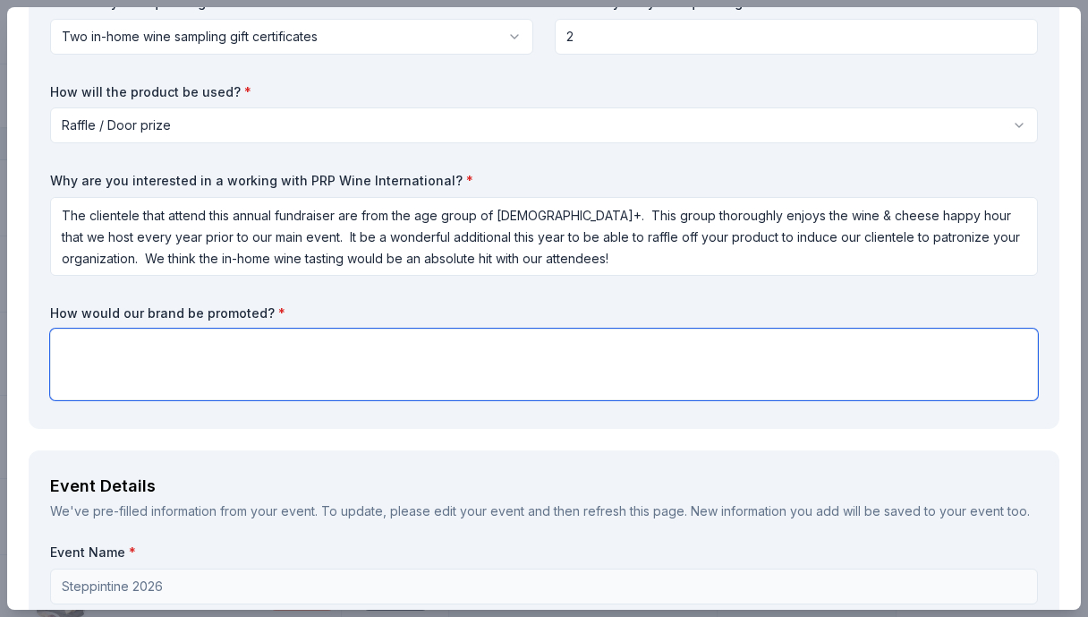
click at [61, 348] on textarea at bounding box center [544, 364] width 988 height 72
drag, startPoint x: 81, startPoint y: 350, endPoint x: 57, endPoint y: 350, distance: 23.3
click at [57, 350] on textarea "We announce all of our sponsors" at bounding box center [544, 364] width 988 height 72
click at [405, 344] on textarea "Out mistress of ceremonies announce all of our sponsors" at bounding box center [544, 364] width 988 height 72
click at [86, 352] on textarea "Out mistress of ceremonies announce all of our sponsors repeatedly during the e…" at bounding box center [544, 364] width 988 height 72
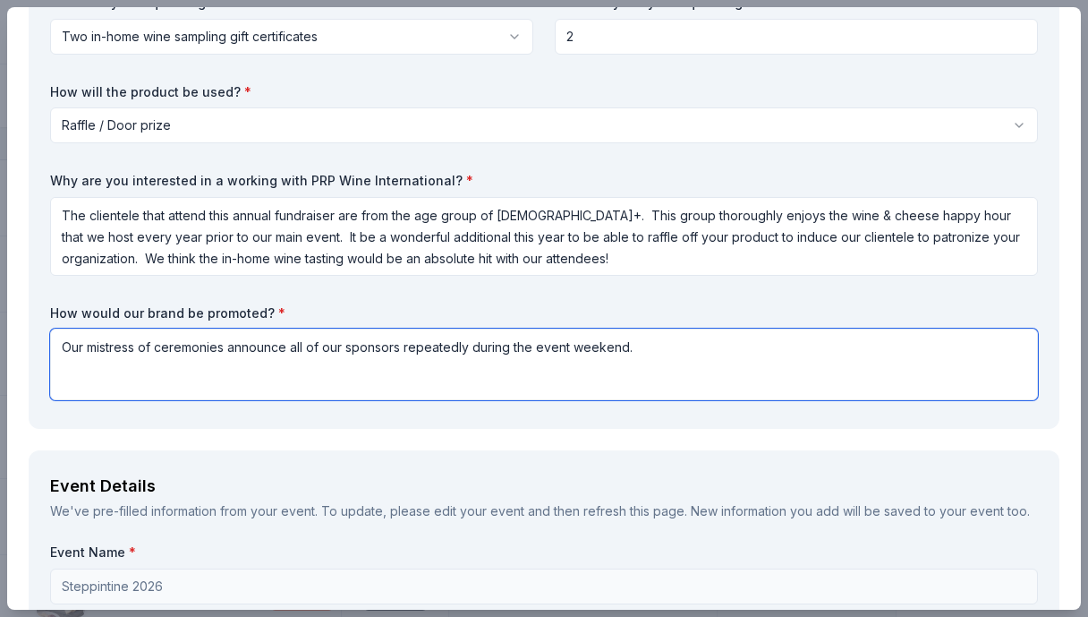
click at [288, 351] on textarea "Our mistress of ceremonies announce all of our sponsors repeatedly during the e…" at bounding box center [544, 364] width 988 height 72
click at [636, 348] on textarea "Our mistress of ceremonies announces all of our sponsors repeatedly during the …" at bounding box center [544, 364] width 988 height 72
drag, startPoint x: 652, startPoint y: 536, endPoint x: 273, endPoint y: 371, distance: 413.7
click at [268, 371] on textarea "Our mistress of ceremonies announces all of our sponsors repeatedly during the …" at bounding box center [544, 364] width 988 height 72
click at [978, 348] on textarea "Our mistress of ceremonies announces all of our sponsors repeatedly during the …" at bounding box center [544, 364] width 988 height 72
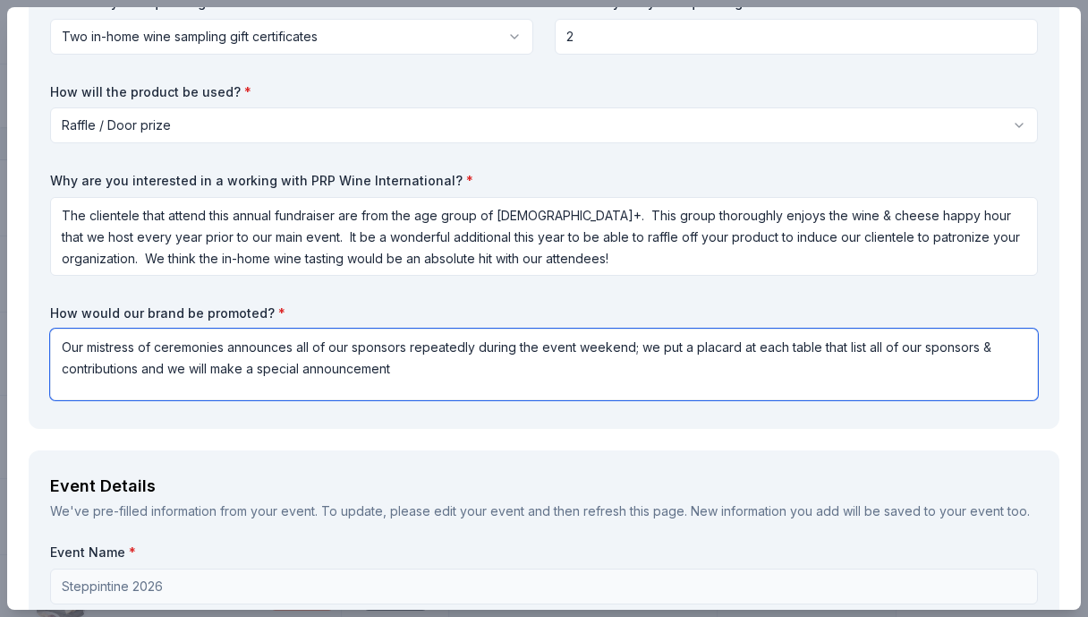
drag, startPoint x: 394, startPoint y: 370, endPoint x: 465, endPoint y: 372, distance: 71.7
click at [394, 370] on textarea "Our mistress of ceremonies announces all of our sponsors repeatedly during the …" at bounding box center [544, 364] width 988 height 72
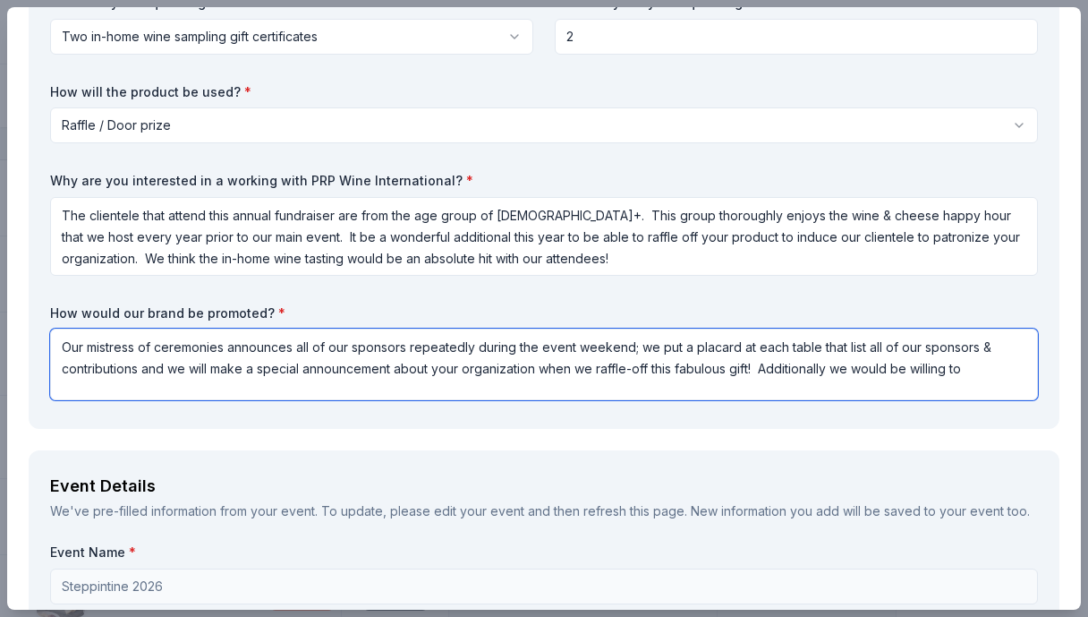
click at [968, 368] on textarea "Our mistress of ceremonies announces all of our sponsors repeatedly during the …" at bounding box center [544, 364] width 988 height 72
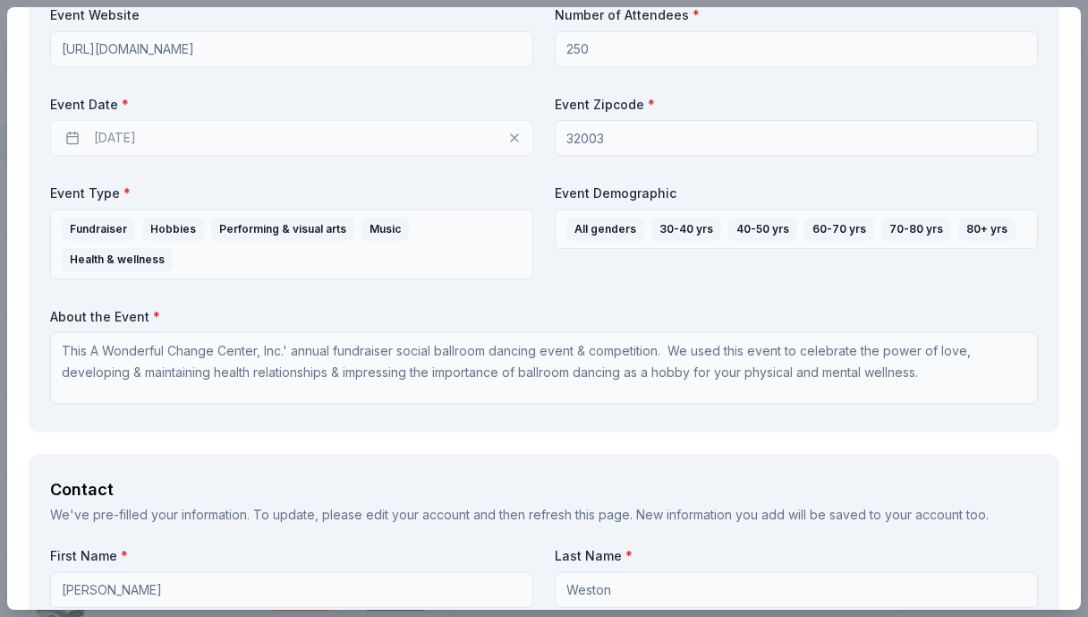
scroll to position [1074, 0]
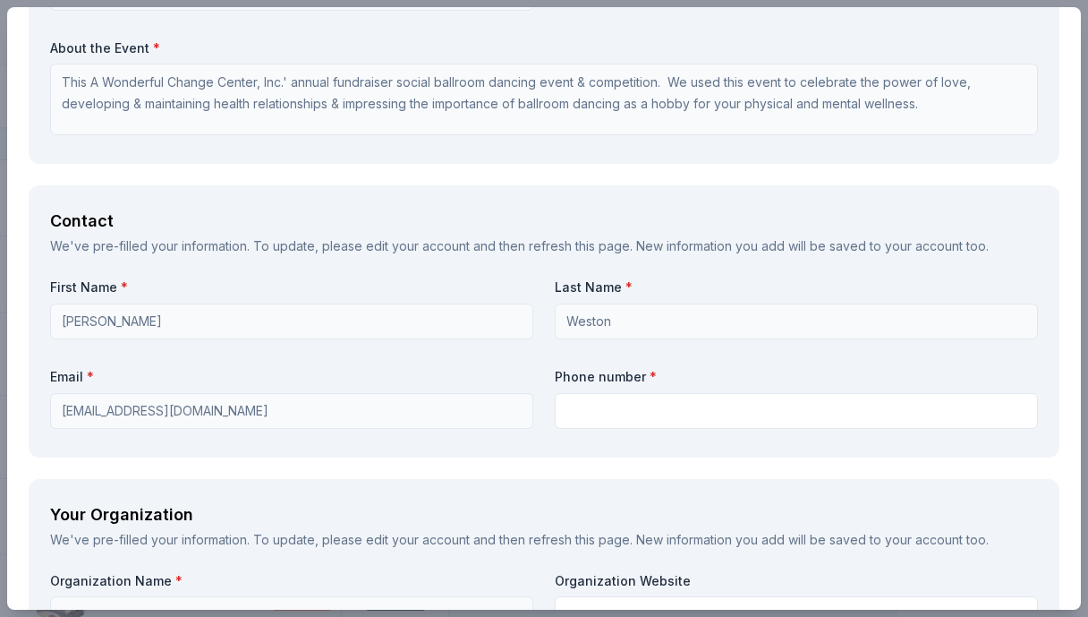
type textarea "Our mistress of ceremonies announces all of our sponsors repeatedly during the …"
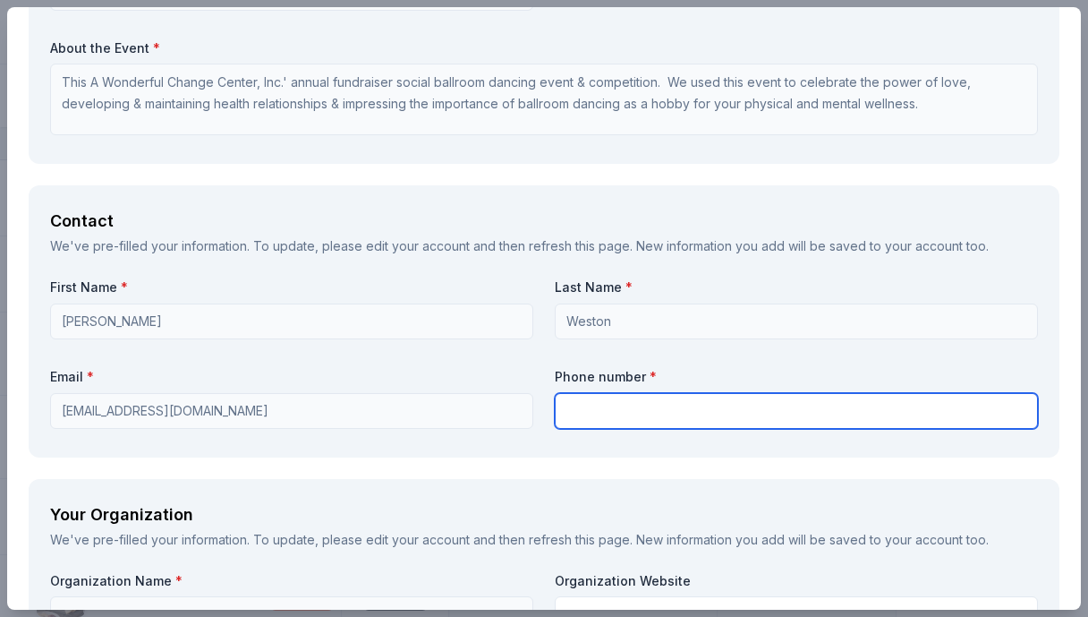
click at [626, 413] on input "text" at bounding box center [796, 411] width 483 height 36
type input "9548702282"
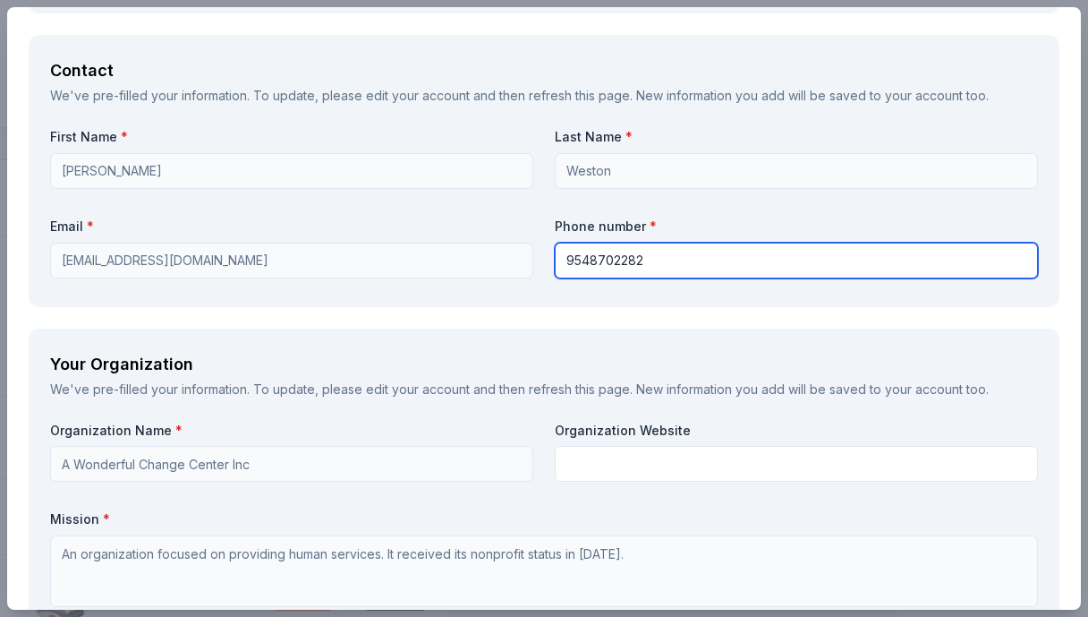
scroll to position [1253, 0]
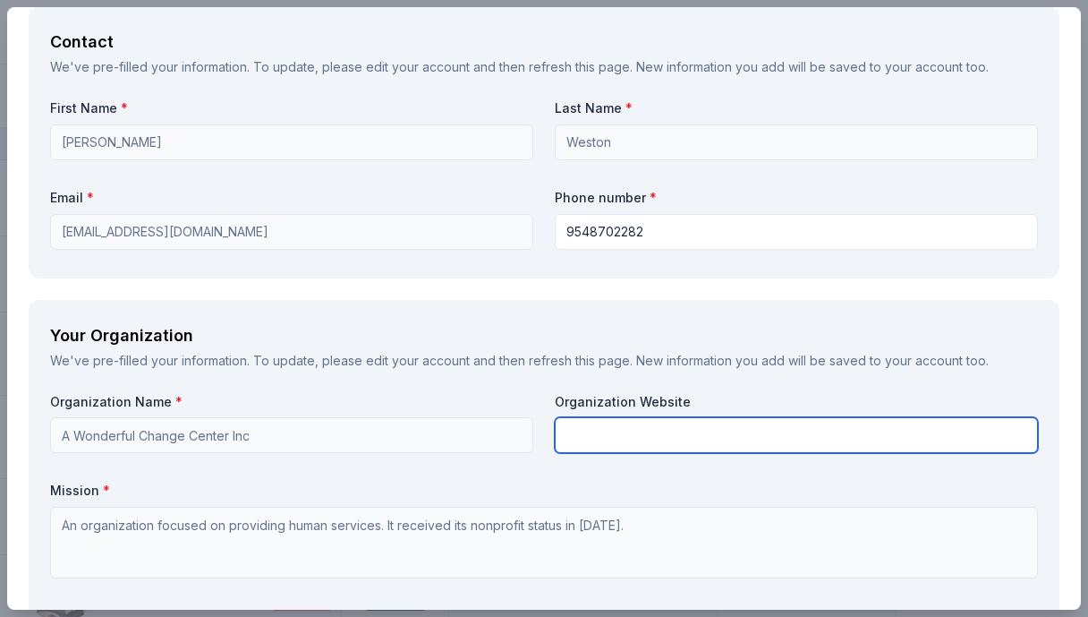
click at [621, 432] on input "text" at bounding box center [796, 435] width 483 height 36
paste input "[URL][DOMAIN_NAME]"
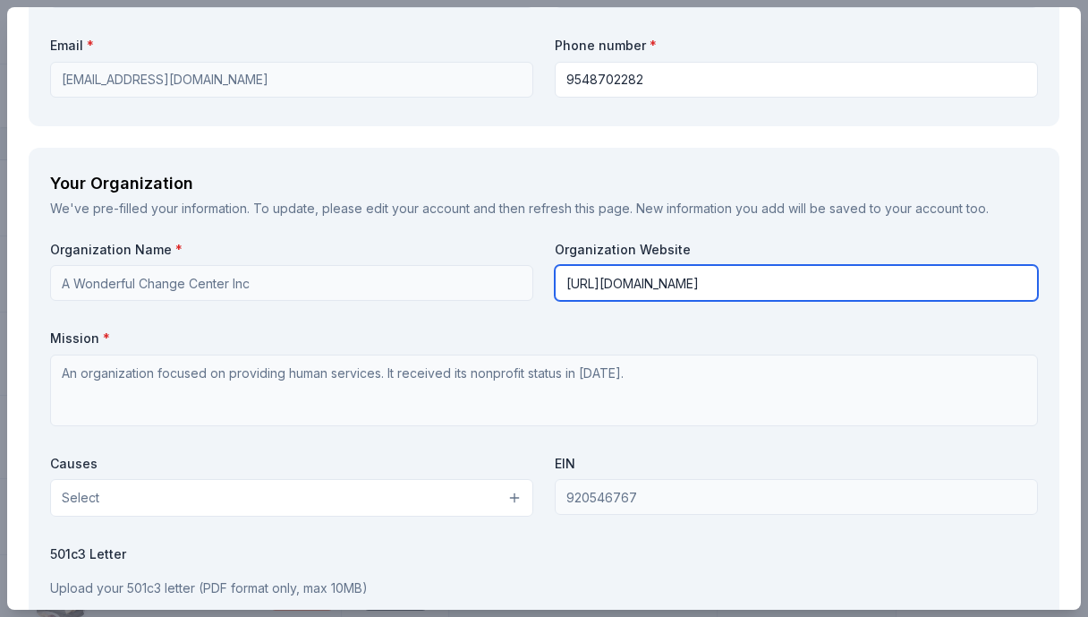
scroll to position [1432, 0]
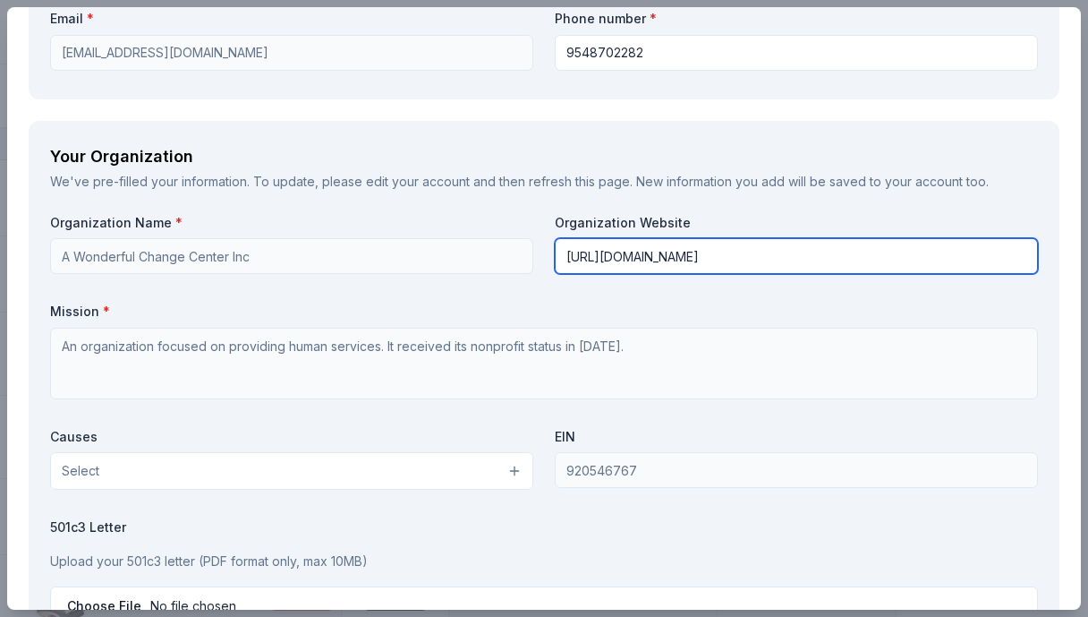
type input "[URL][DOMAIN_NAME]"
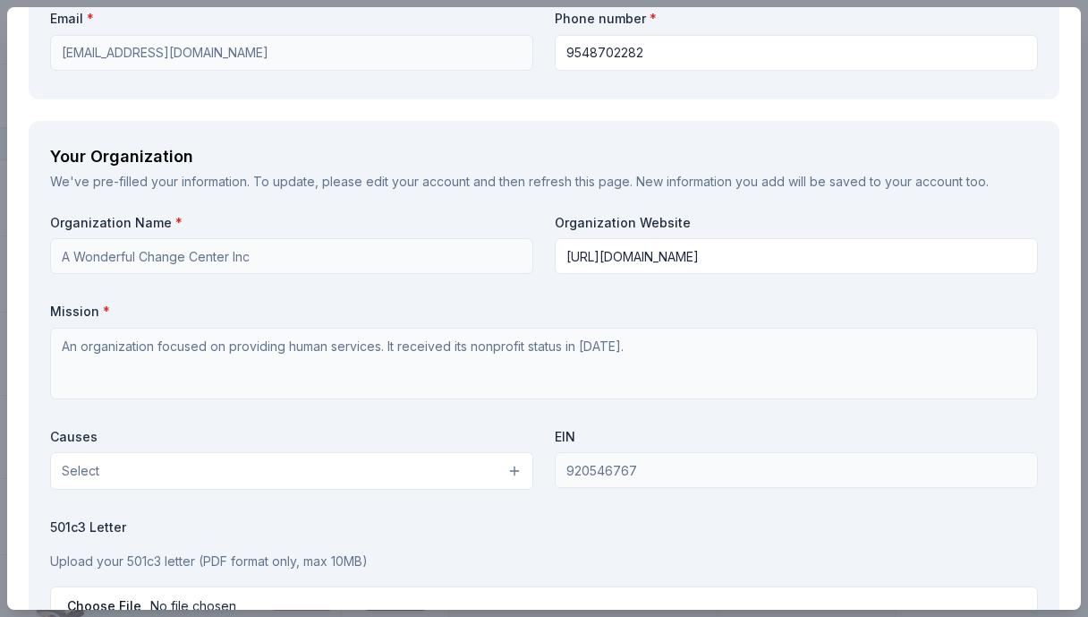
click at [327, 472] on button "Select" at bounding box center [291, 471] width 483 height 38
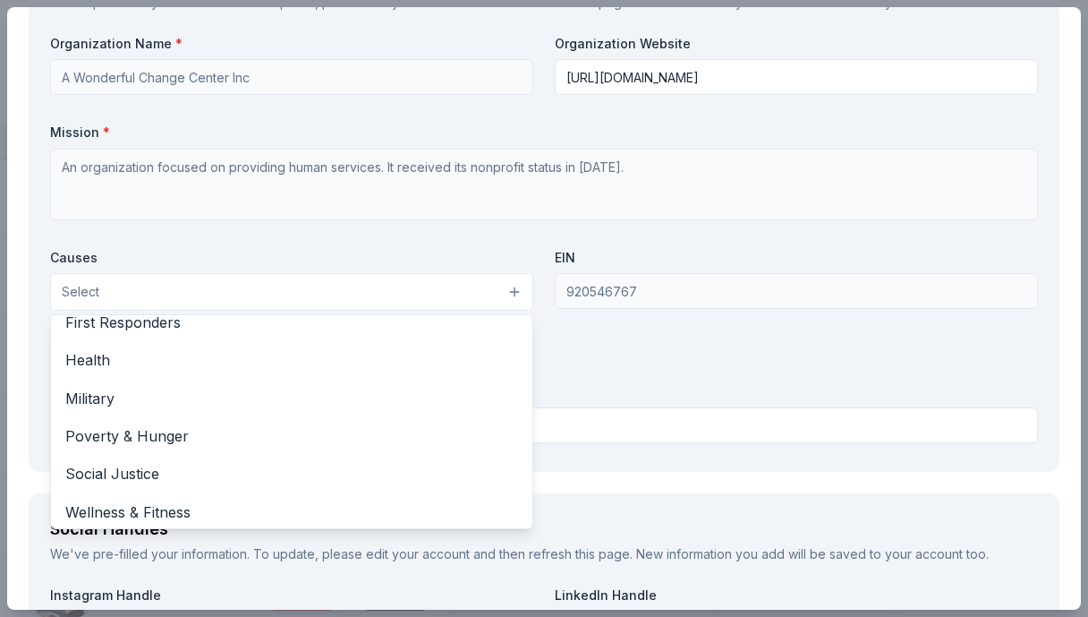
scroll to position [249, 0]
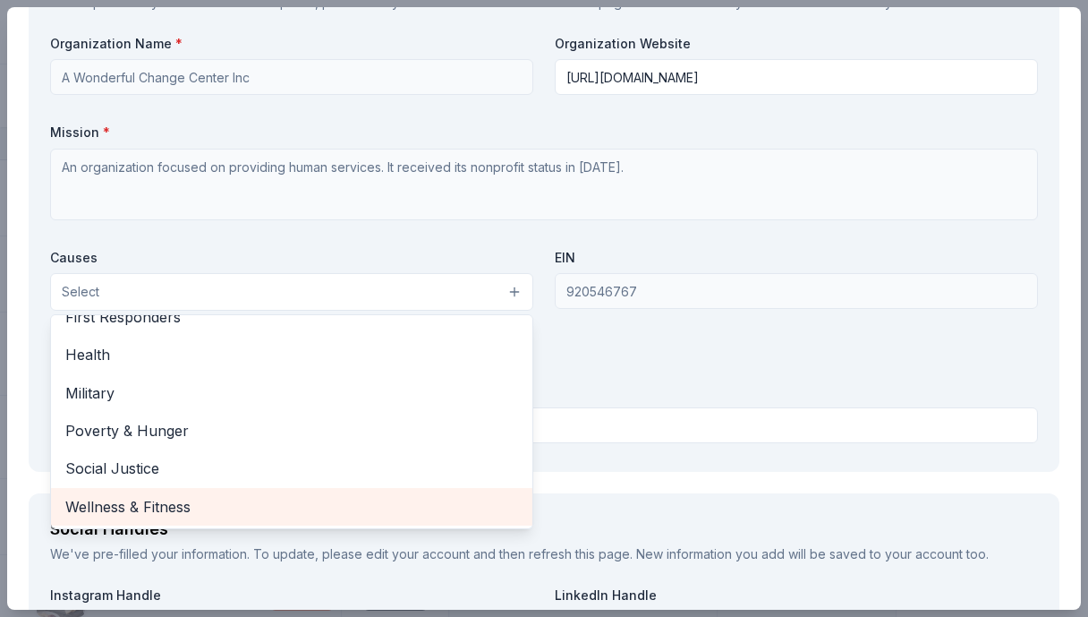
click at [63, 508] on div "Wellness & Fitness" at bounding box center [292, 507] width 482 height 38
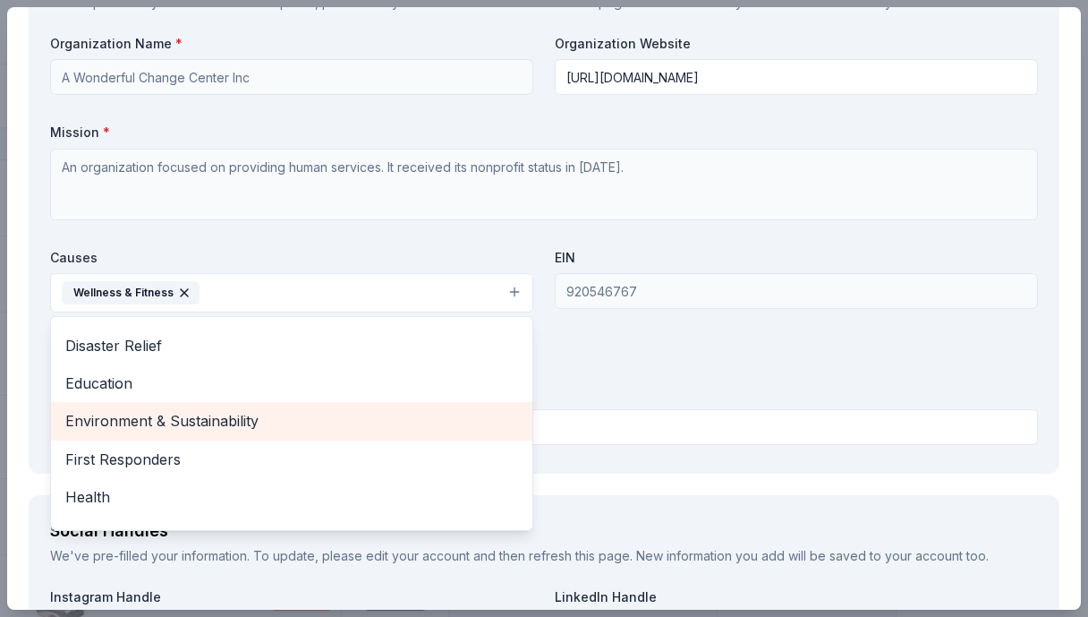
scroll to position [122, 0]
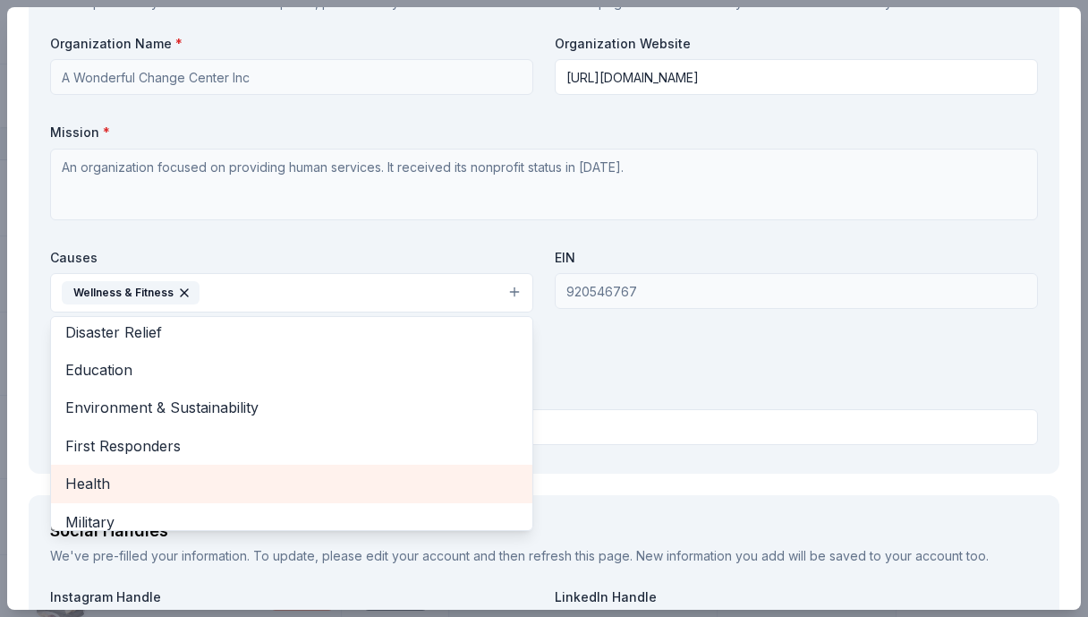
click at [128, 477] on span "Health" at bounding box center [291, 483] width 453 height 23
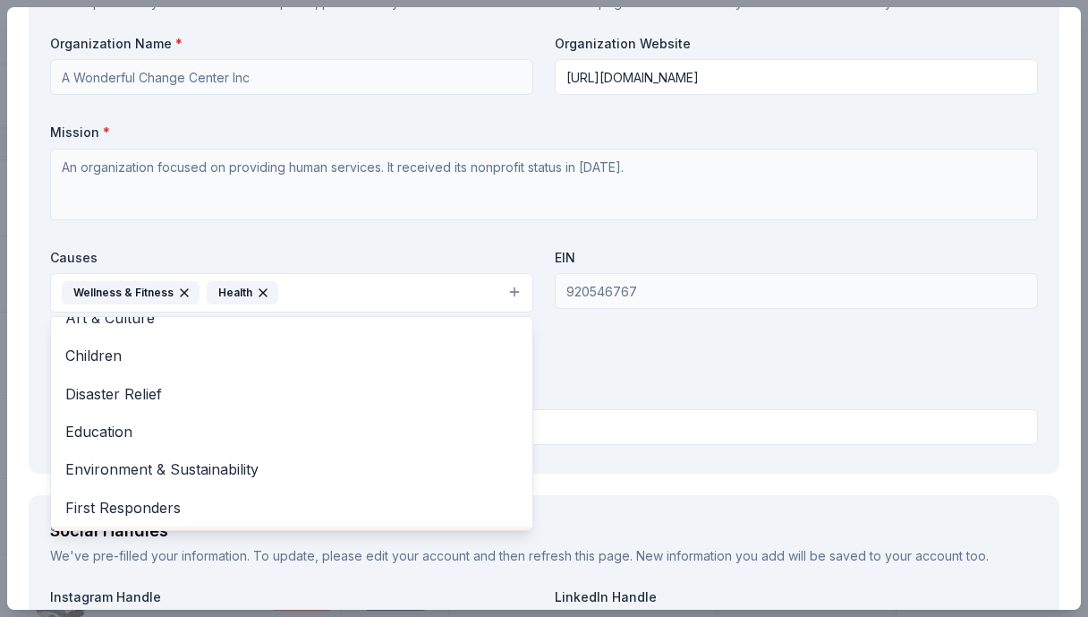
scroll to position [32, 0]
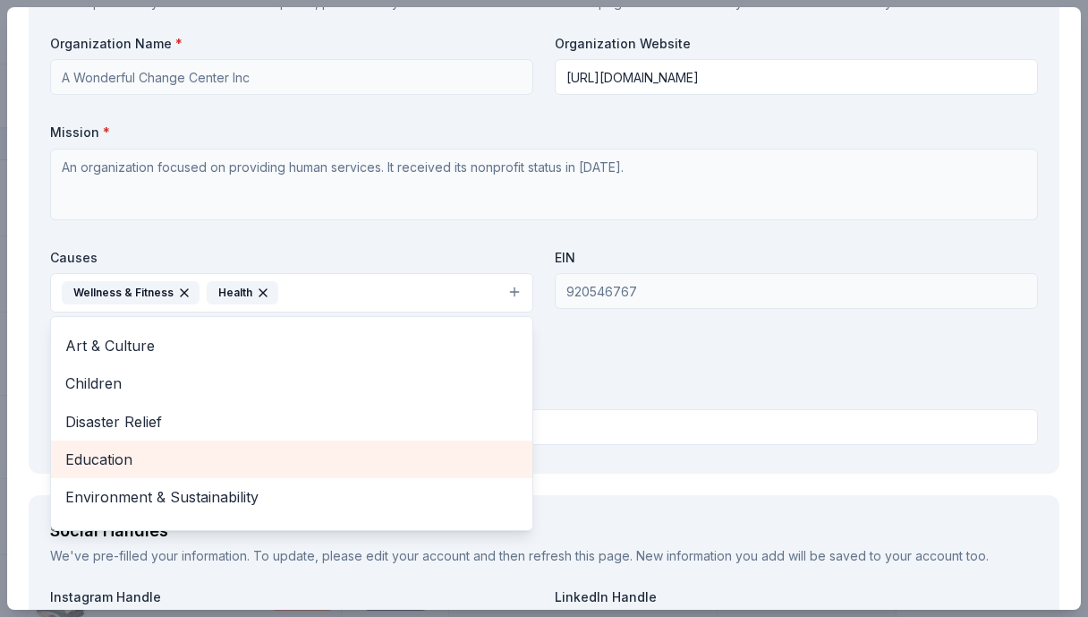
click at [180, 456] on span "Education" at bounding box center [291, 459] width 453 height 23
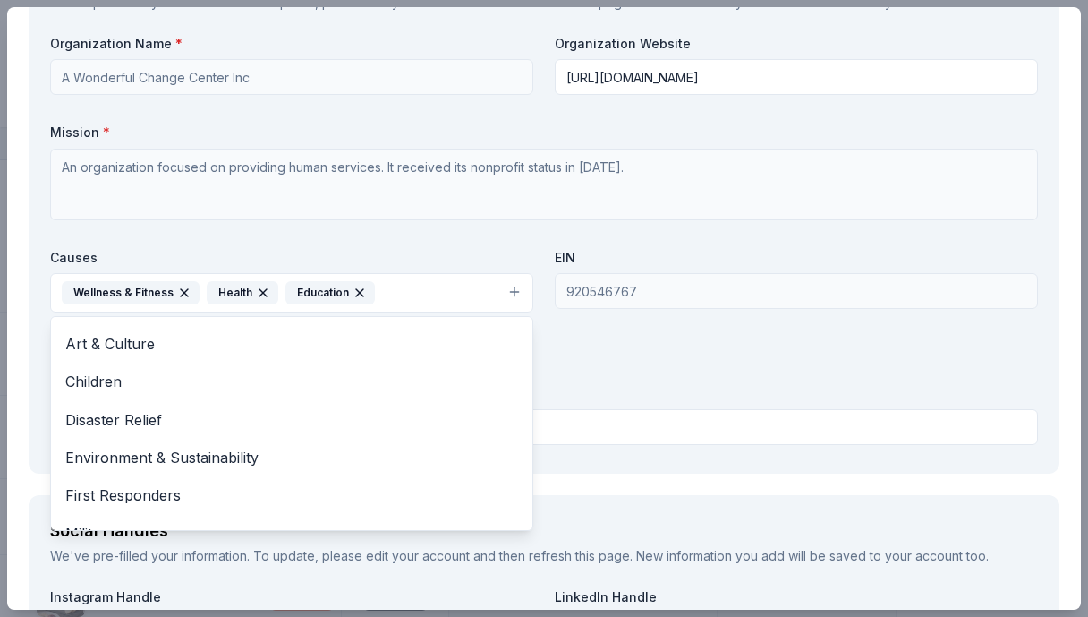
scroll to position [35, 0]
click at [569, 374] on div "Organization Name * A Wonderful Change Center Inc Organization Website [URL][DO…" at bounding box center [544, 243] width 988 height 417
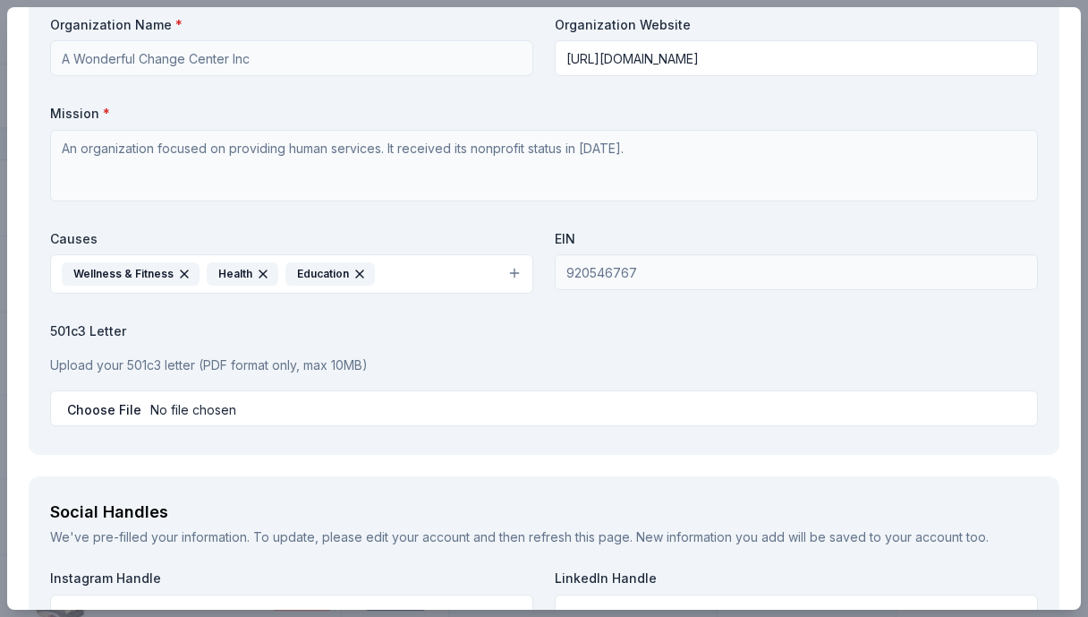
scroll to position [1898, 0]
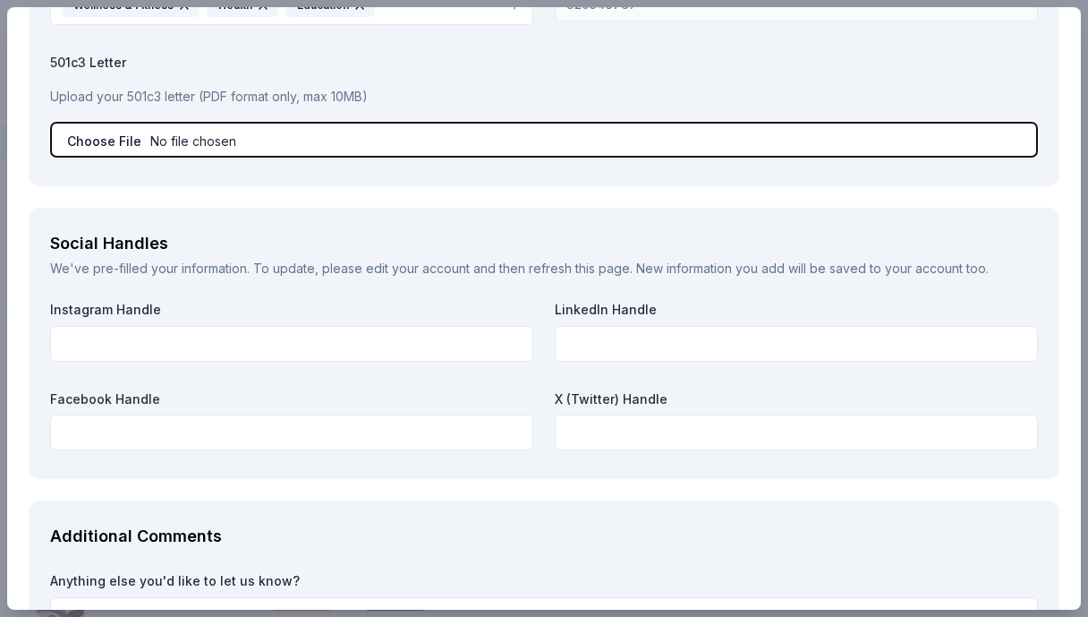
click at [124, 145] on input "file" at bounding box center [544, 140] width 988 height 36
type input "C:\fakepath\CarMax Auto - Finance.pdf"
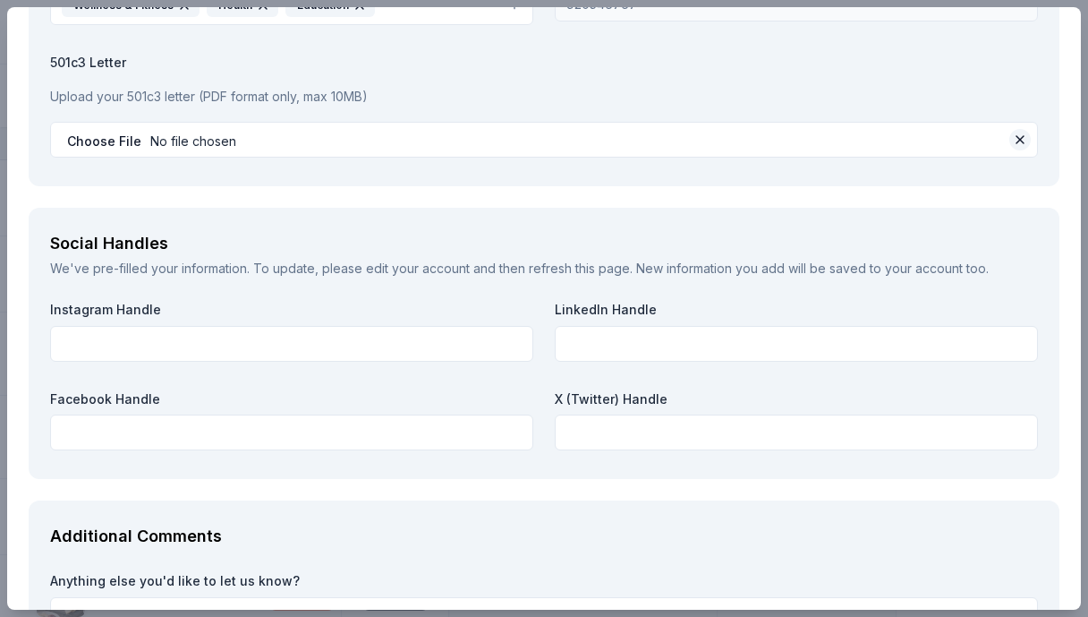
click at [1010, 129] on button at bounding box center [1020, 139] width 21 height 21
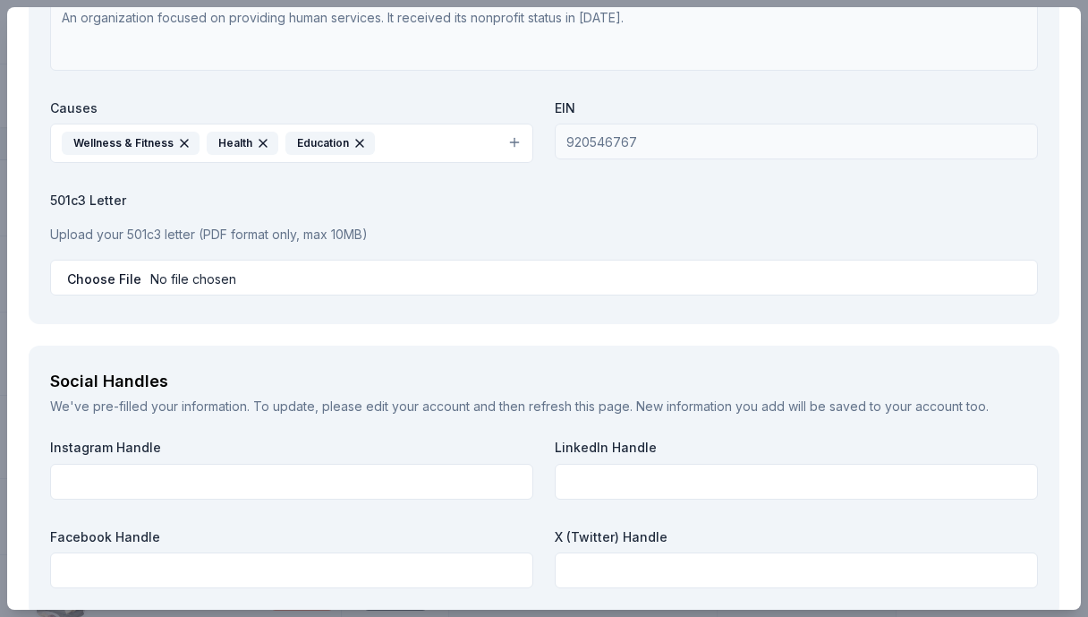
scroll to position [1719, 0]
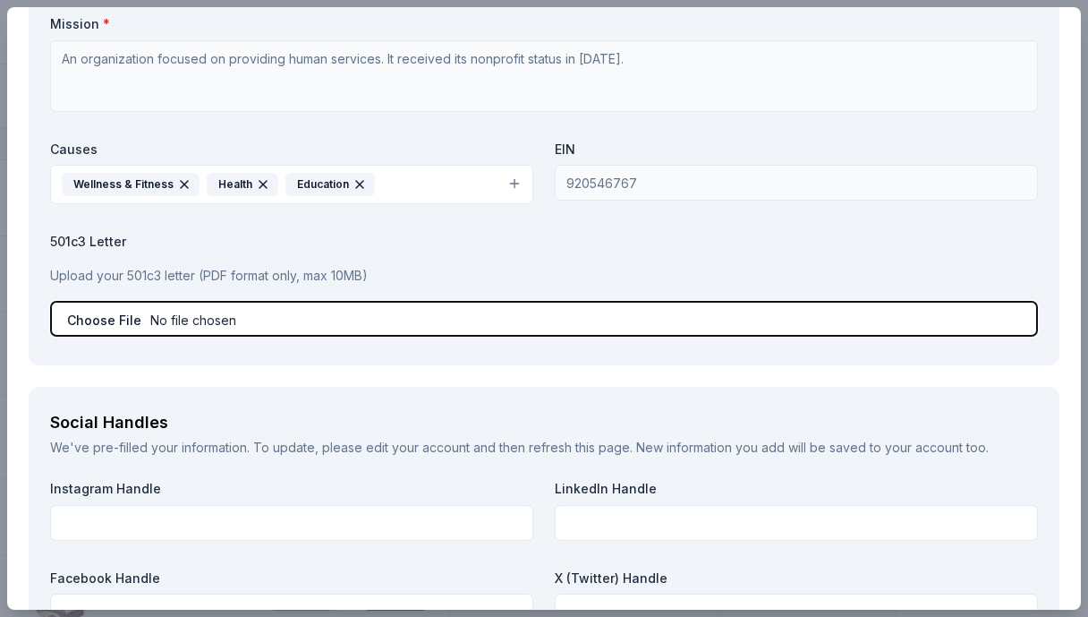
click at [117, 322] on input "file" at bounding box center [544, 319] width 988 height 36
type input "C:\fakepath\AWCC IRS Tax Exempt Form (2).pdf"
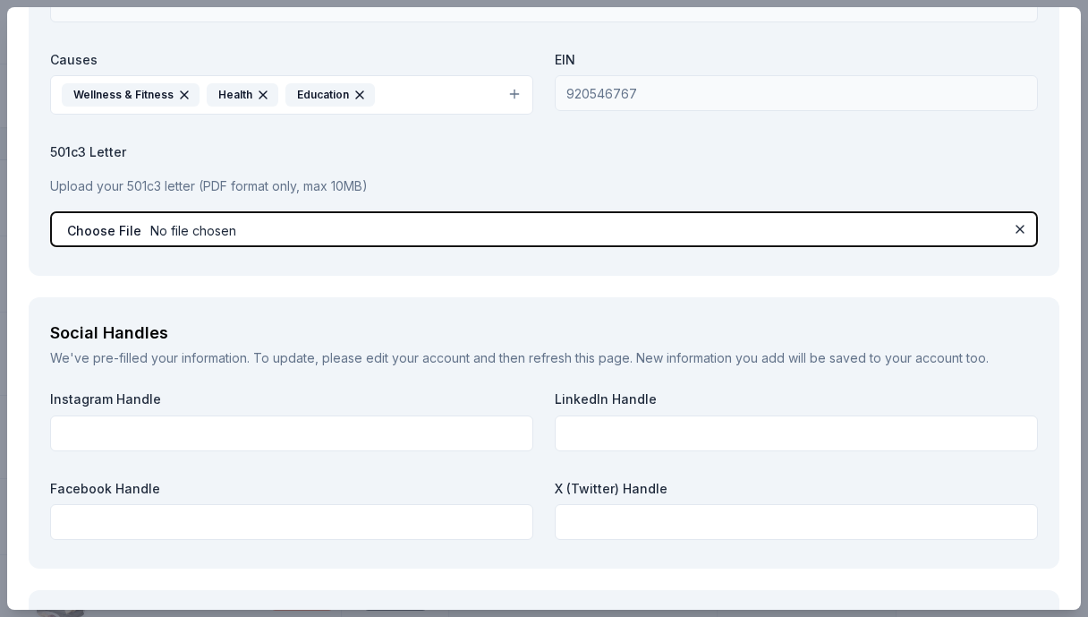
scroll to position [1988, 0]
